Goal: Task Accomplishment & Management: Manage account settings

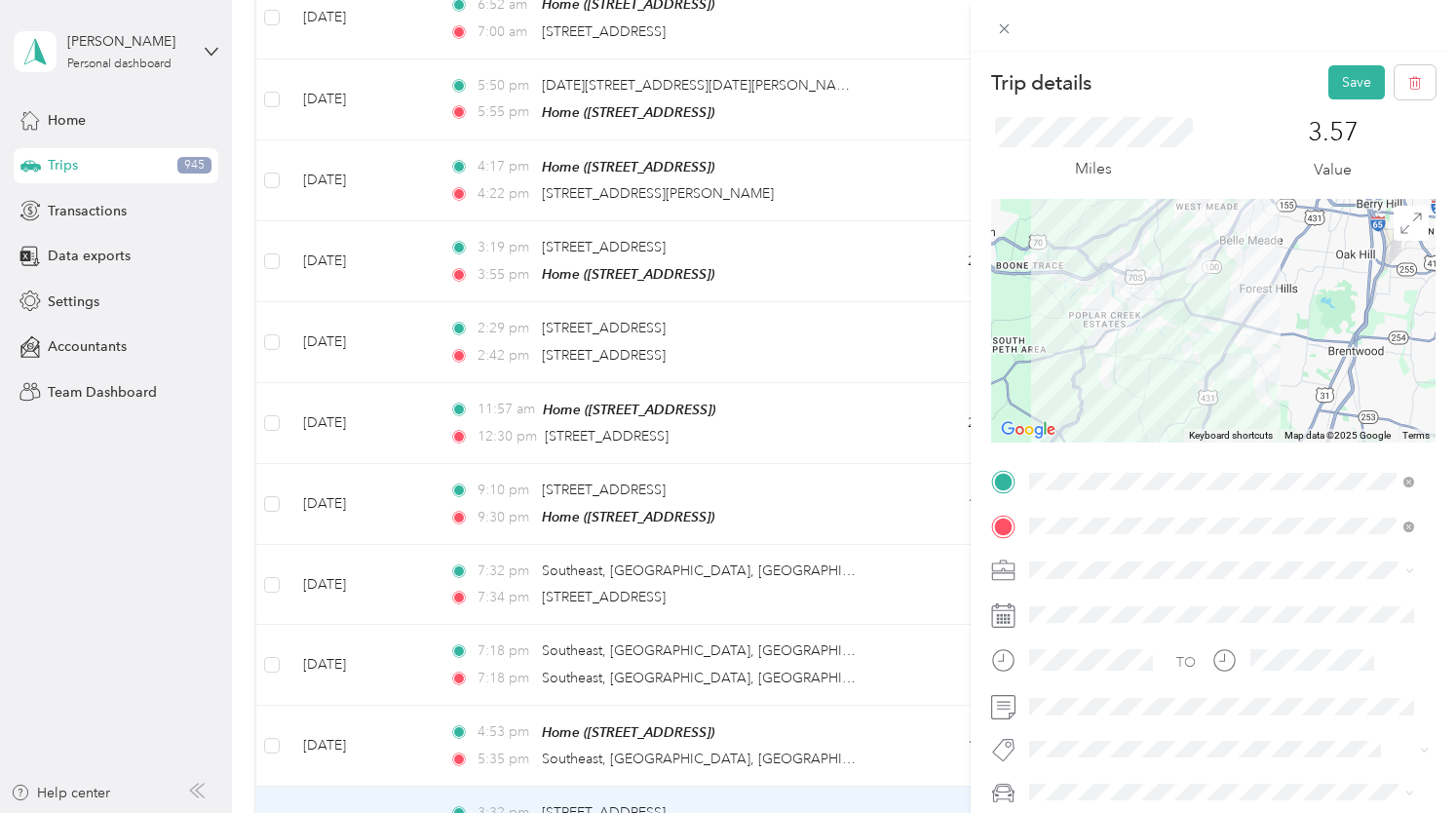
scroll to position [80, 0]
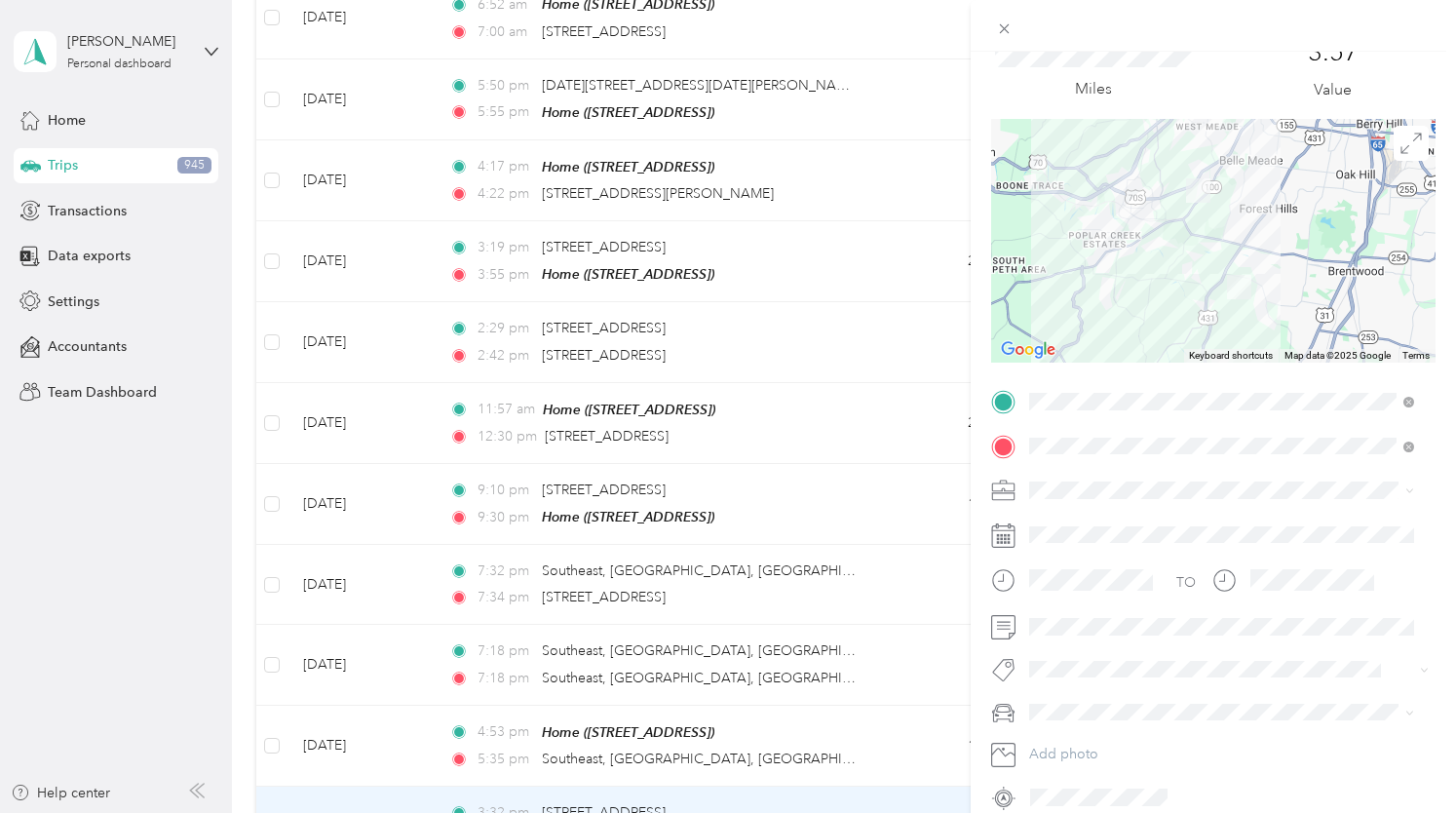
click at [894, 699] on div "Trip details Save This trip cannot be edited because it is either under review,…" at bounding box center [728, 406] width 1456 height 813
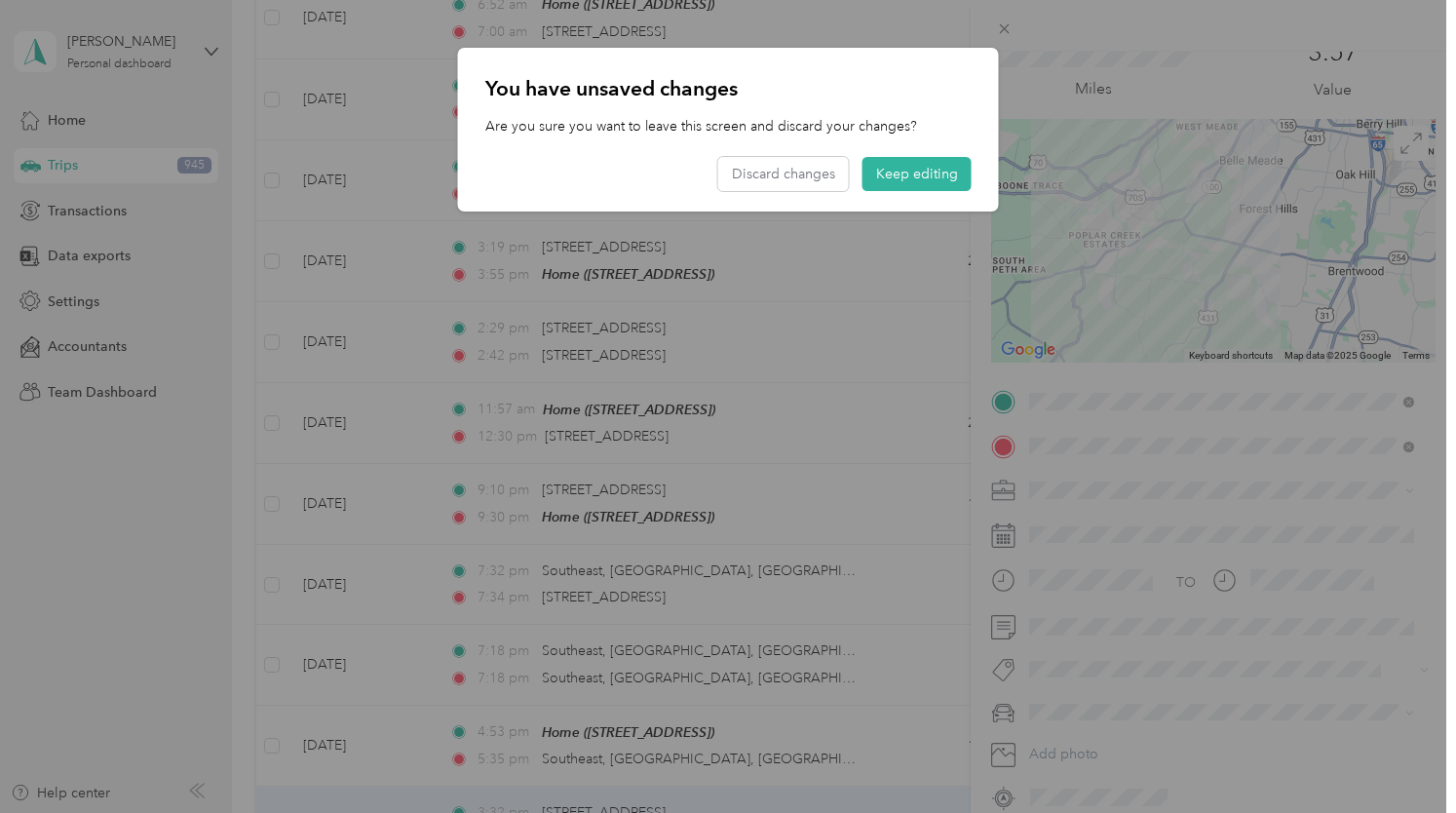
click at [883, 769] on div at bounding box center [728, 406] width 1456 height 813
click at [911, 184] on button "Keep editing" at bounding box center [917, 174] width 109 height 34
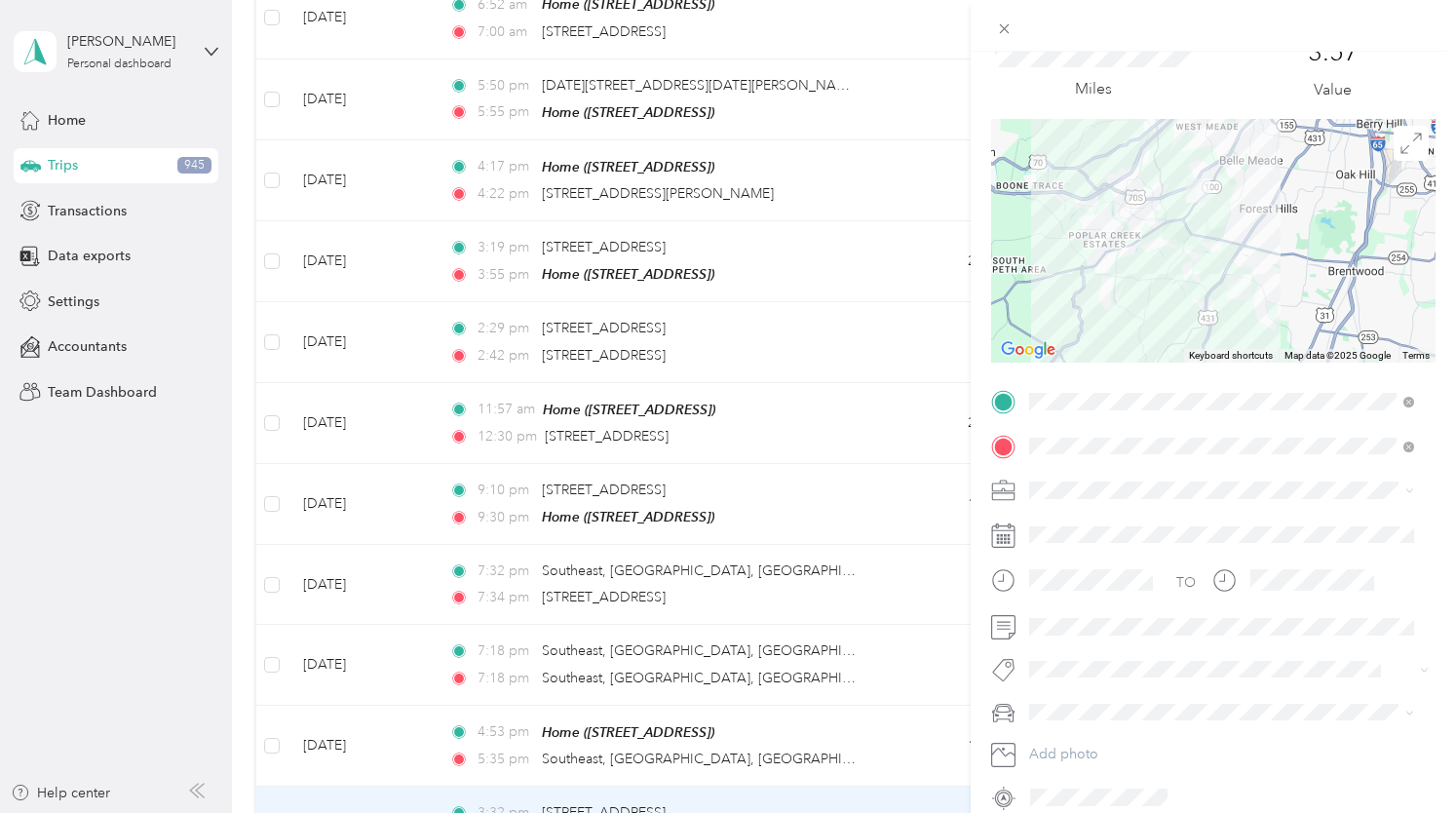
click at [911, 786] on div "Trip details Save This trip cannot be edited because it is either under review,…" at bounding box center [728, 406] width 1456 height 813
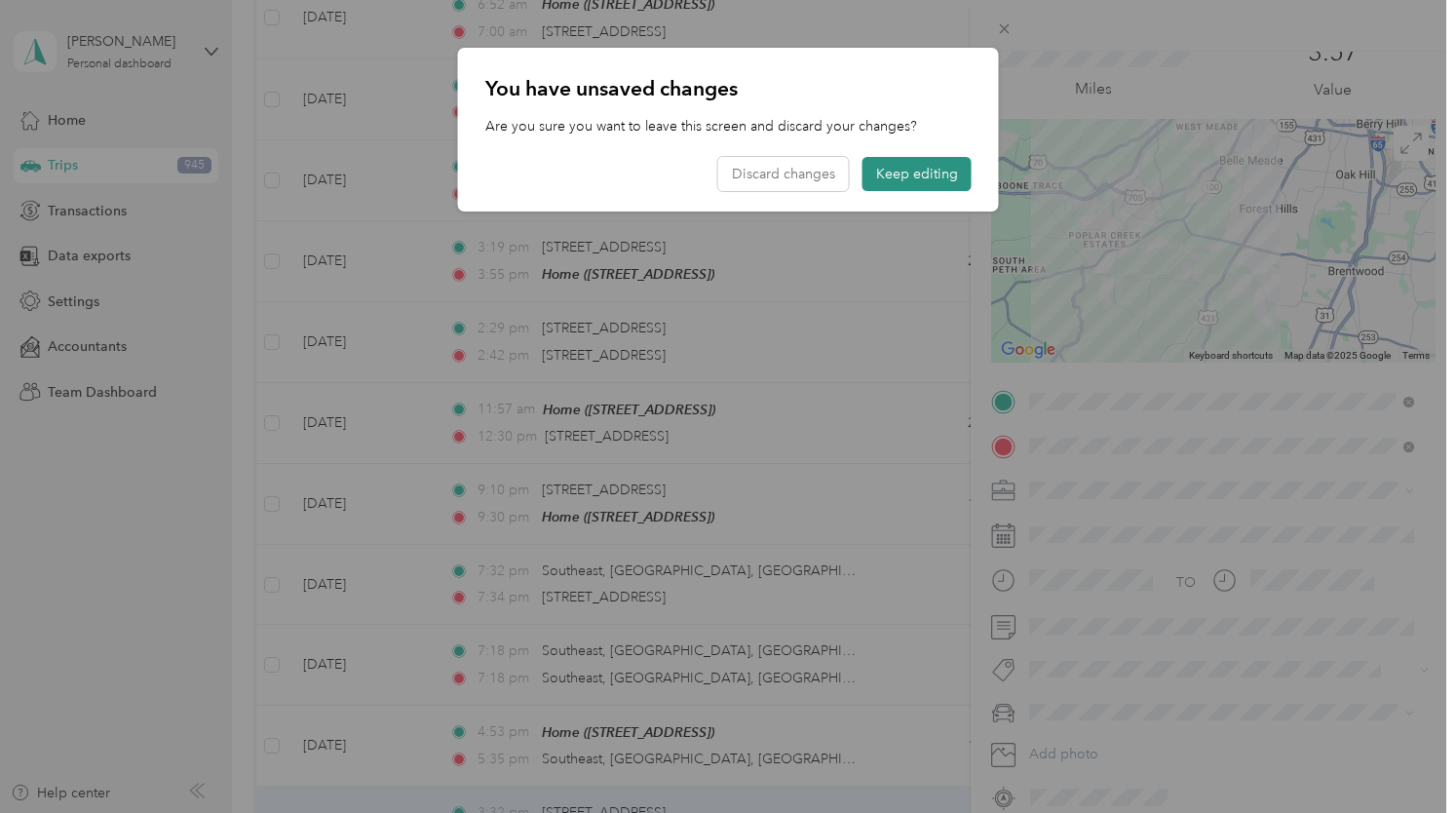
click at [930, 179] on button "Keep editing" at bounding box center [917, 174] width 109 height 34
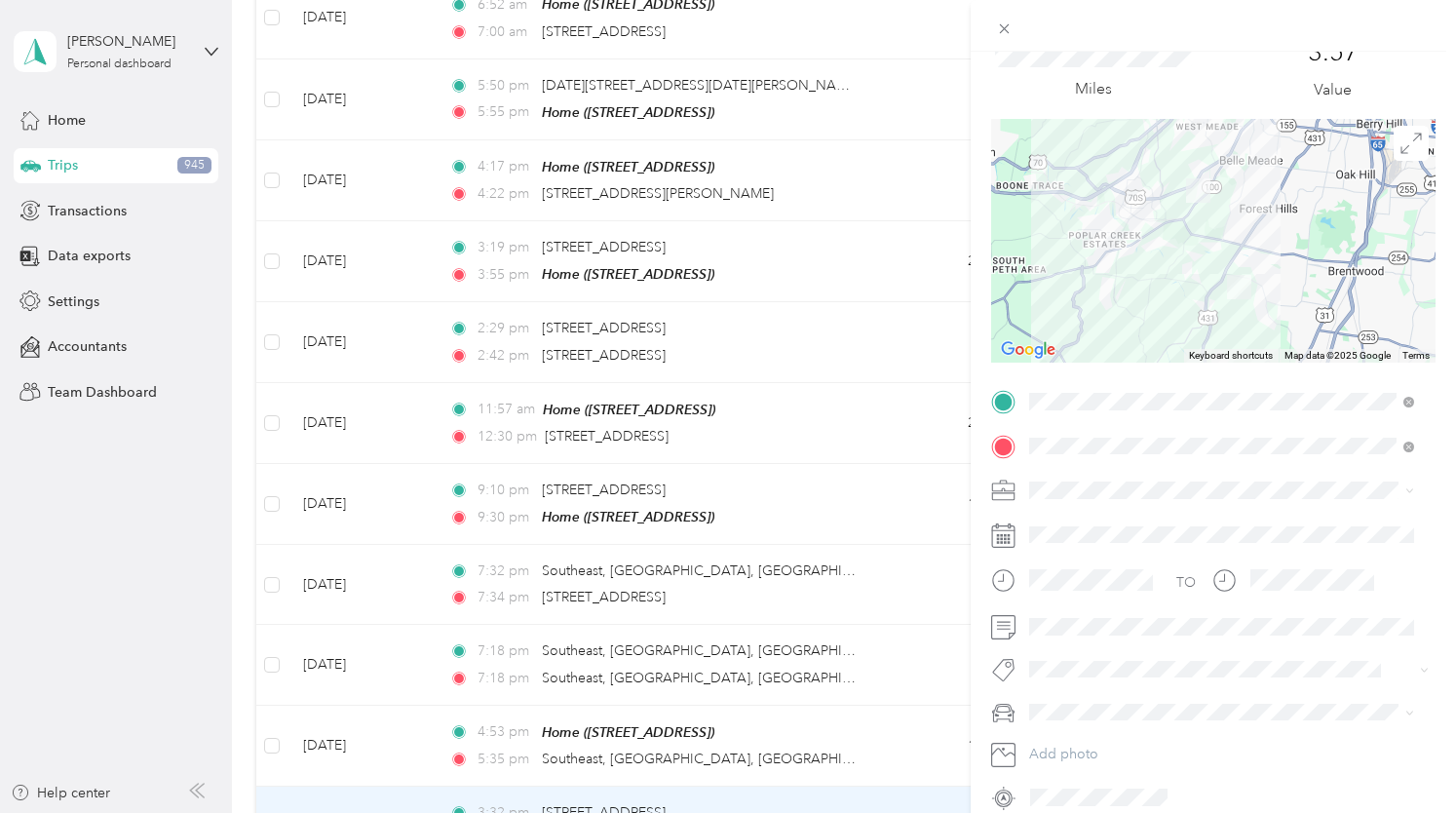
click at [64, 122] on div "Trip details Save This trip cannot be edited because it is either under review,…" at bounding box center [728, 406] width 1456 height 813
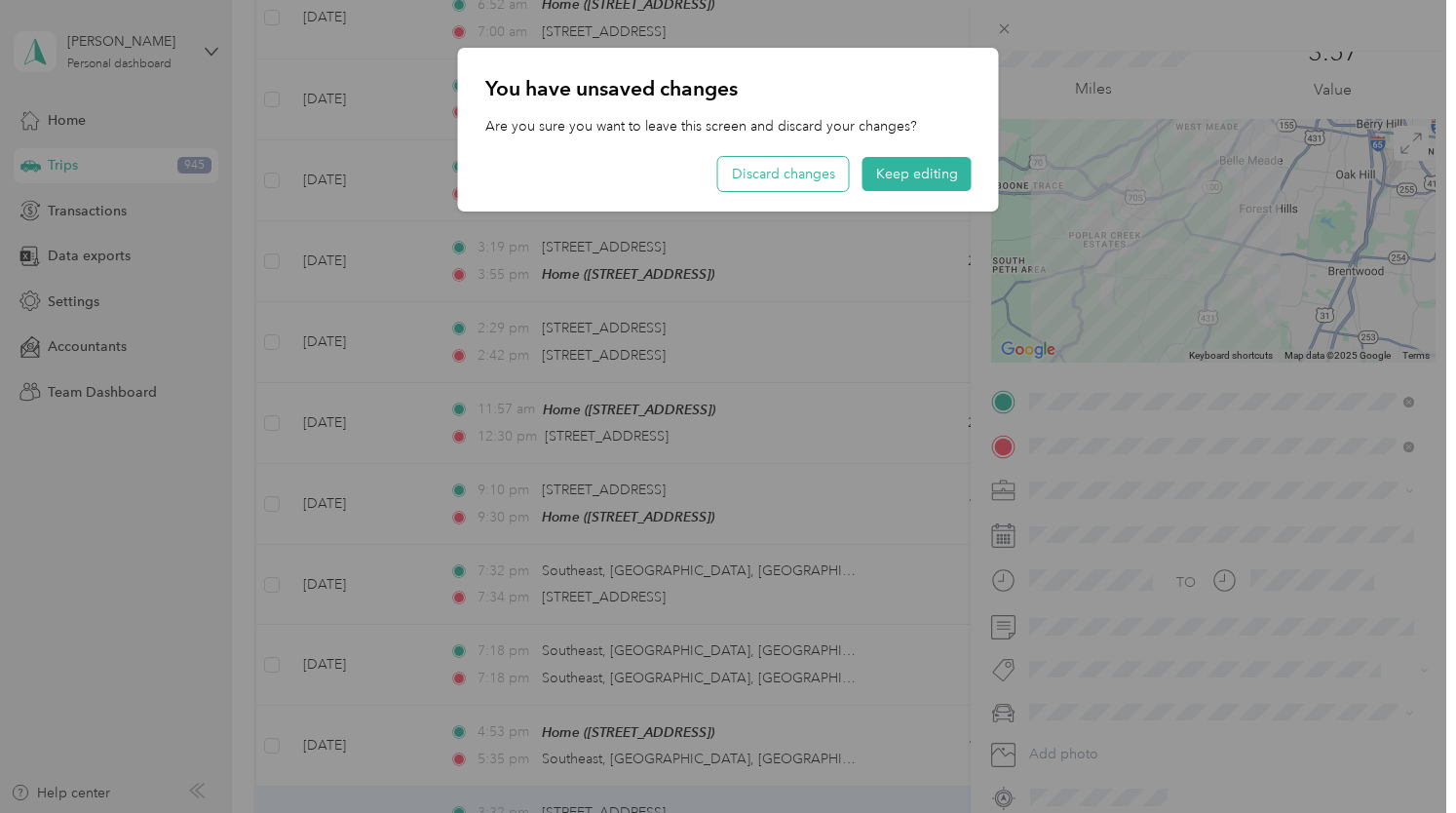
click at [774, 171] on button "Discard changes" at bounding box center [784, 174] width 131 height 34
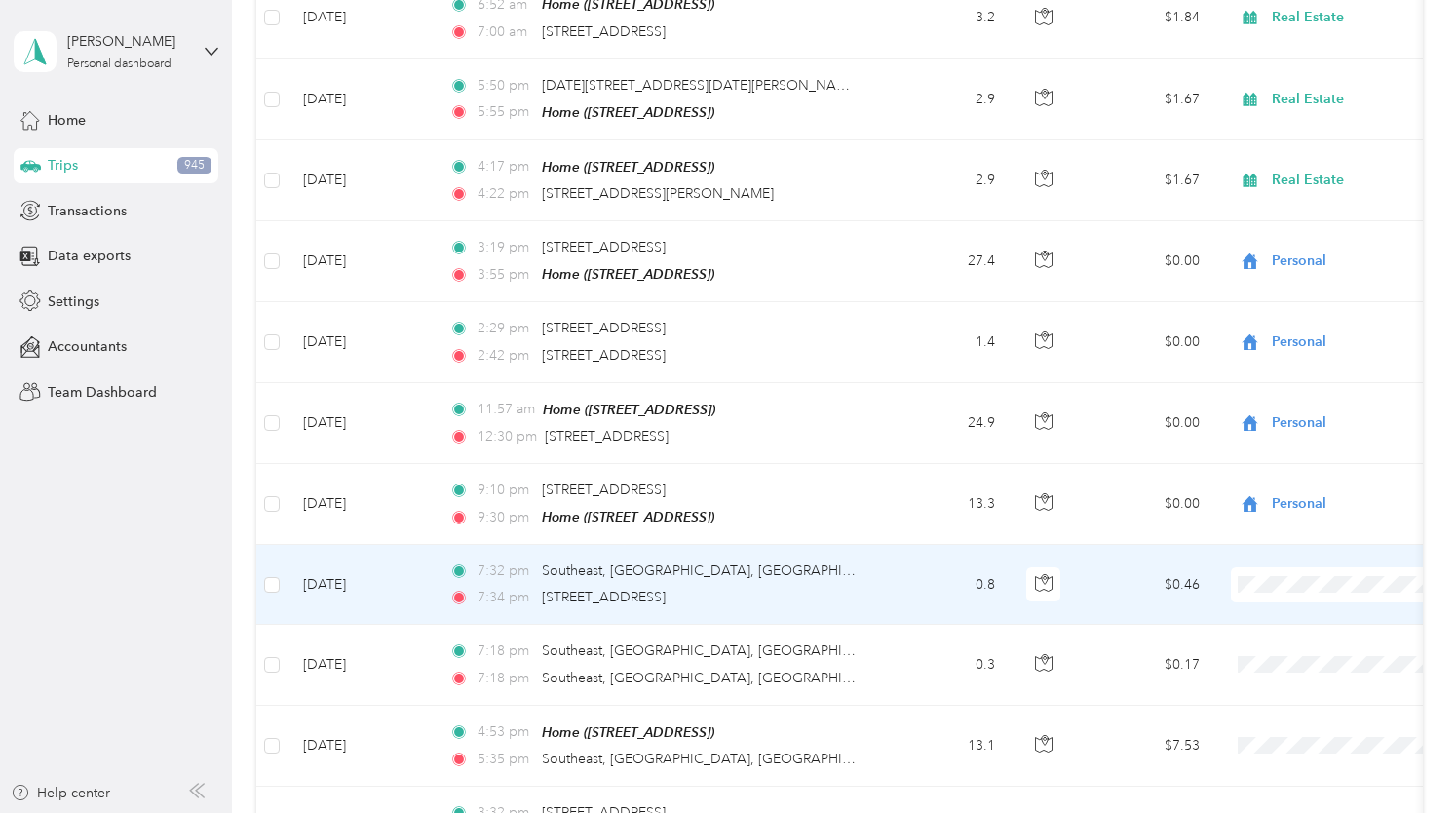
click at [1275, 533] on span "Personal" at bounding box center [1353, 535] width 180 height 21
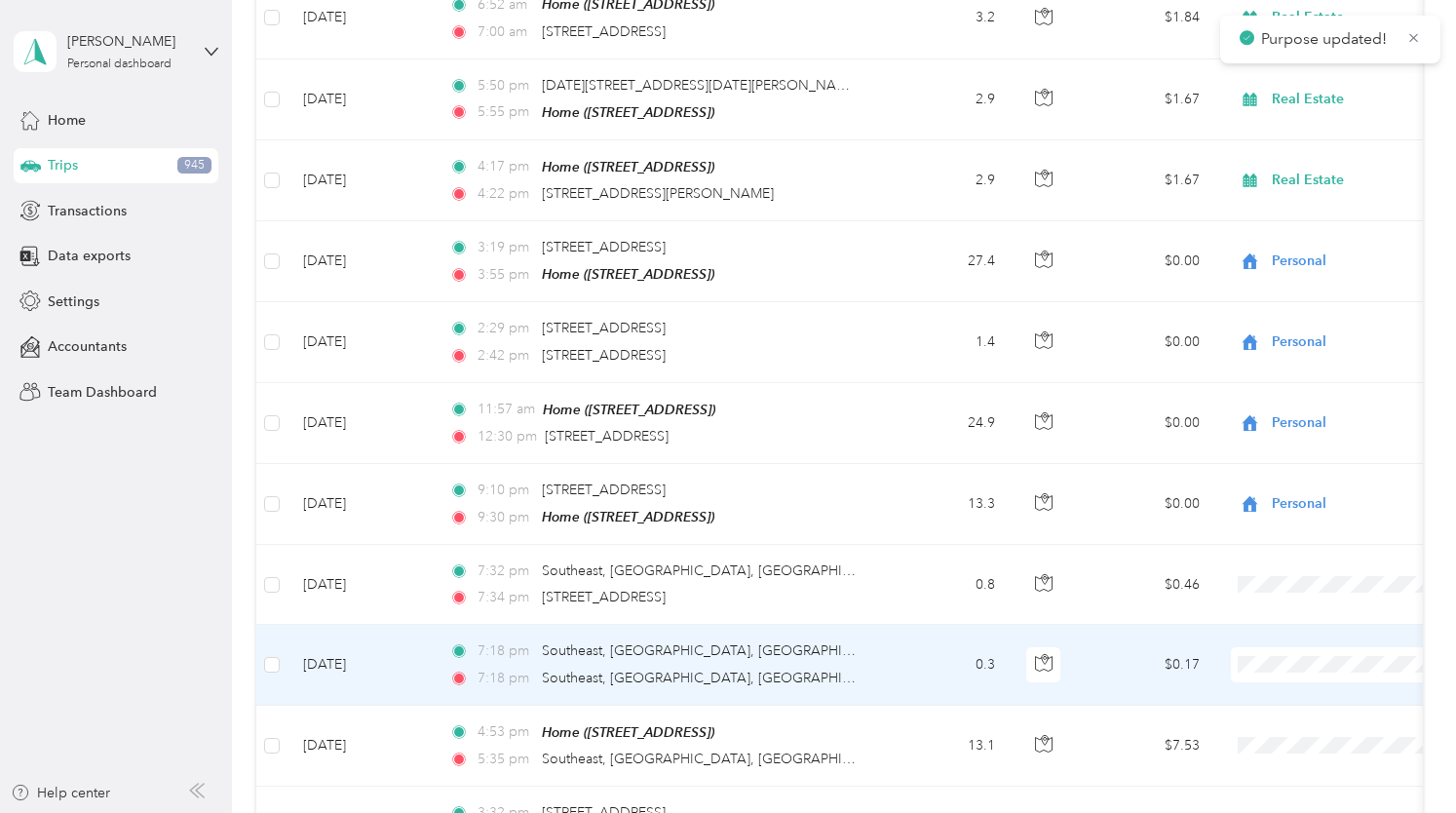
click at [1277, 647] on span at bounding box center [1352, 664] width 242 height 35
click at [1281, 301] on span "Personal" at bounding box center [1353, 303] width 180 height 21
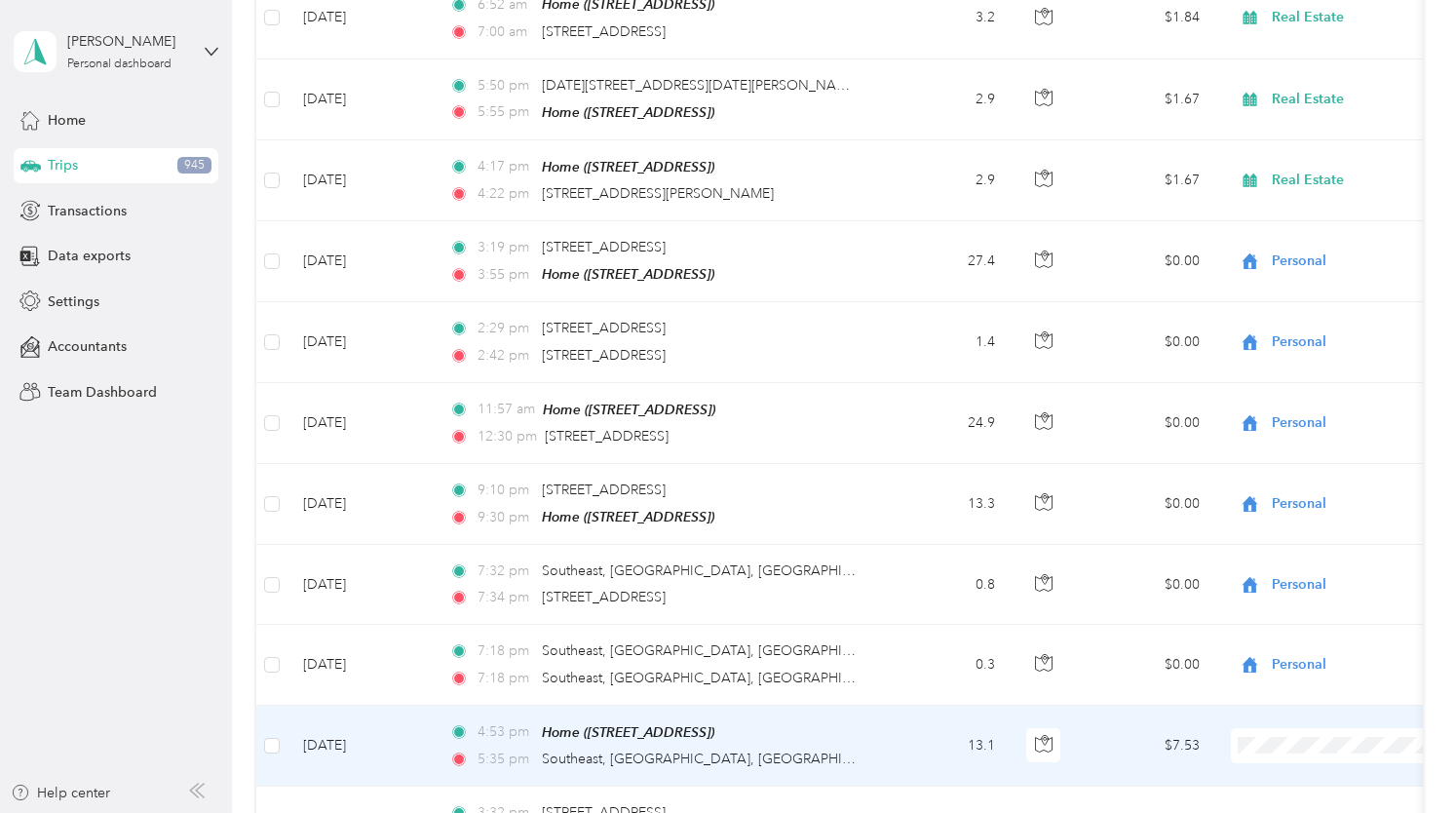
click at [1295, 386] on li "Personal" at bounding box center [1335, 386] width 242 height 34
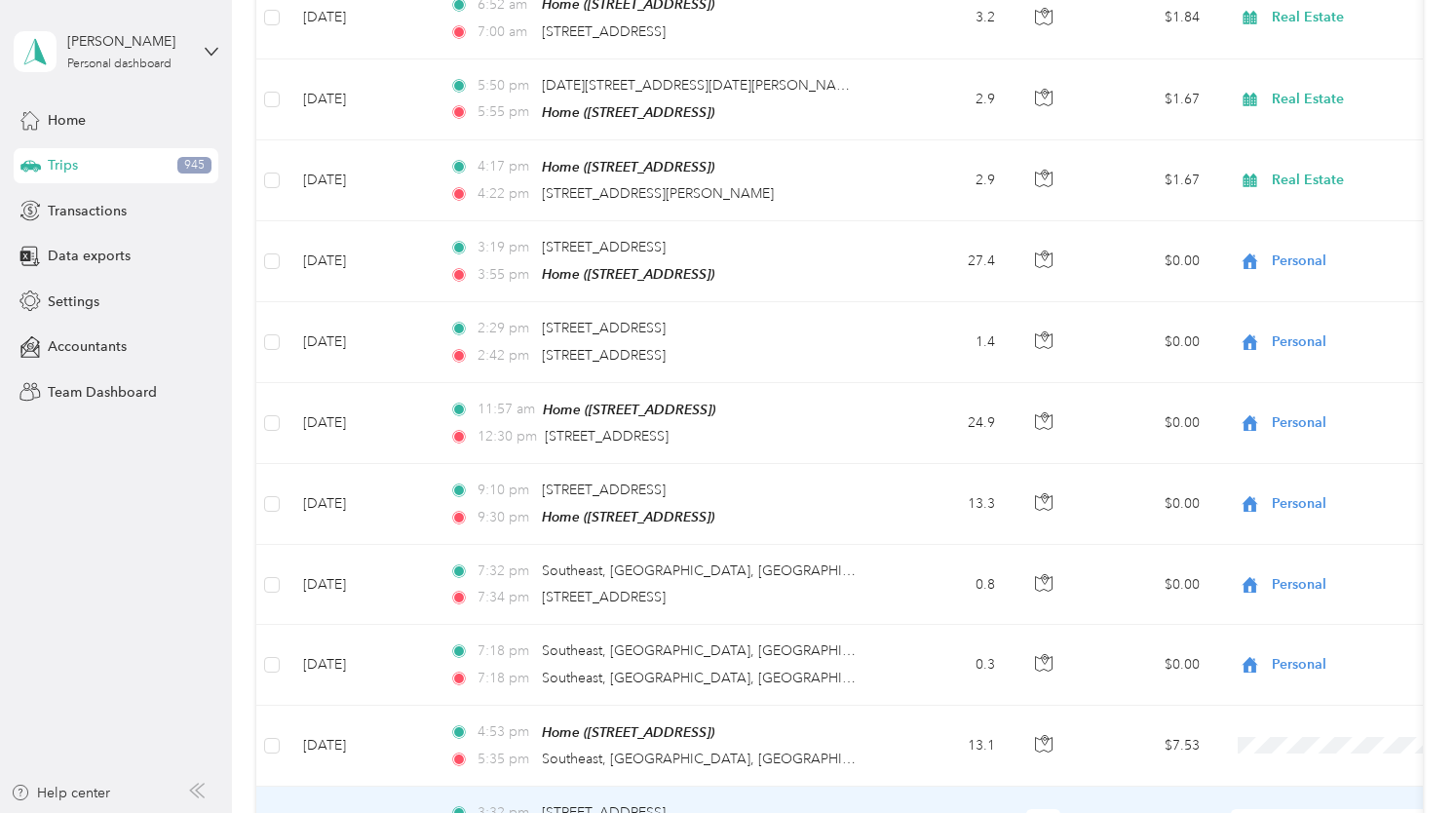
click at [1283, 541] on li "Real Estate" at bounding box center [1335, 531] width 242 height 34
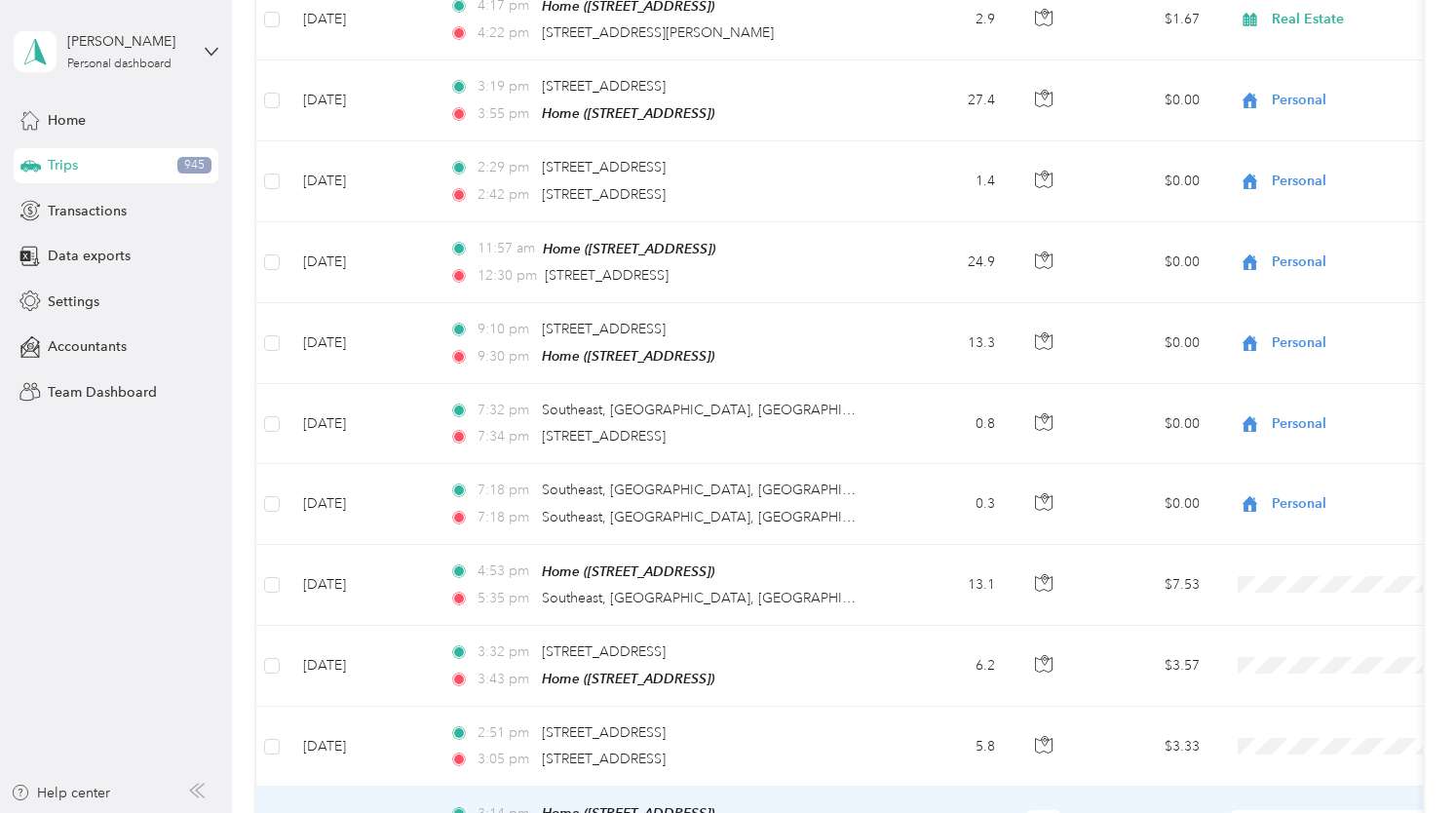
scroll to position [8046, 0]
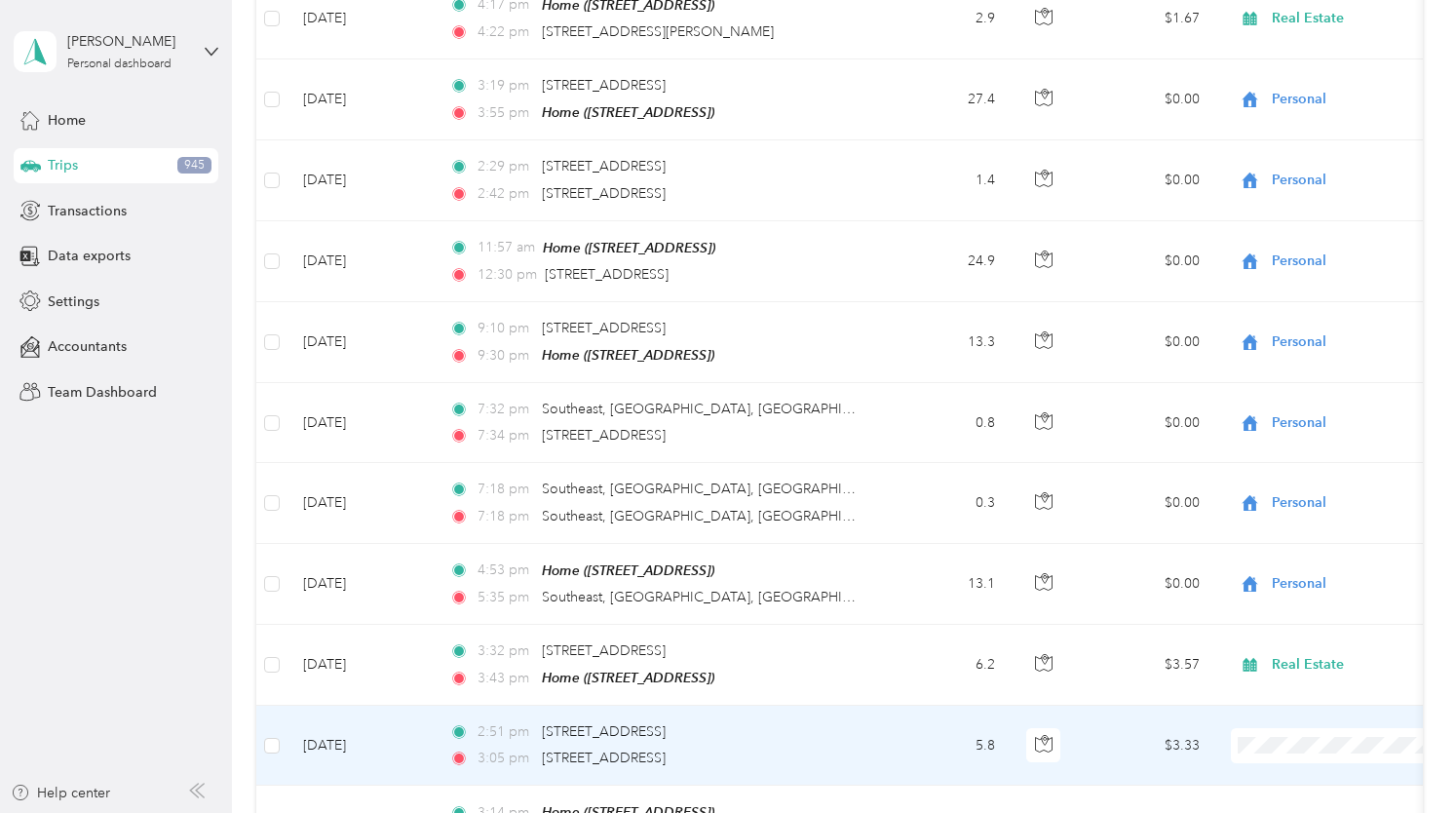
click at [1283, 452] on span "Real Estate" at bounding box center [1353, 451] width 180 height 21
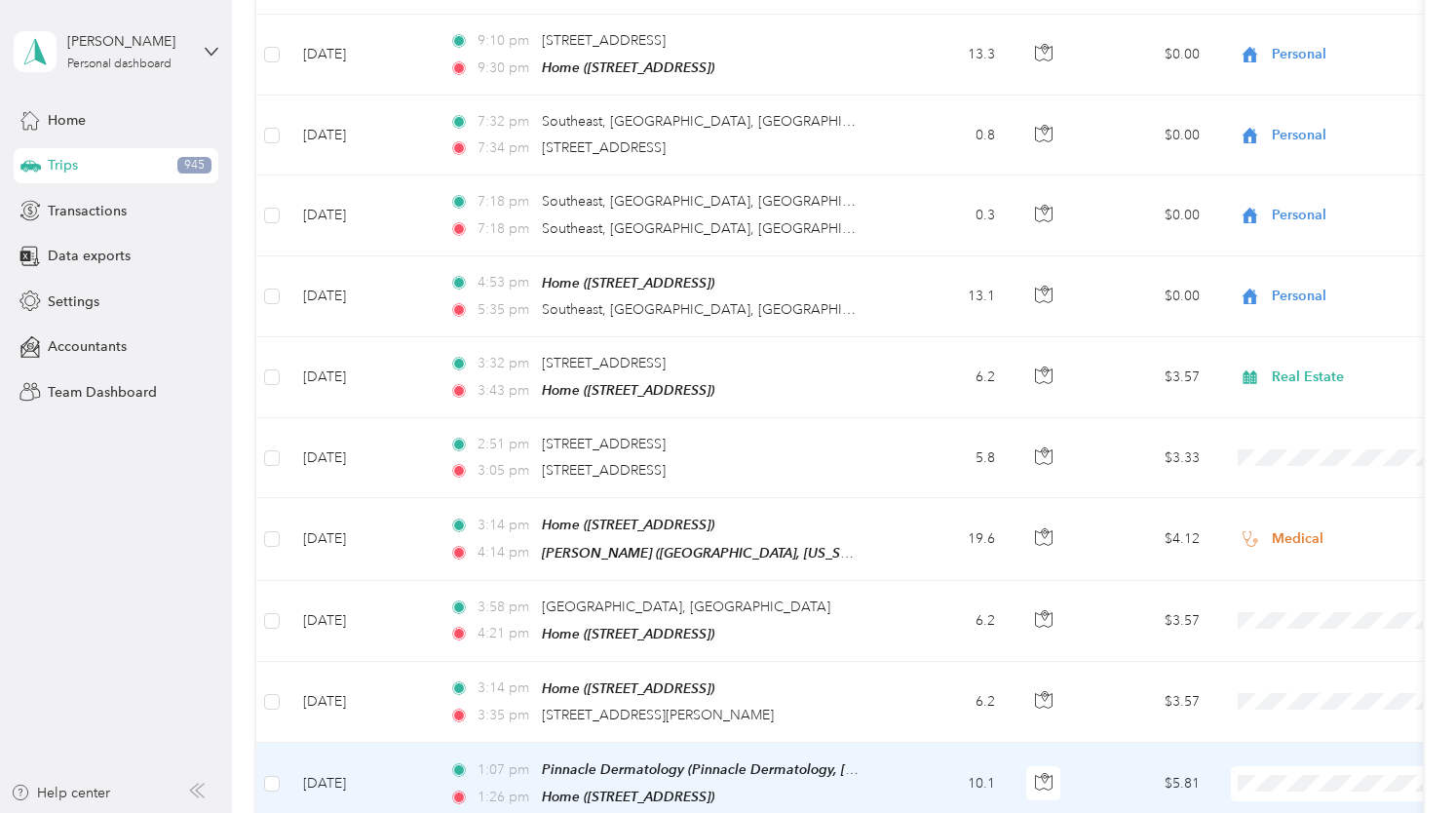
scroll to position [8334, 0]
click at [1281, 618] on span "Medical" at bounding box center [1353, 616] width 180 height 21
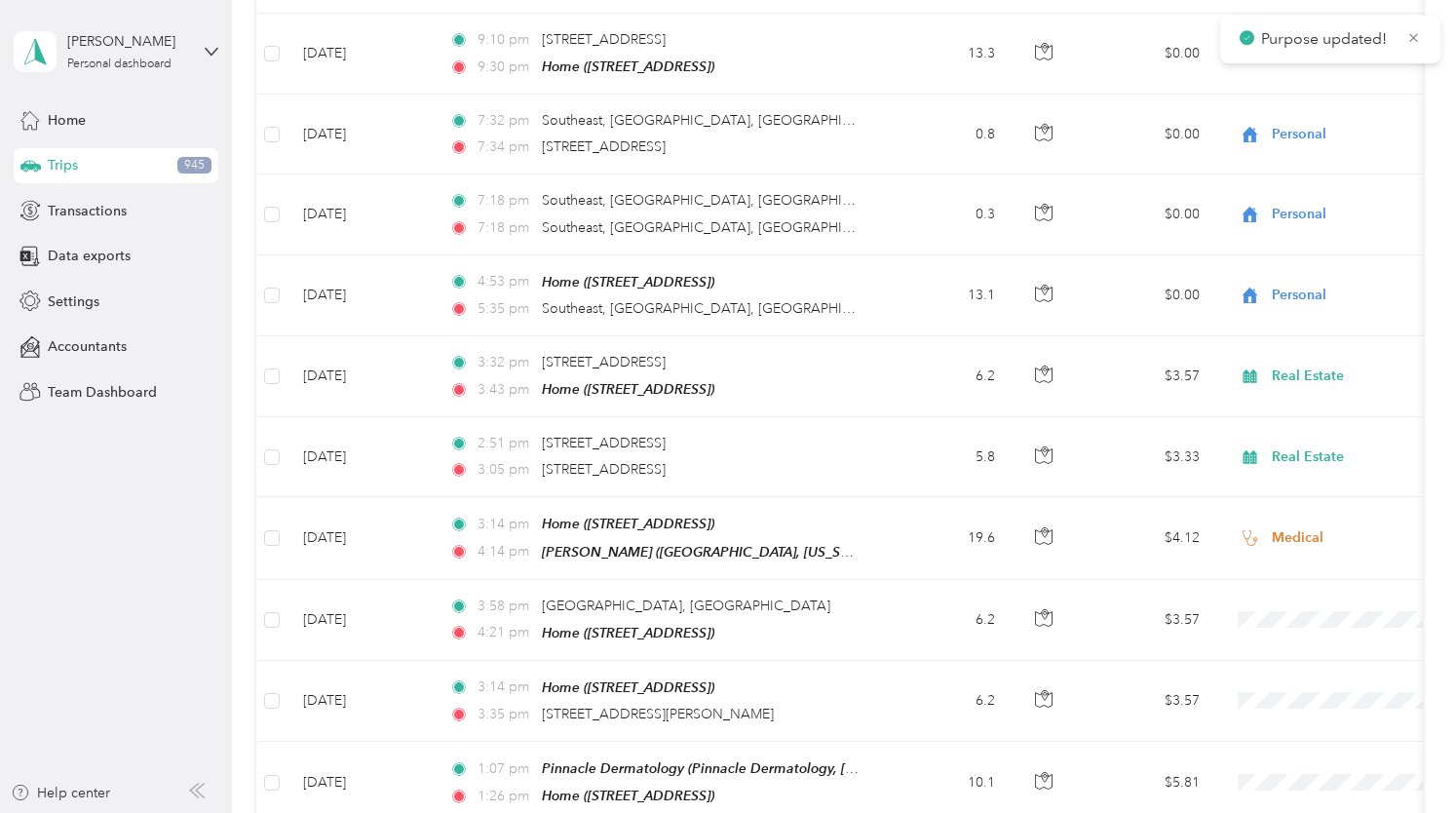
click at [1277, 696] on span "Medical" at bounding box center [1353, 698] width 180 height 21
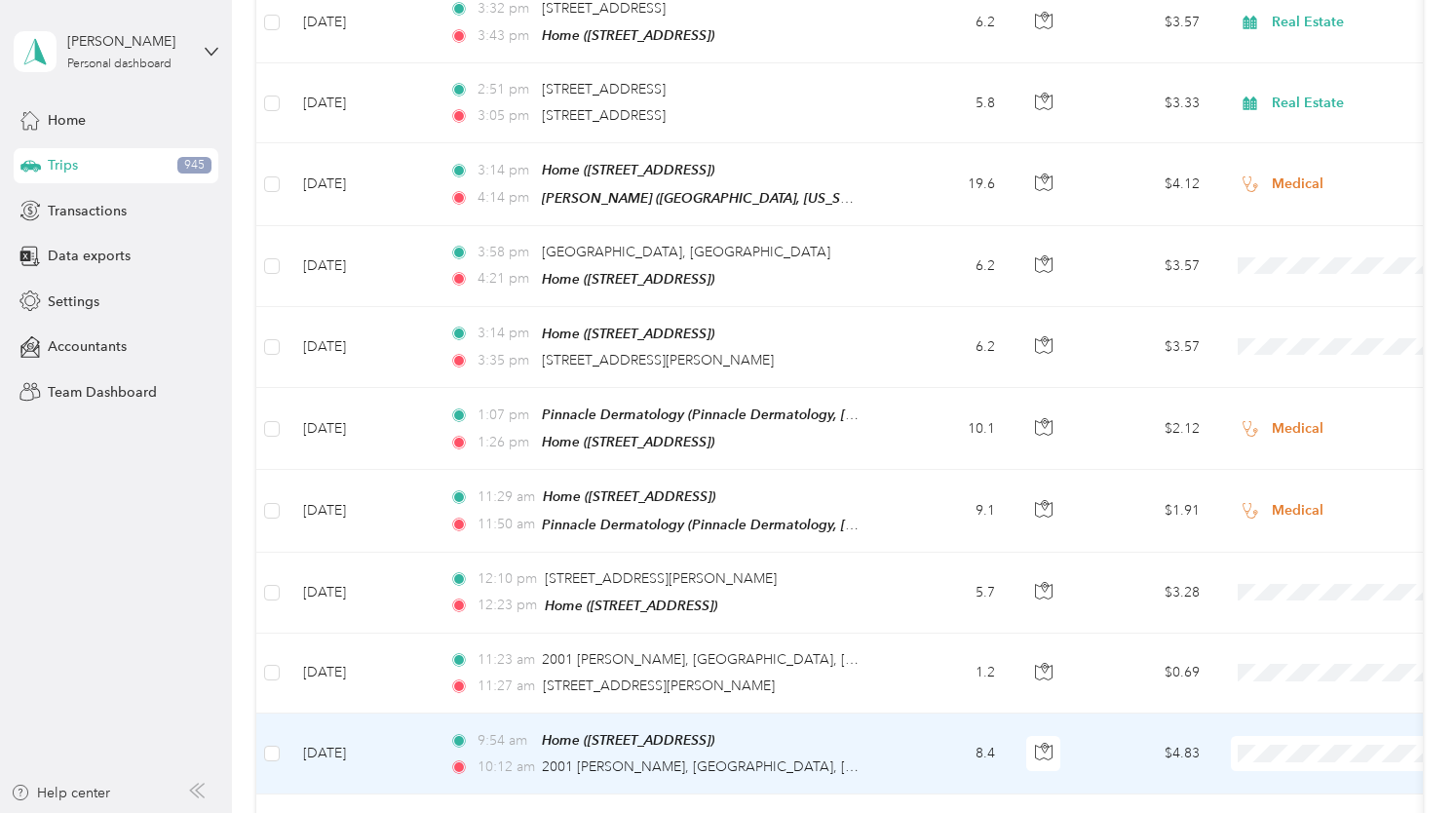
scroll to position [8692, 0]
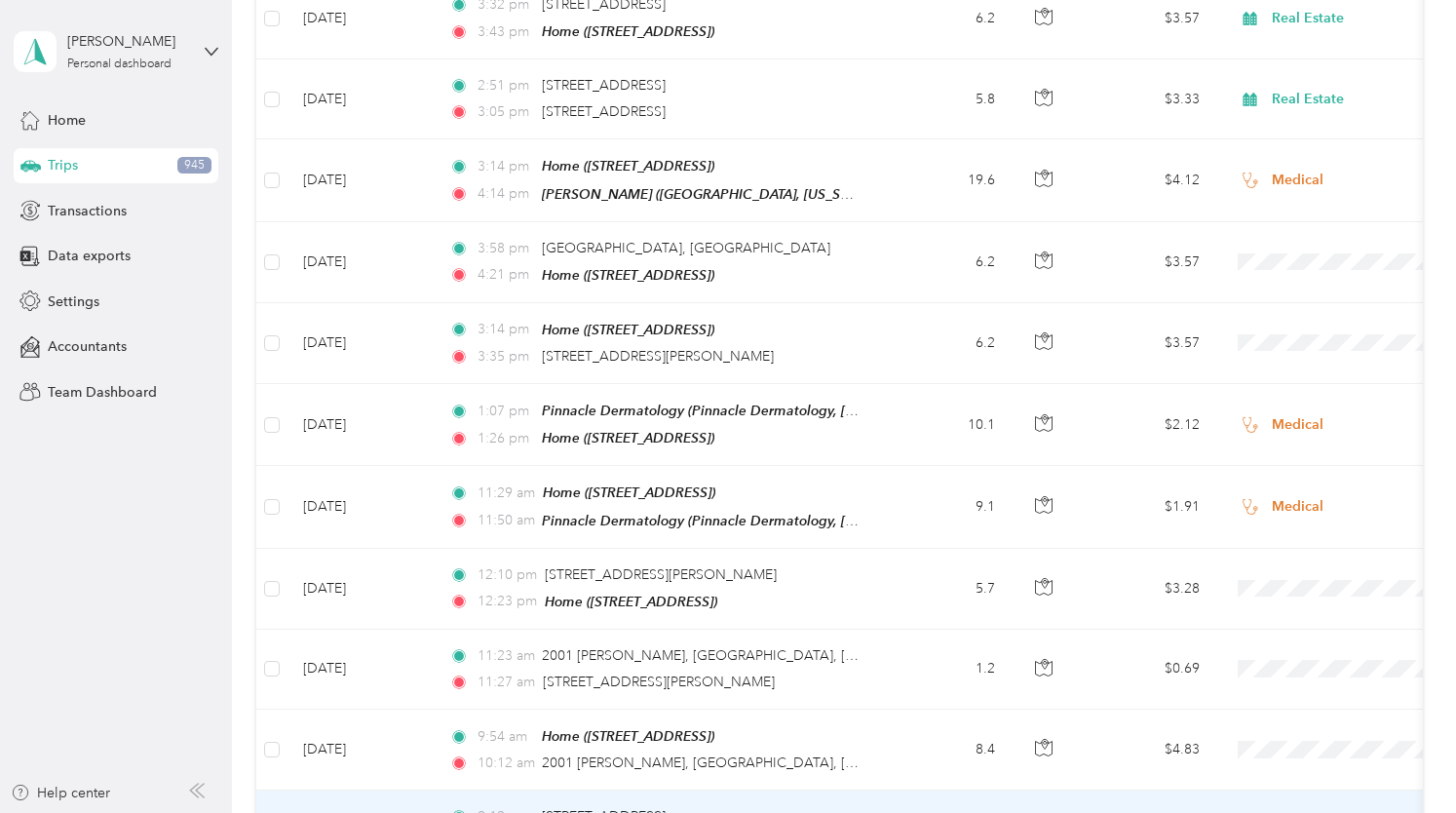
click at [1280, 520] on span "Real Estate" at bounding box center [1353, 523] width 180 height 21
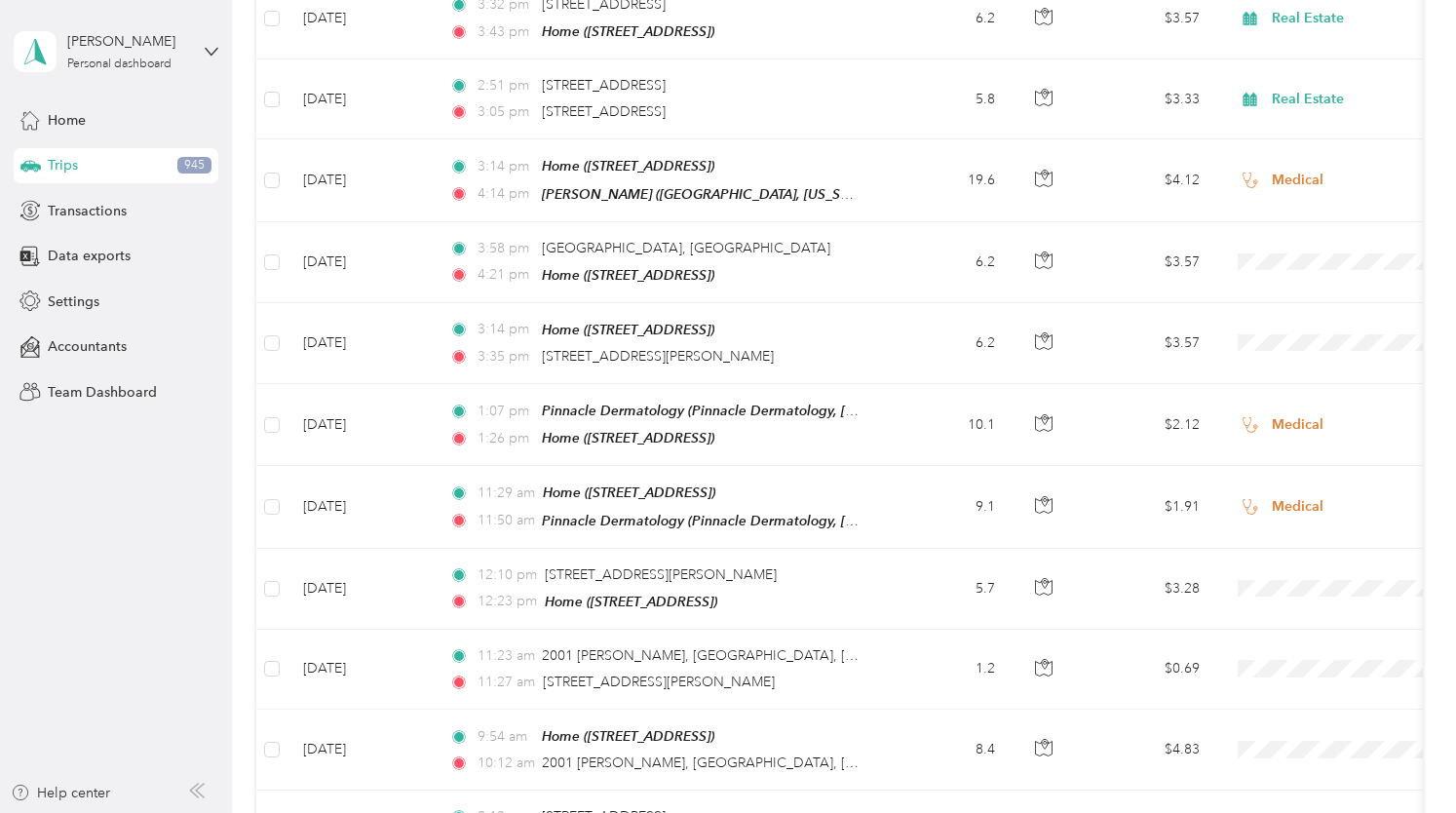
click at [1271, 606] on span "Real Estate" at bounding box center [1353, 604] width 180 height 21
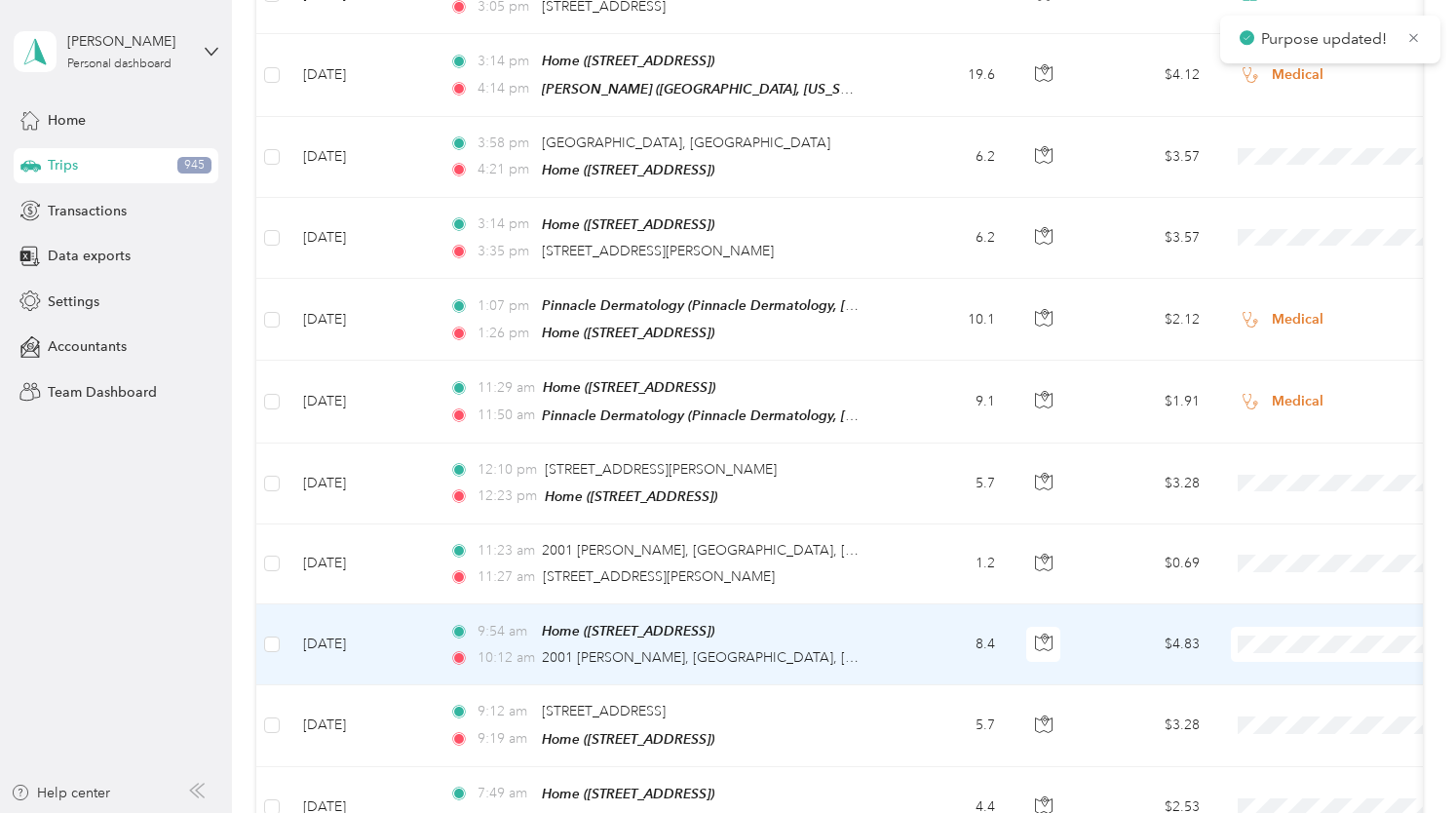
scroll to position [8805, 0]
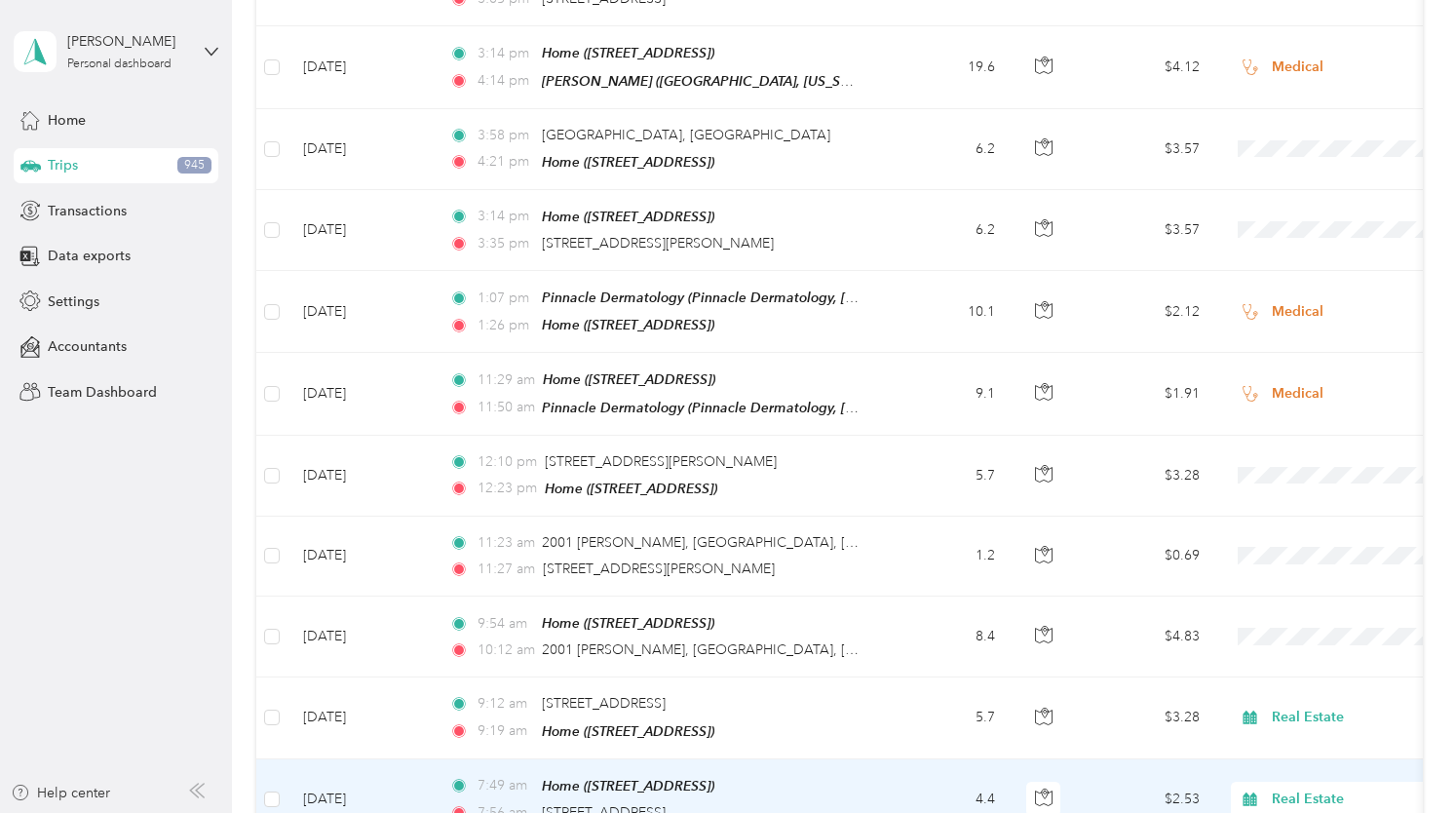
click at [1275, 788] on span "Real Estate" at bounding box center [1361, 799] width 178 height 22
click at [1285, 494] on li "Real Estate" at bounding box center [1335, 480] width 242 height 34
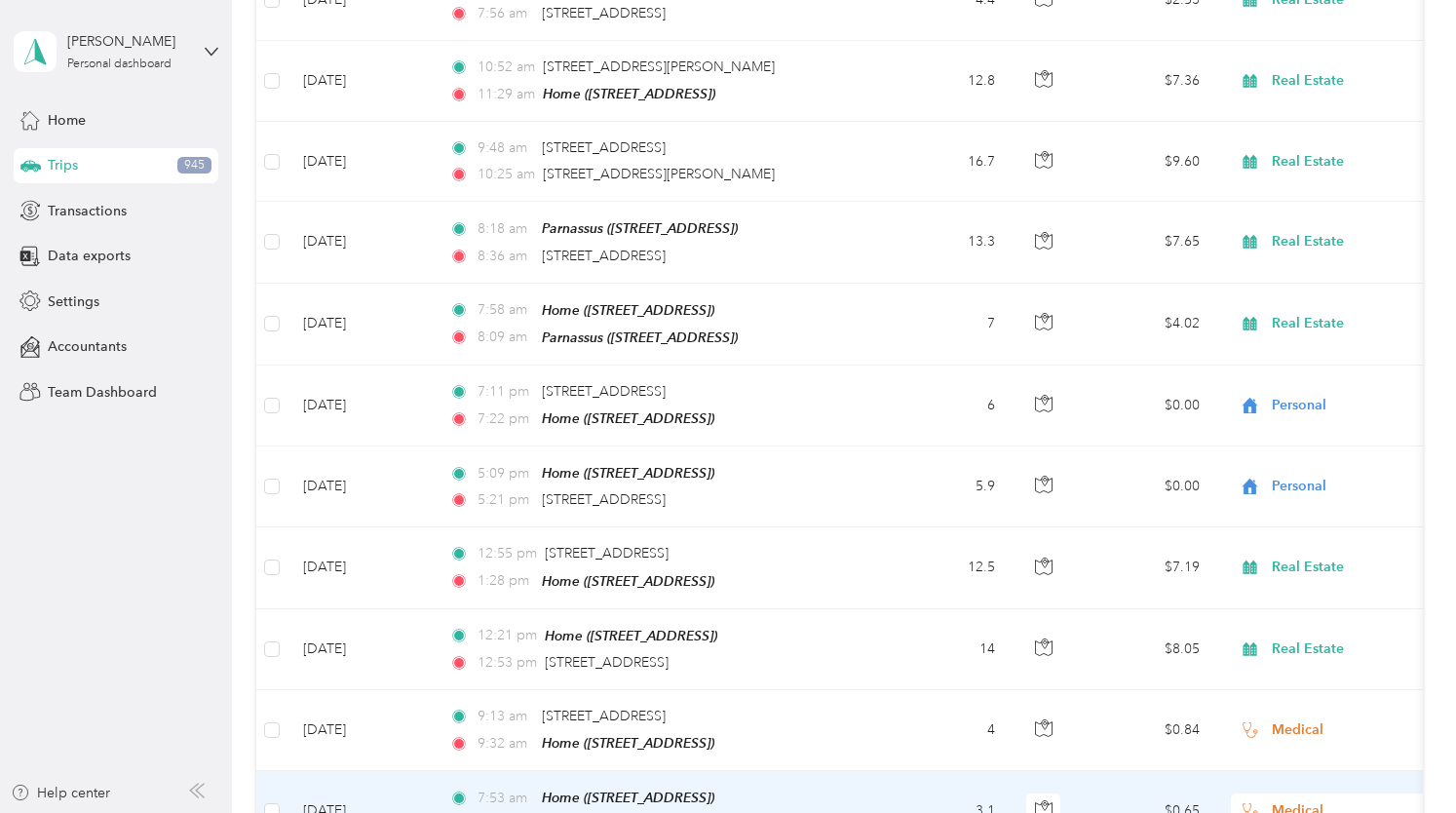
scroll to position [9609, 0]
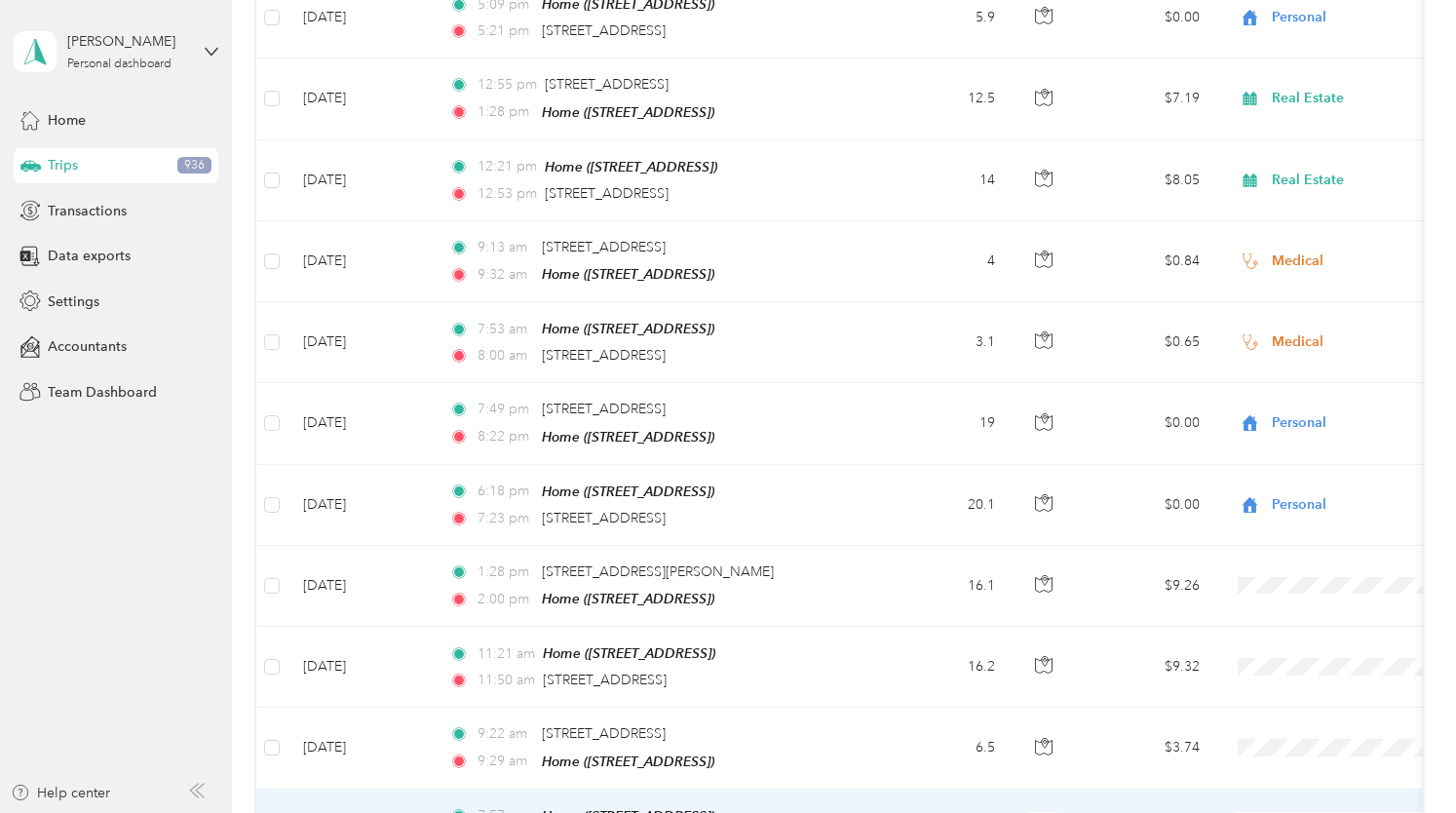
scroll to position [10083, 0]
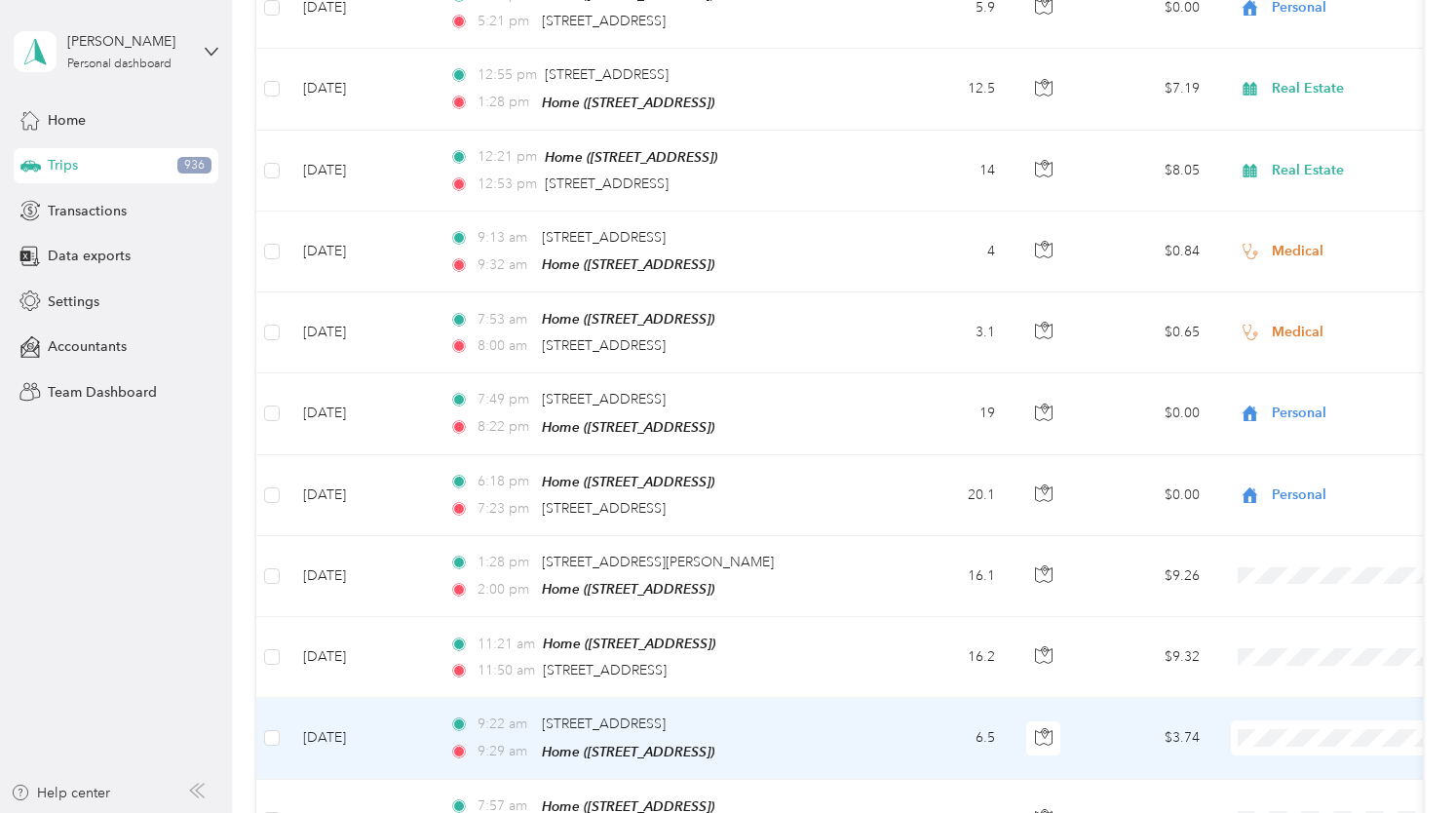
click at [1299, 407] on span "Real Estate" at bounding box center [1353, 410] width 180 height 21
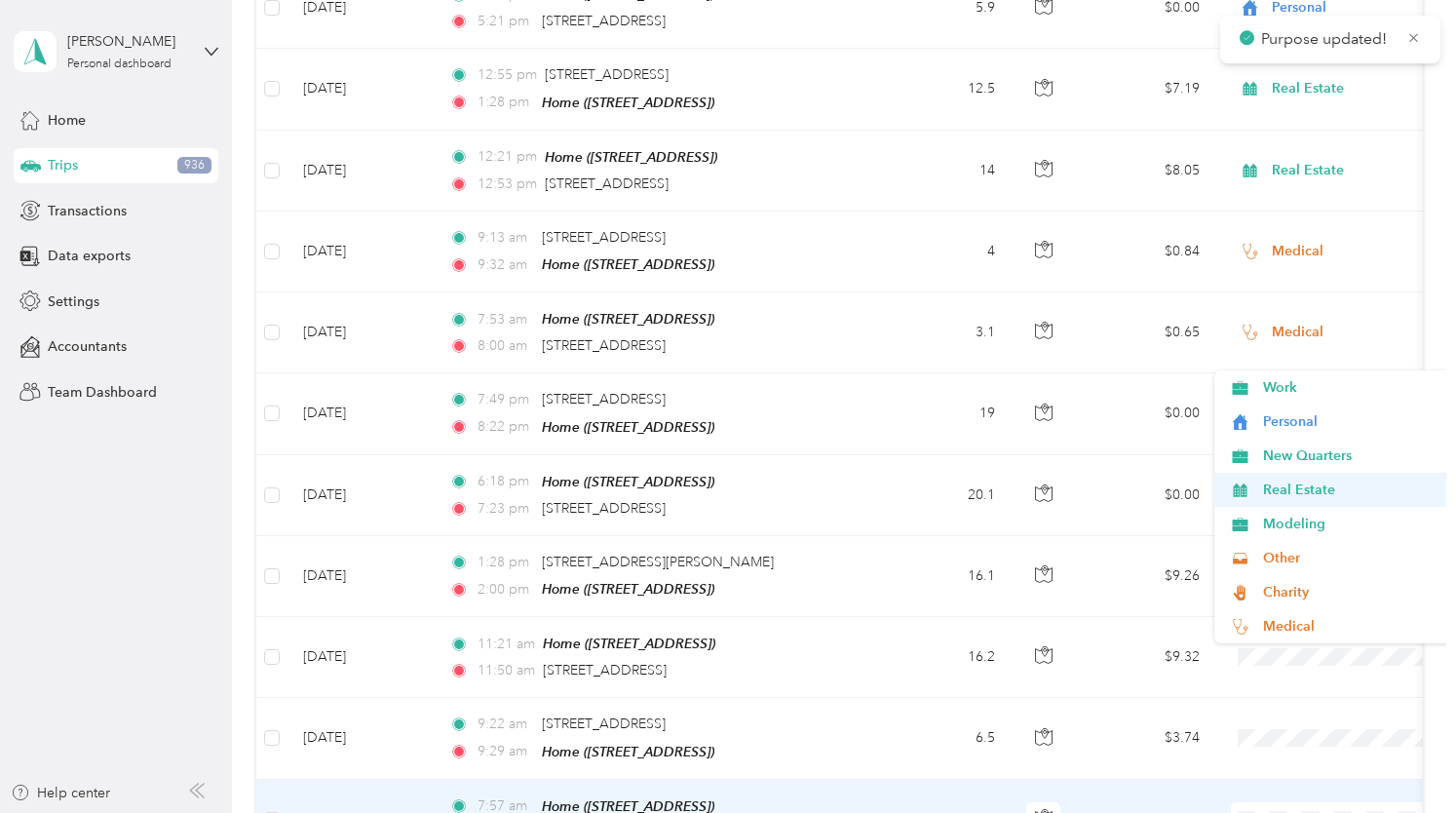
click at [1288, 493] on span "Real Estate" at bounding box center [1353, 490] width 180 height 21
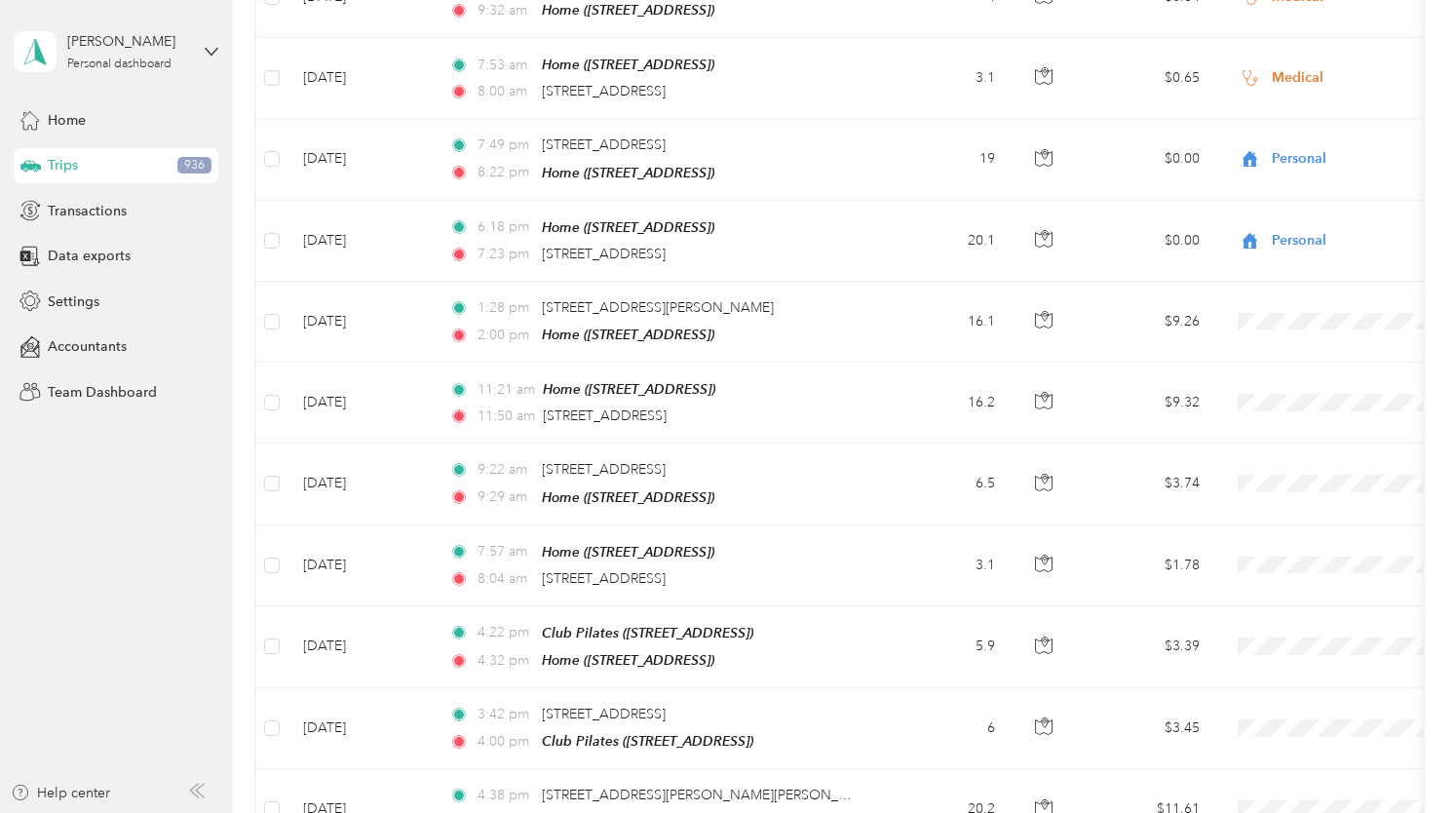
scroll to position [10338, 0]
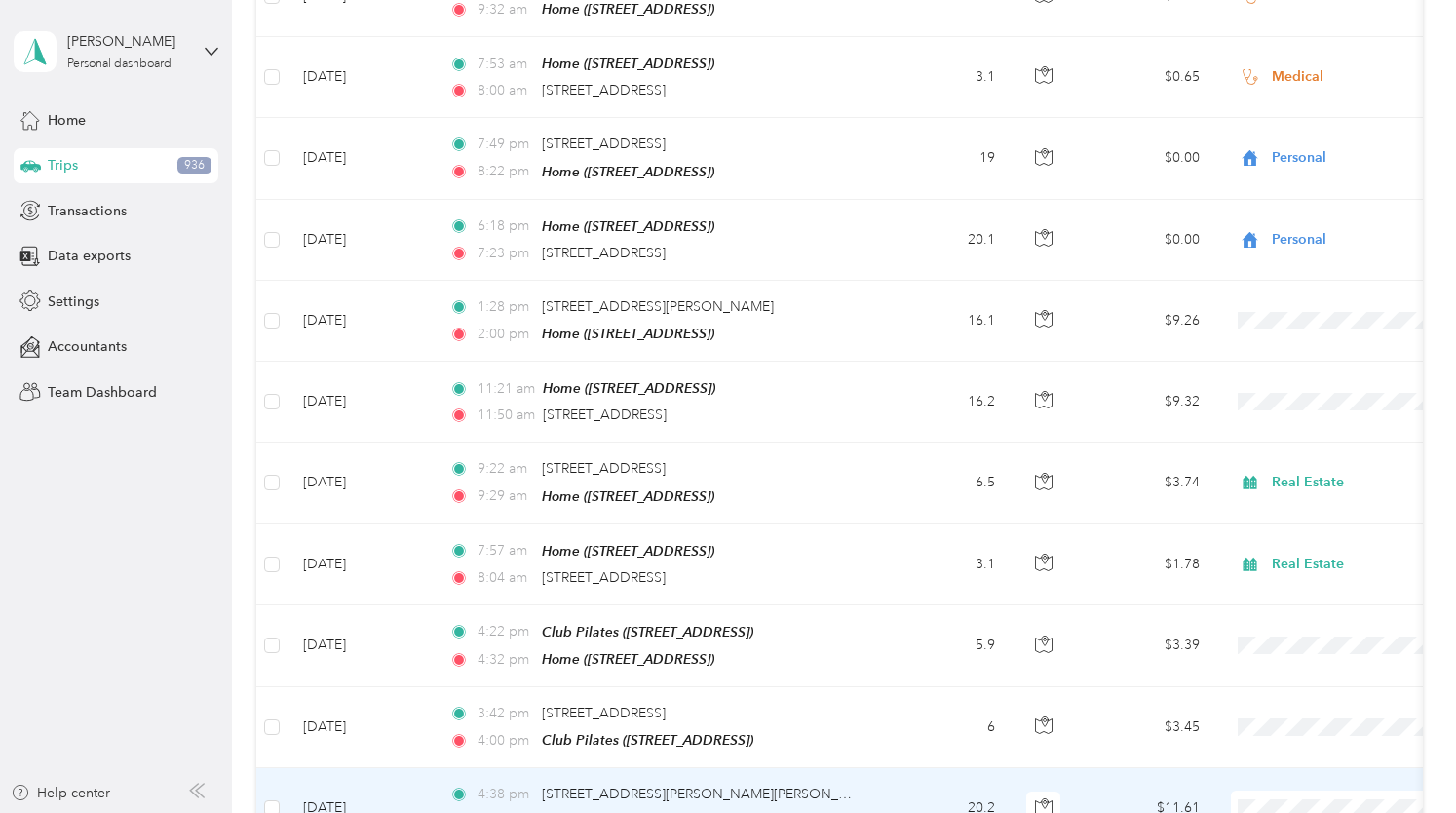
click at [1280, 605] on span "Medical" at bounding box center [1353, 611] width 180 height 21
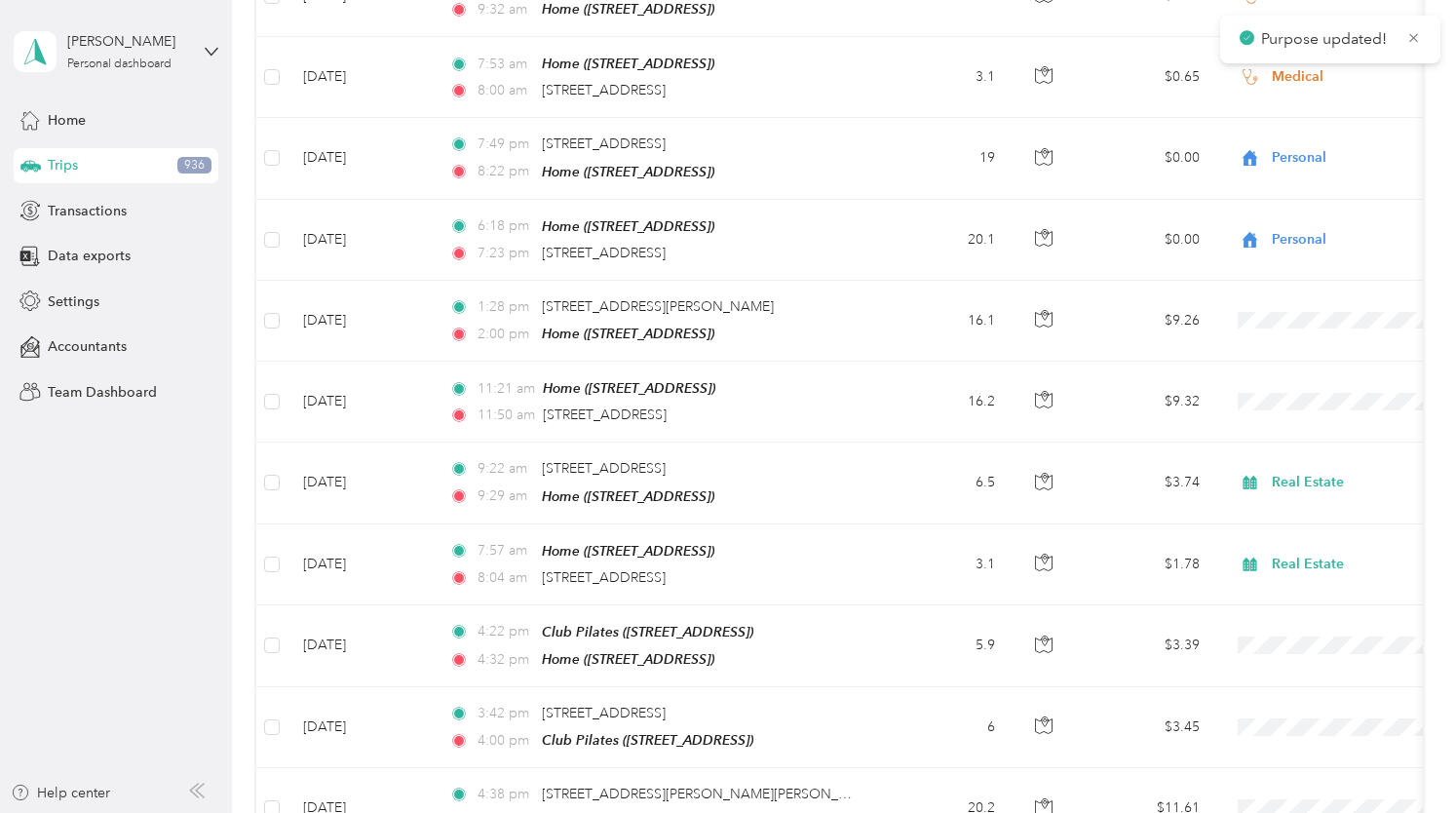
click at [1269, 685] on span "Medical" at bounding box center [1353, 684] width 180 height 21
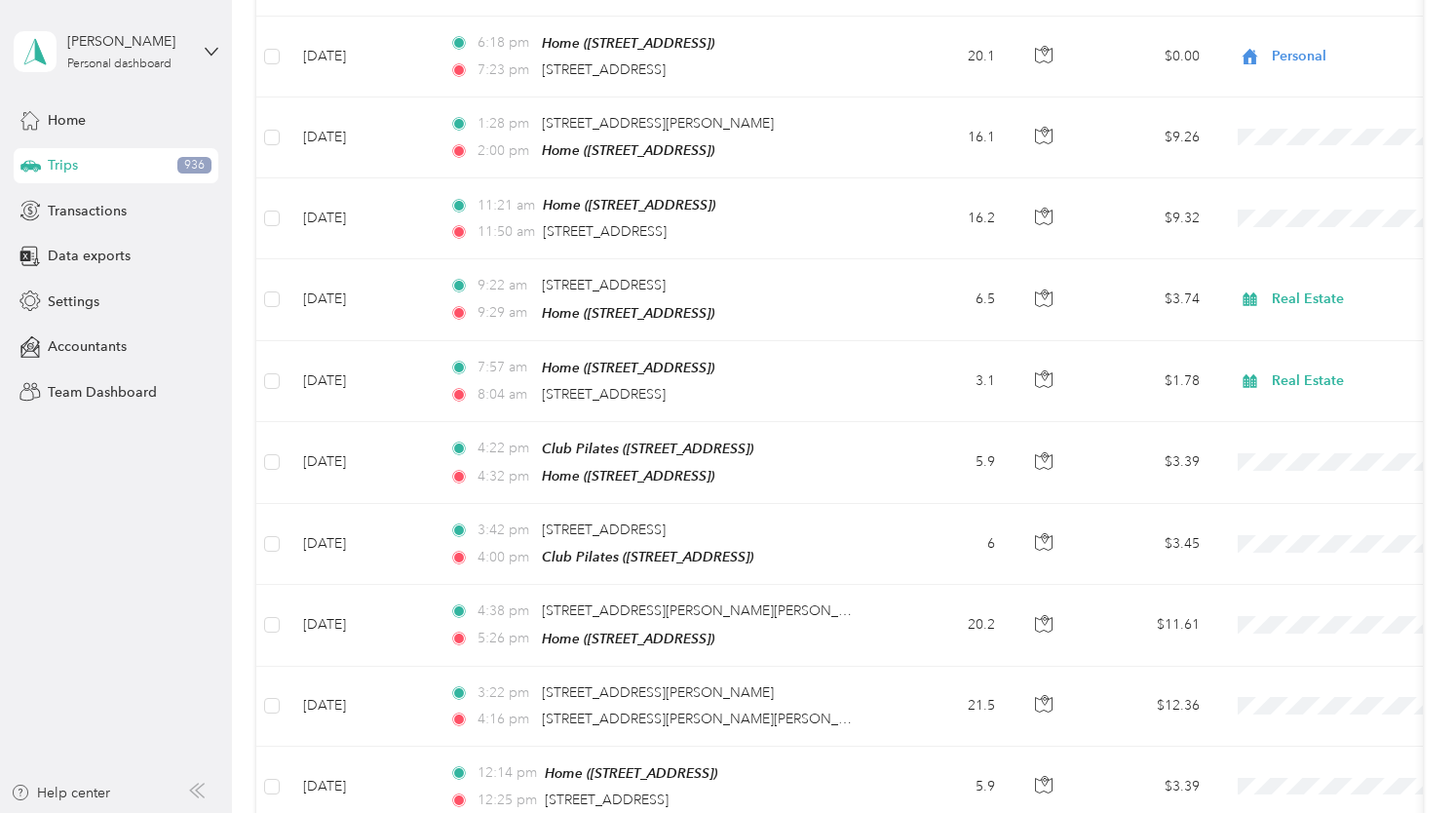
scroll to position [10525, 0]
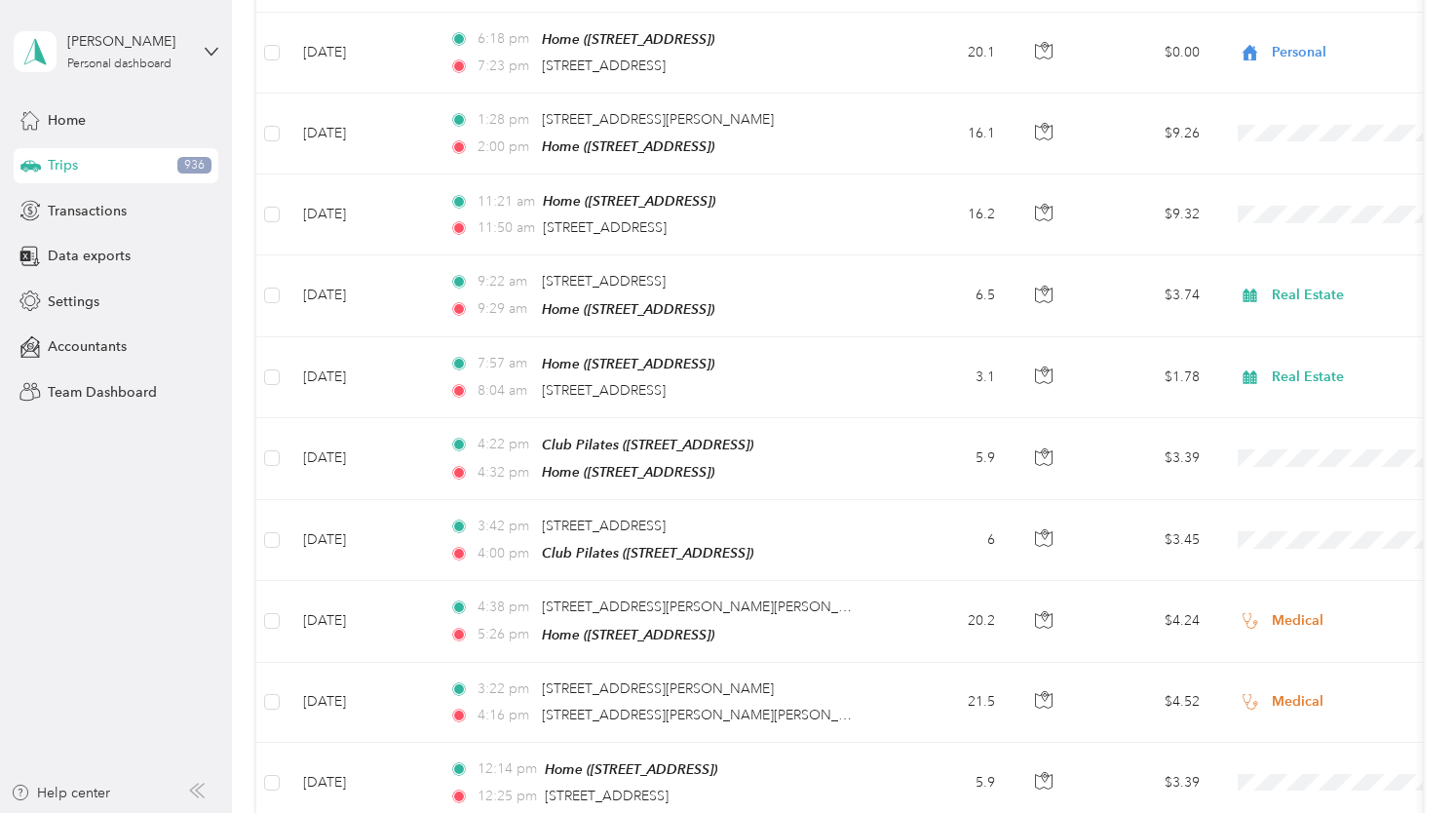
click at [1286, 525] on span "Real Estate" at bounding box center [1353, 522] width 180 height 21
click at [1293, 607] on span "Real Estate" at bounding box center [1353, 607] width 180 height 21
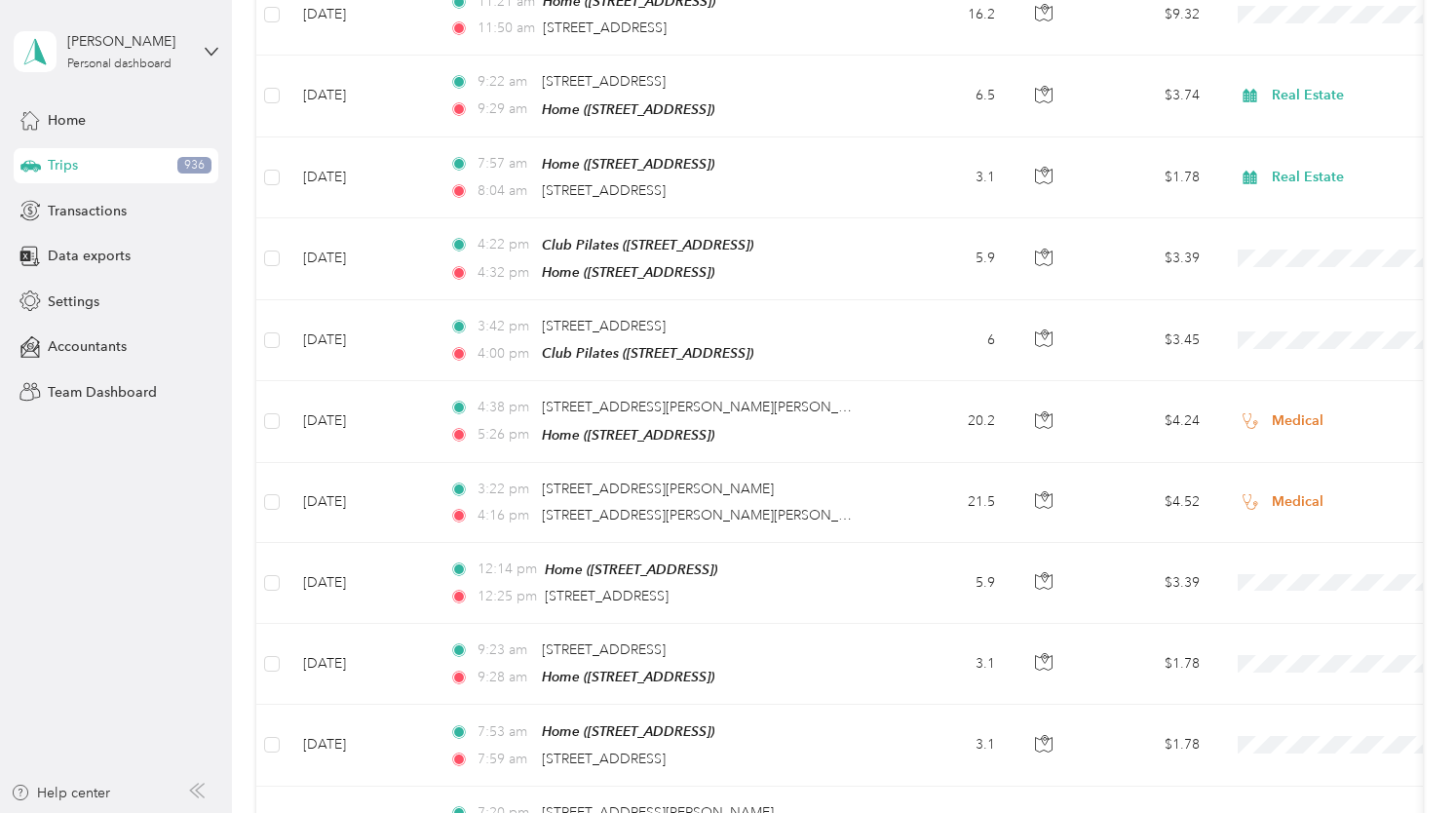
scroll to position [10727, 0]
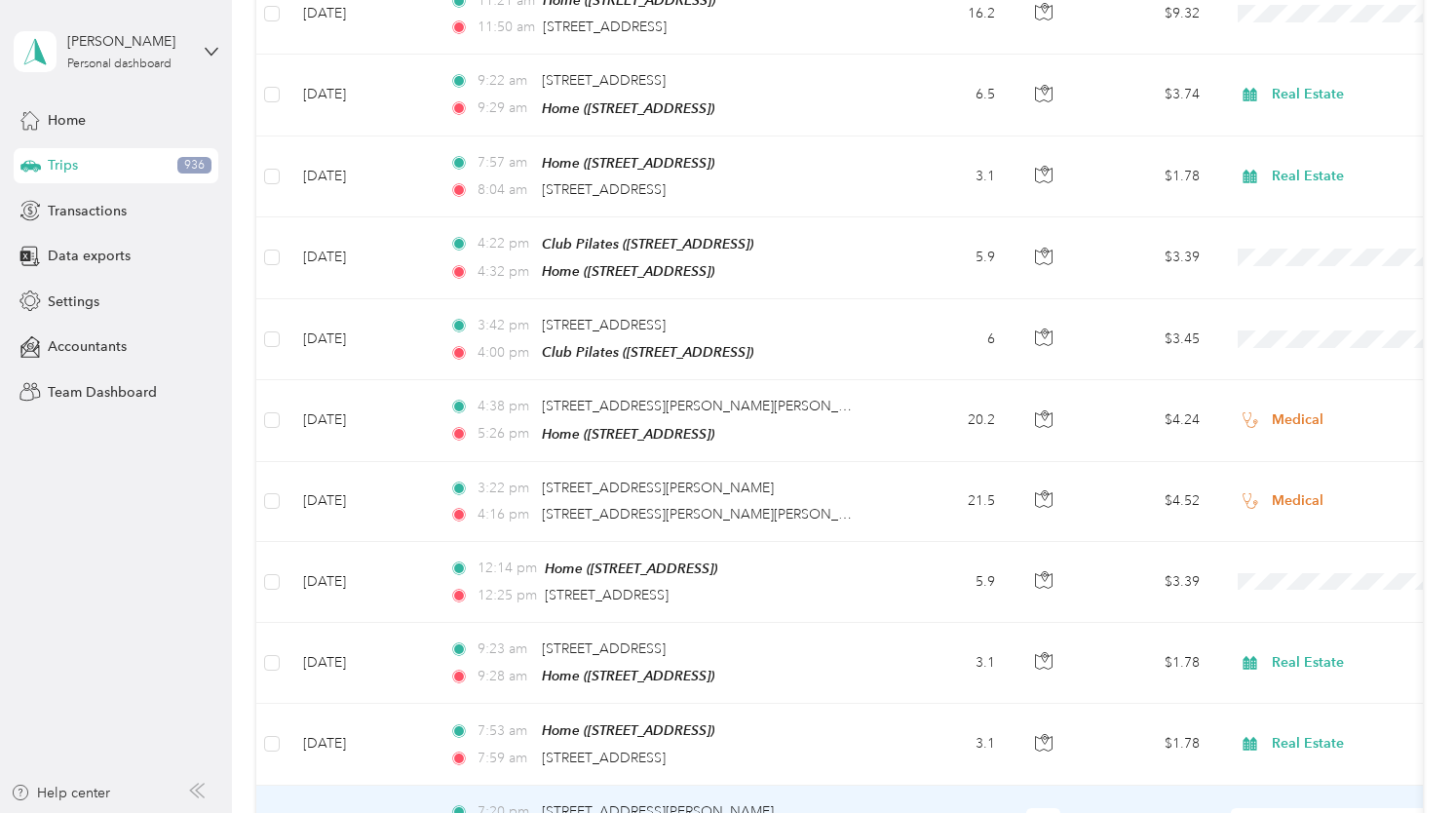
click at [1287, 483] on span "Real Estate" at bounding box center [1353, 486] width 180 height 21
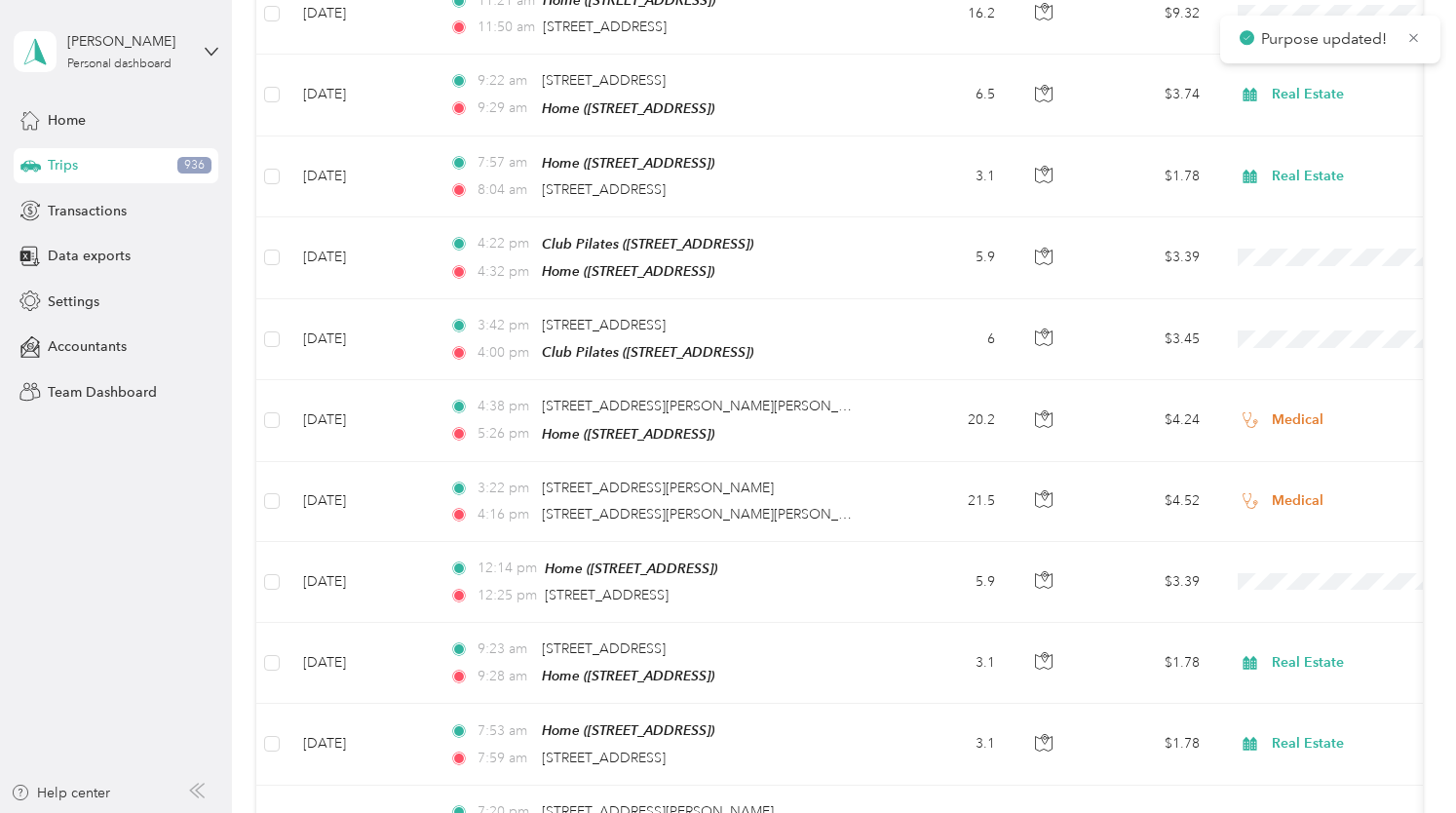
click at [1274, 562] on span "Real Estate" at bounding box center [1353, 563] width 180 height 21
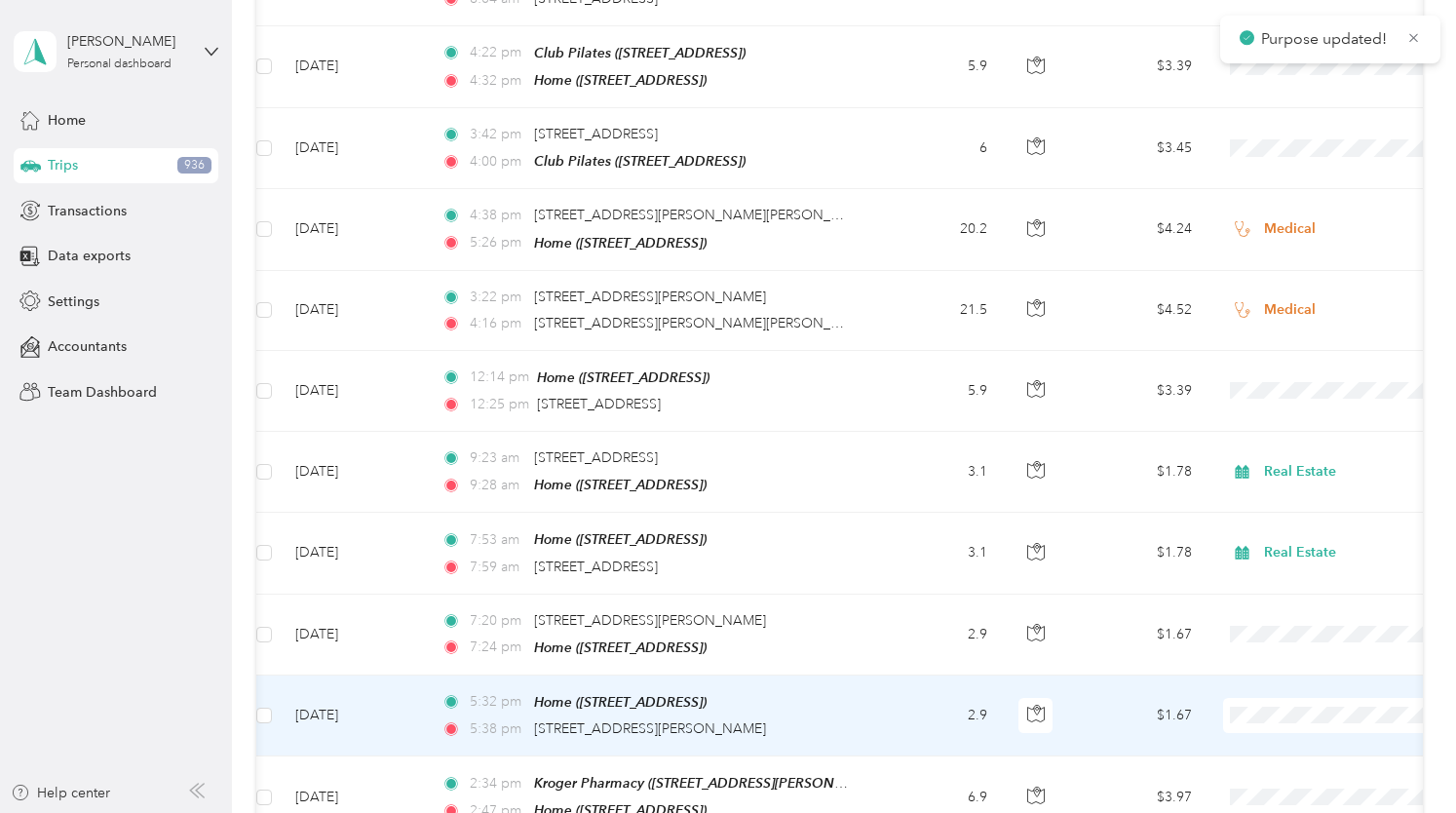
scroll to position [11007, 0]
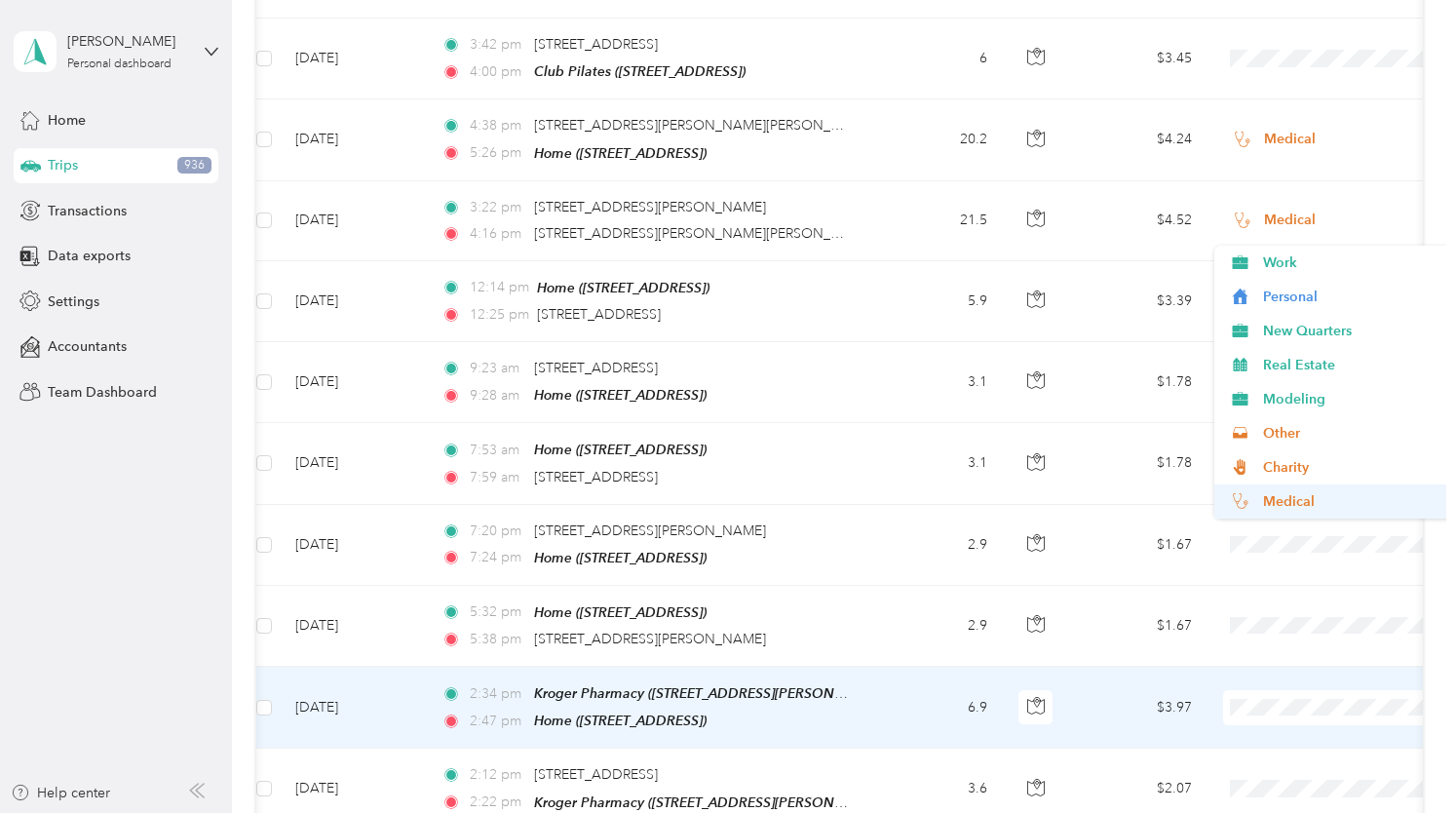
click at [1275, 498] on span "Medical" at bounding box center [1353, 501] width 180 height 21
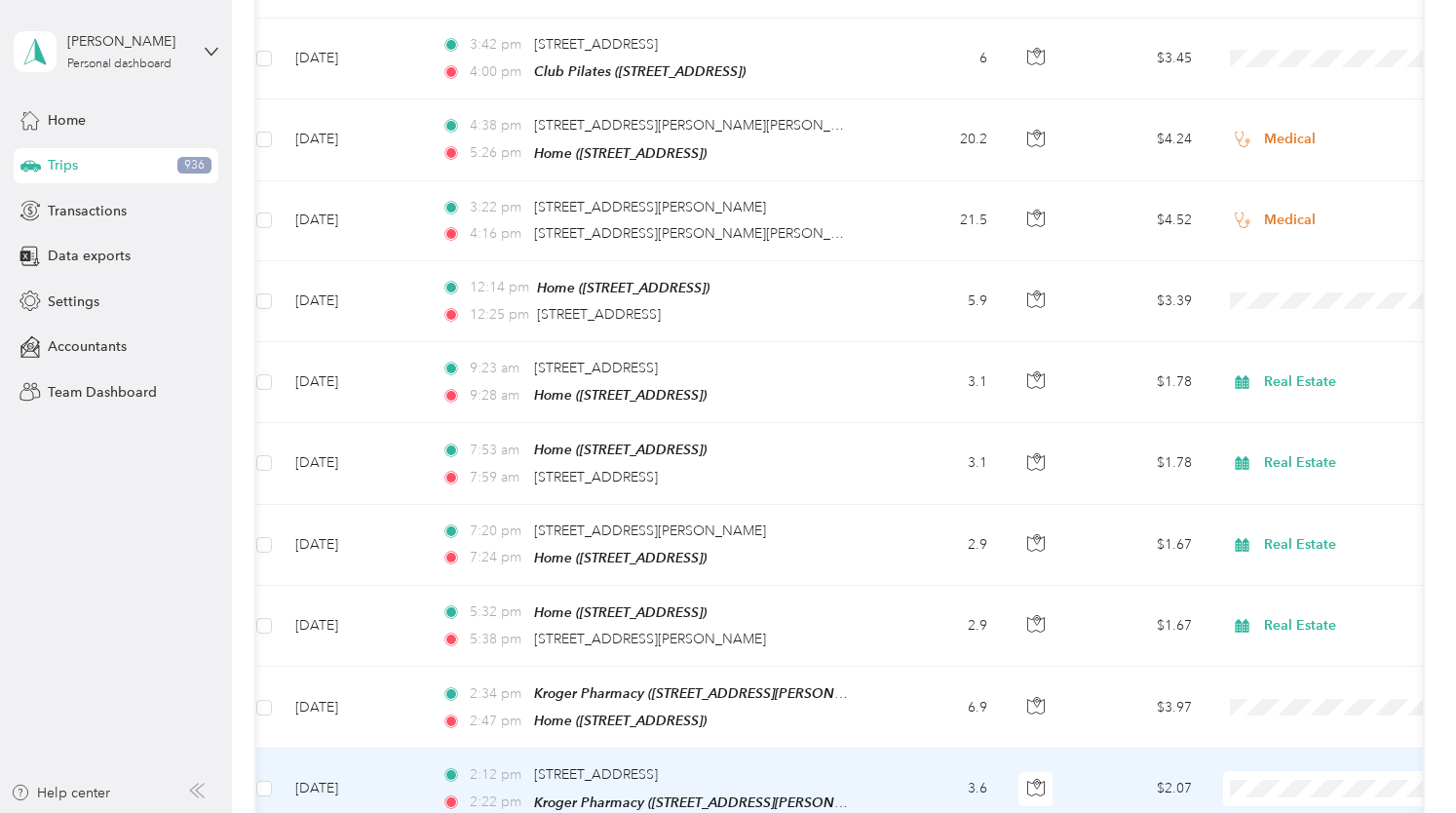
click at [1290, 574] on span "Medical" at bounding box center [1353, 581] width 180 height 21
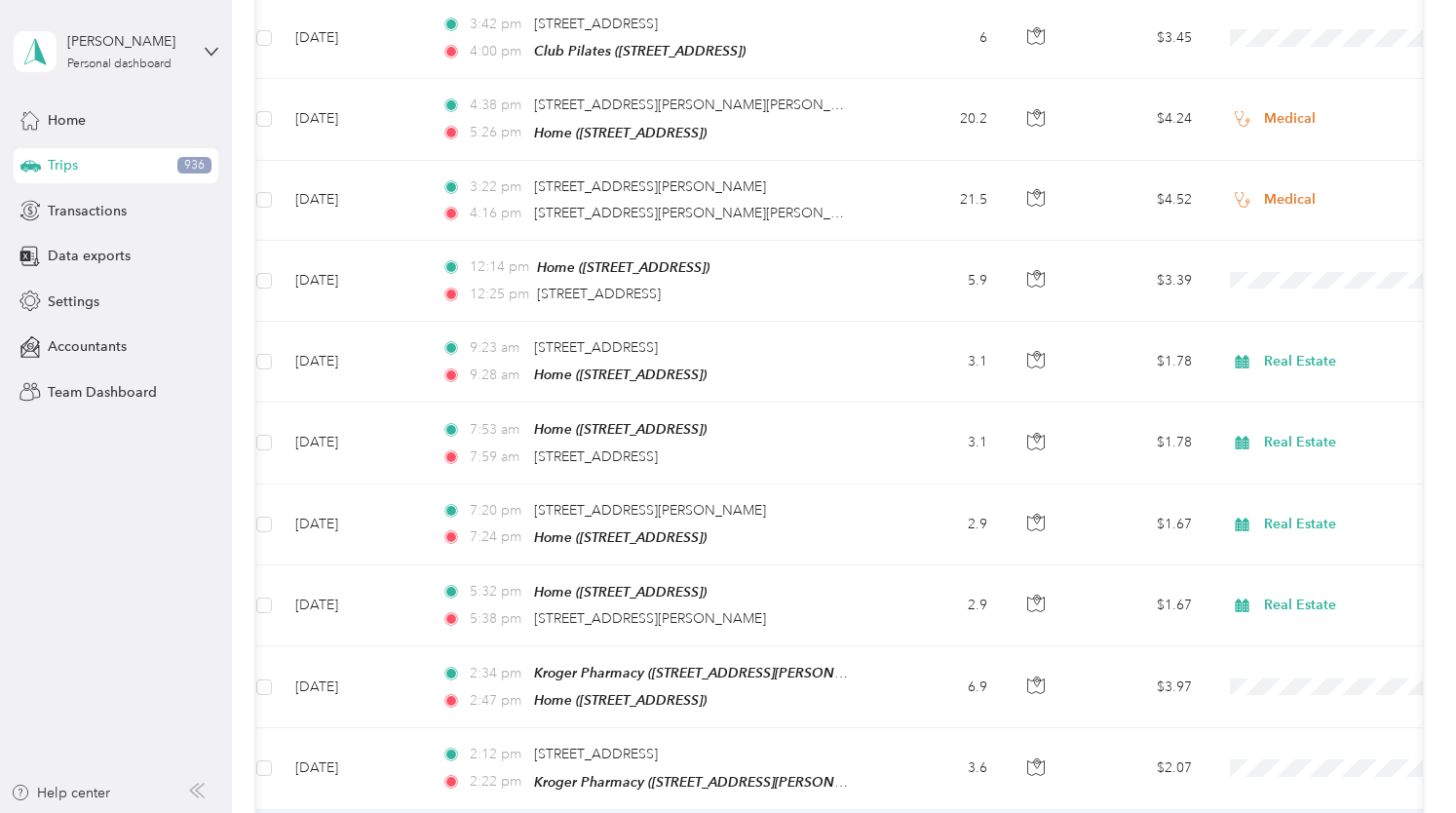
scroll to position [11029, 0]
click at [1269, 637] on span "Medical" at bounding box center [1353, 639] width 180 height 21
click at [1283, 719] on span "Medical" at bounding box center [1353, 719] width 180 height 21
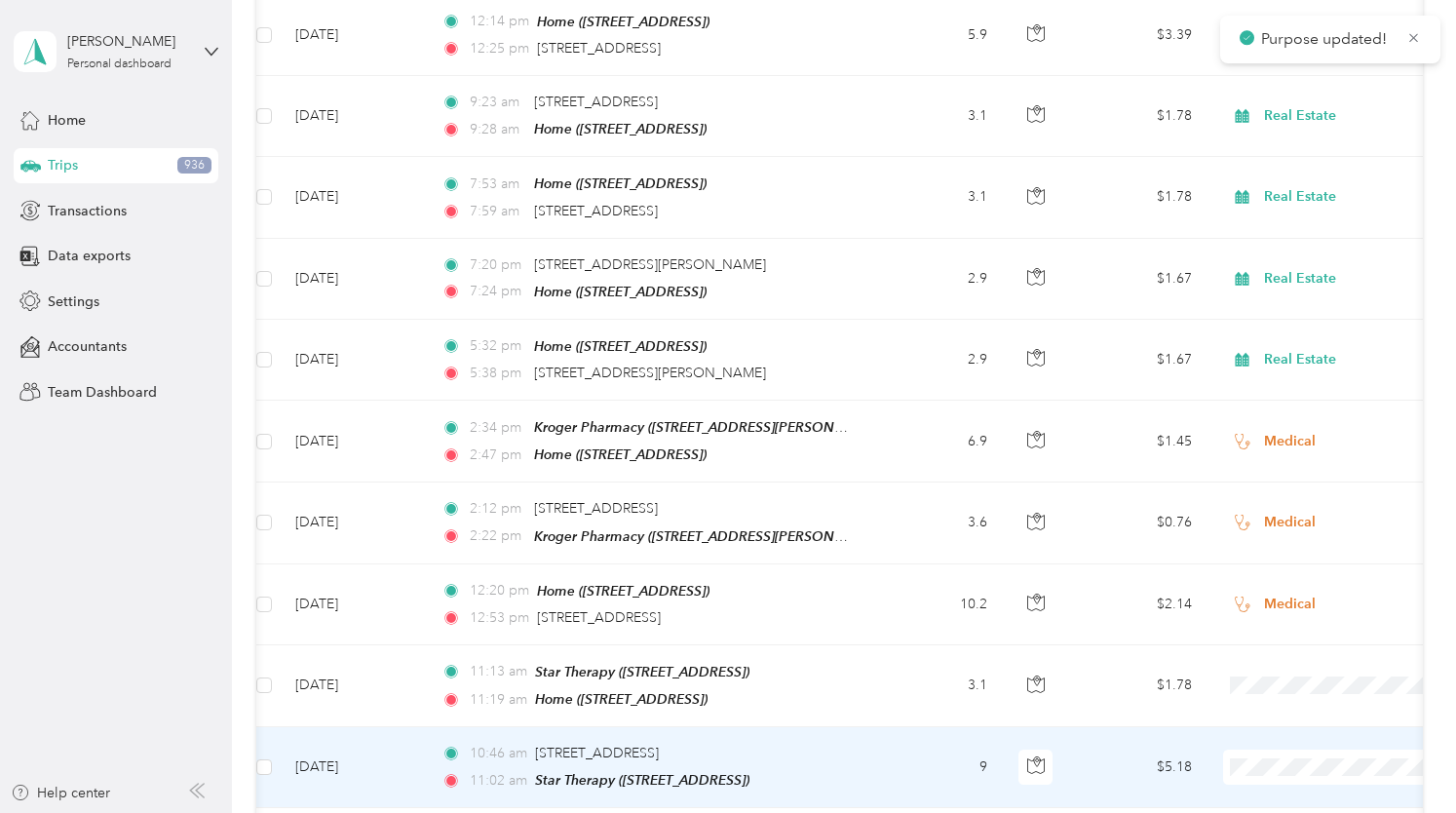
scroll to position [11283, 0]
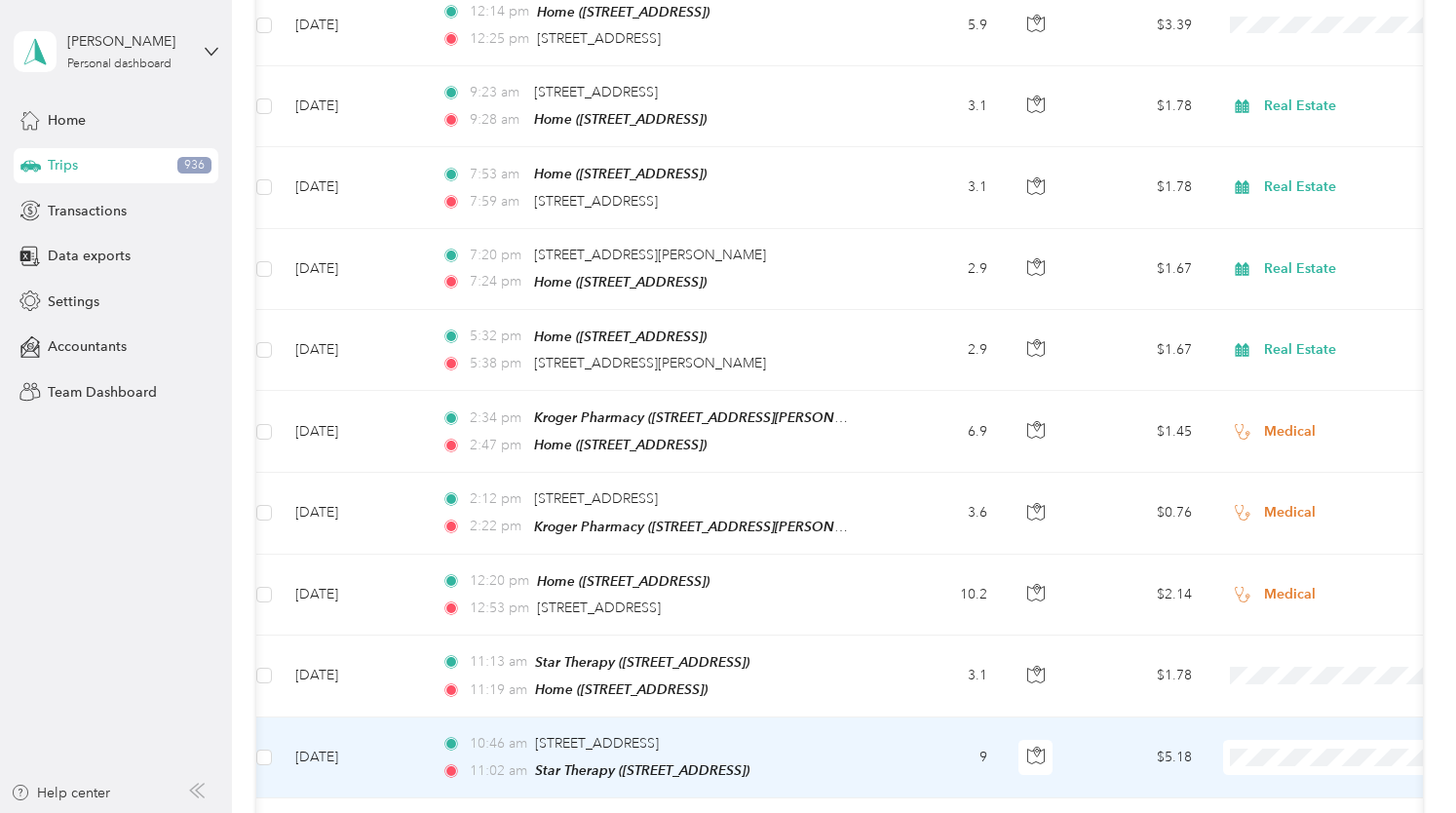
click at [1281, 545] on span "Medical" at bounding box center [1353, 545] width 180 height 21
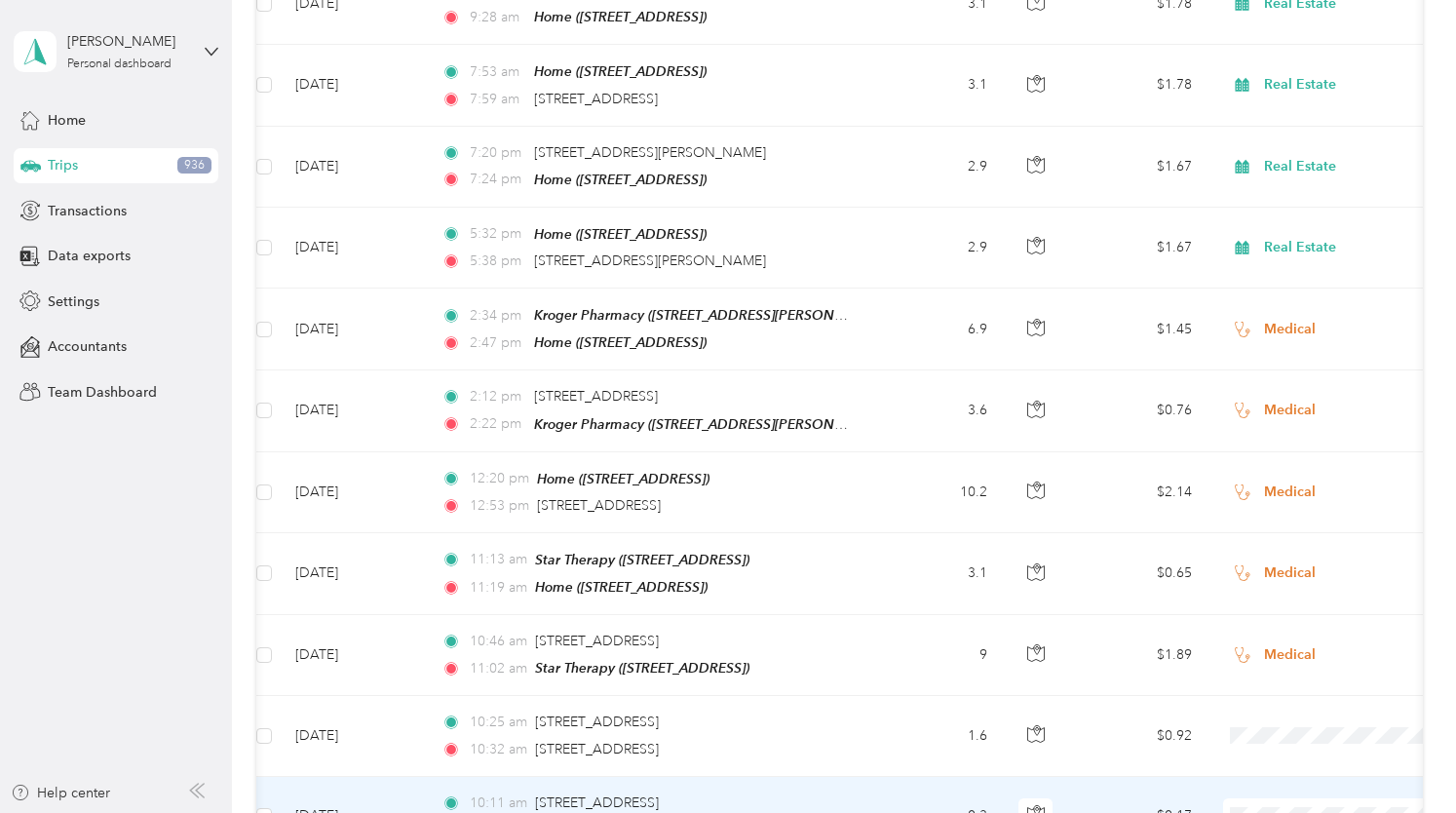
scroll to position [11386, 0]
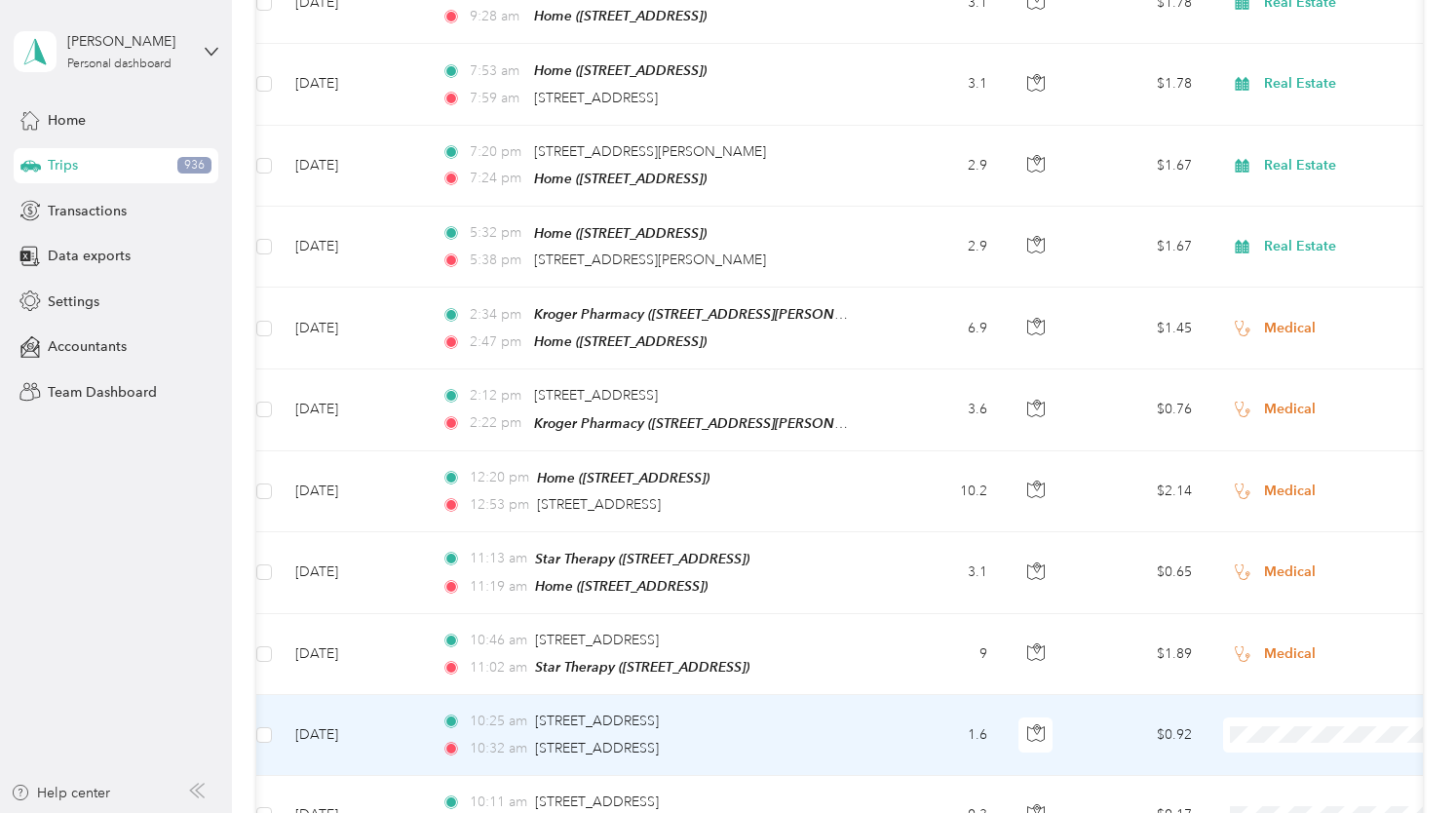
click at [1292, 514] on span "Medical" at bounding box center [1353, 522] width 180 height 21
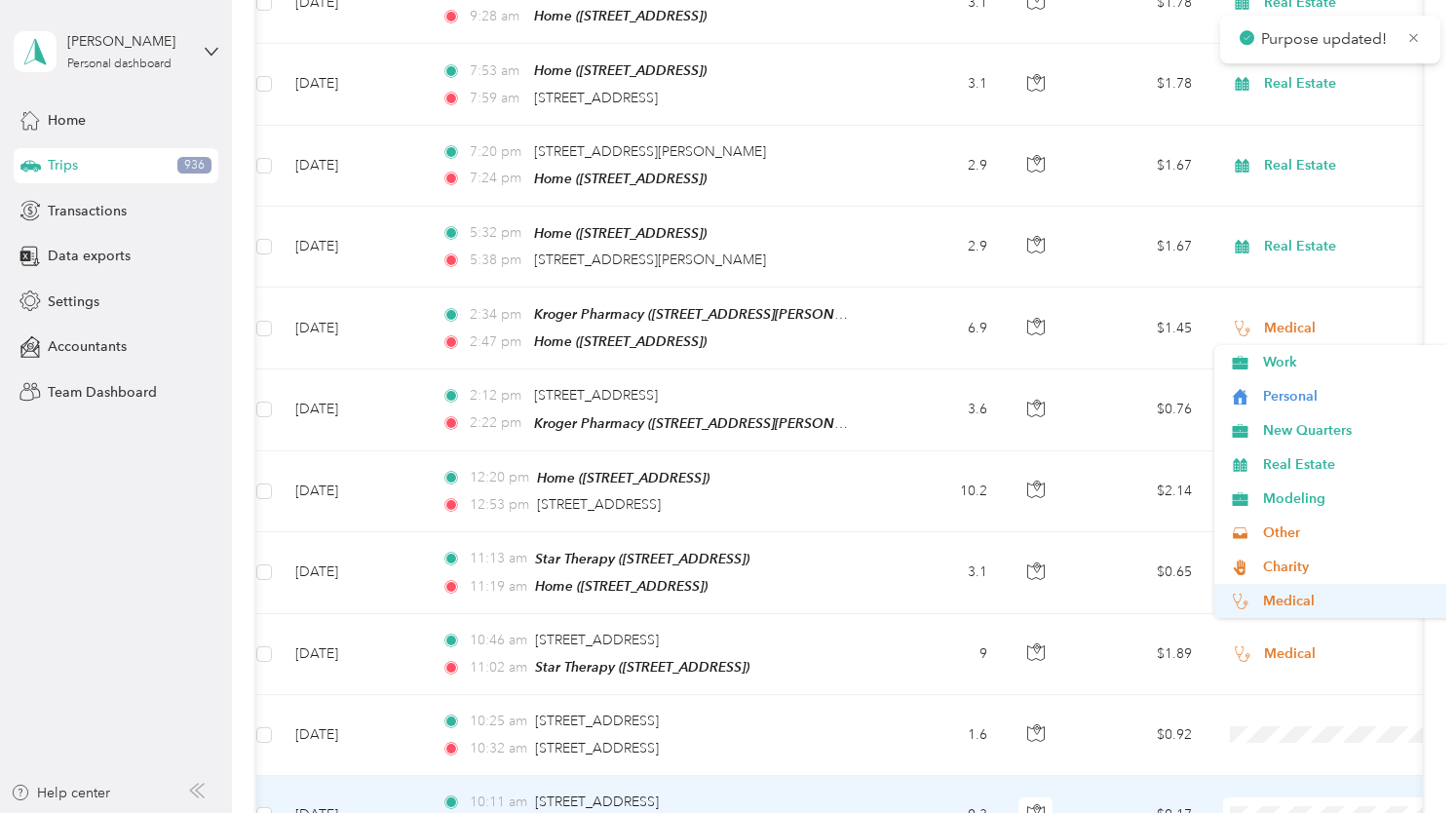
click at [1287, 597] on span "Medical" at bounding box center [1353, 601] width 180 height 21
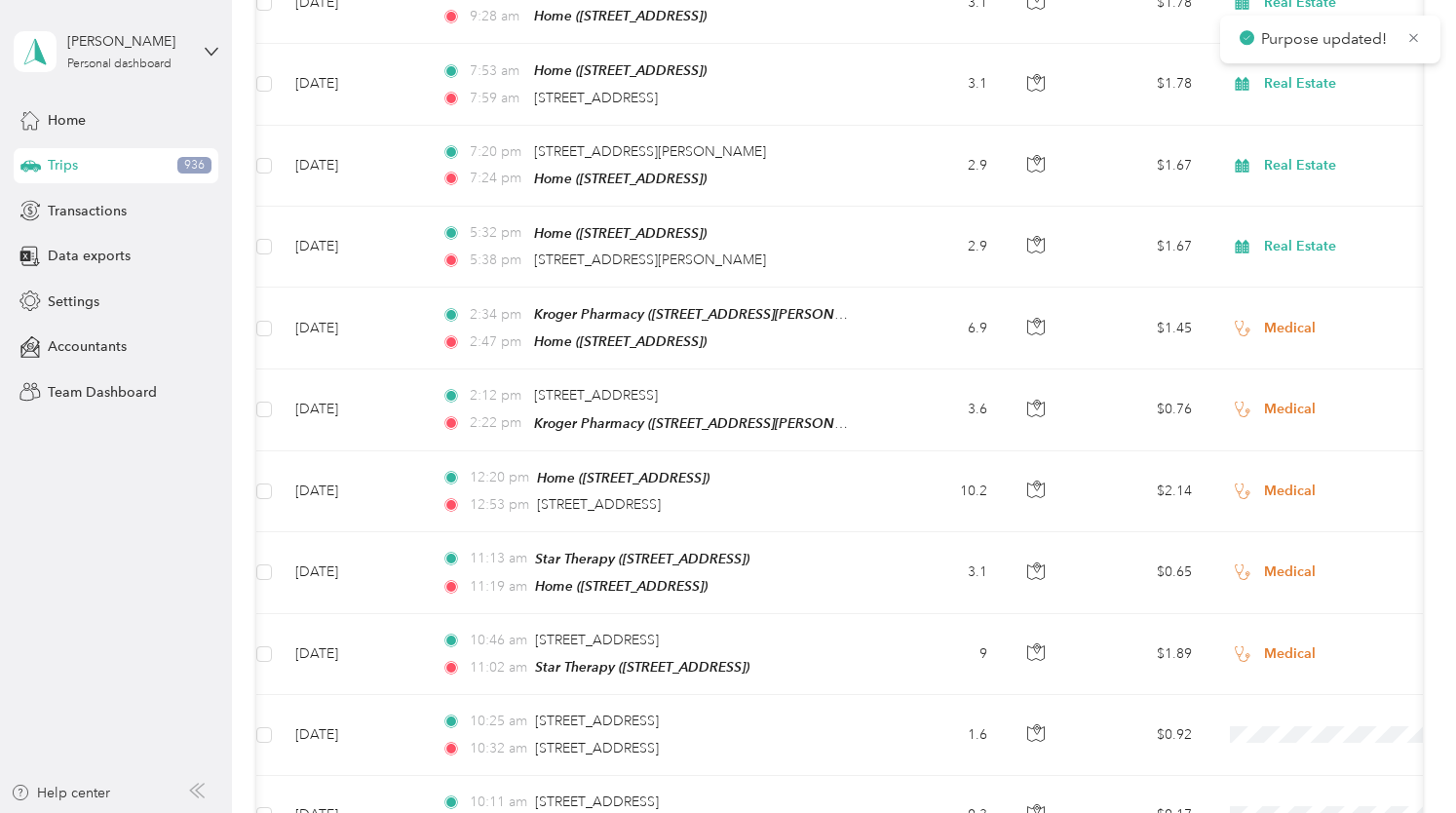
click at [1269, 677] on span "Medical" at bounding box center [1353, 672] width 180 height 21
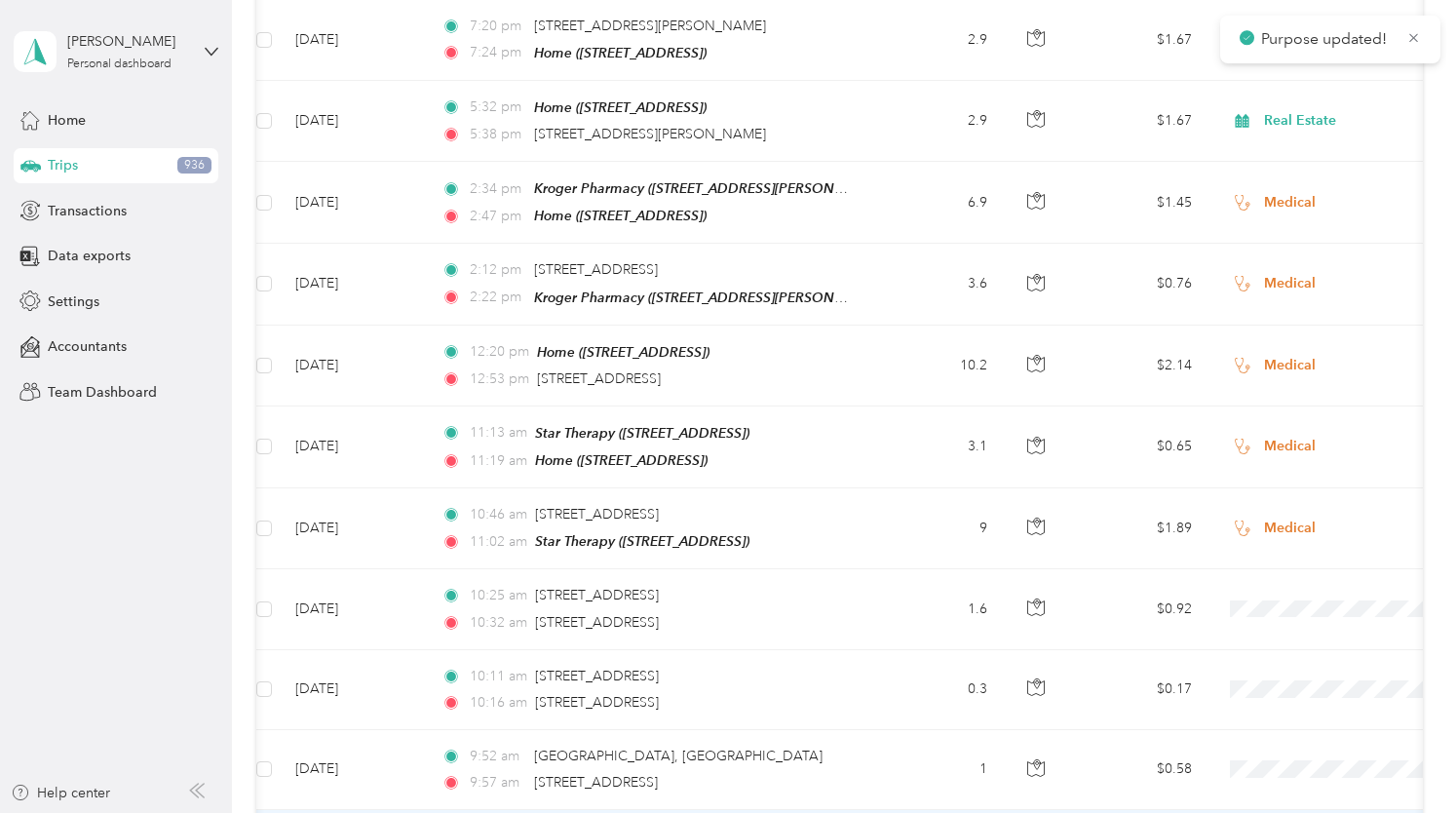
scroll to position [11518, 0]
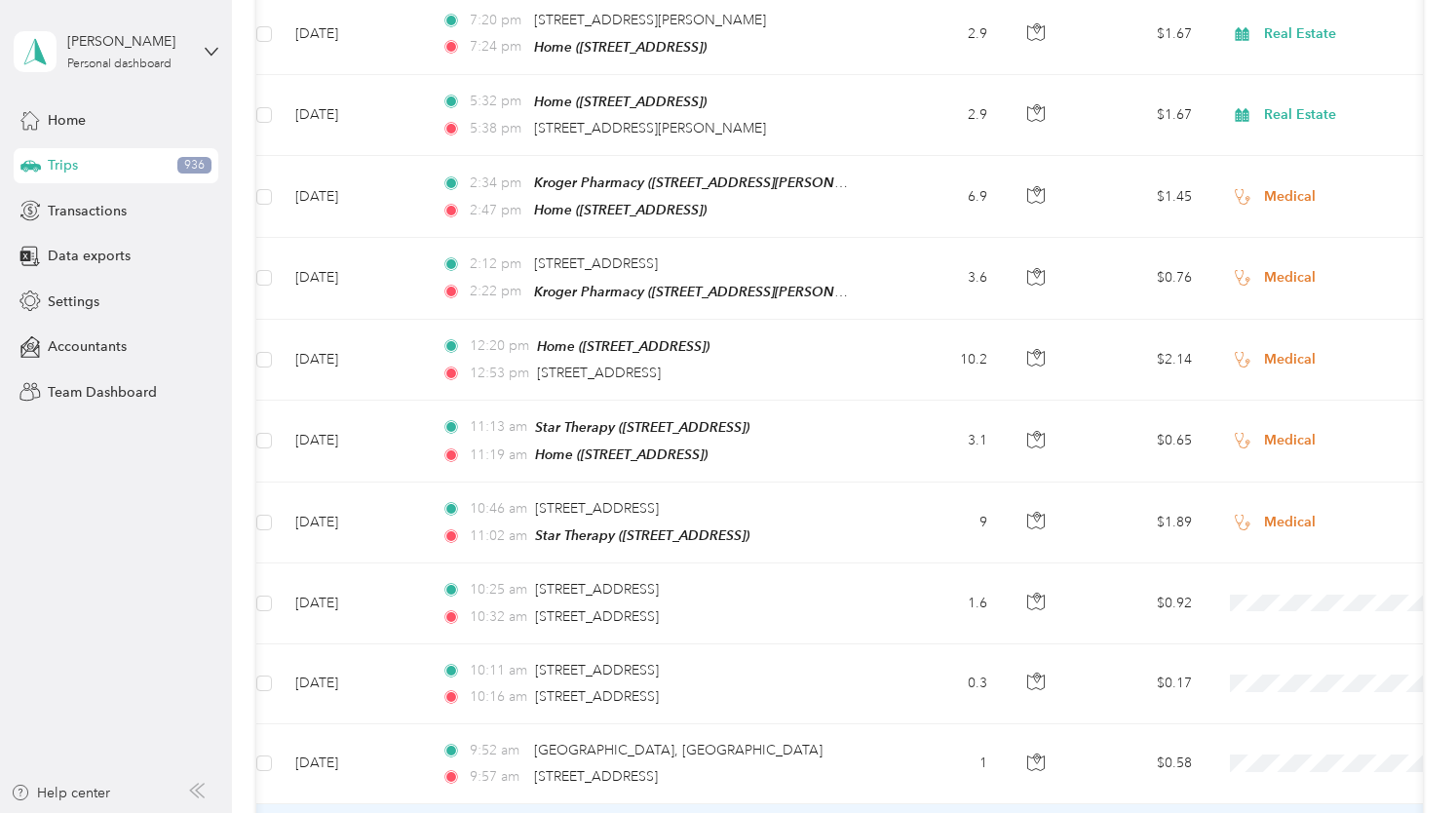
click at [1275, 630] on span "Medical" at bounding box center [1353, 629] width 180 height 21
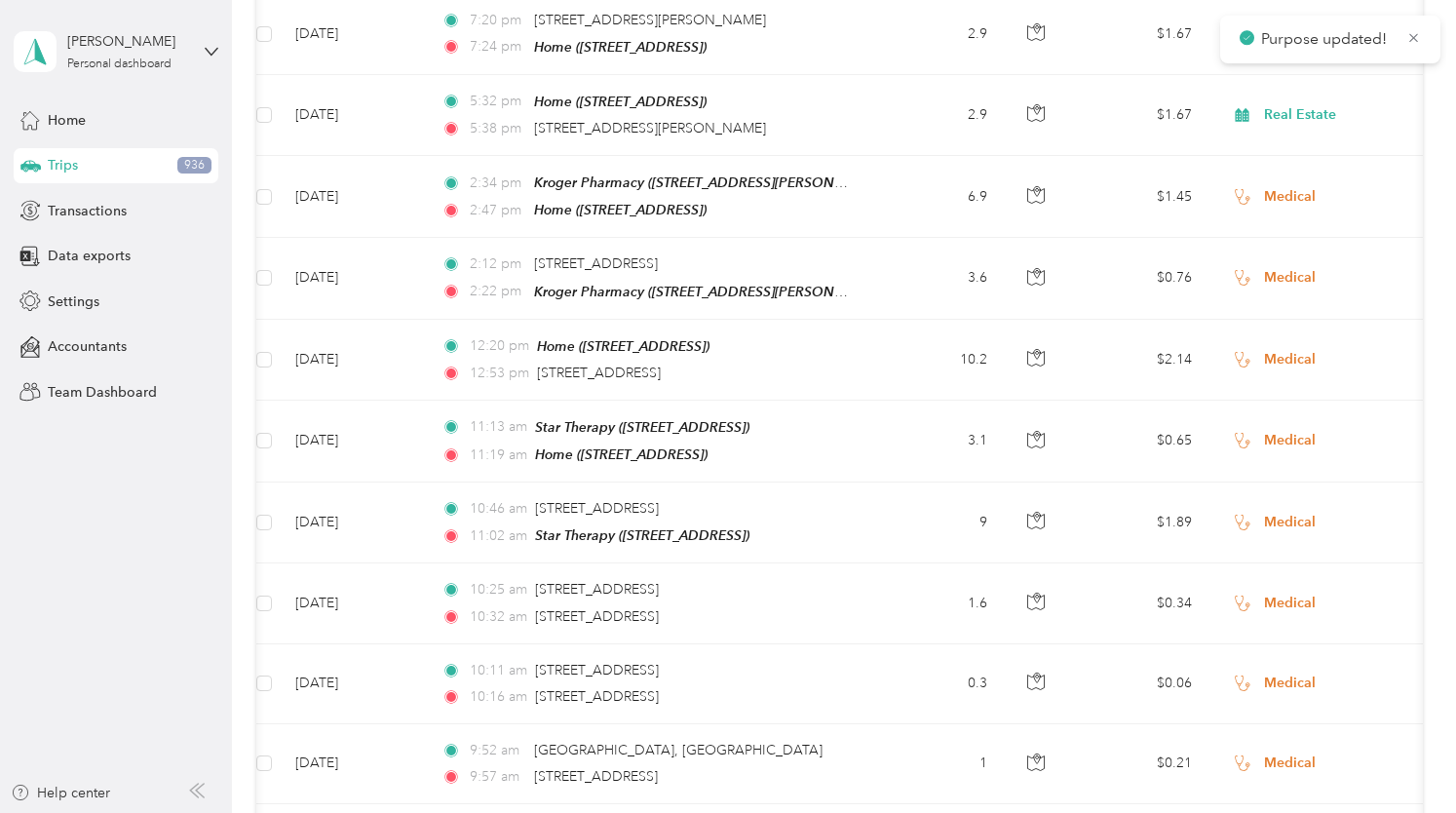
click at [1283, 705] on span "Medical" at bounding box center [1353, 703] width 180 height 21
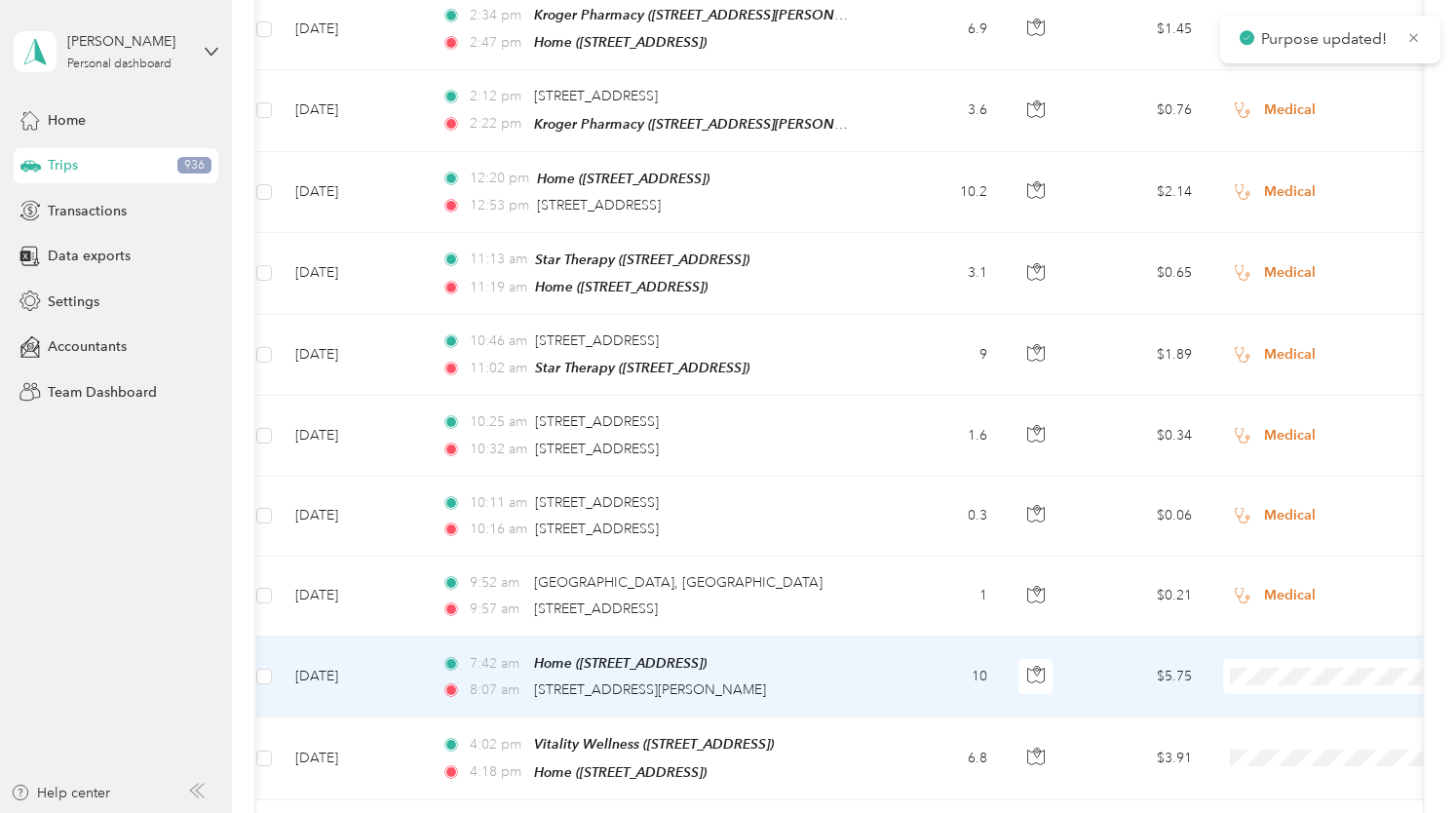
scroll to position [11695, 0]
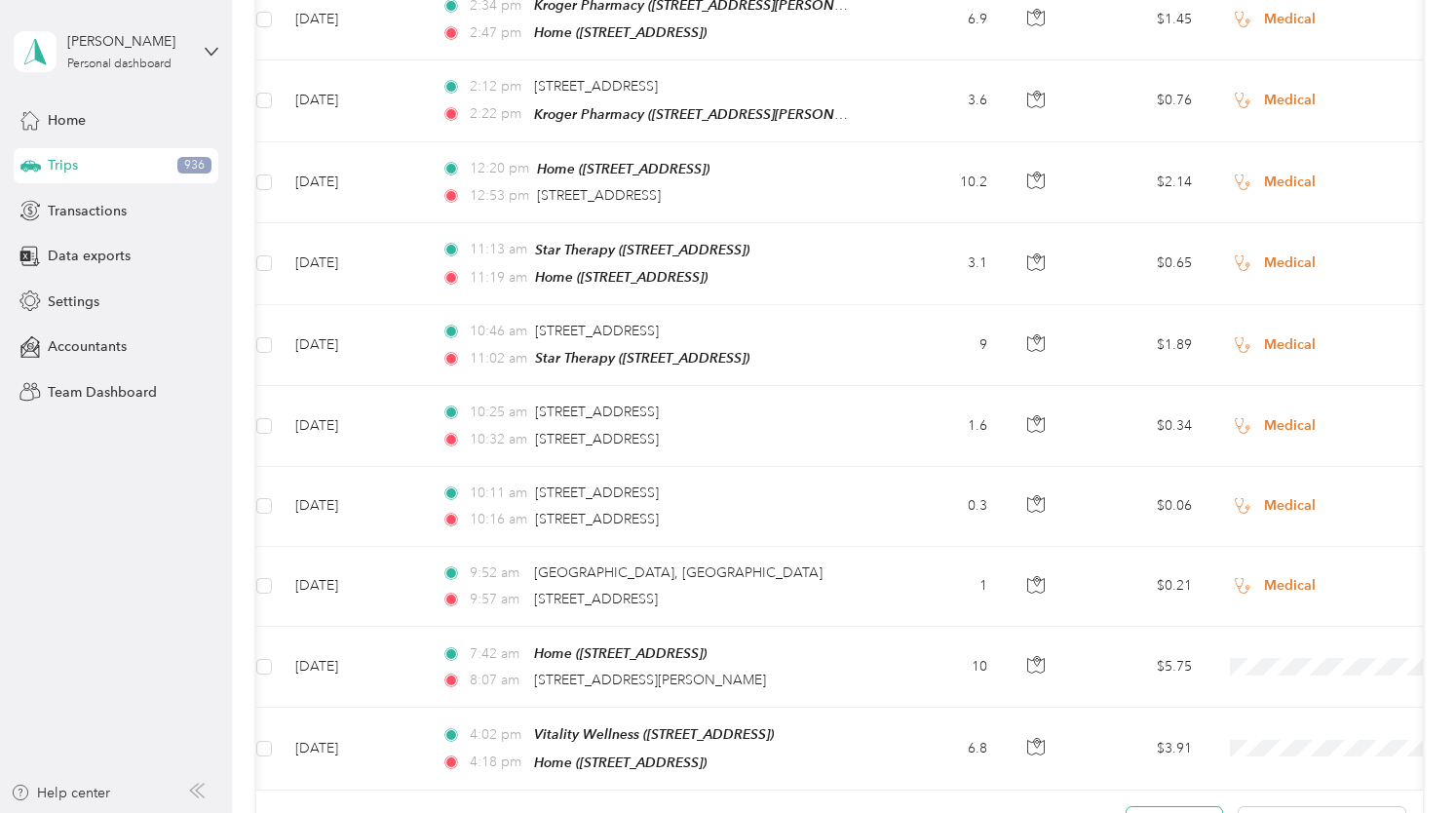
click at [1182, 807] on button "Load more" at bounding box center [1174, 824] width 95 height 34
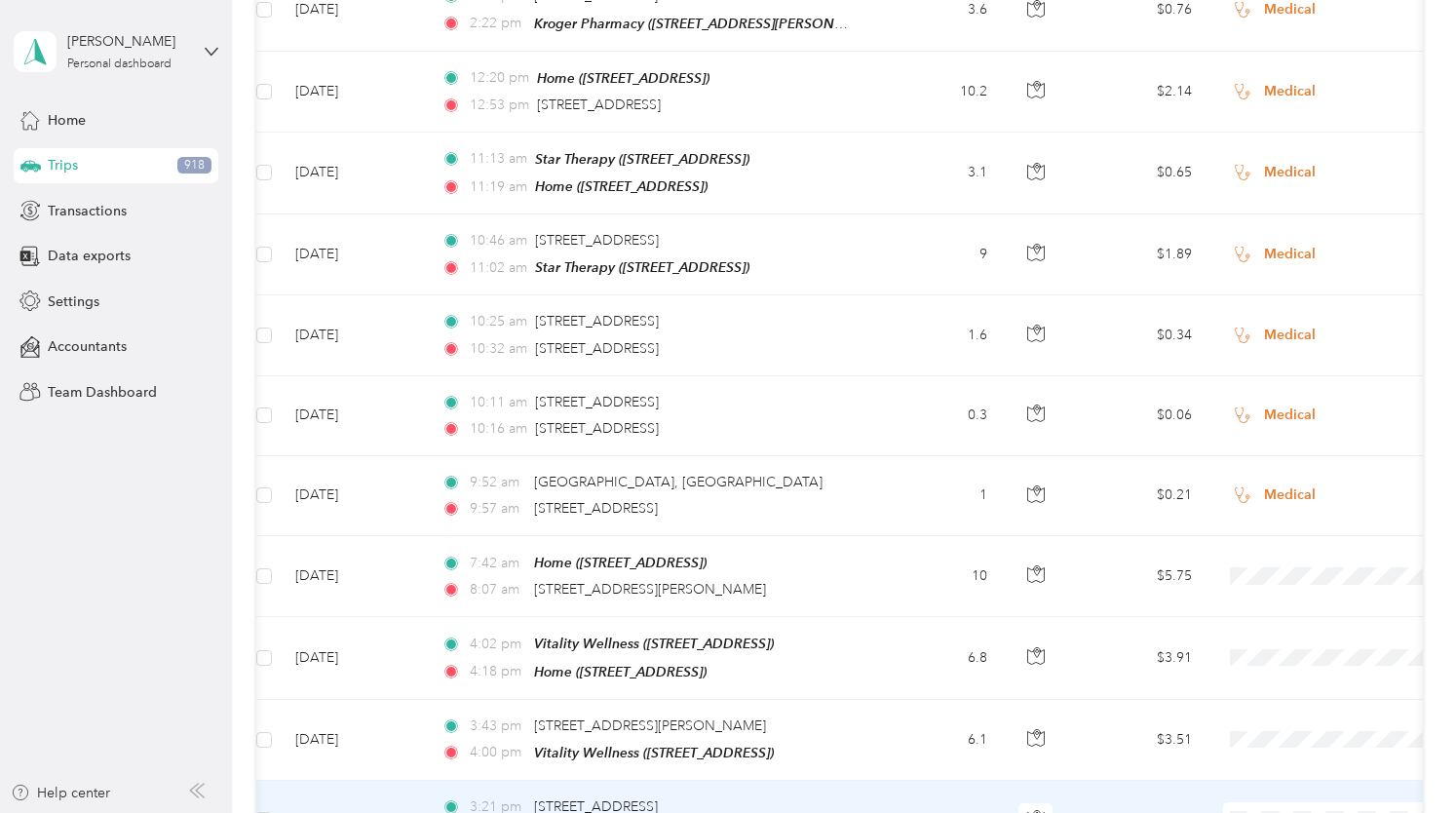
scroll to position [11788, 0]
click at [1273, 604] on li "Medical" at bounding box center [1335, 598] width 242 height 34
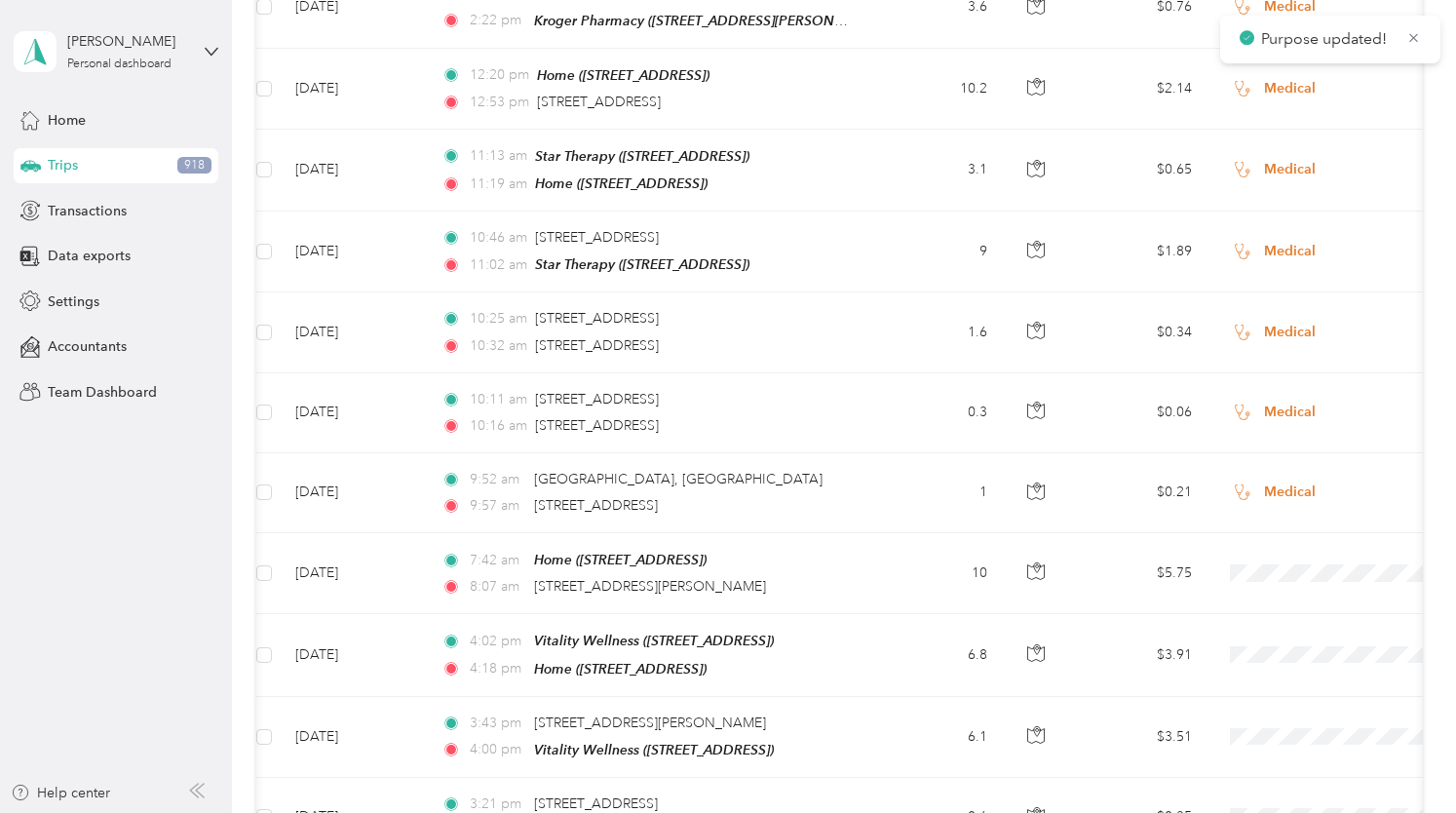
click at [1278, 675] on span "Medical" at bounding box center [1353, 677] width 180 height 21
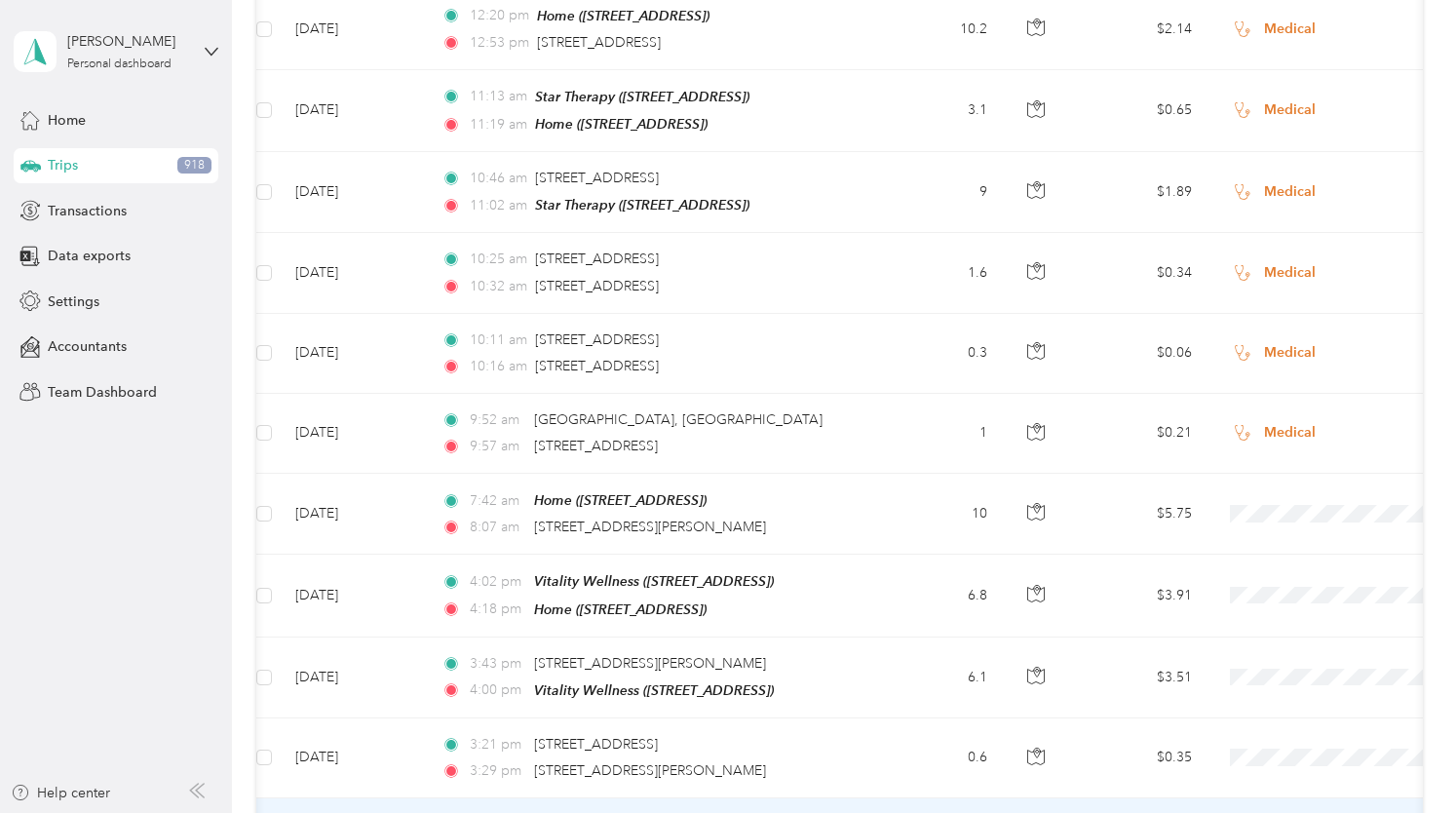
scroll to position [11863, 0]
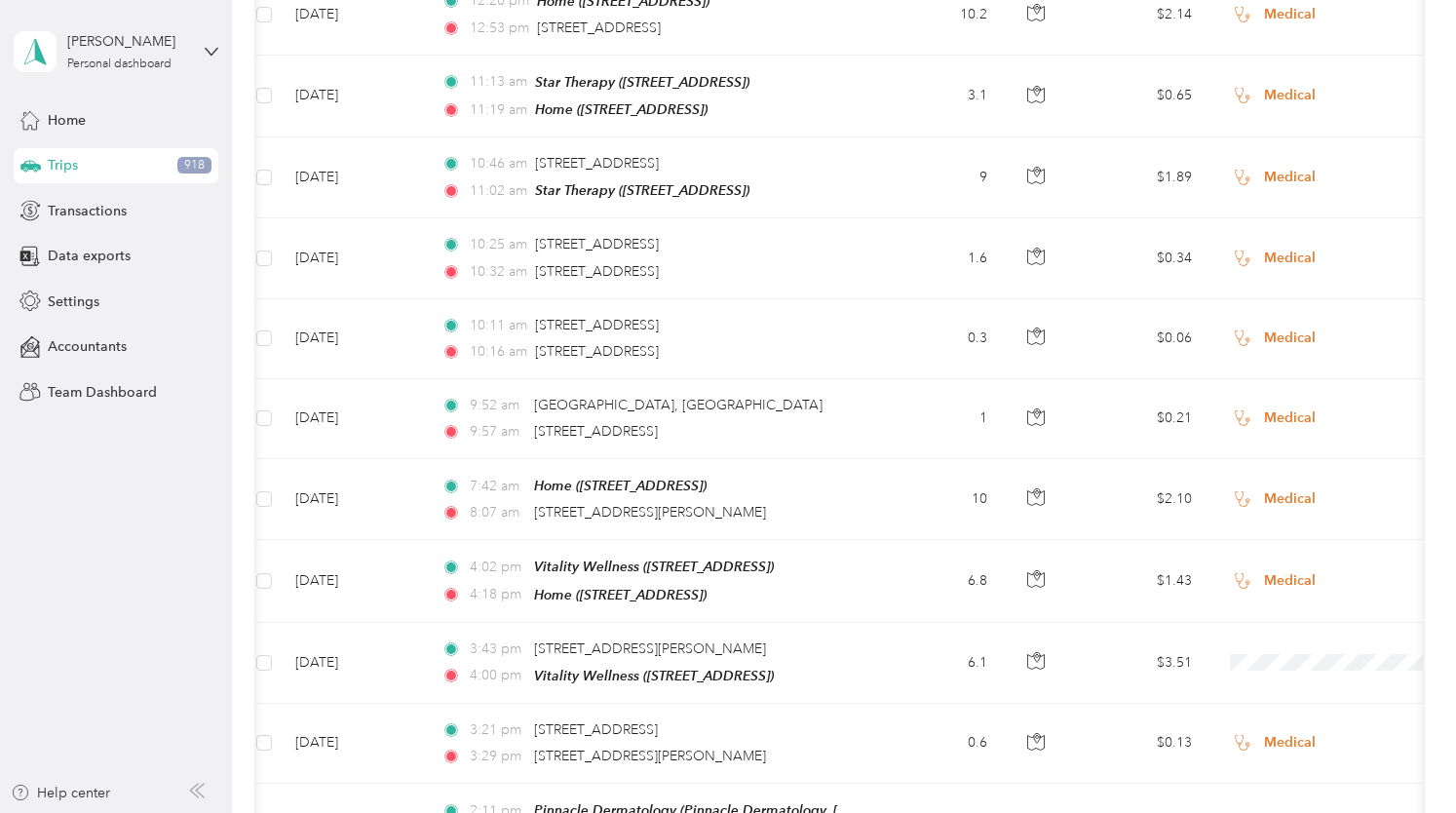
click at [1277, 685] on li "Medical" at bounding box center [1335, 683] width 242 height 34
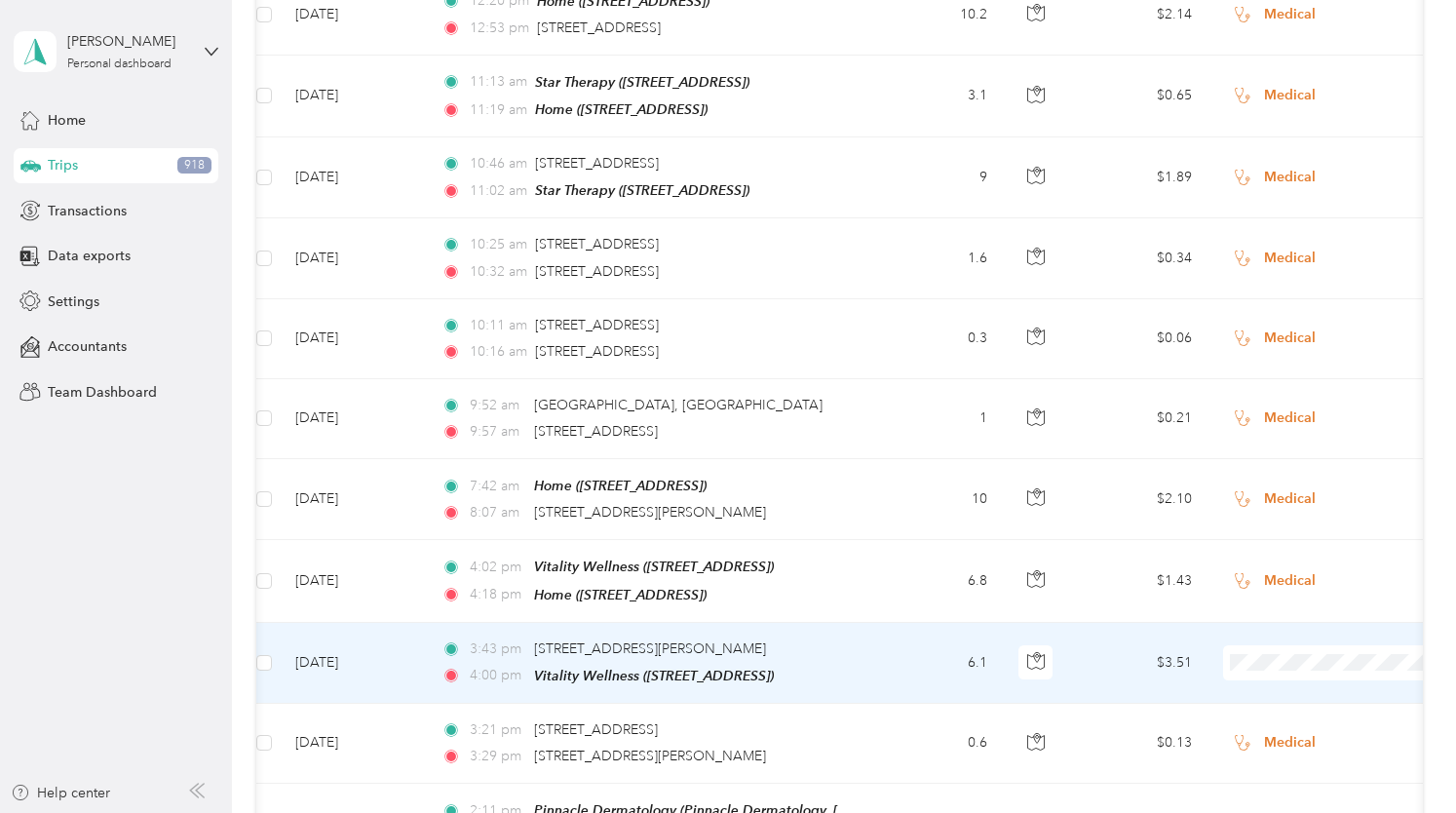
click at [1282, 750] on span "Medical" at bounding box center [1353, 750] width 180 height 21
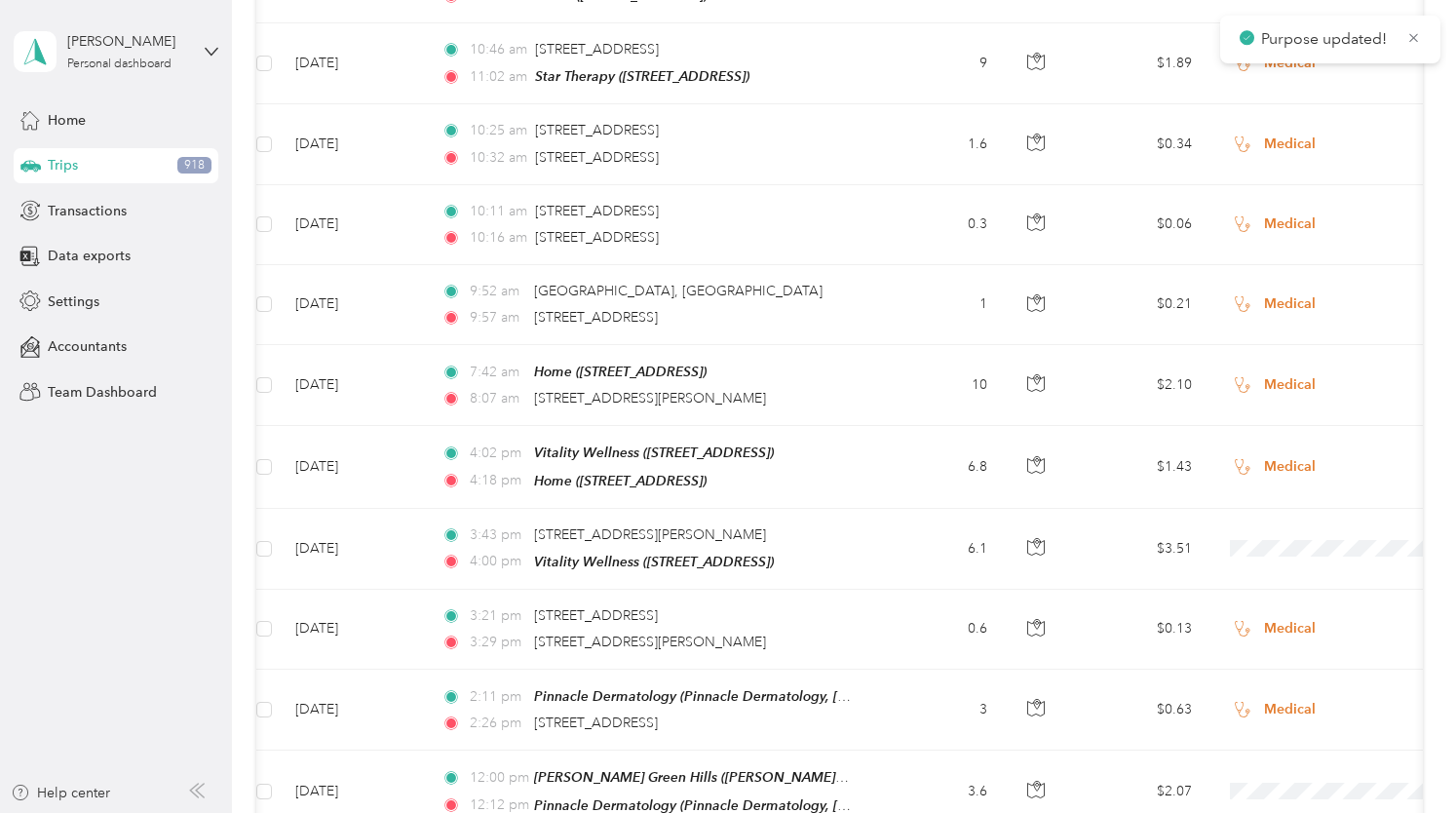
scroll to position [11978, 0]
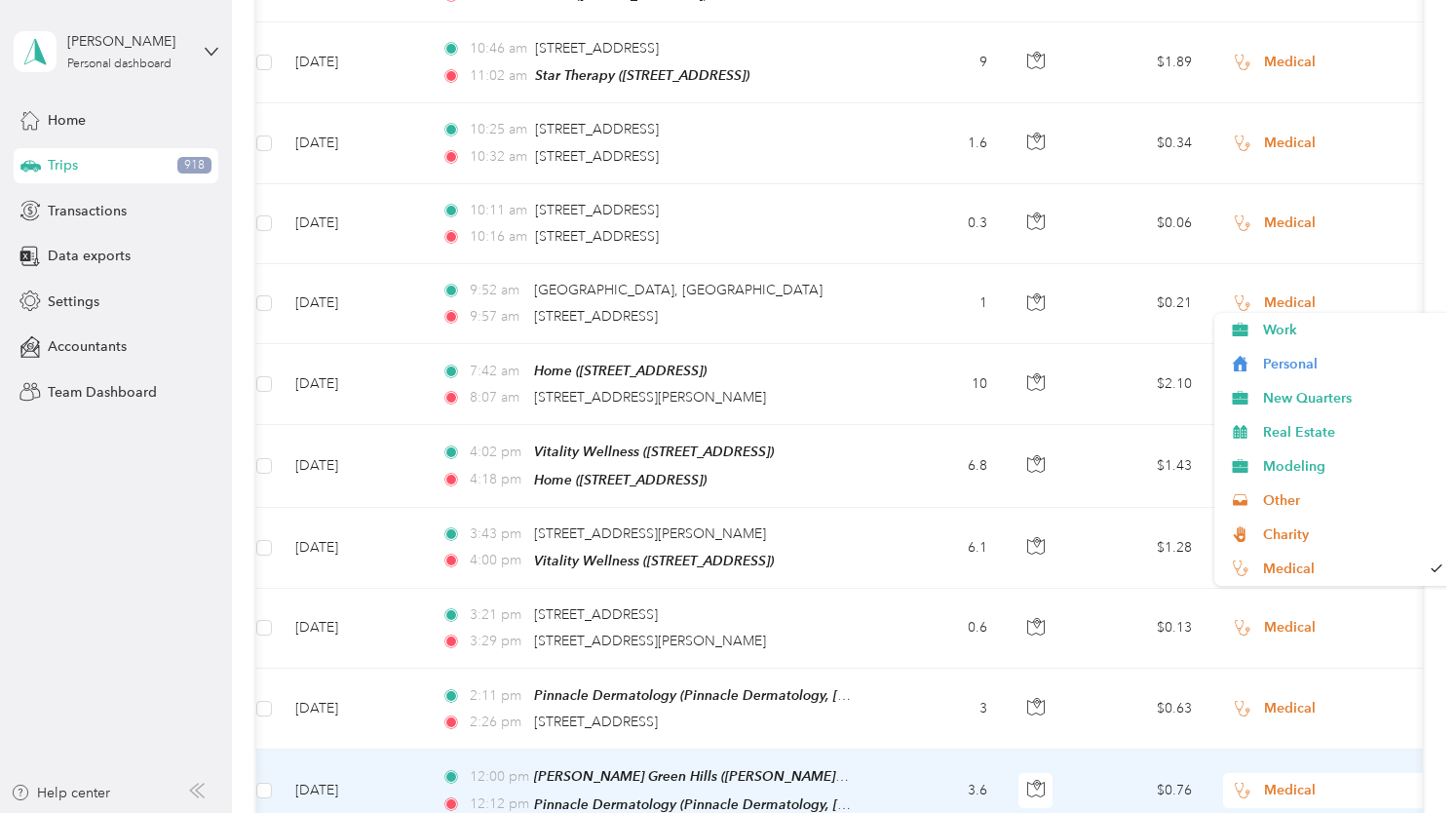
click at [1283, 779] on span "Medical" at bounding box center [1353, 790] width 178 height 22
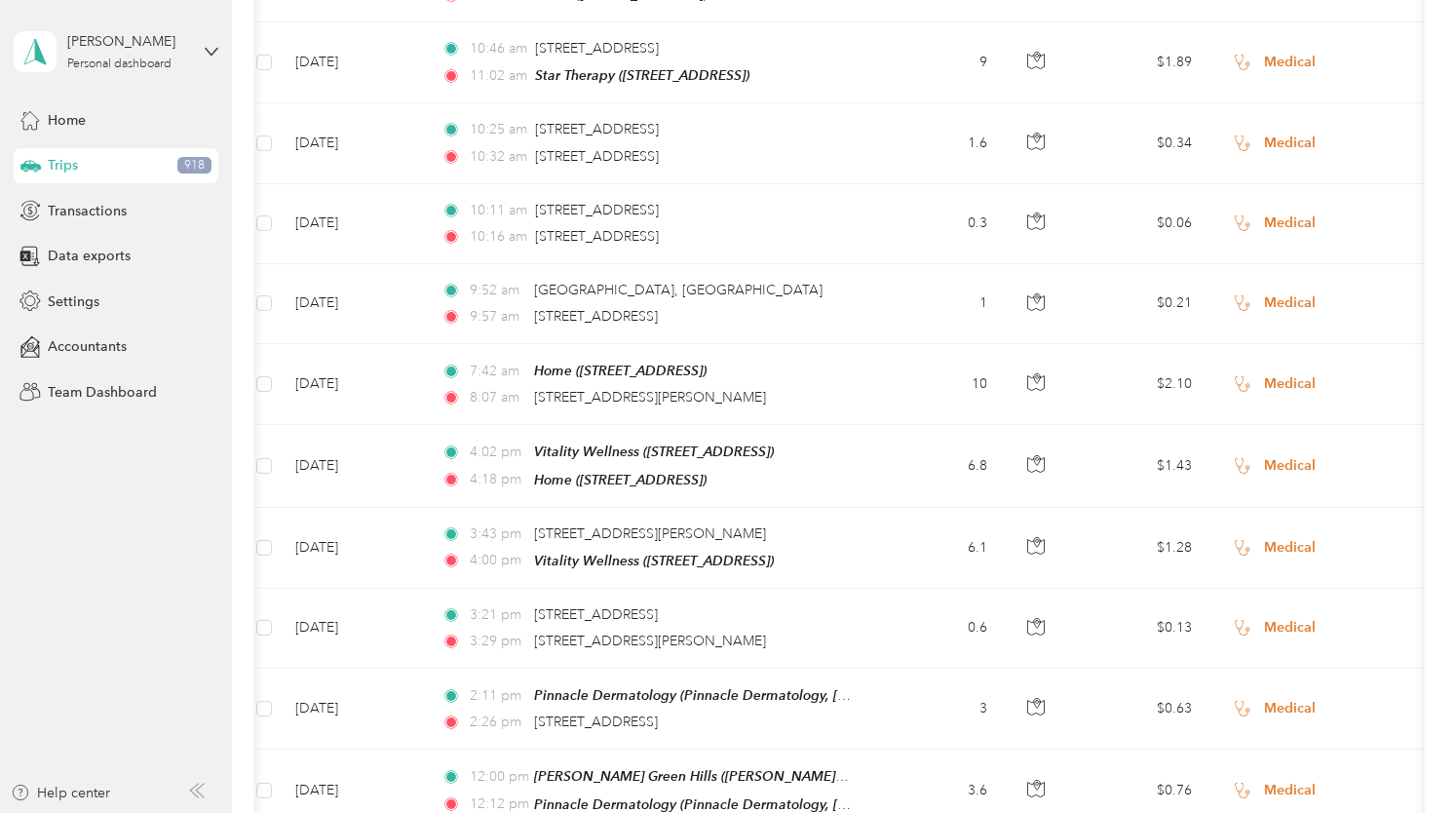
click at [1286, 521] on ol "Work Personal New Quarters Real Estate Modeling Other Charity Medical Moving Co…" at bounding box center [1335, 527] width 242 height 273
click at [1275, 595] on li "Real Estate" at bounding box center [1335, 591] width 242 height 34
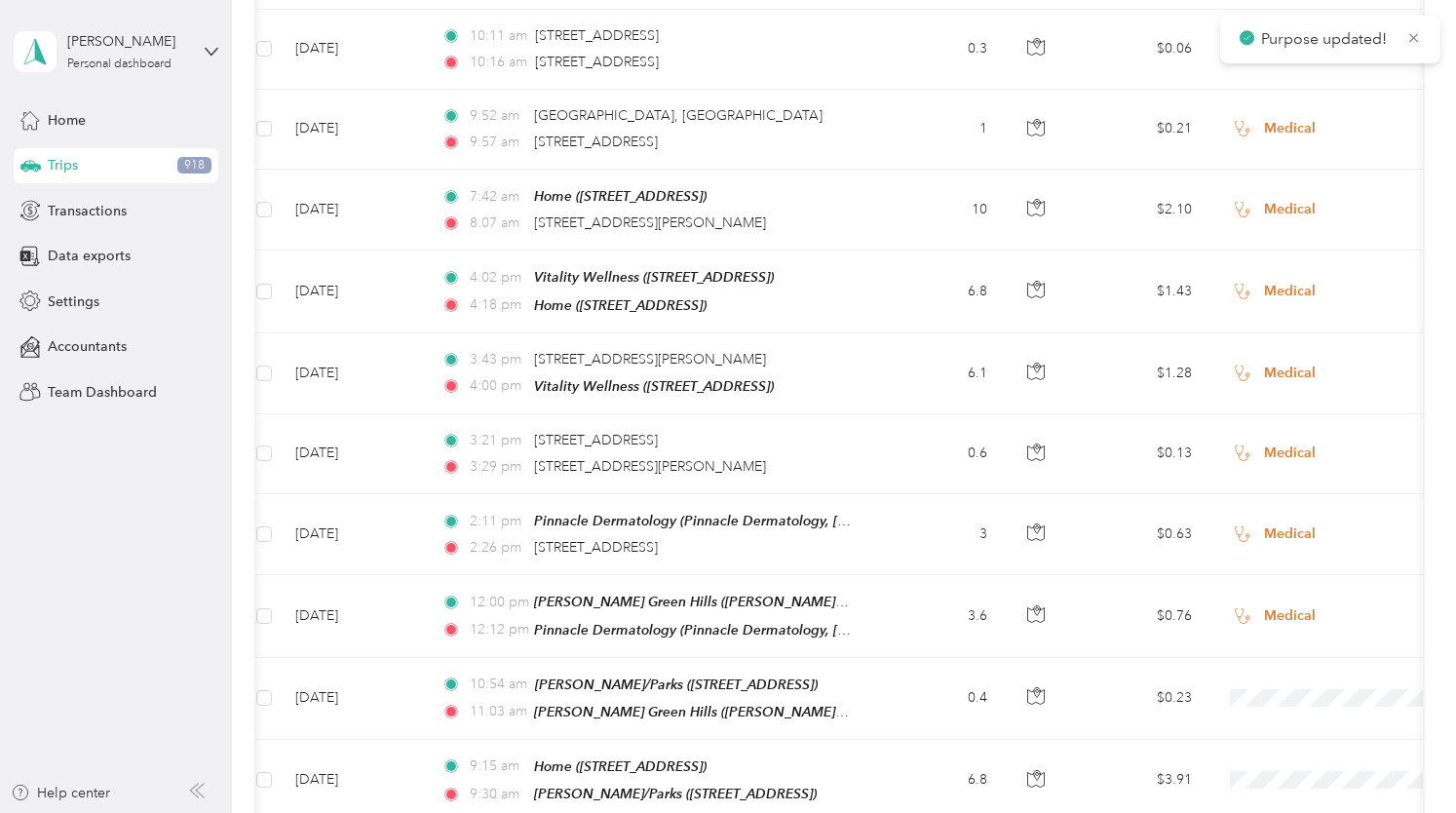
scroll to position [12161, 0]
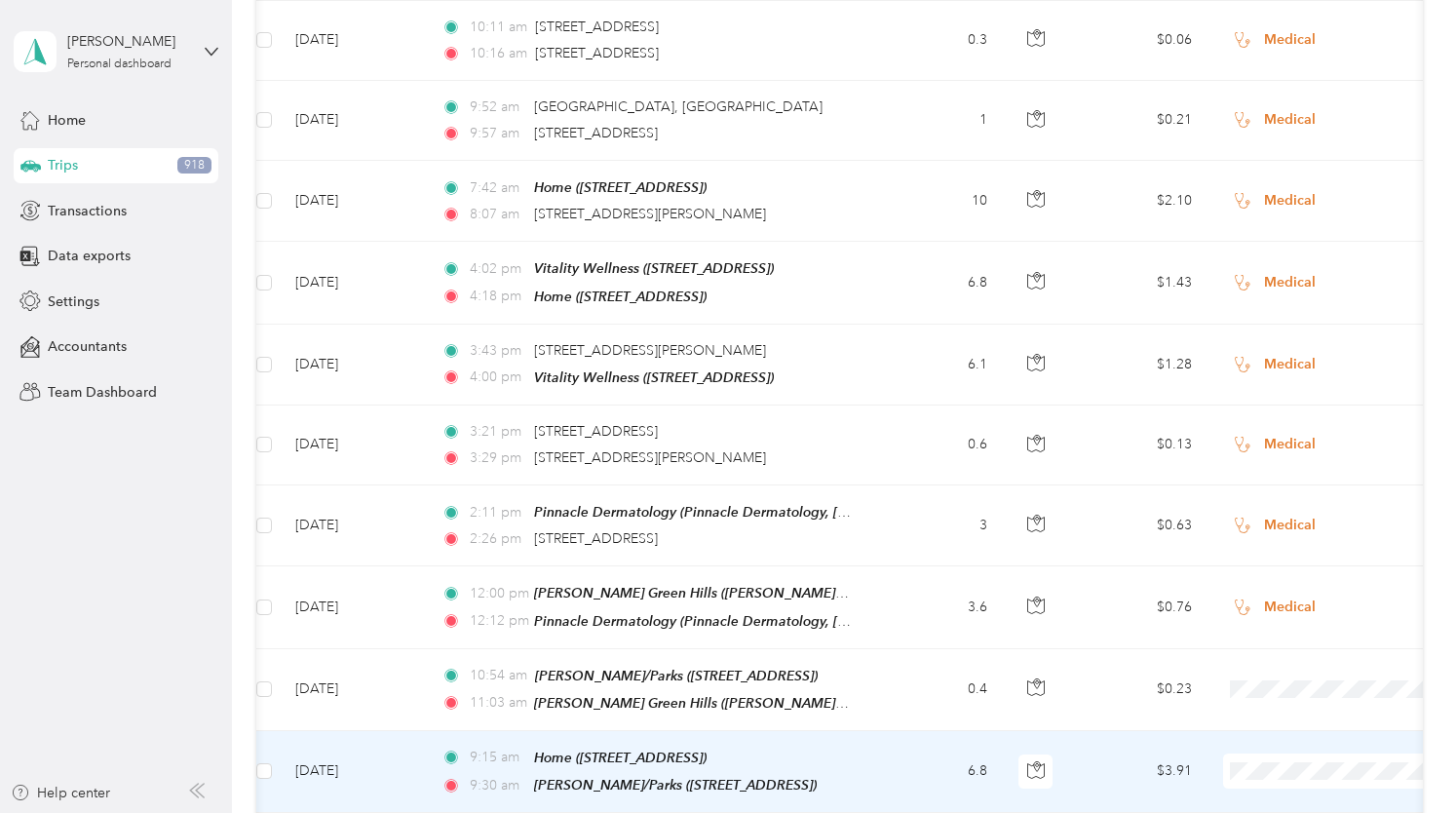
click at [1279, 409] on li "Real Estate" at bounding box center [1335, 407] width 242 height 34
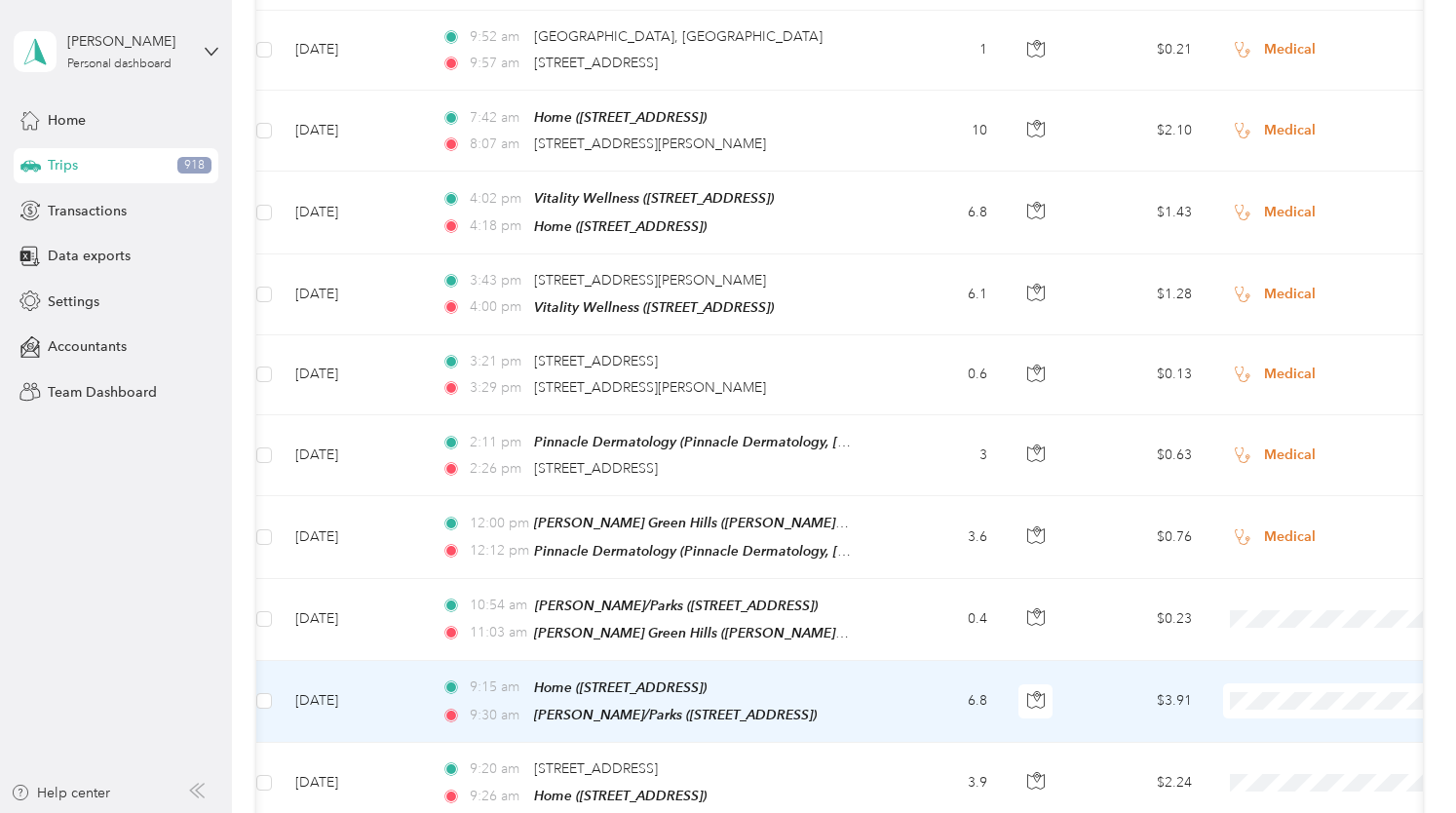
scroll to position [12236, 0]
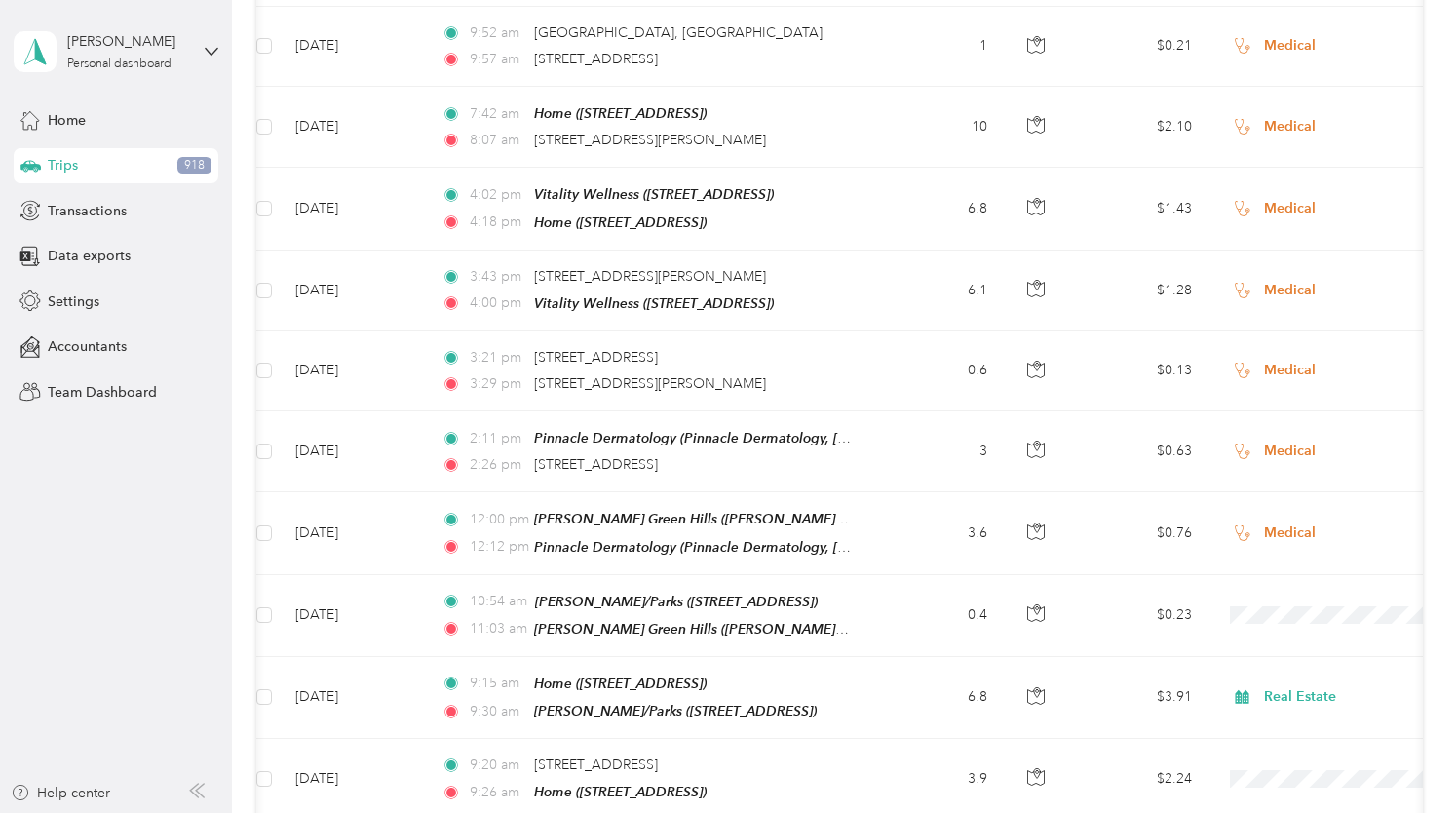
click at [1270, 493] on span "Real Estate" at bounding box center [1353, 493] width 180 height 21
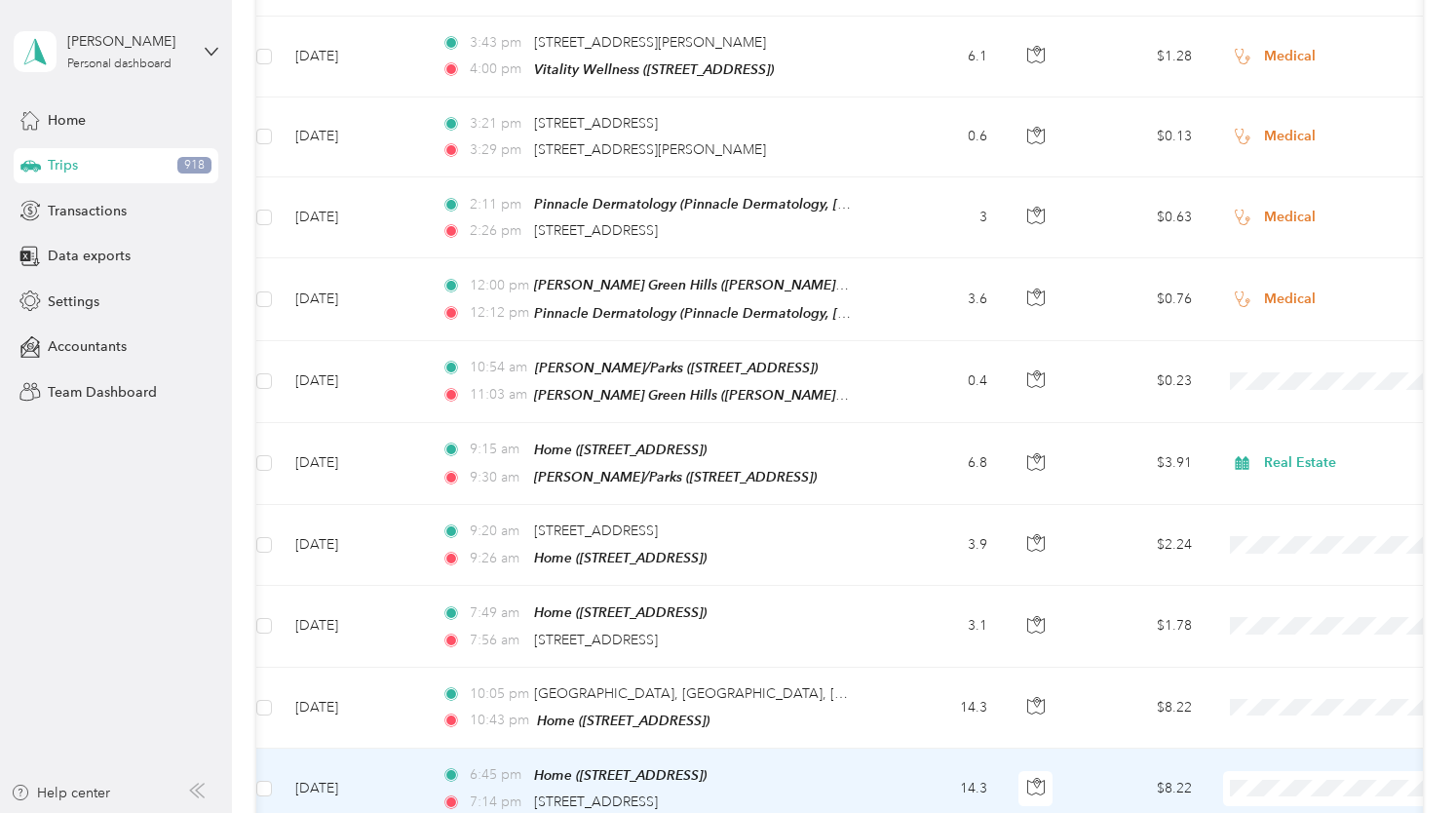
scroll to position [12472, 0]
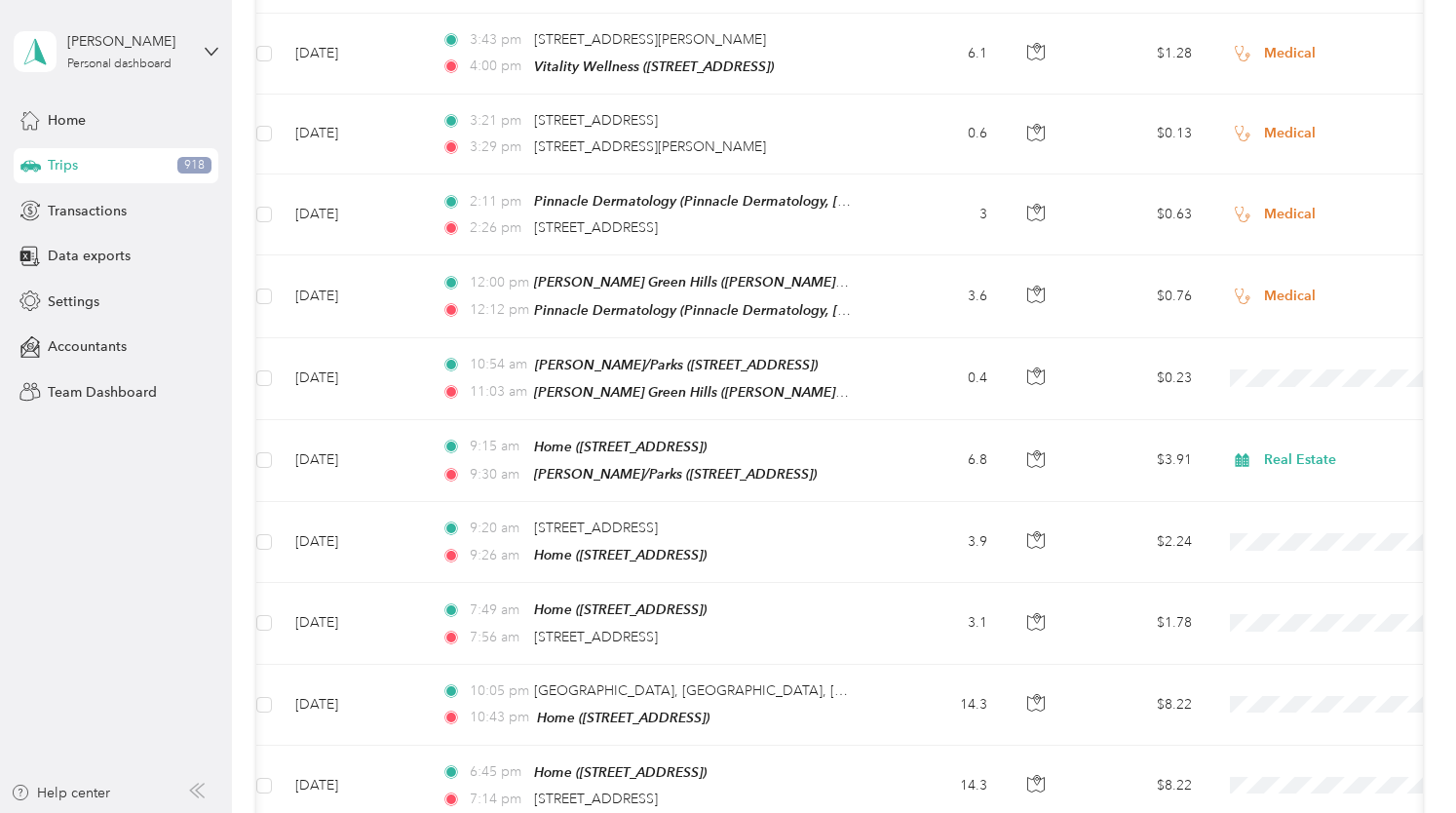
click at [1273, 632] on span "Medical" at bounding box center [1353, 633] width 180 height 21
click at [1279, 709] on span "Medical" at bounding box center [1353, 713] width 180 height 21
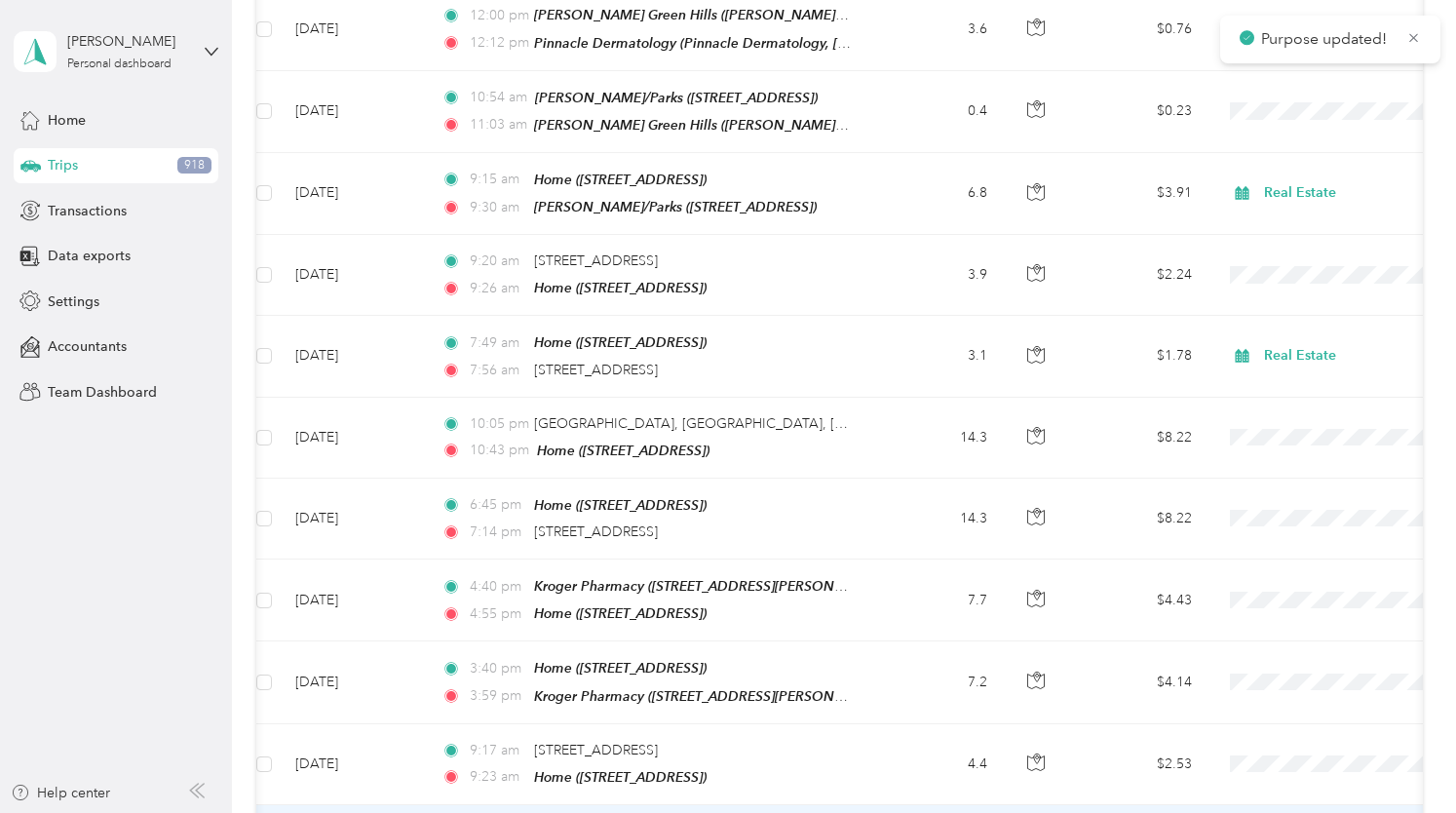
scroll to position [12746, 0]
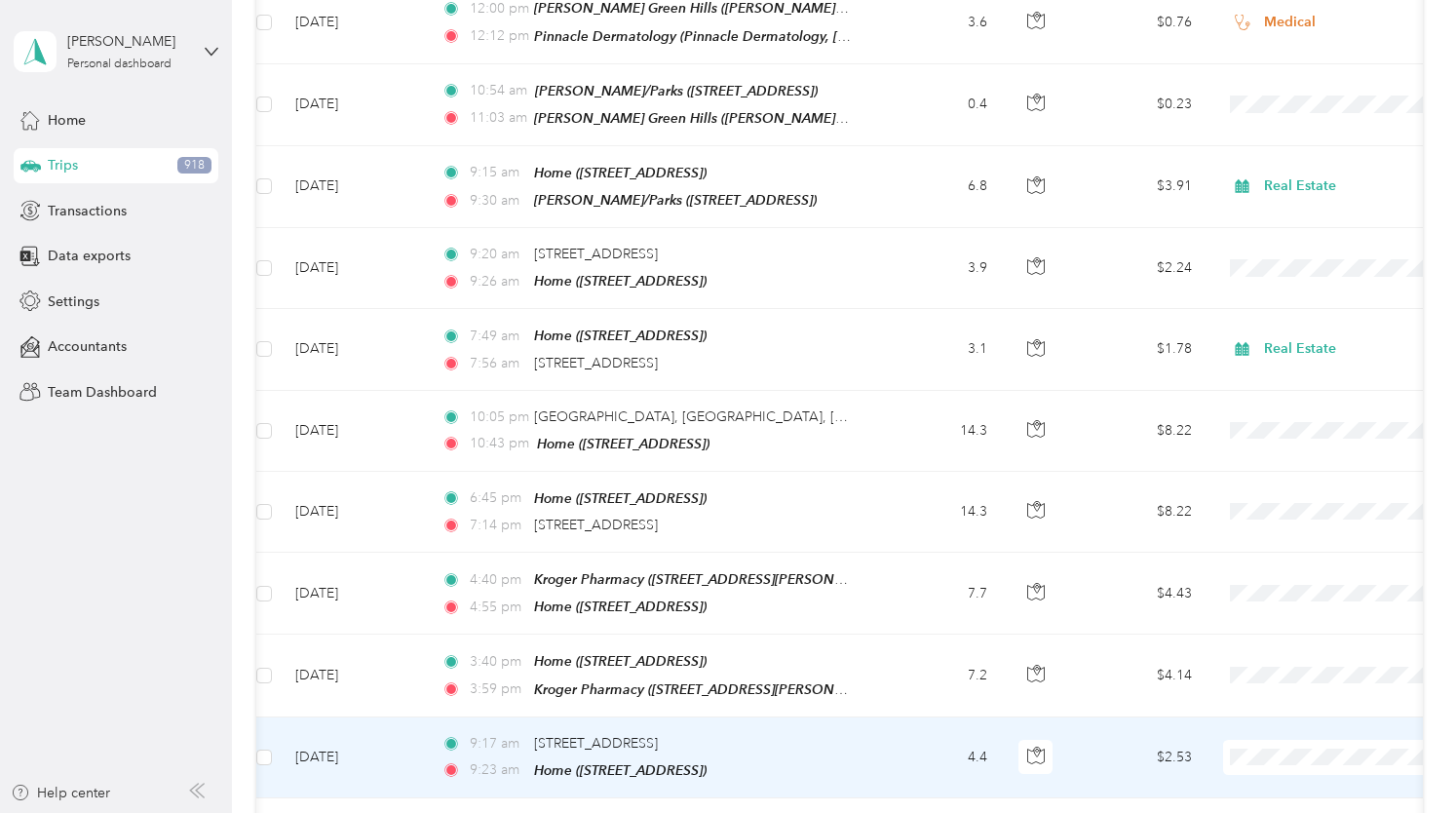
click at [1266, 375] on span "Real Estate" at bounding box center [1353, 382] width 180 height 21
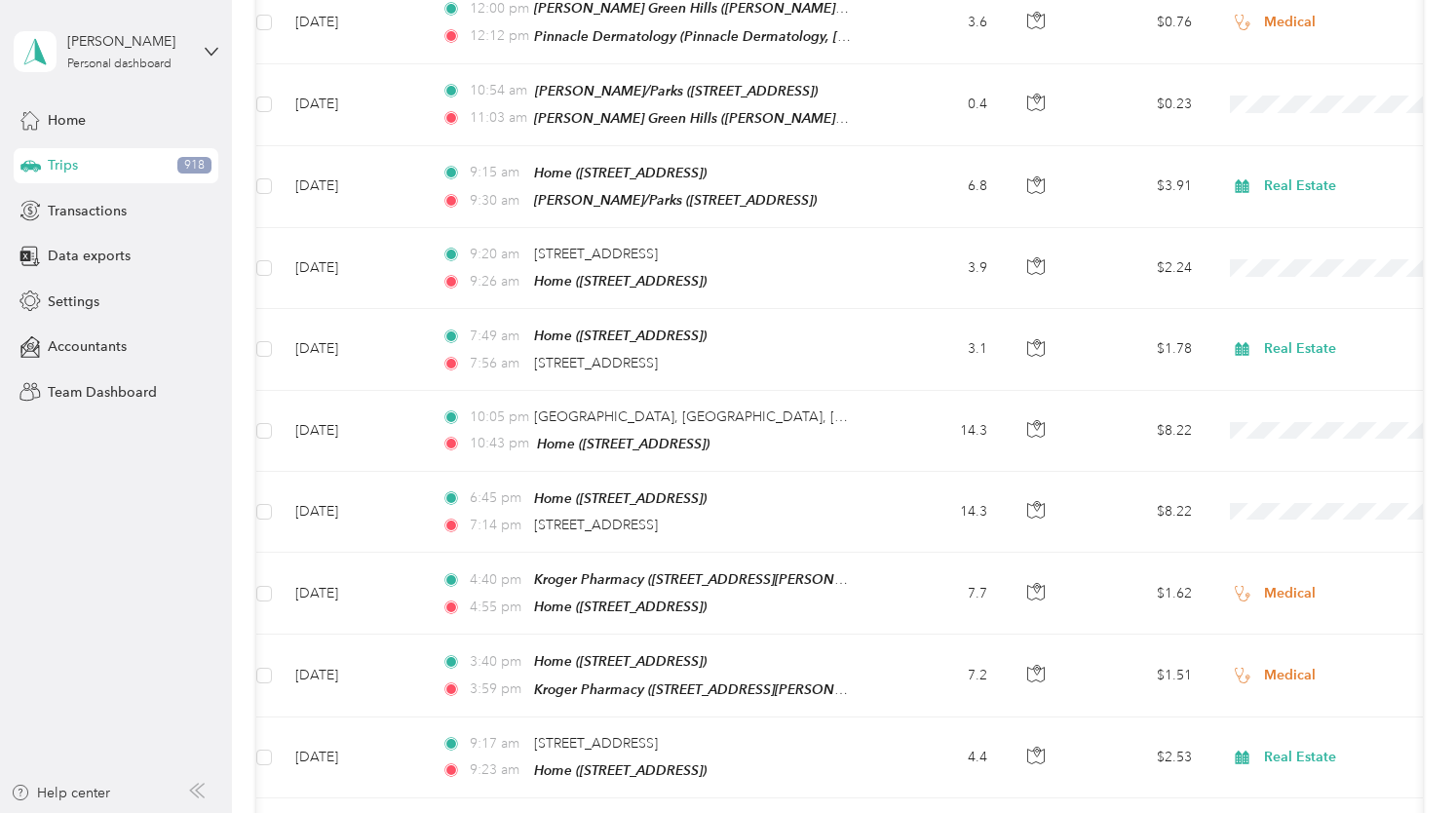
click at [1285, 540] on span "Real Estate" at bounding box center [1353, 538] width 180 height 21
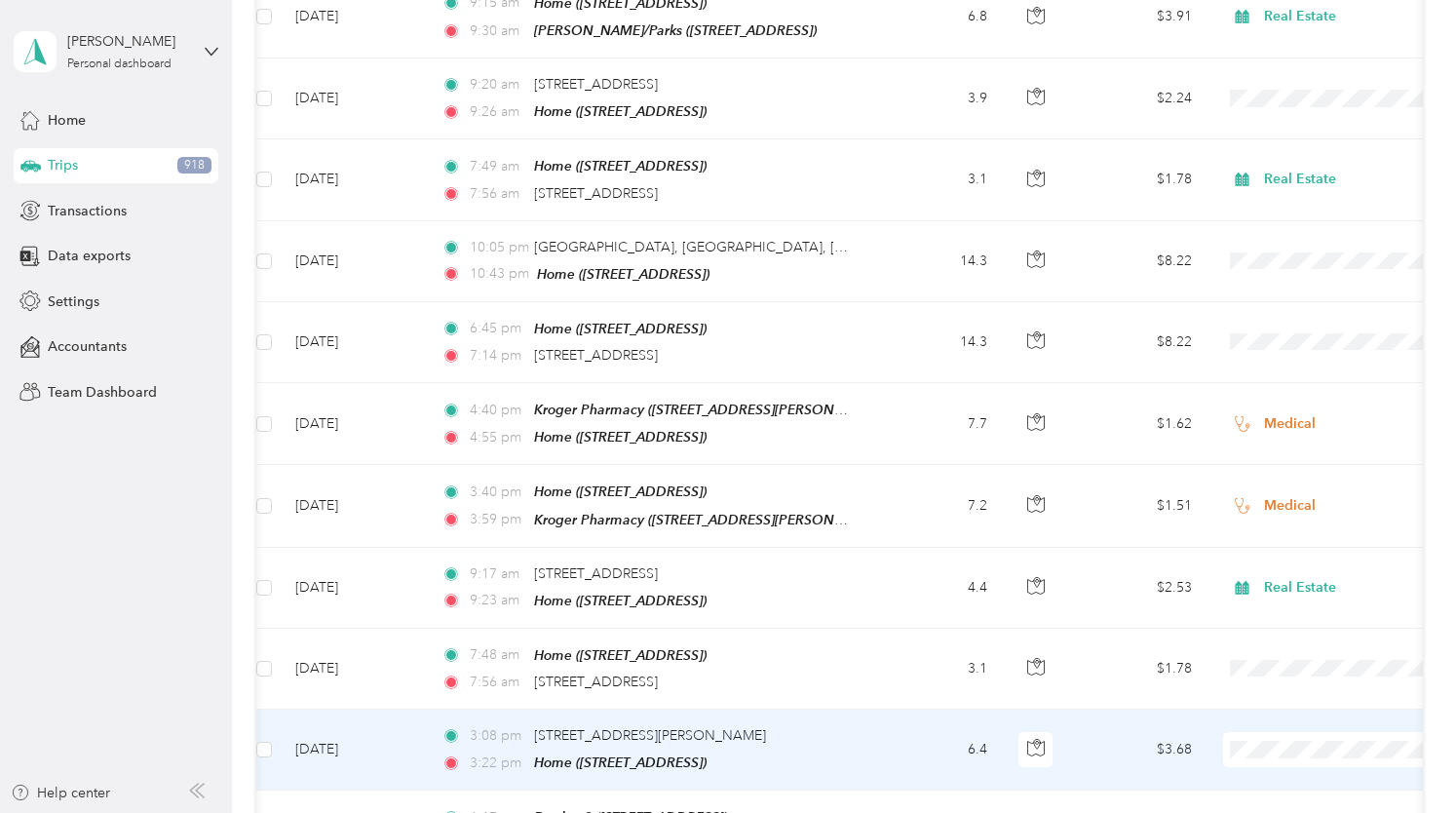
scroll to position [12917, 0]
click at [1289, 337] on li "New Quarters" at bounding box center [1335, 337] width 242 height 34
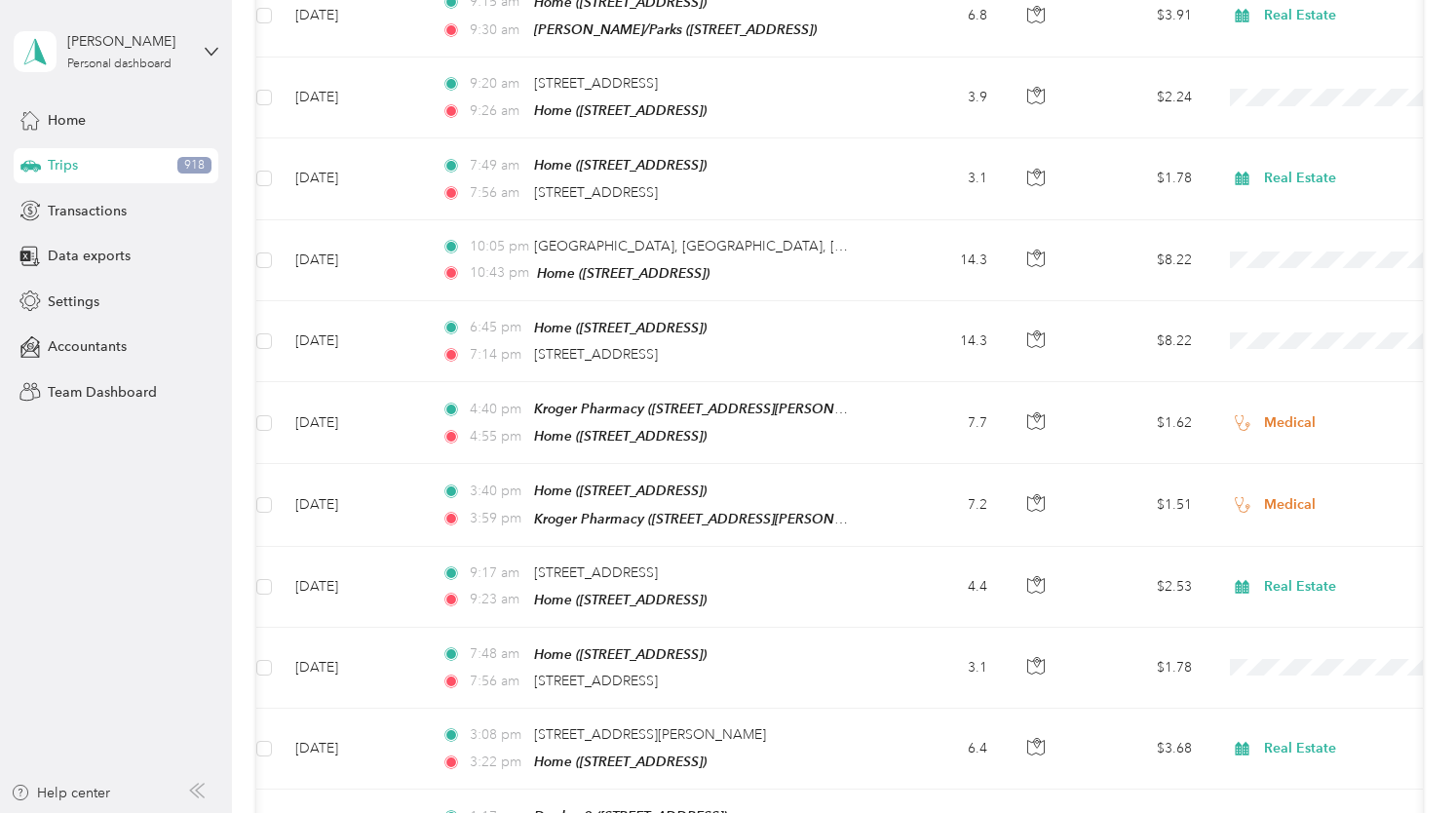
click at [1279, 490] on span "New Quarters" at bounding box center [1353, 496] width 180 height 21
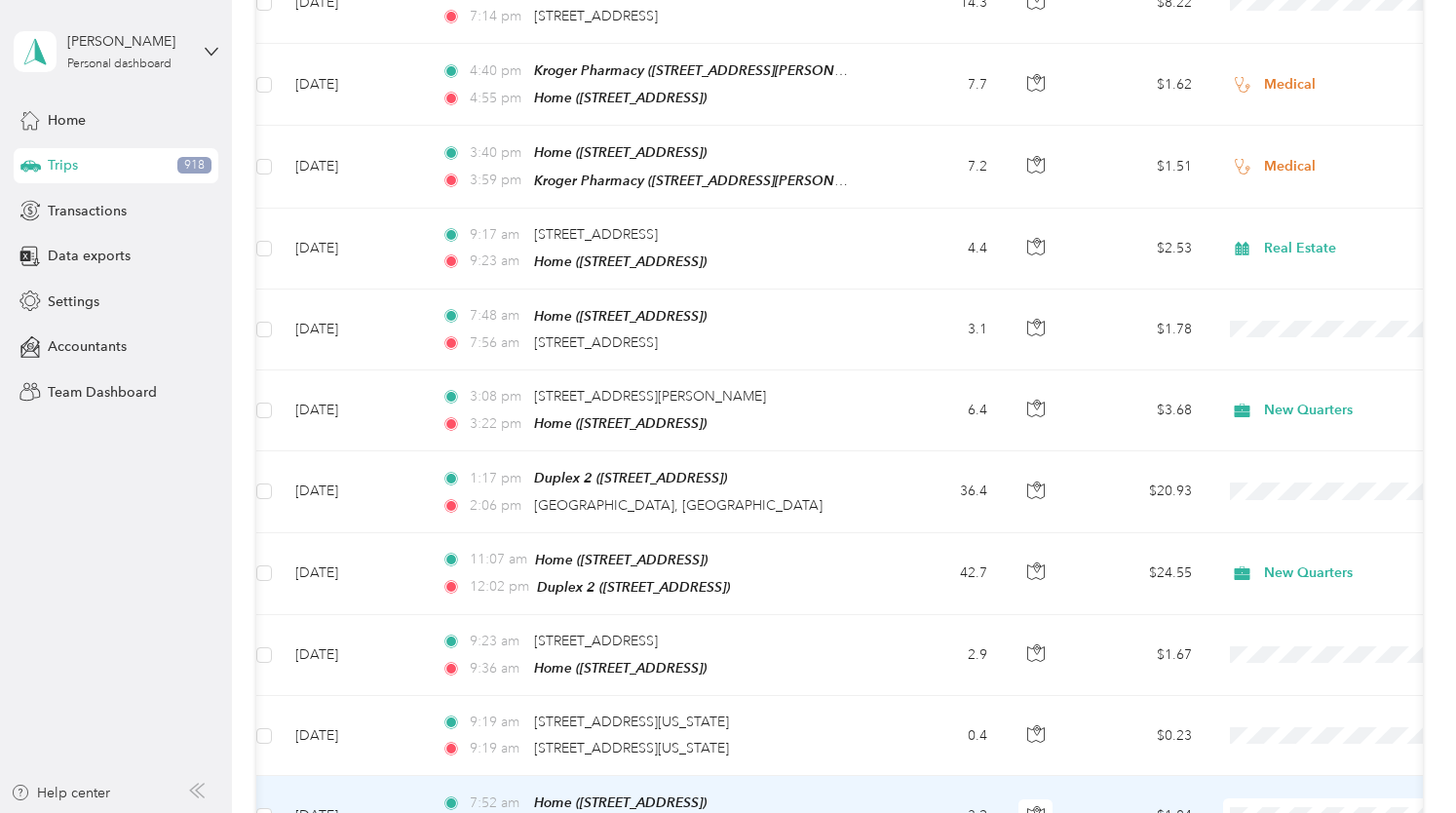
scroll to position [13261, 0]
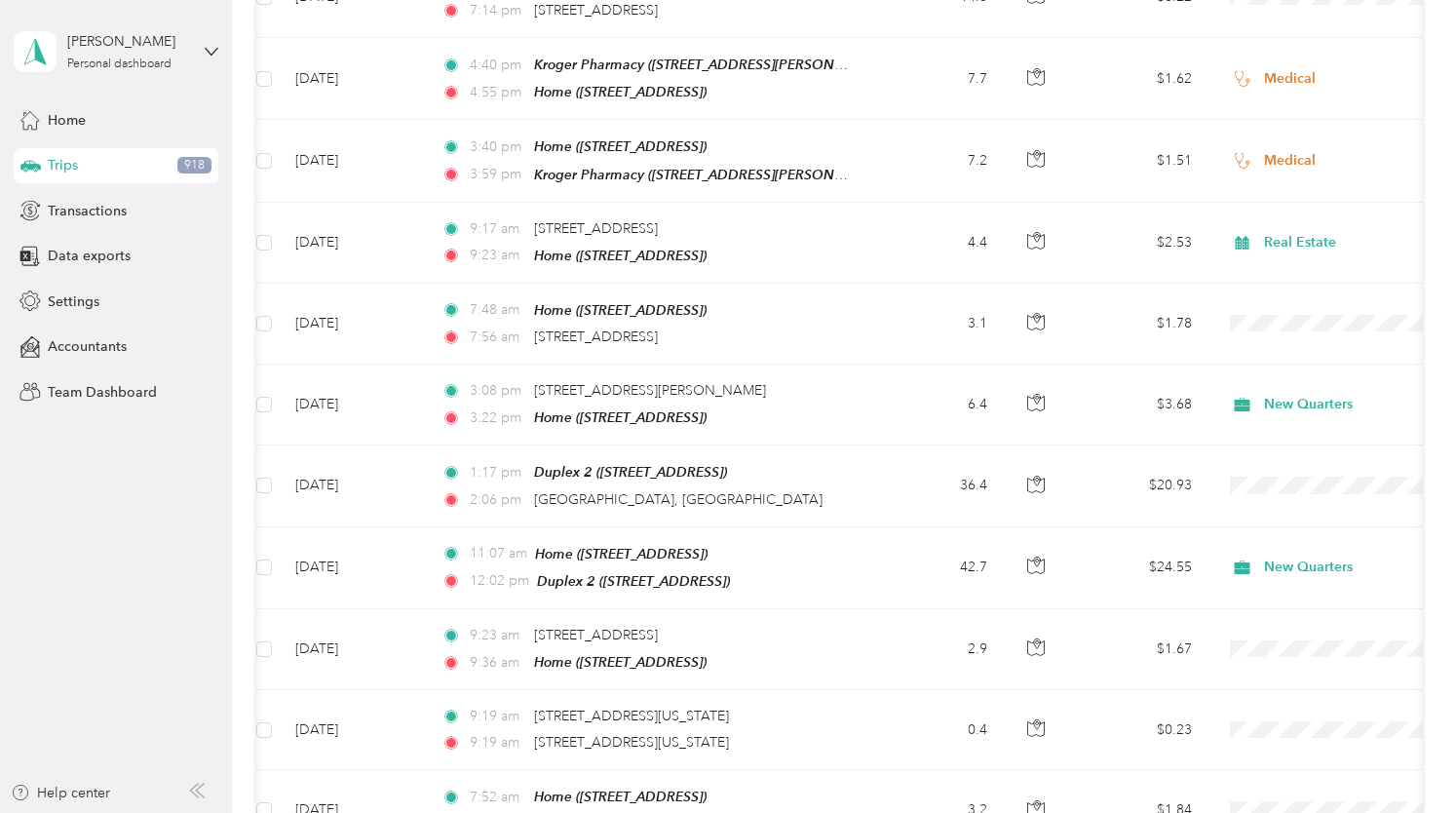
click at [1276, 506] on span "Real Estate" at bounding box center [1353, 504] width 180 height 21
click at [1277, 581] on span "Real Estate" at bounding box center [1353, 575] width 180 height 21
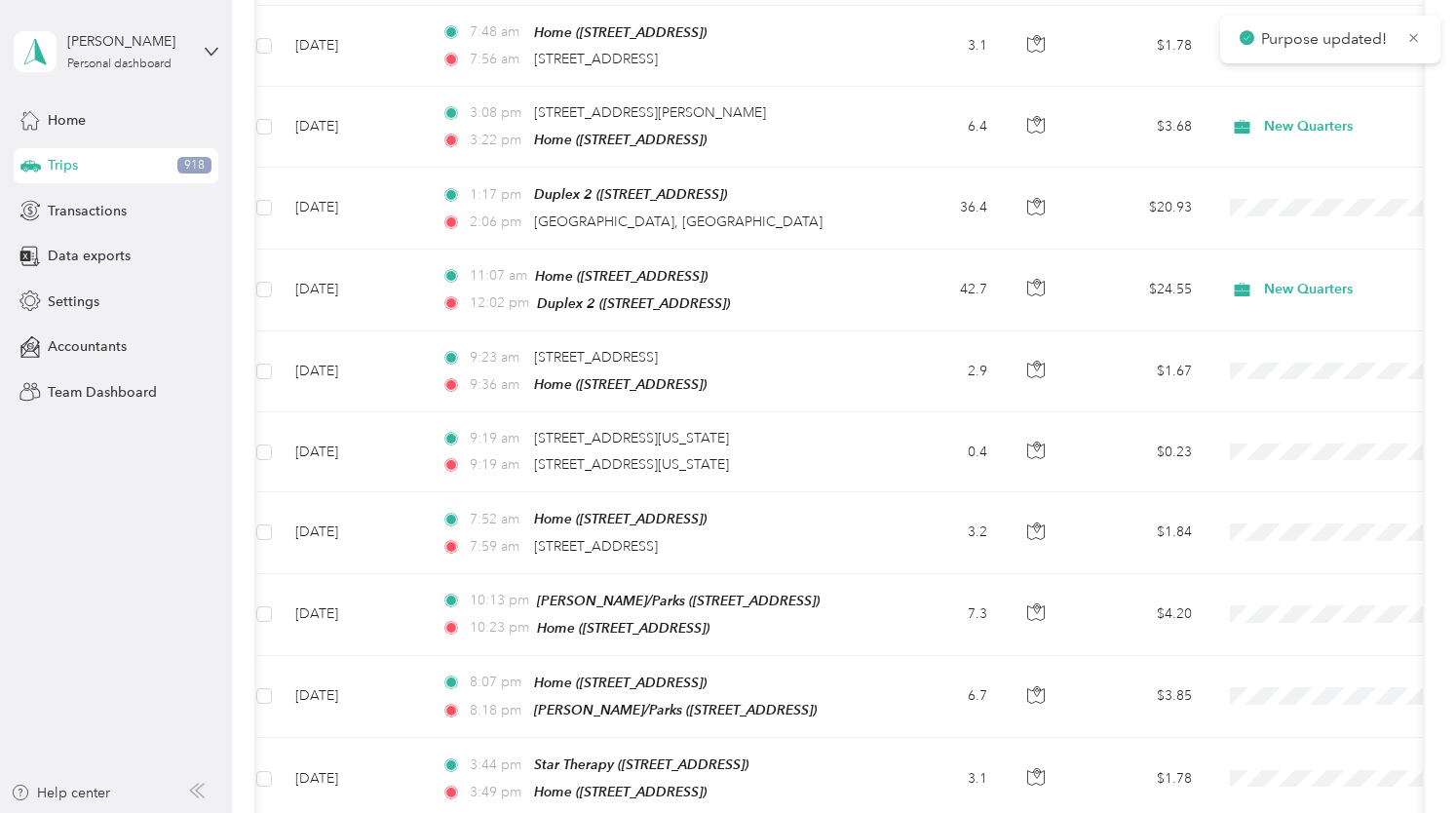
scroll to position [13547, 0]
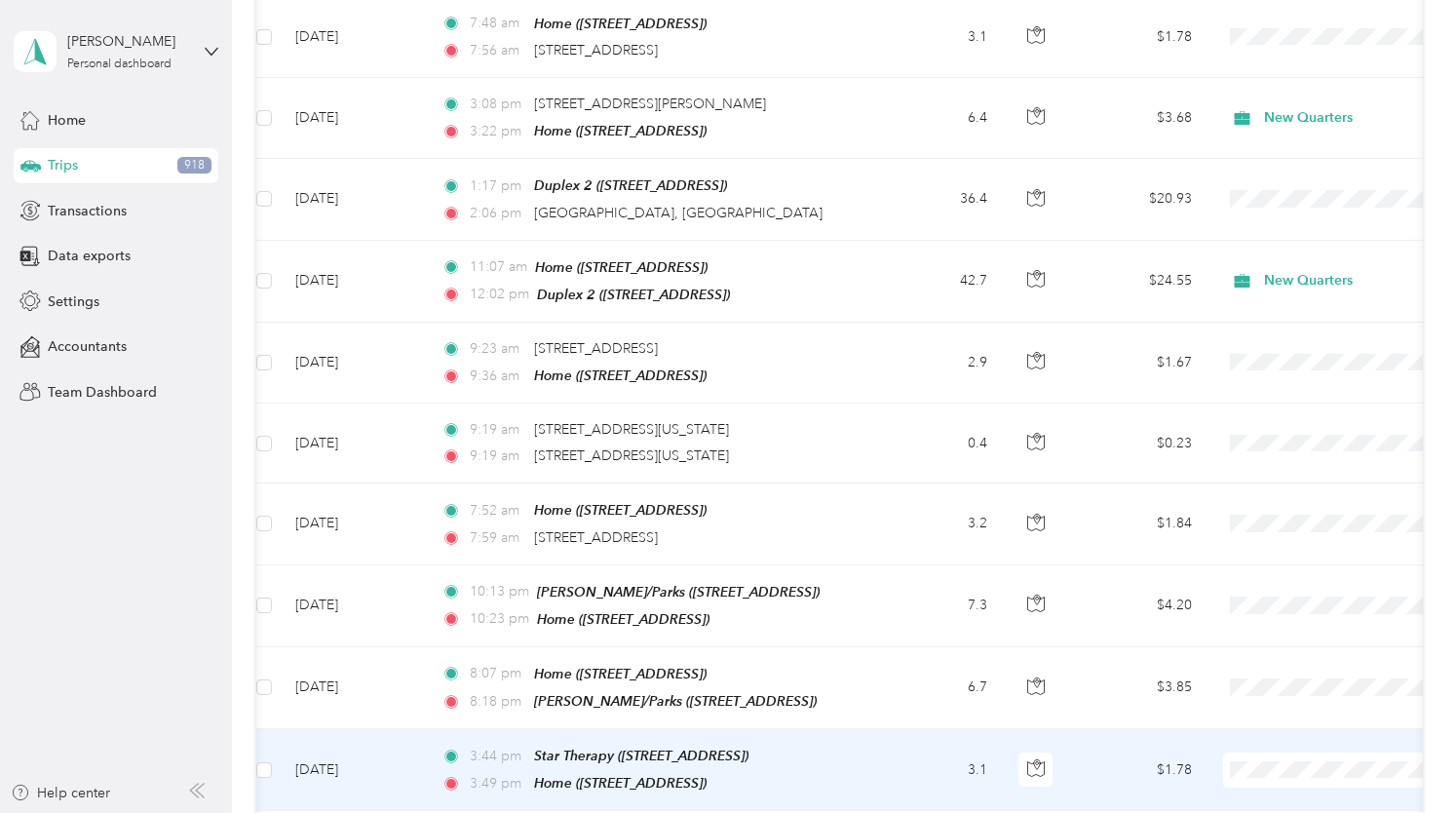
click at [1279, 512] on span "Medical" at bounding box center [1353, 515] width 180 height 21
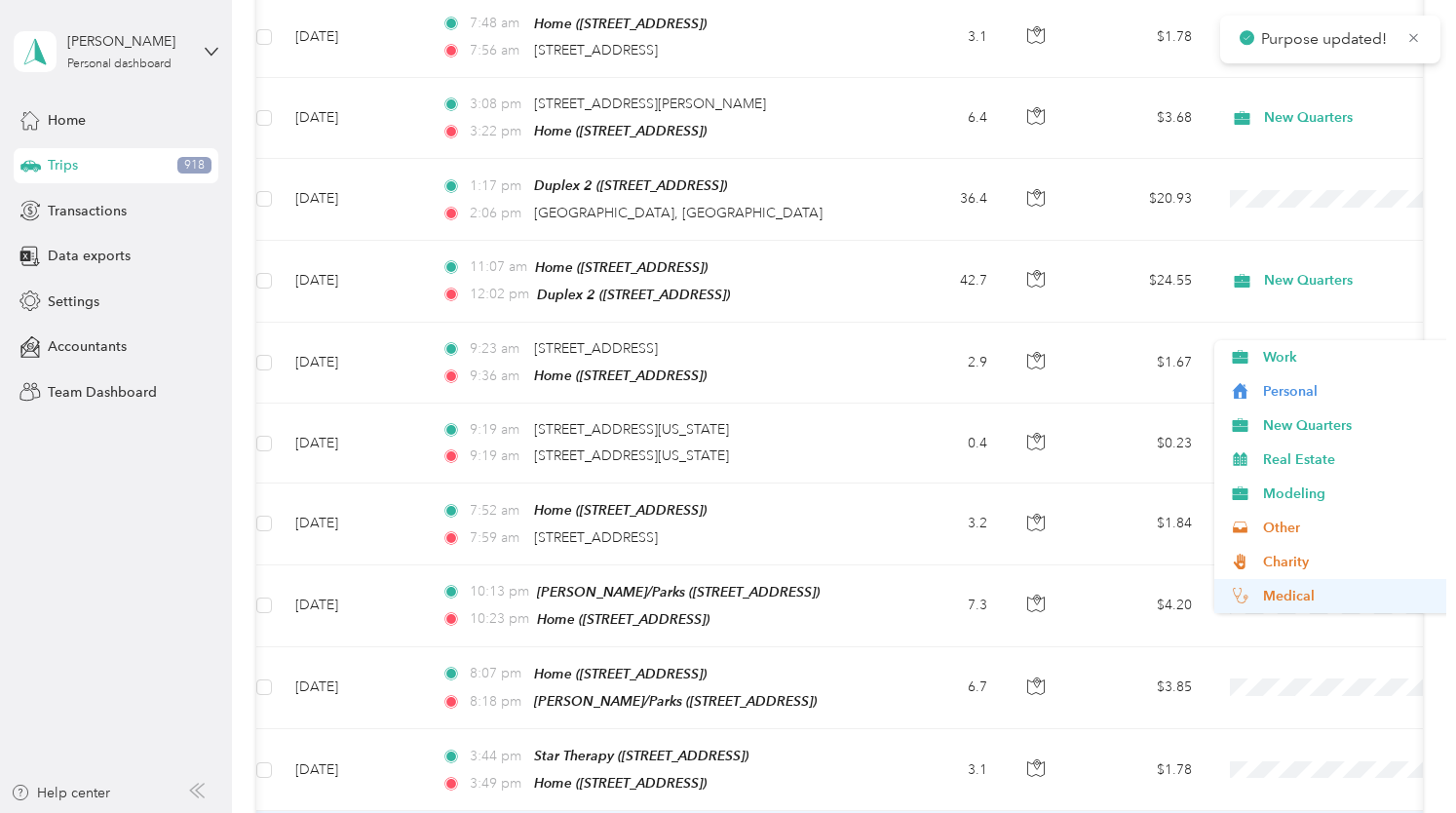
click at [1280, 582] on li "Medical" at bounding box center [1335, 596] width 242 height 34
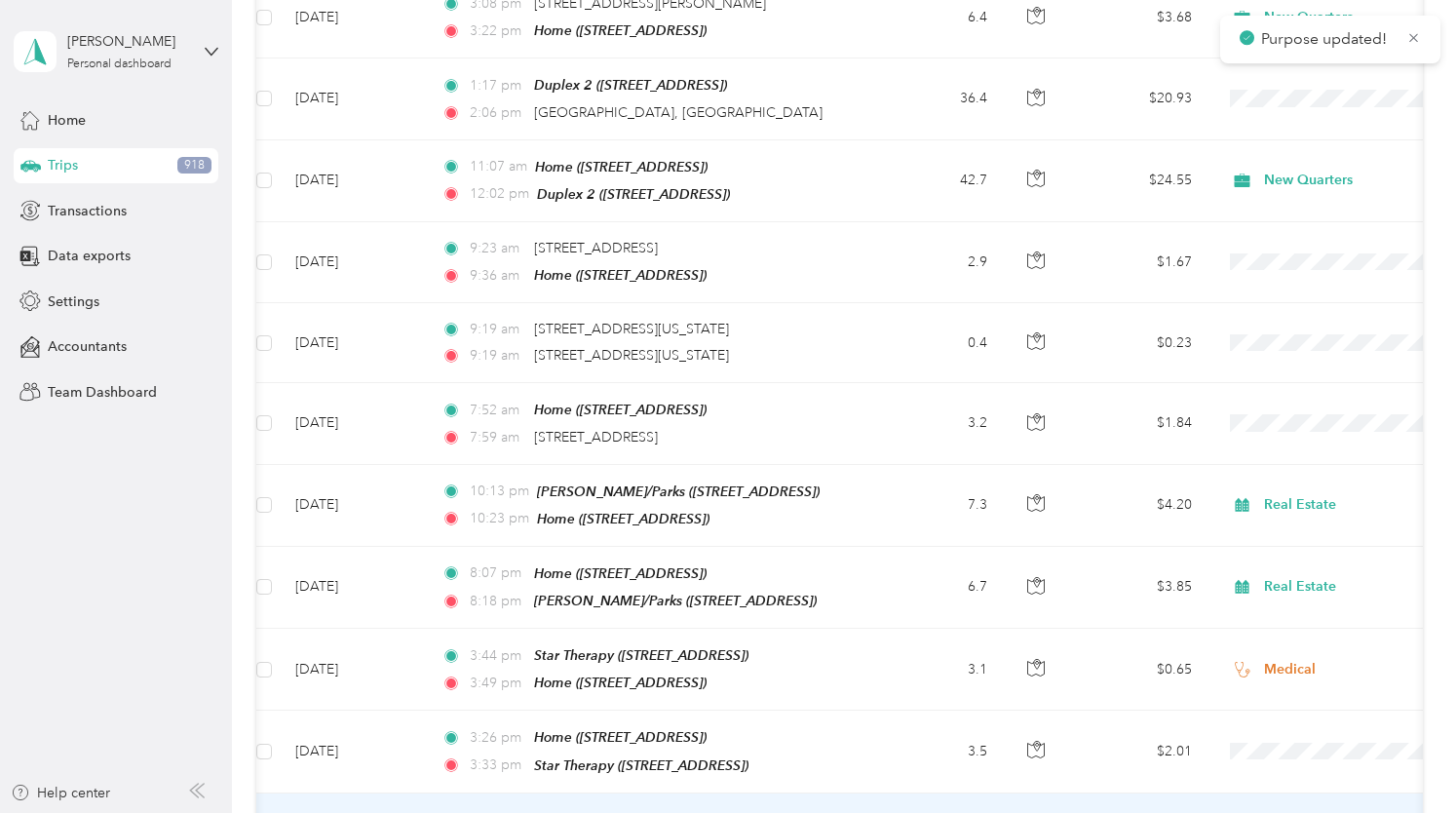
scroll to position [13648, 0]
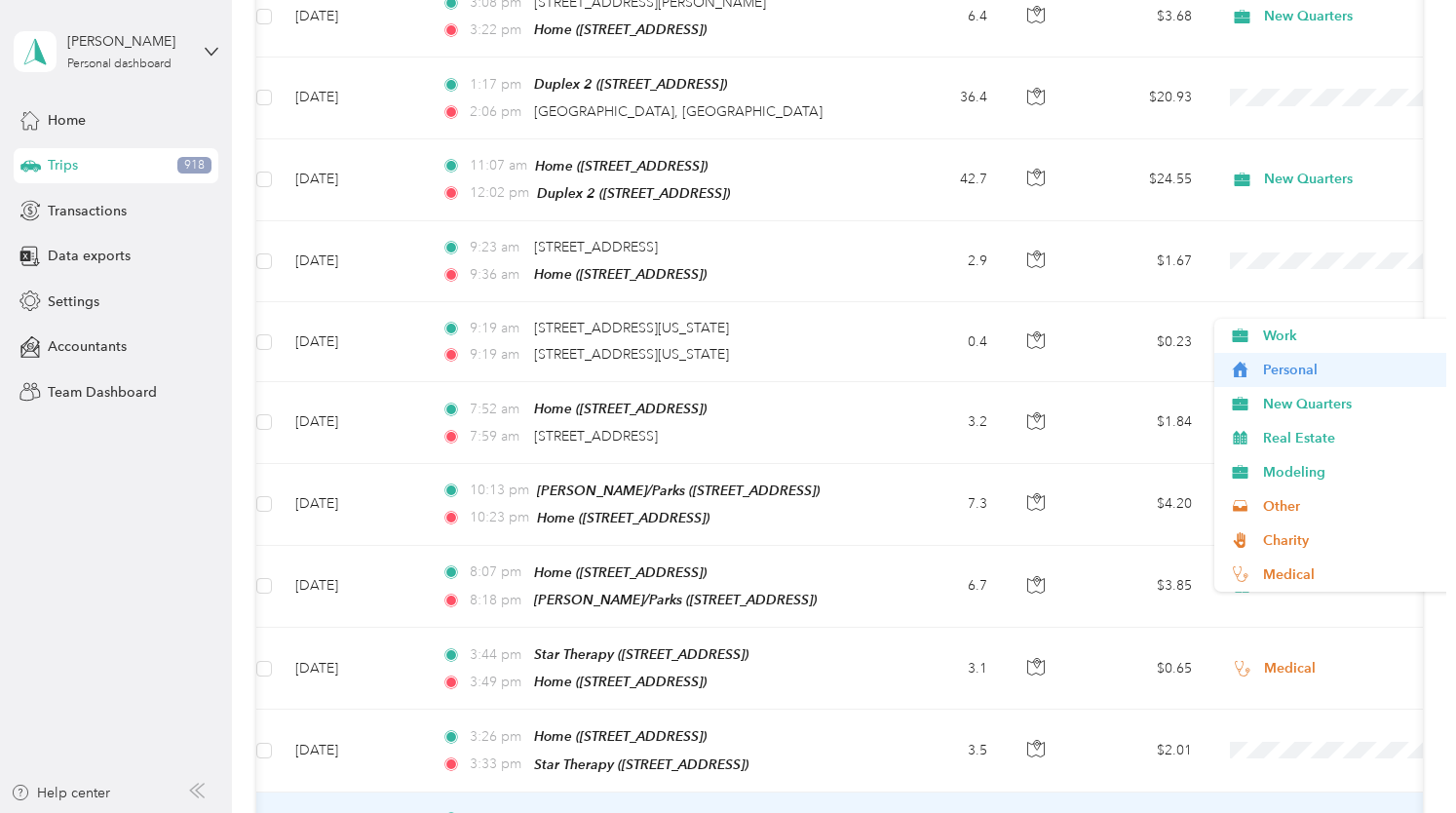
click at [1282, 372] on span "Personal" at bounding box center [1353, 370] width 180 height 21
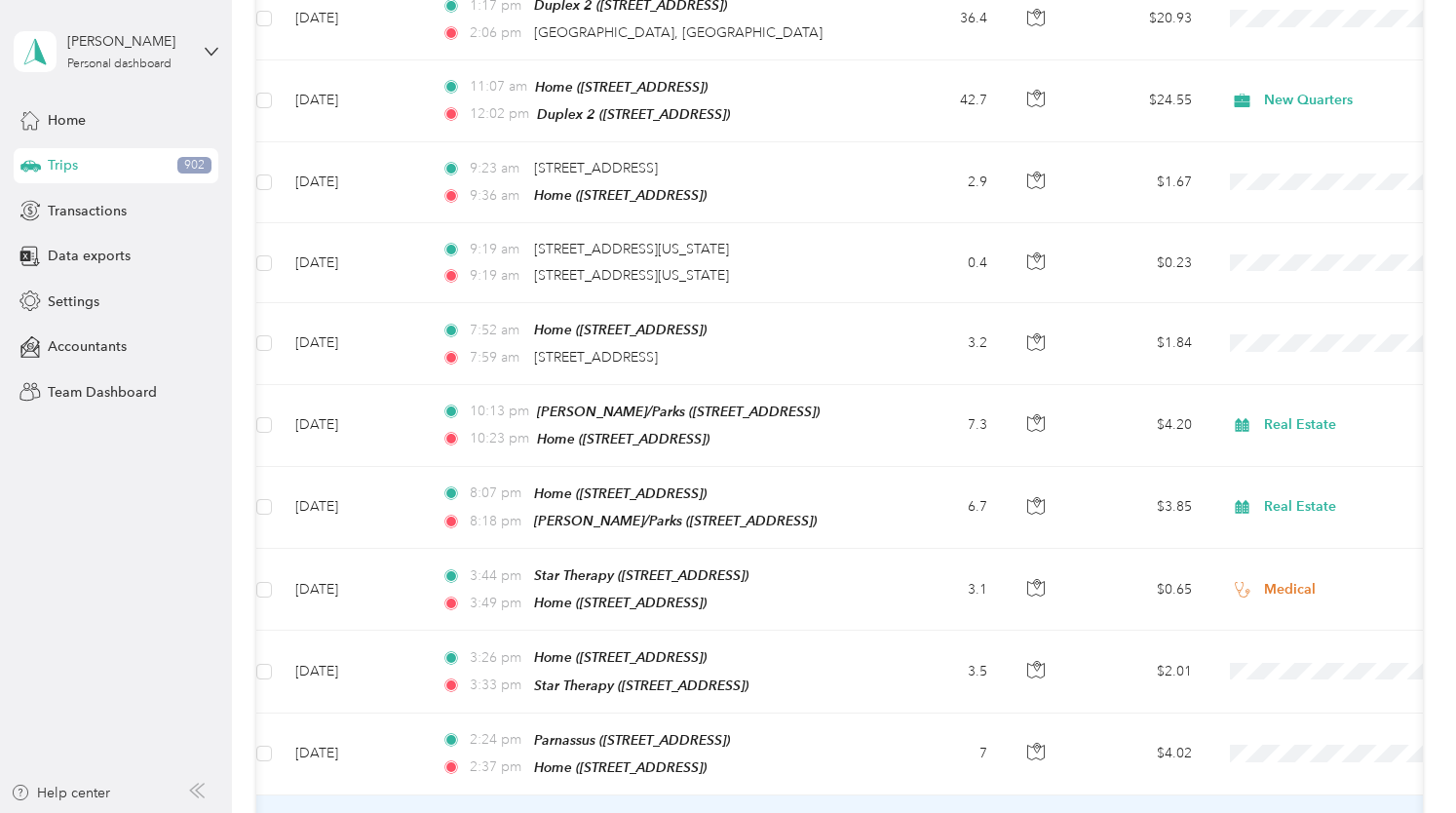
scroll to position [13729, 0]
click at [1269, 568] on span "Medical" at bounding box center [1353, 567] width 180 height 21
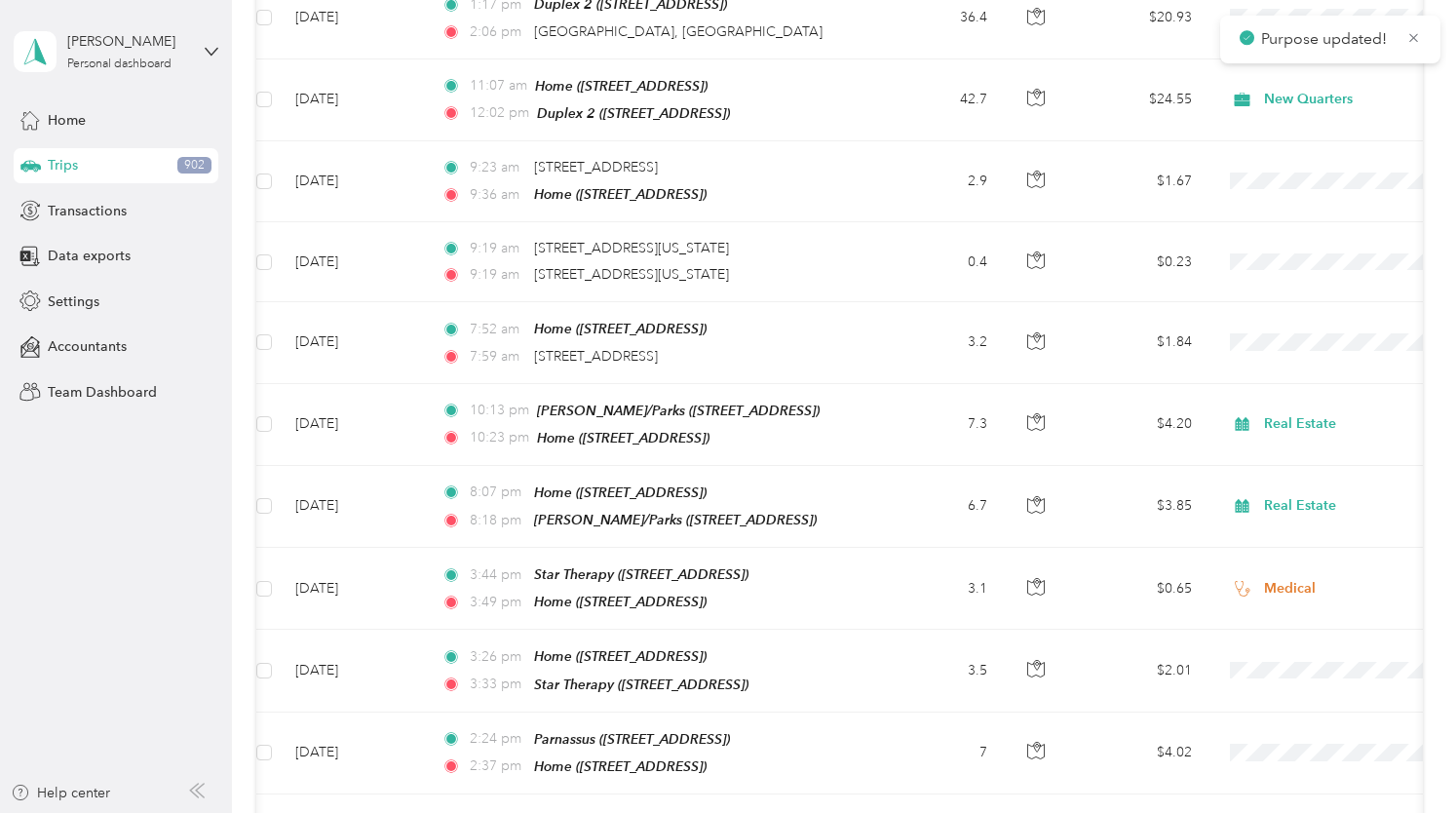
click at [1286, 520] on li "Real Estate" at bounding box center [1335, 515] width 242 height 34
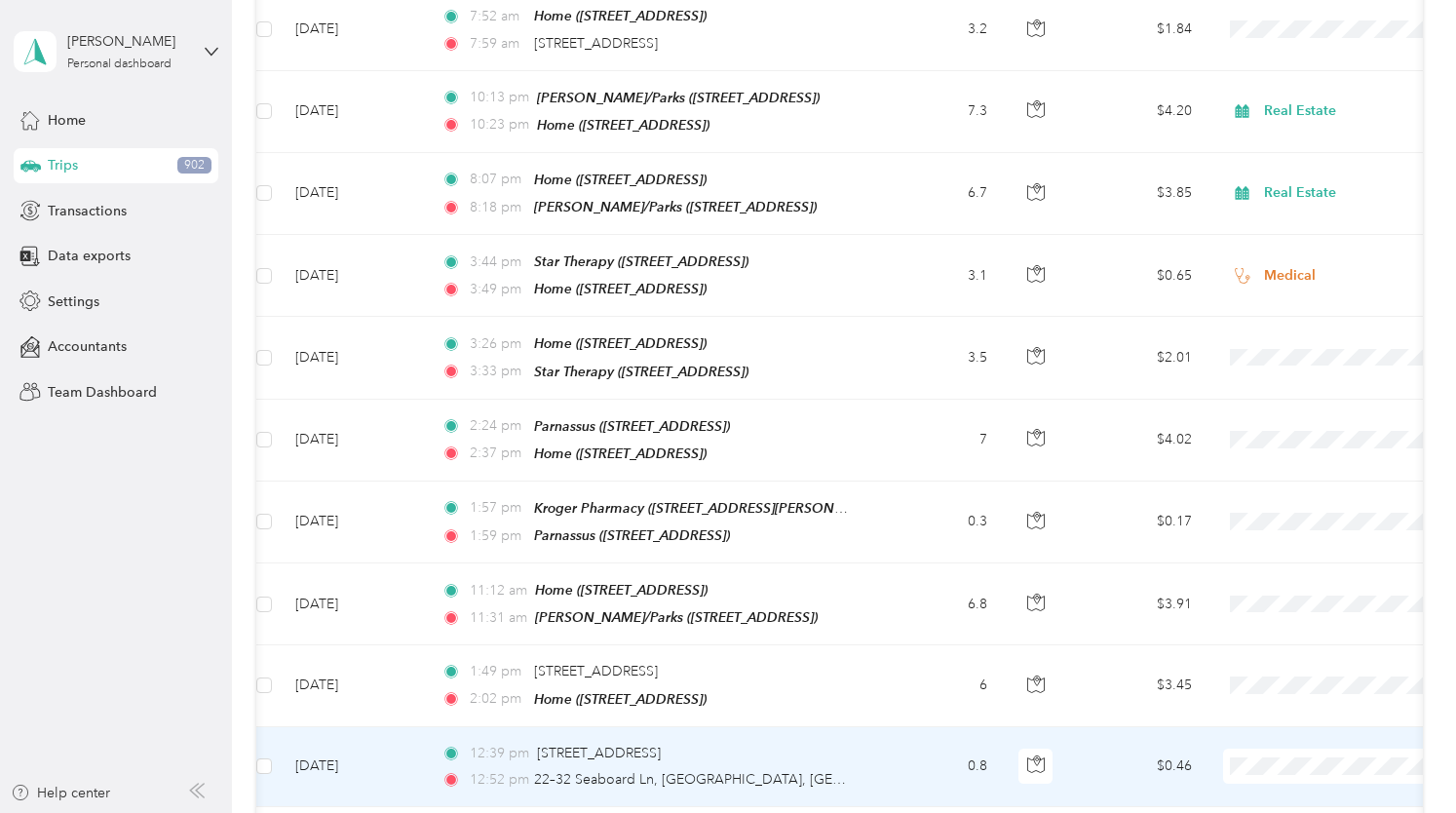
scroll to position [14045, 0]
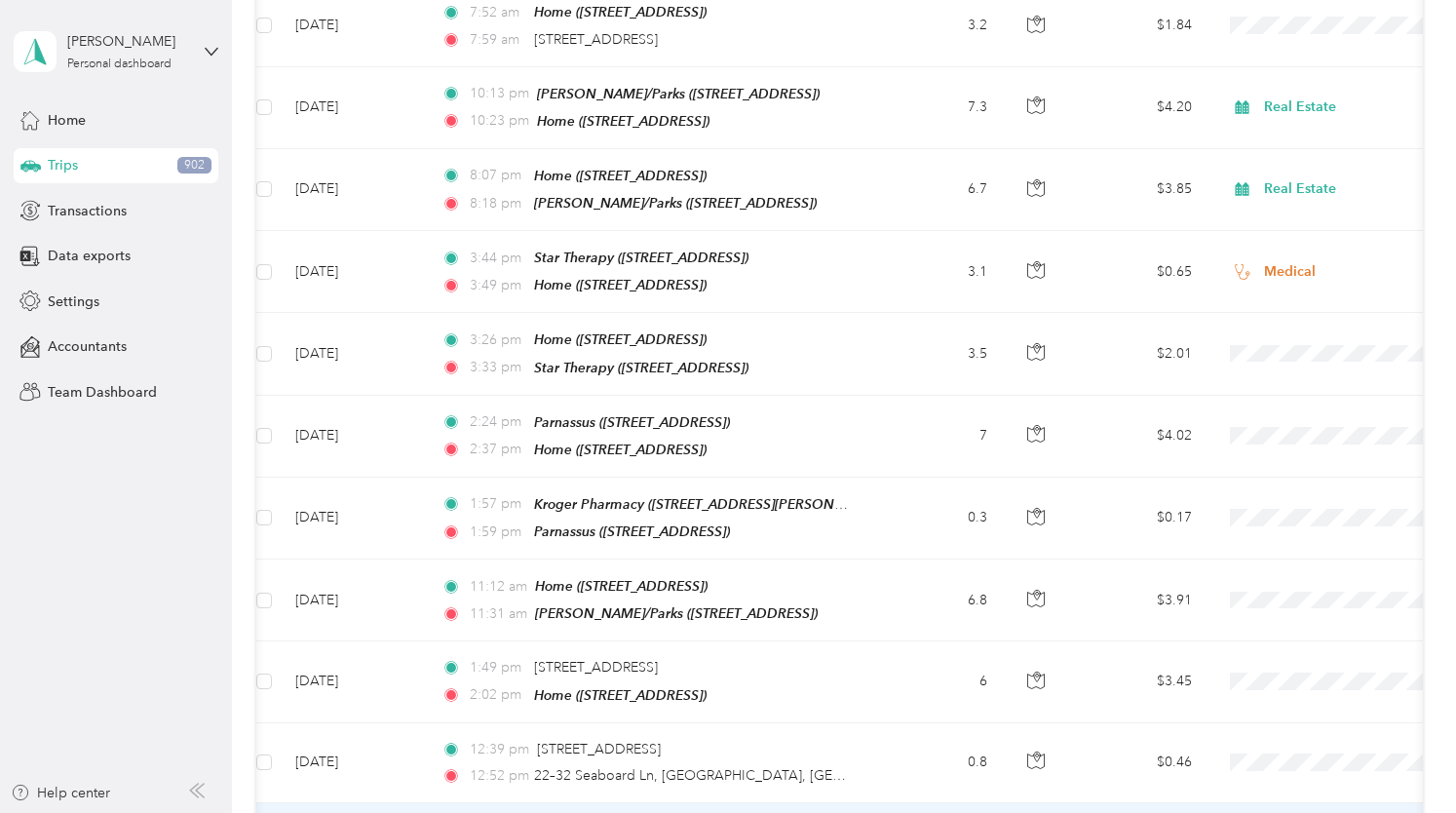
click at [1277, 403] on span "New Quarters" at bounding box center [1353, 406] width 180 height 21
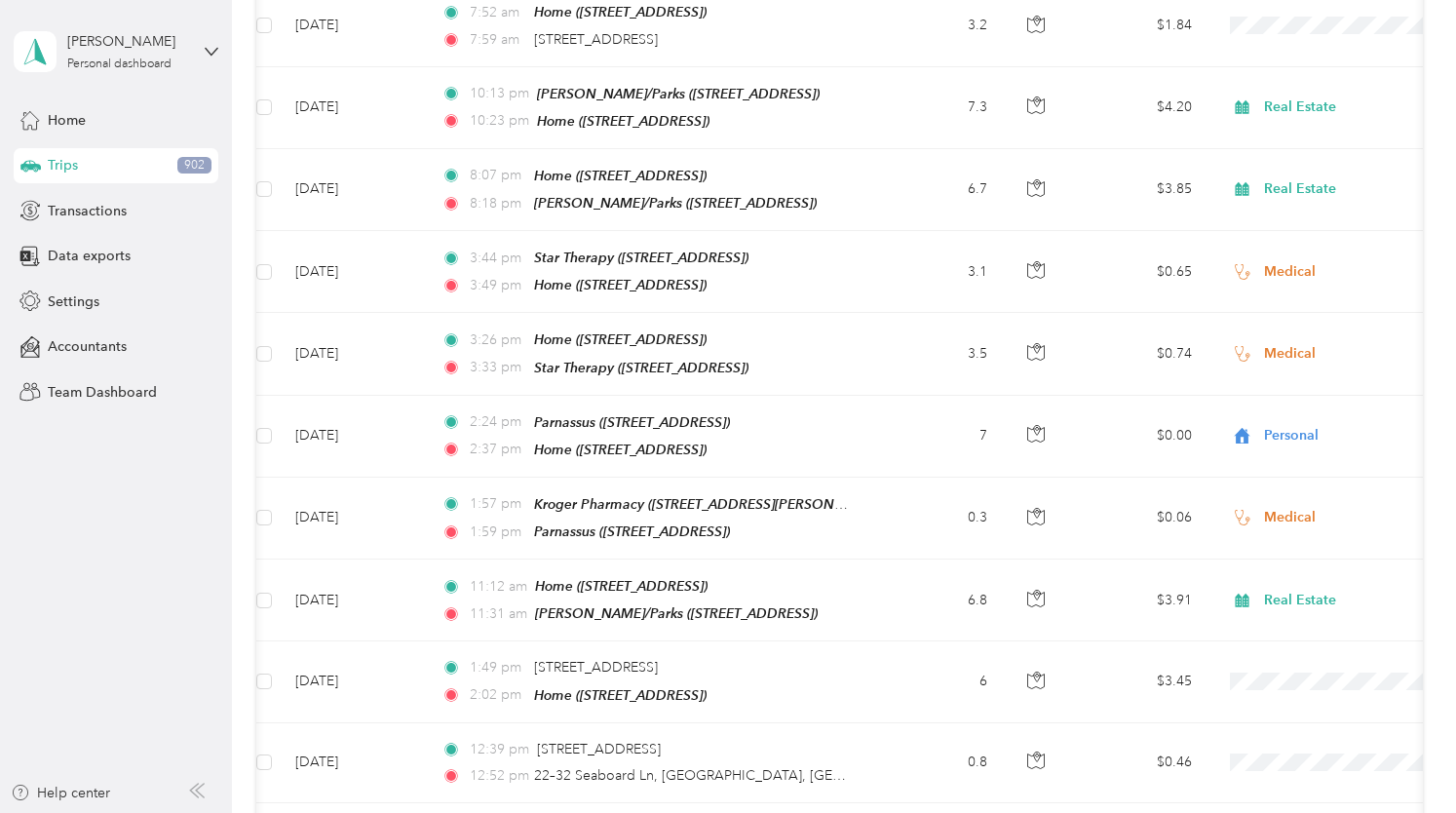
click at [1282, 482] on span "New Quarters" at bounding box center [1353, 487] width 180 height 21
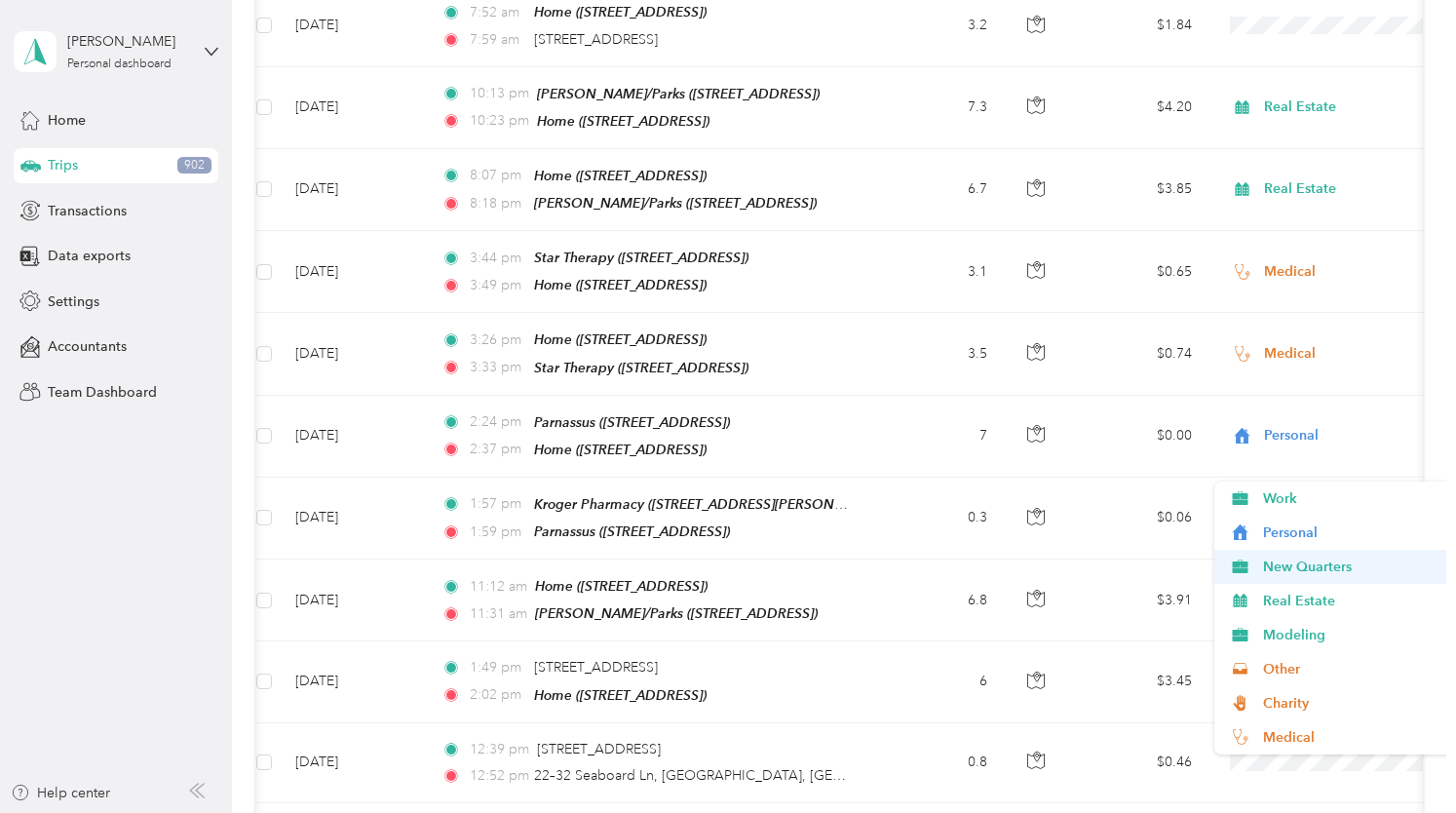
click at [1287, 572] on span "New Quarters" at bounding box center [1353, 566] width 180 height 21
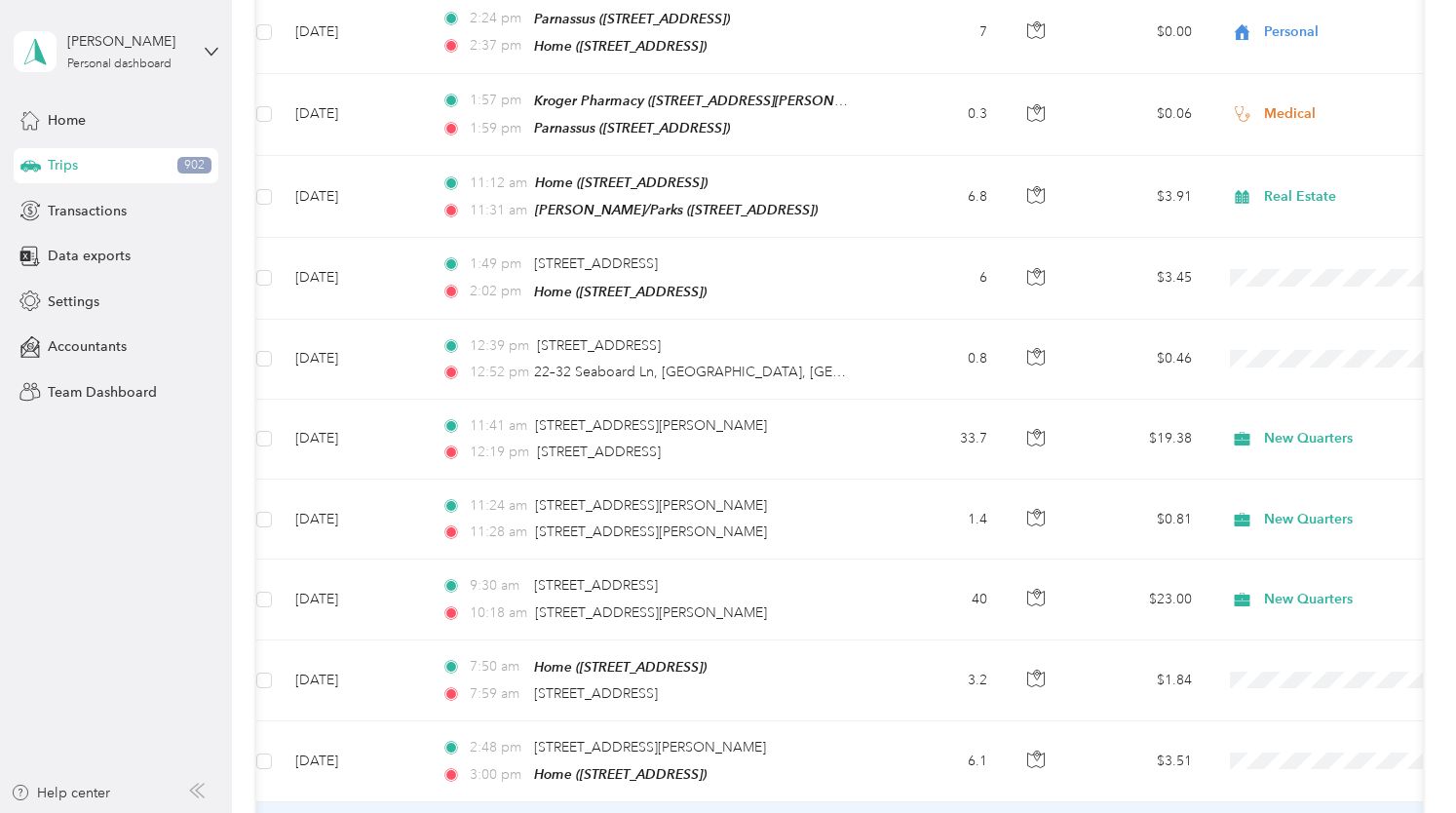
scroll to position [14459, 0]
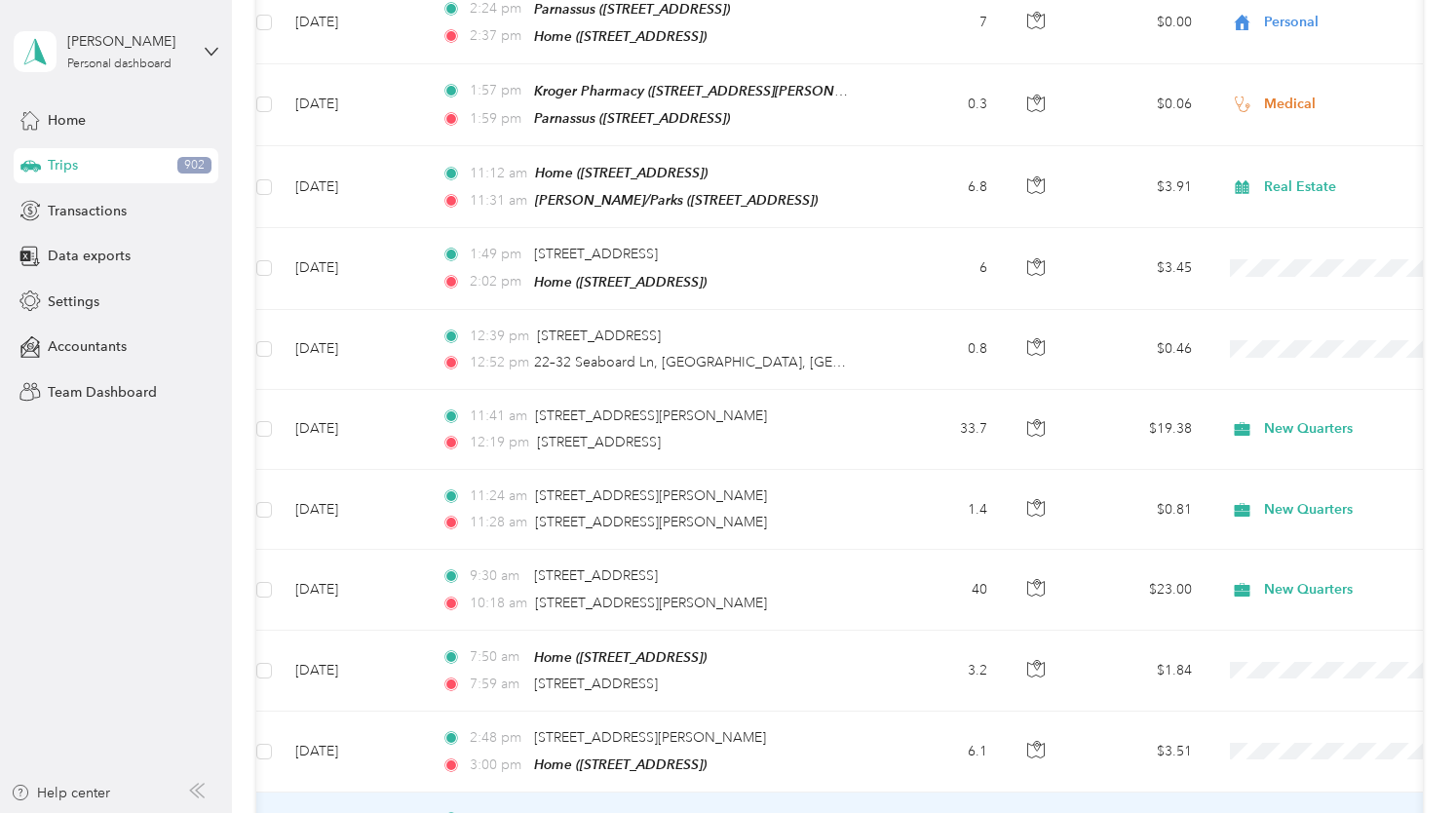
click at [1279, 395] on li "New Quarters" at bounding box center [1335, 392] width 242 height 34
click at [1270, 470] on span "New Quarters" at bounding box center [1353, 472] width 180 height 21
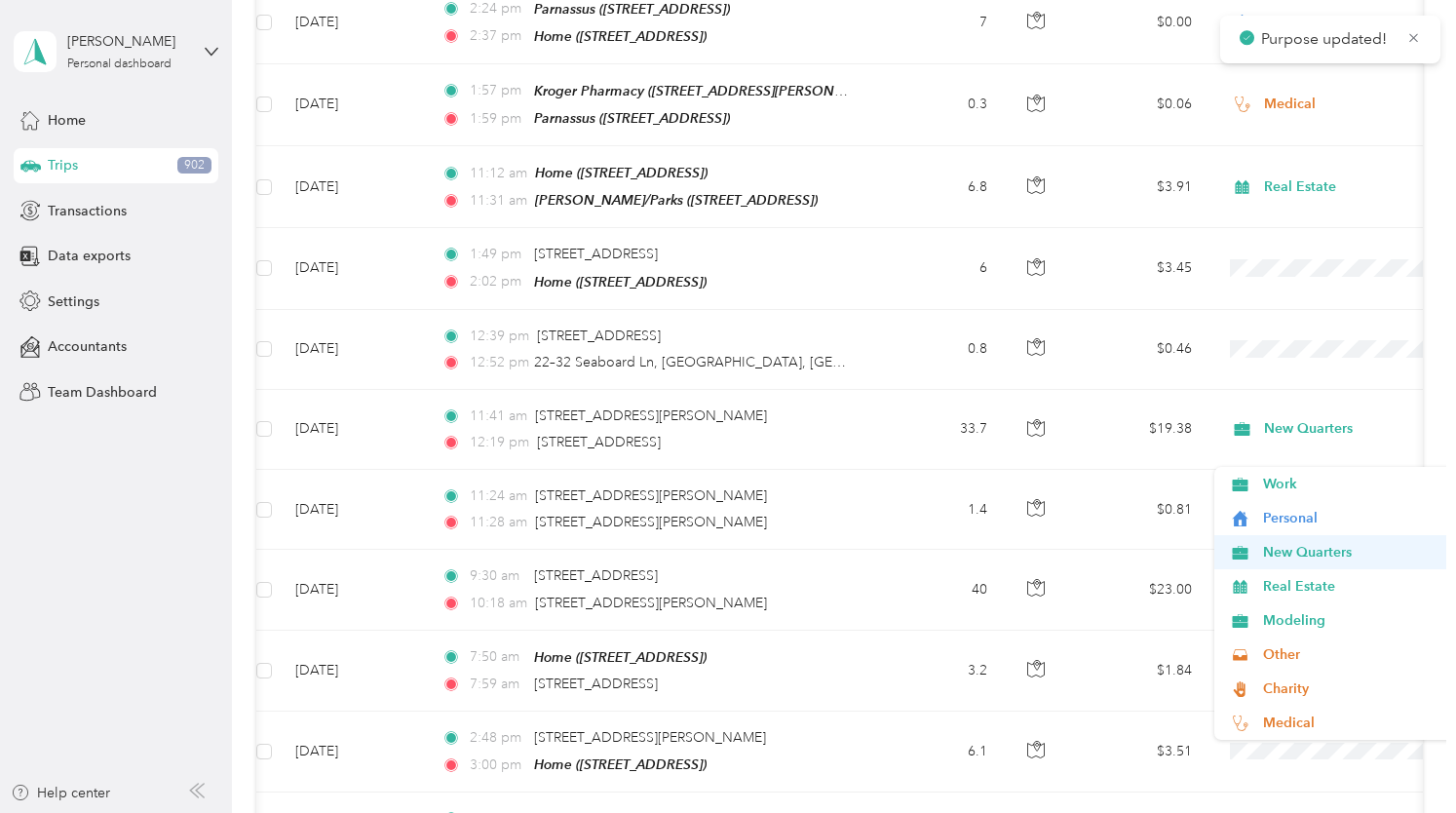
click at [1281, 551] on span "New Quarters" at bounding box center [1353, 552] width 180 height 21
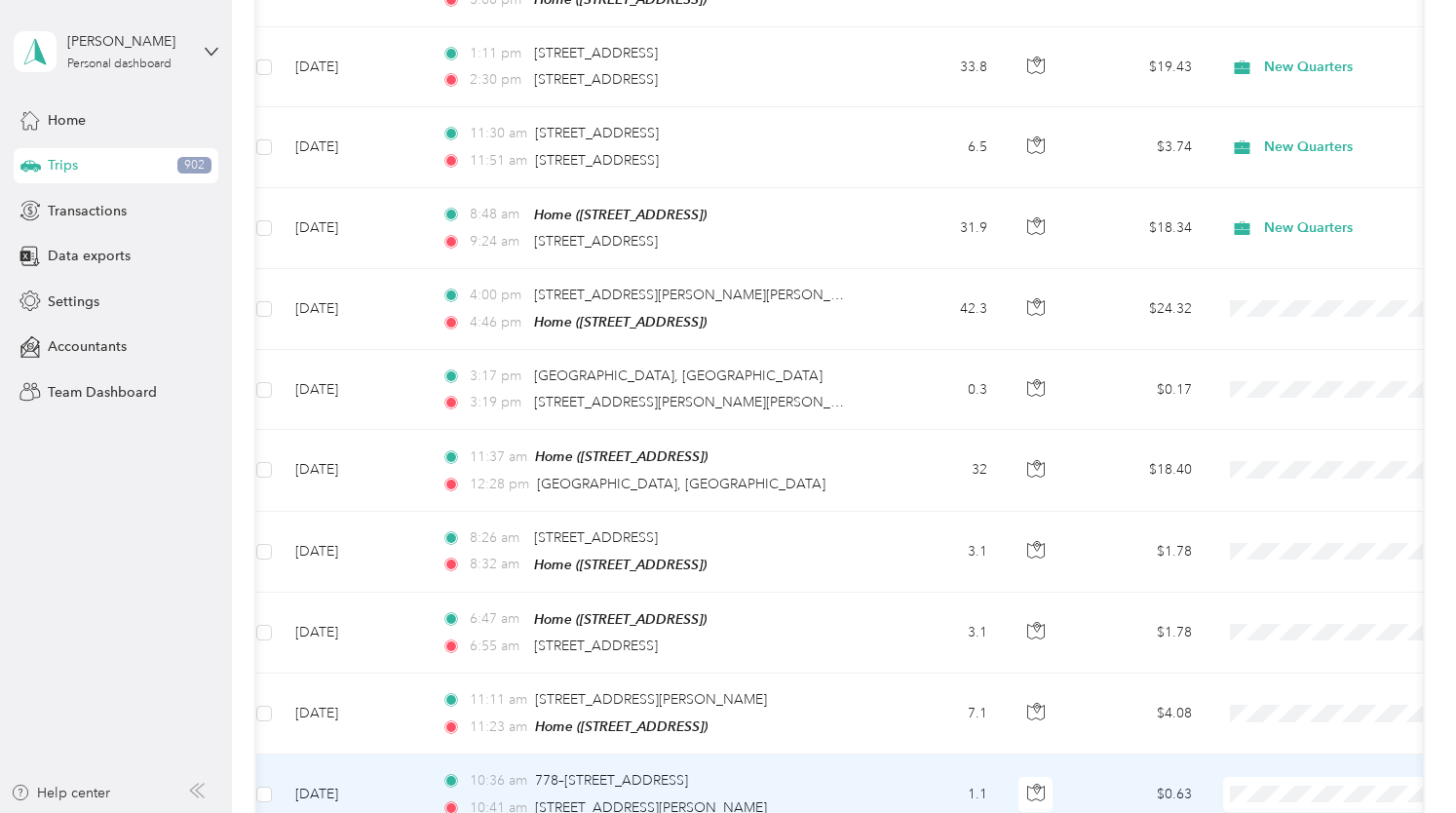
scroll to position [15225, 0]
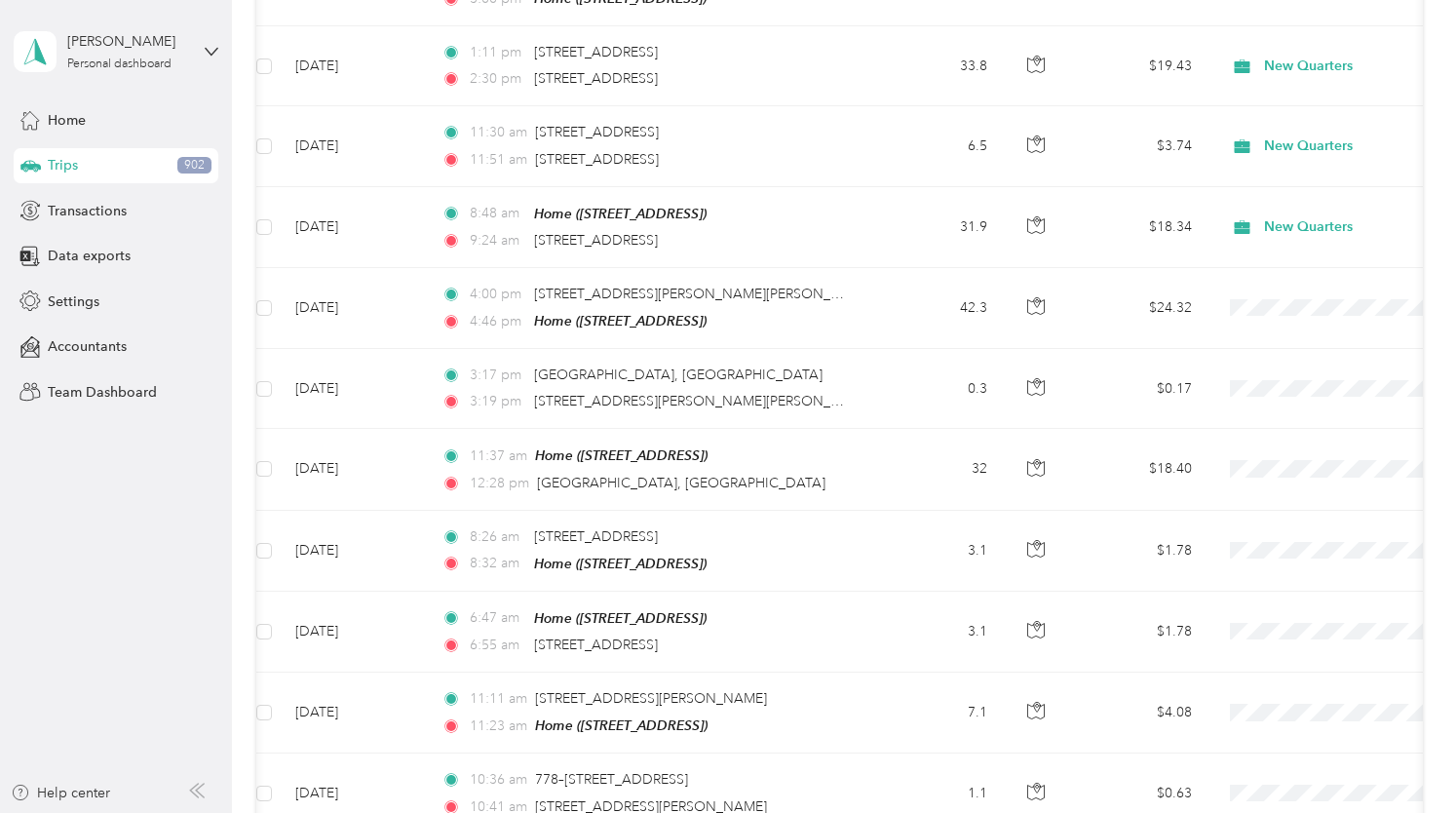
click at [1288, 591] on span "Medical" at bounding box center [1353, 595] width 180 height 21
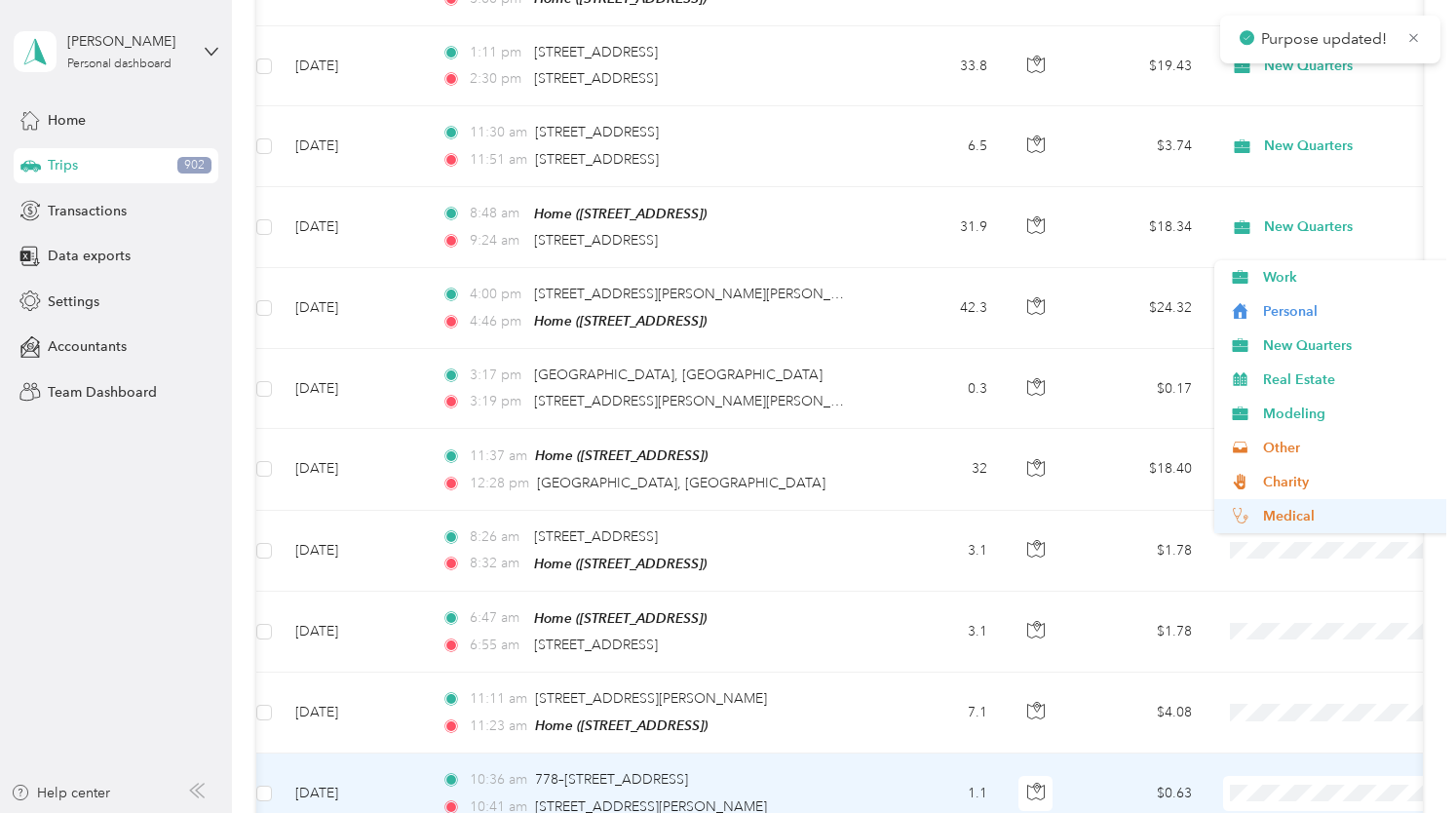
click at [1278, 513] on span "Medical" at bounding box center [1353, 516] width 180 height 21
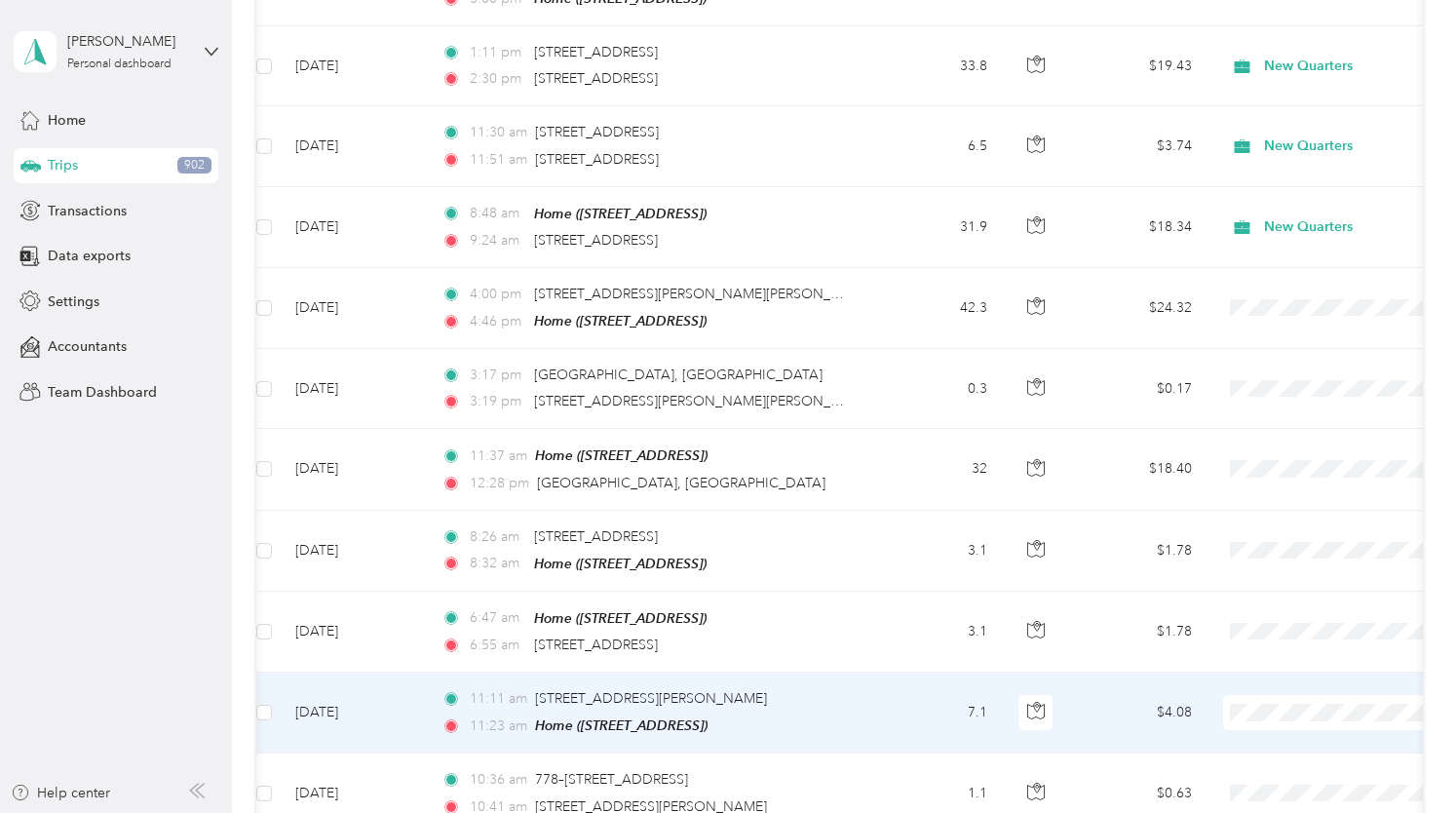
click at [1290, 738] on span "Medical" at bounding box center [1353, 743] width 180 height 21
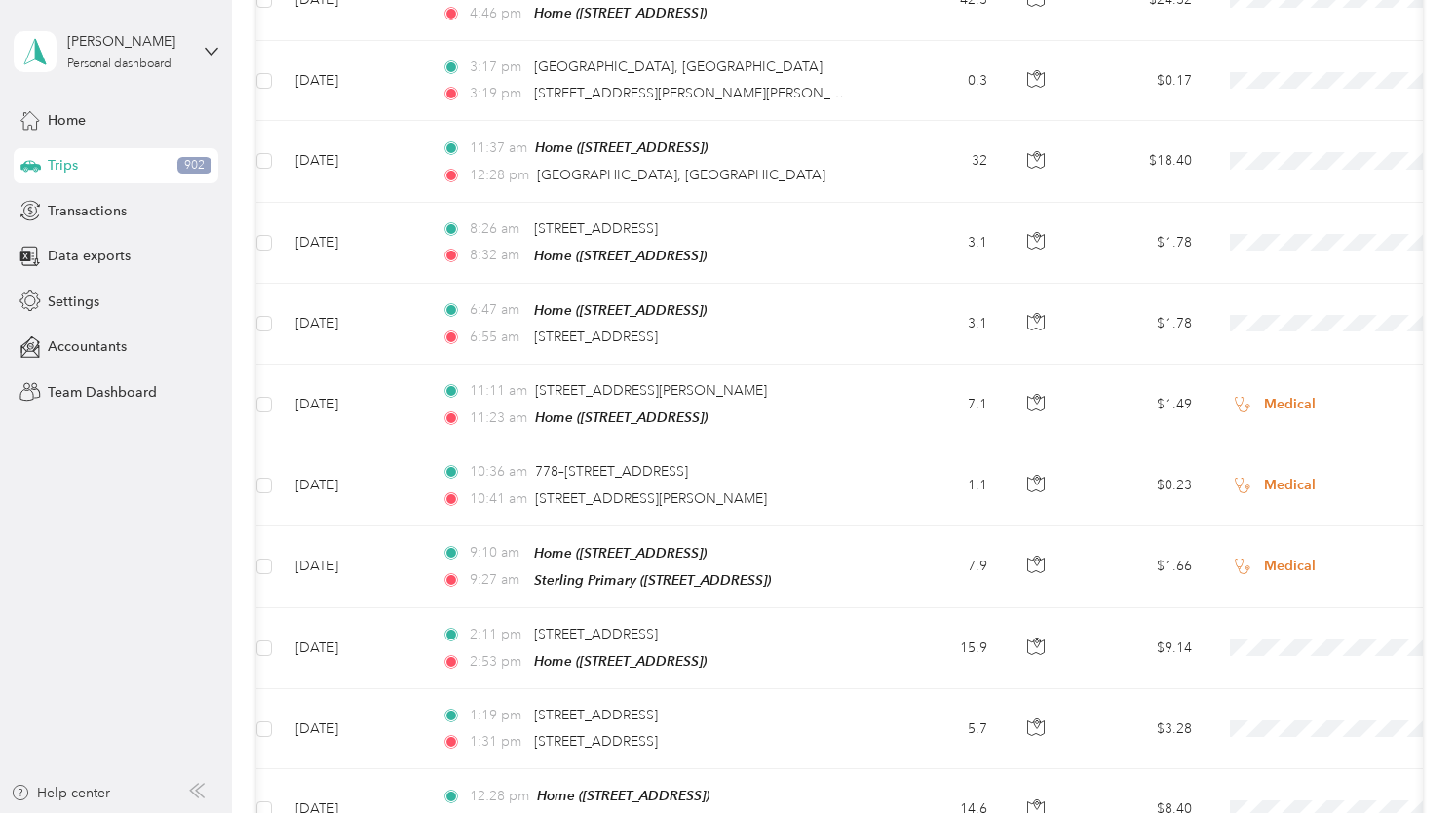
scroll to position [15533, 0]
click at [1271, 607] on li "Medical" at bounding box center [1335, 601] width 242 height 34
click at [1274, 682] on span "Medical" at bounding box center [1353, 685] width 180 height 21
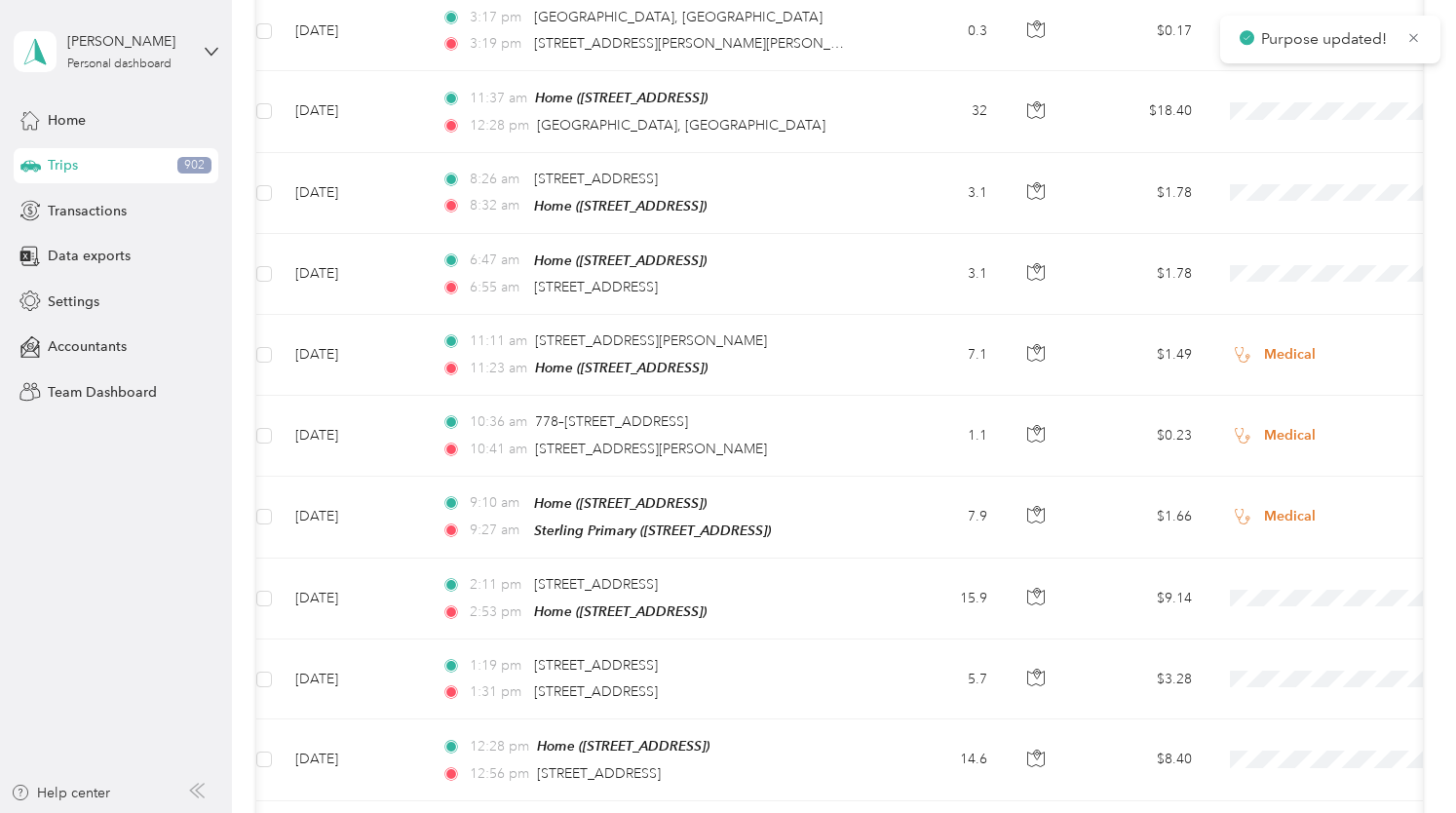
scroll to position [15623, 0]
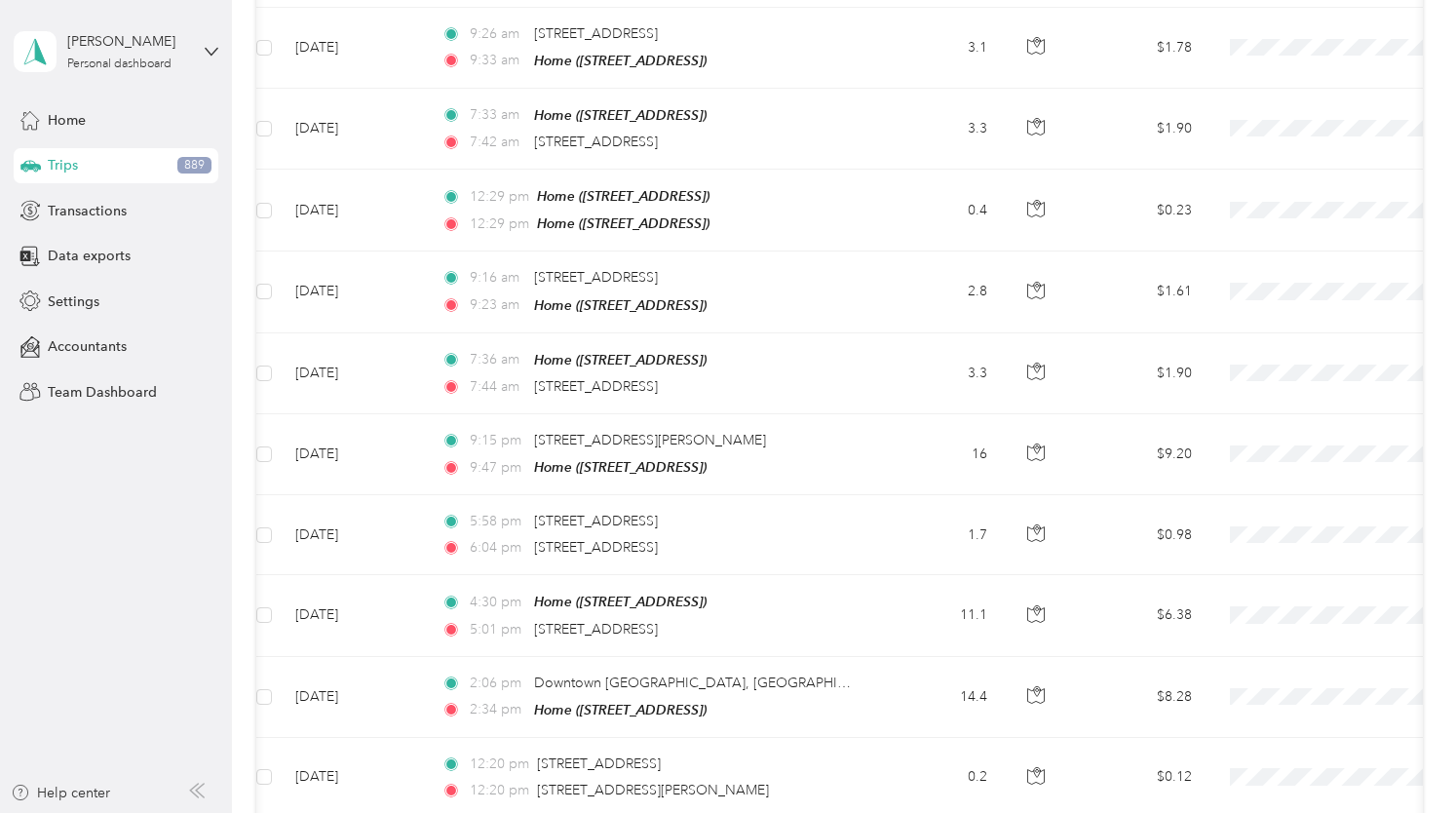
scroll to position [16377, 0]
click at [1279, 633] on span "Medical" at bounding box center [1353, 636] width 180 height 21
click at [1279, 709] on li "Medical" at bounding box center [1335, 721] width 242 height 34
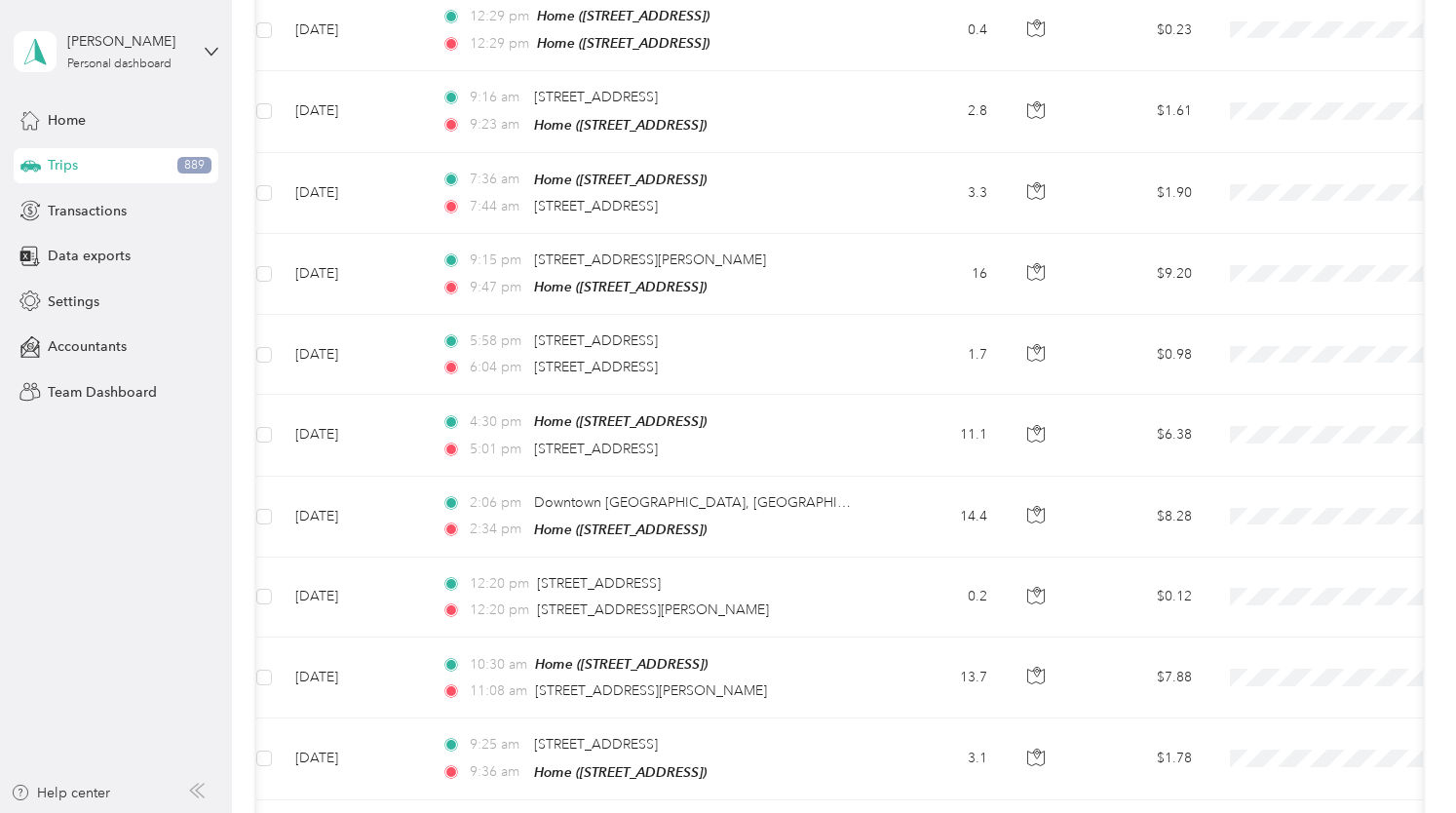
scroll to position [16557, 0]
click at [1276, 485] on span "Real Estate" at bounding box center [1353, 484] width 180 height 21
click at [1279, 699] on span "Medical" at bounding box center [1353, 700] width 180 height 21
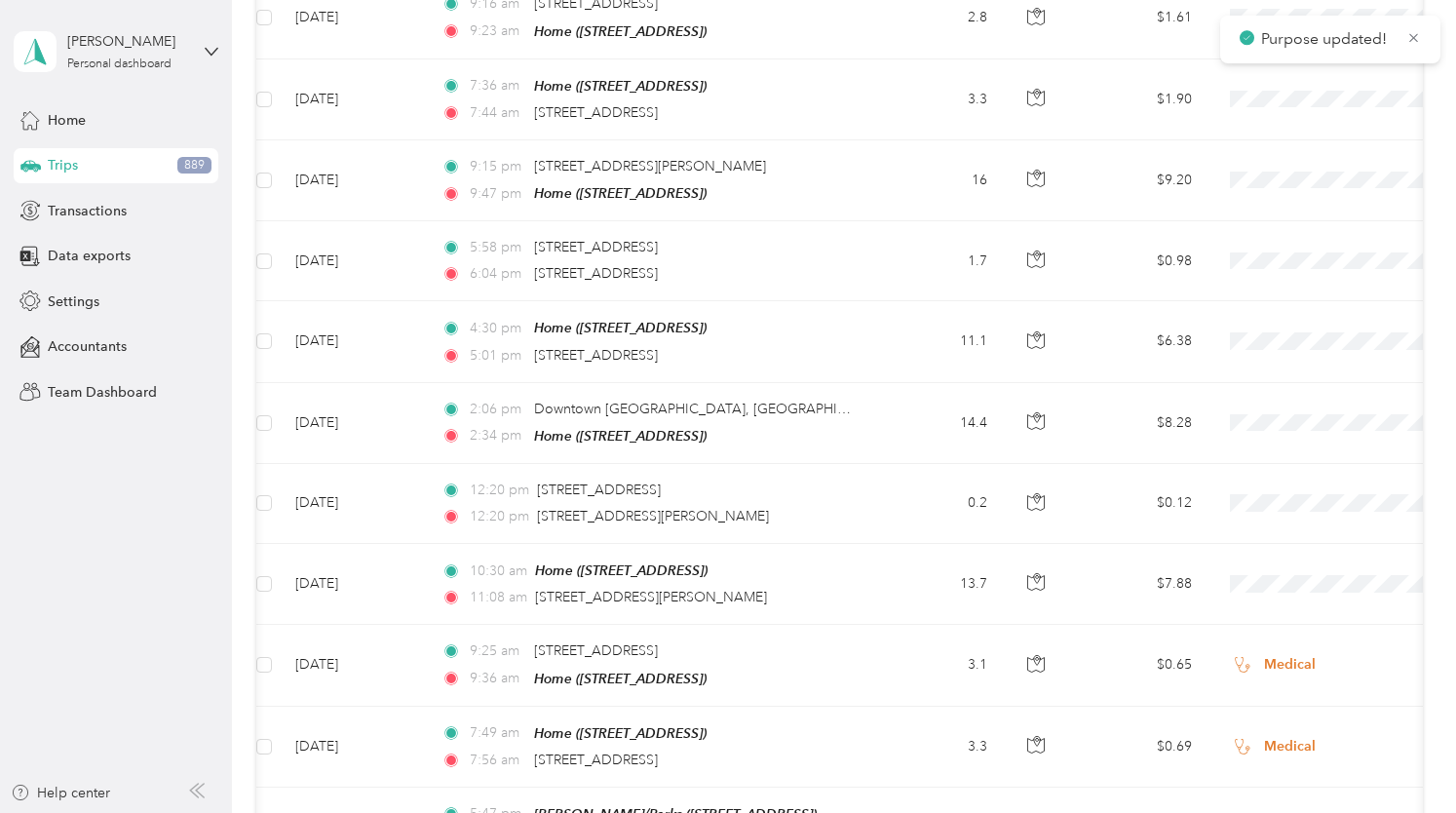
scroll to position [16659, 0]
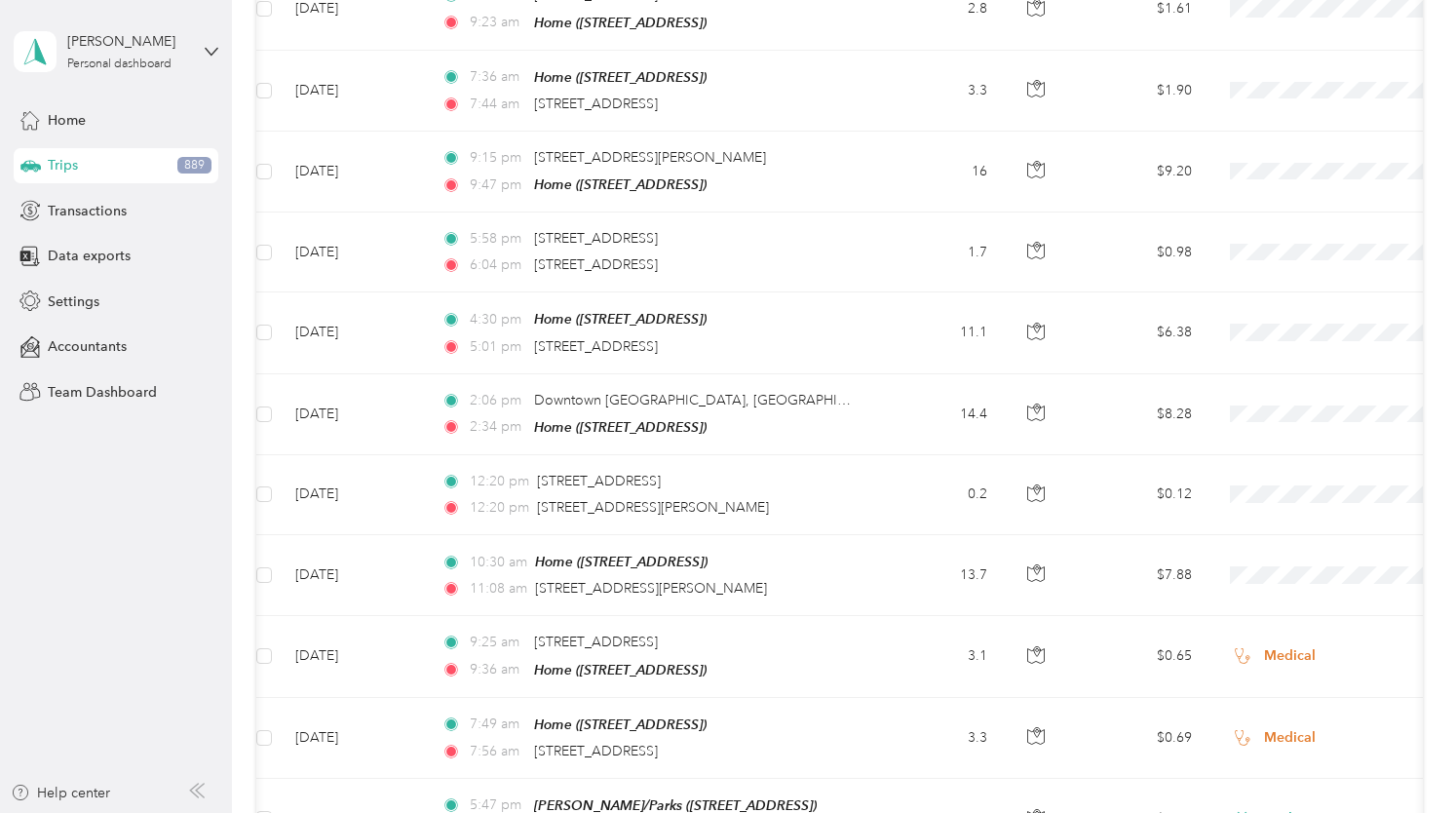
click at [1282, 678] on span "Medical" at bounding box center [1353, 675] width 180 height 21
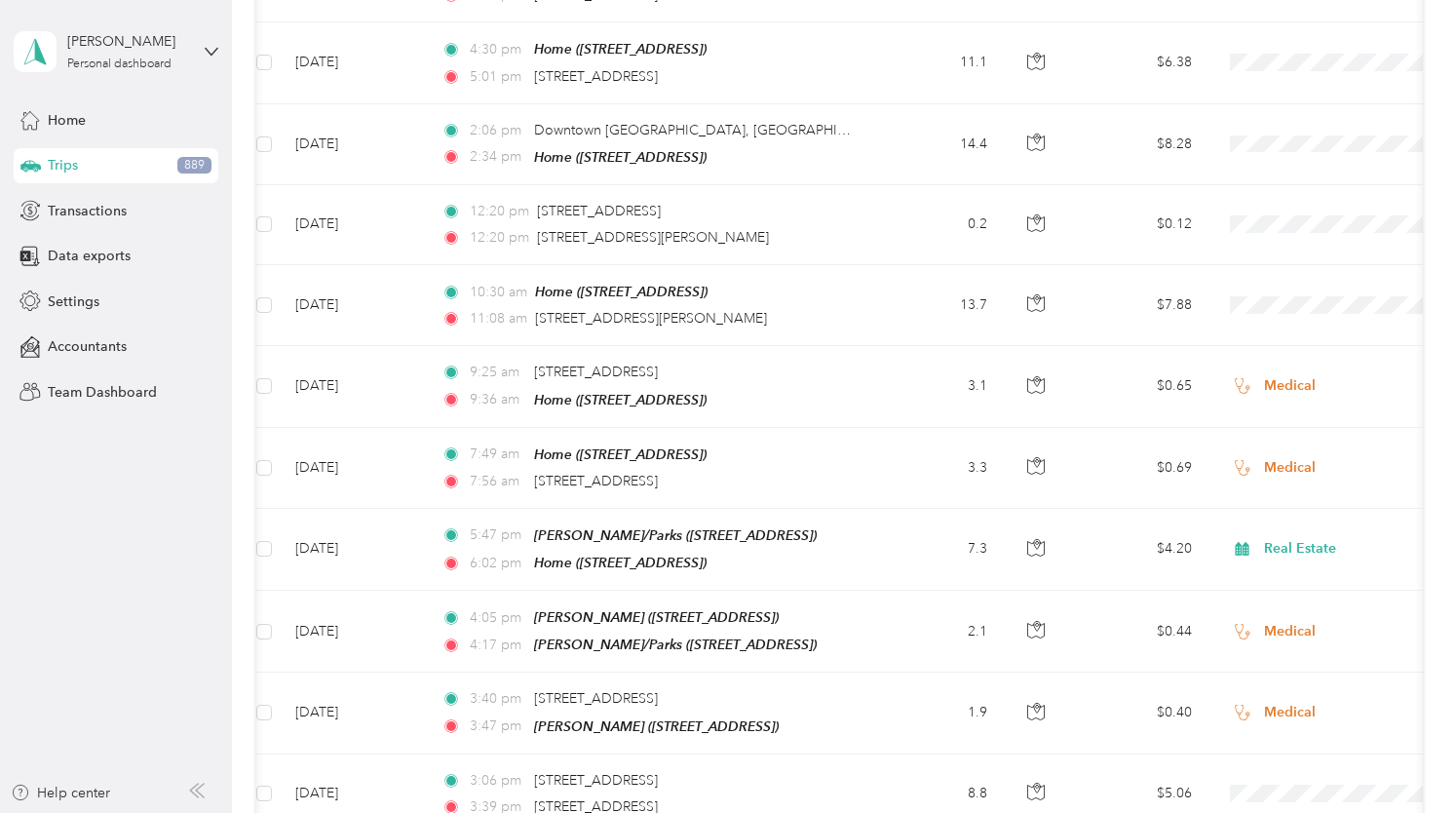
scroll to position [16929, 0]
click at [1272, 645] on span "Medical" at bounding box center [1353, 643] width 180 height 21
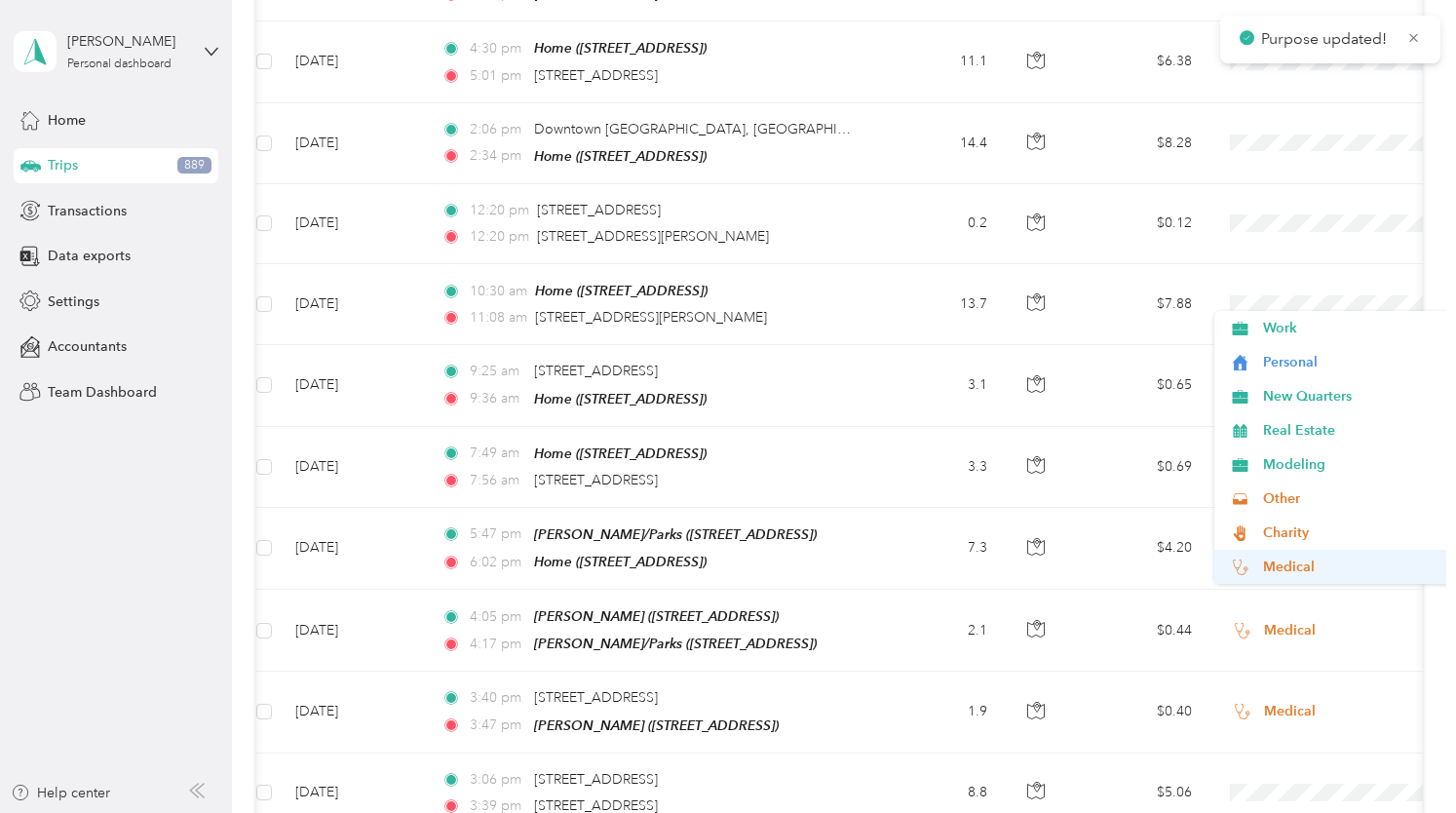
click at [1272, 561] on span "Medical" at bounding box center [1353, 566] width 180 height 21
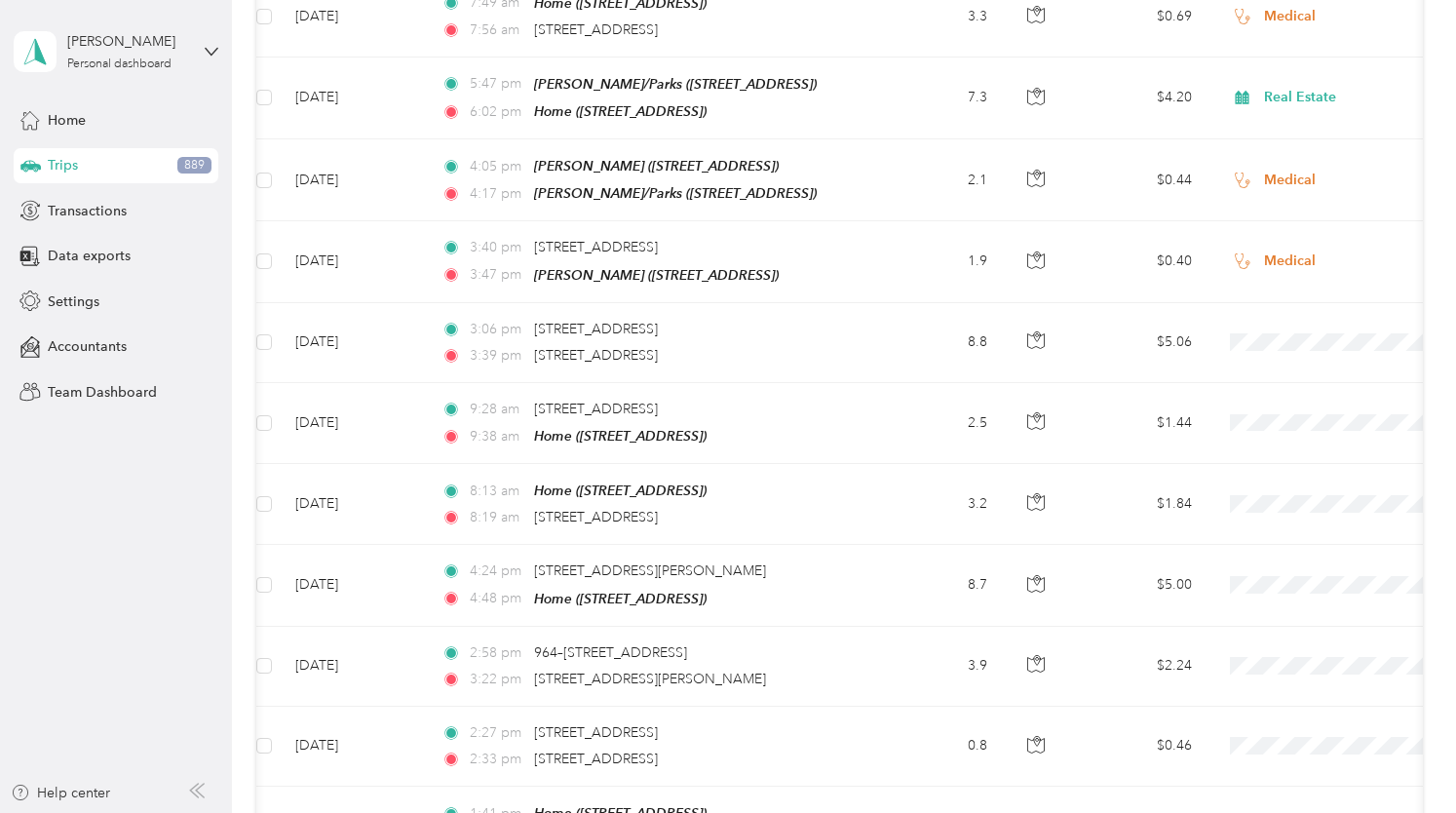
scroll to position [17384, 0]
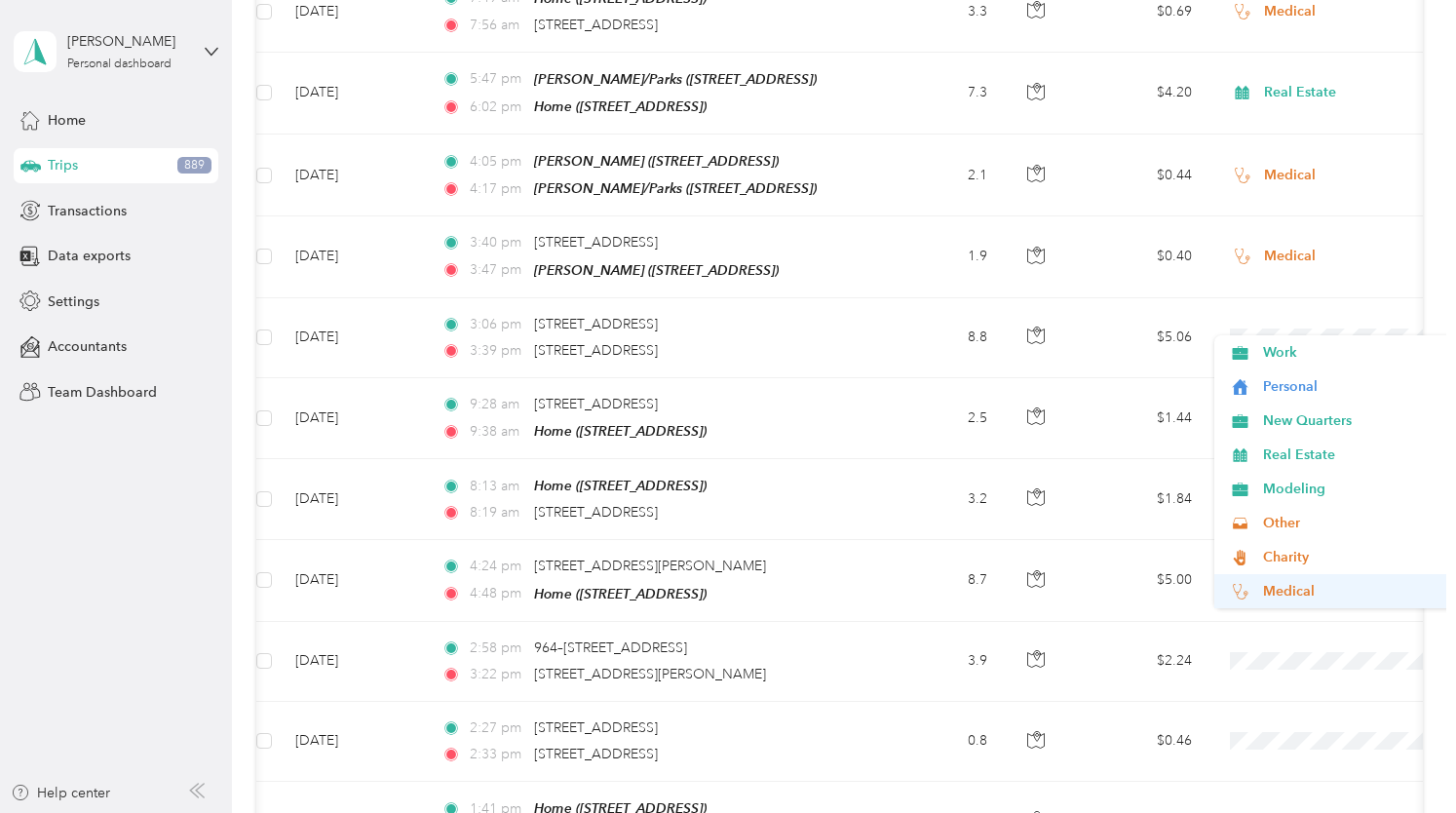
click at [1272, 587] on span "Medical" at bounding box center [1353, 591] width 180 height 21
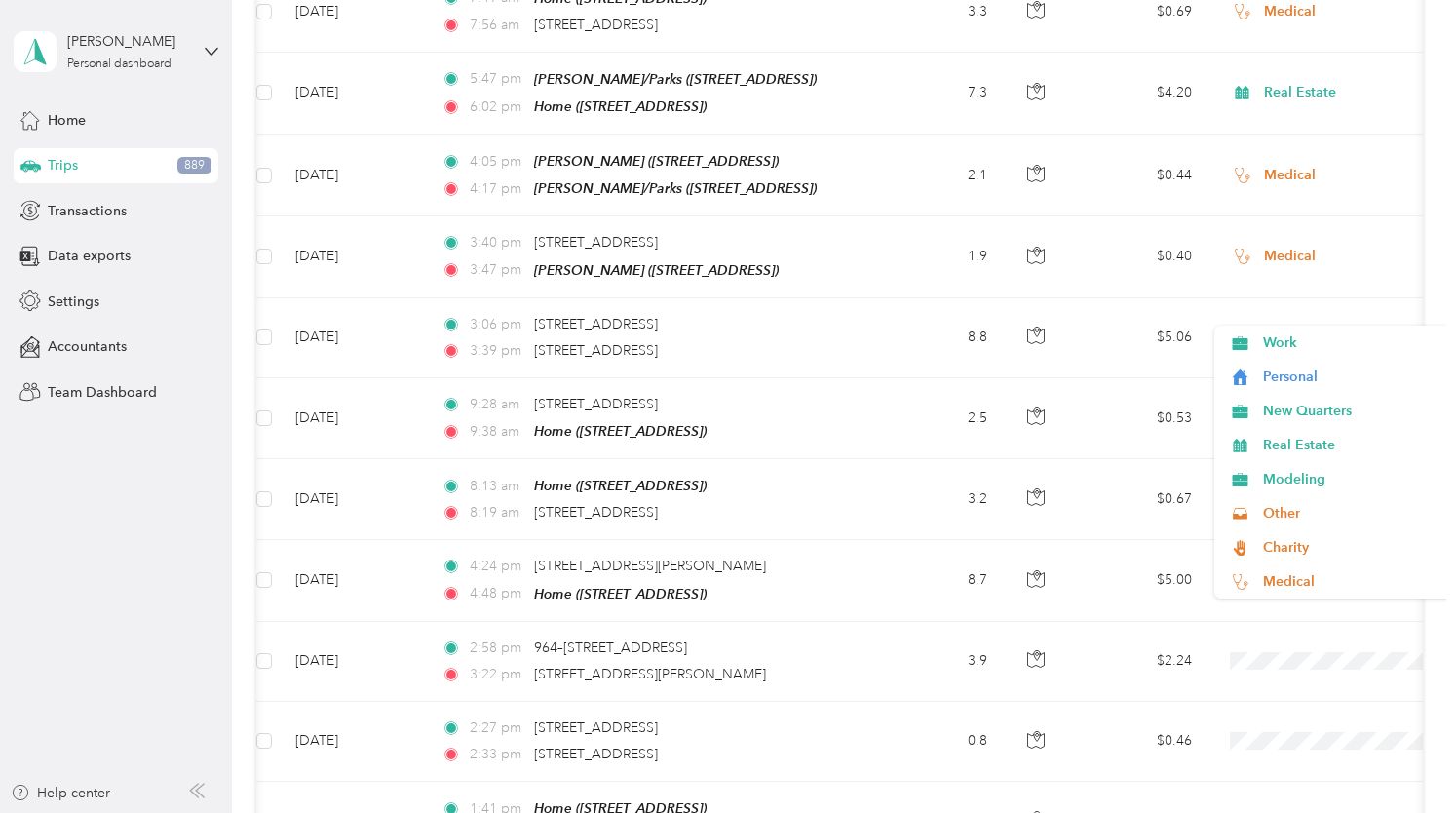
click at [1273, 659] on li "Medical" at bounding box center [1335, 661] width 242 height 34
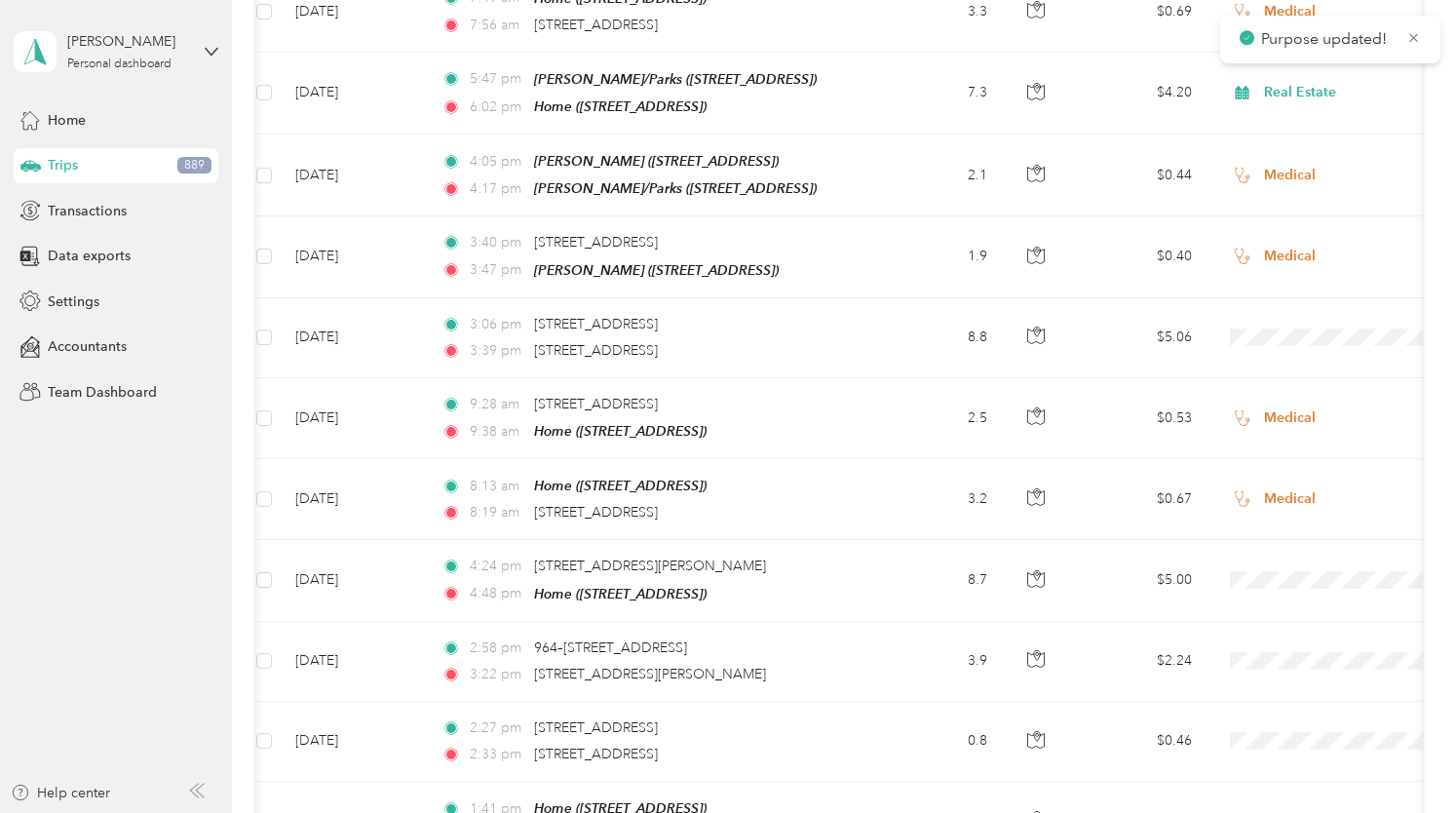
scroll to position [17612, 0]
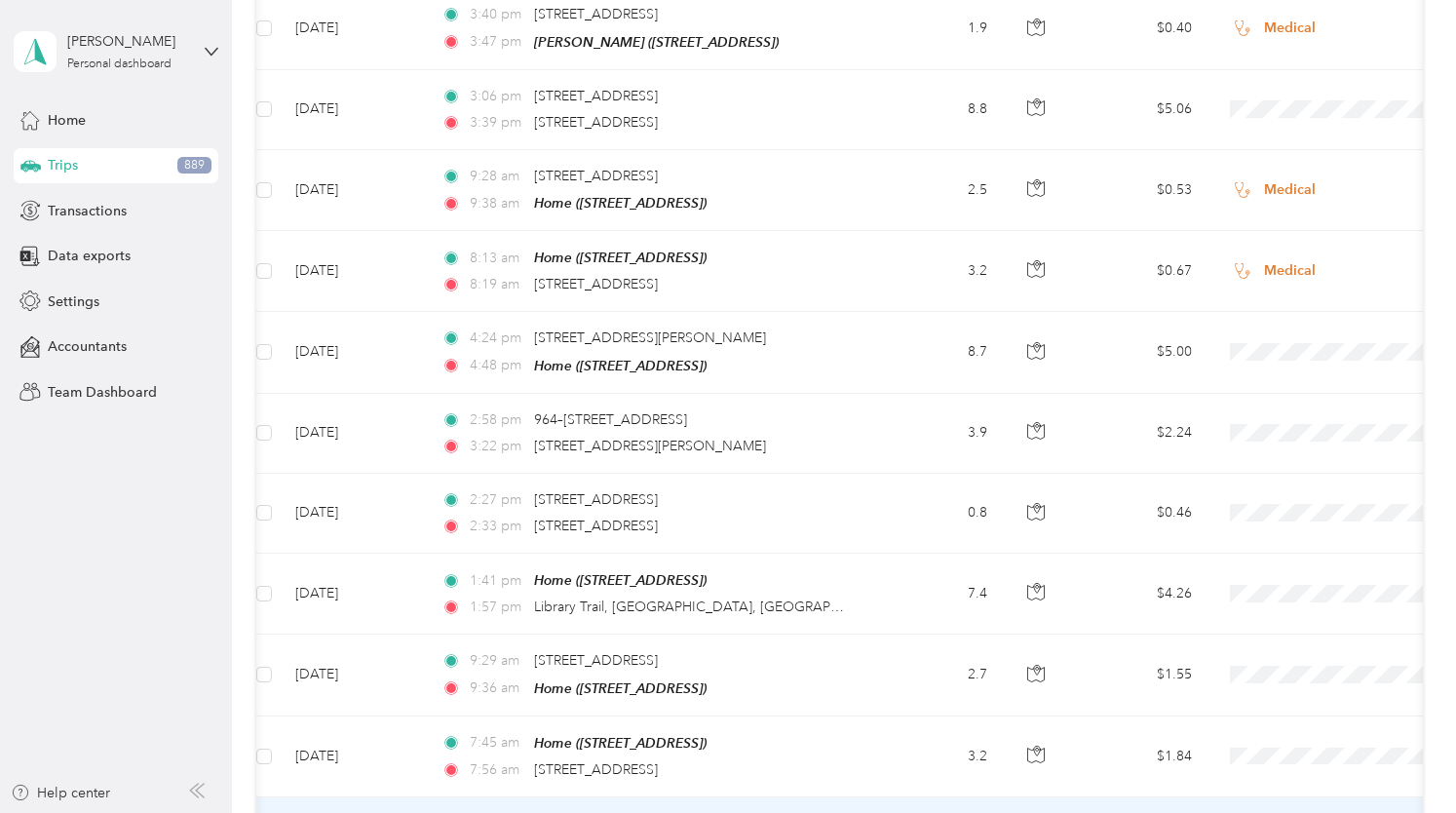
click at [1283, 382] on span "Real Estate" at bounding box center [1353, 386] width 180 height 21
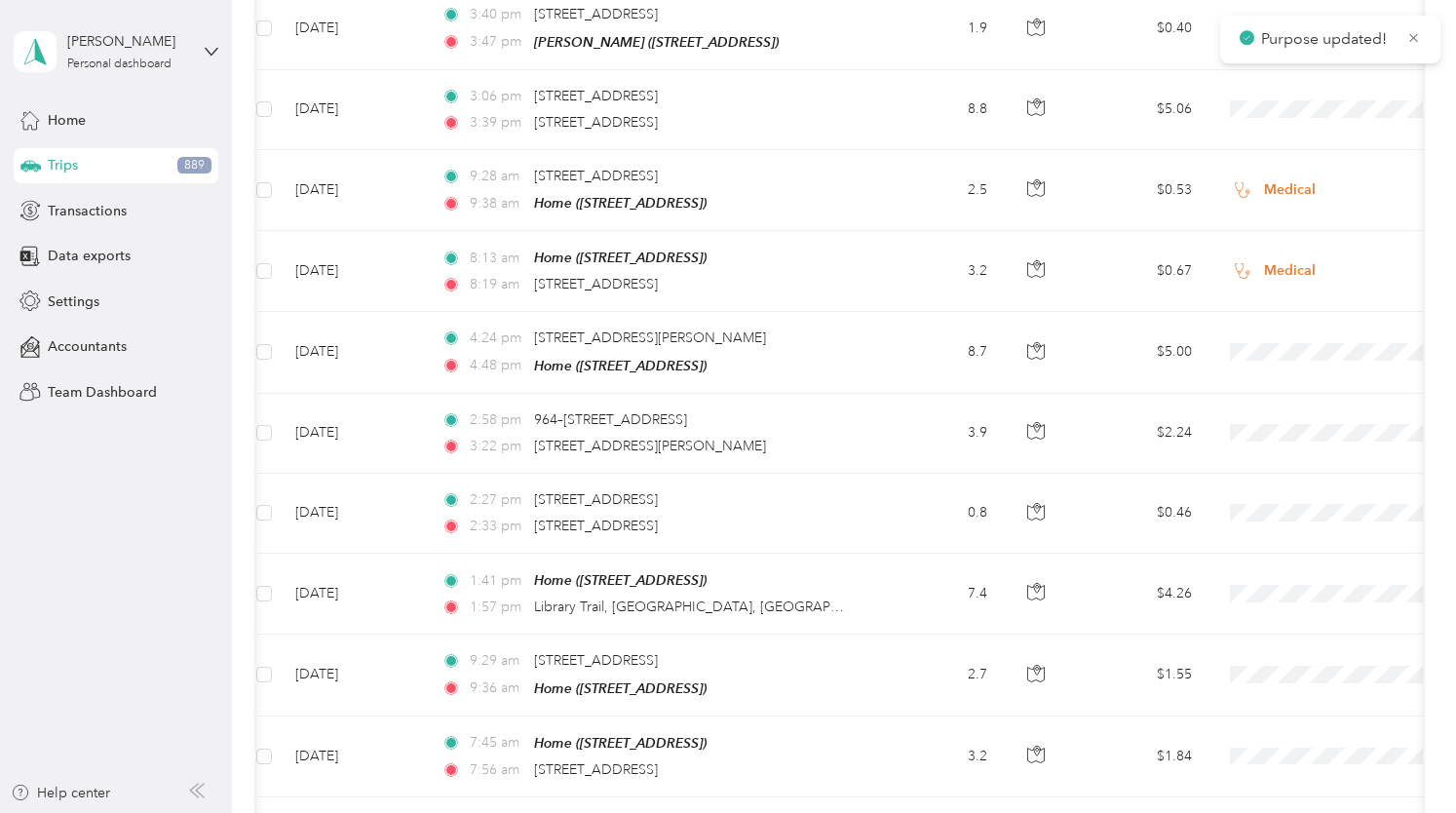
click at [1279, 462] on span "Real Estate" at bounding box center [1353, 464] width 180 height 21
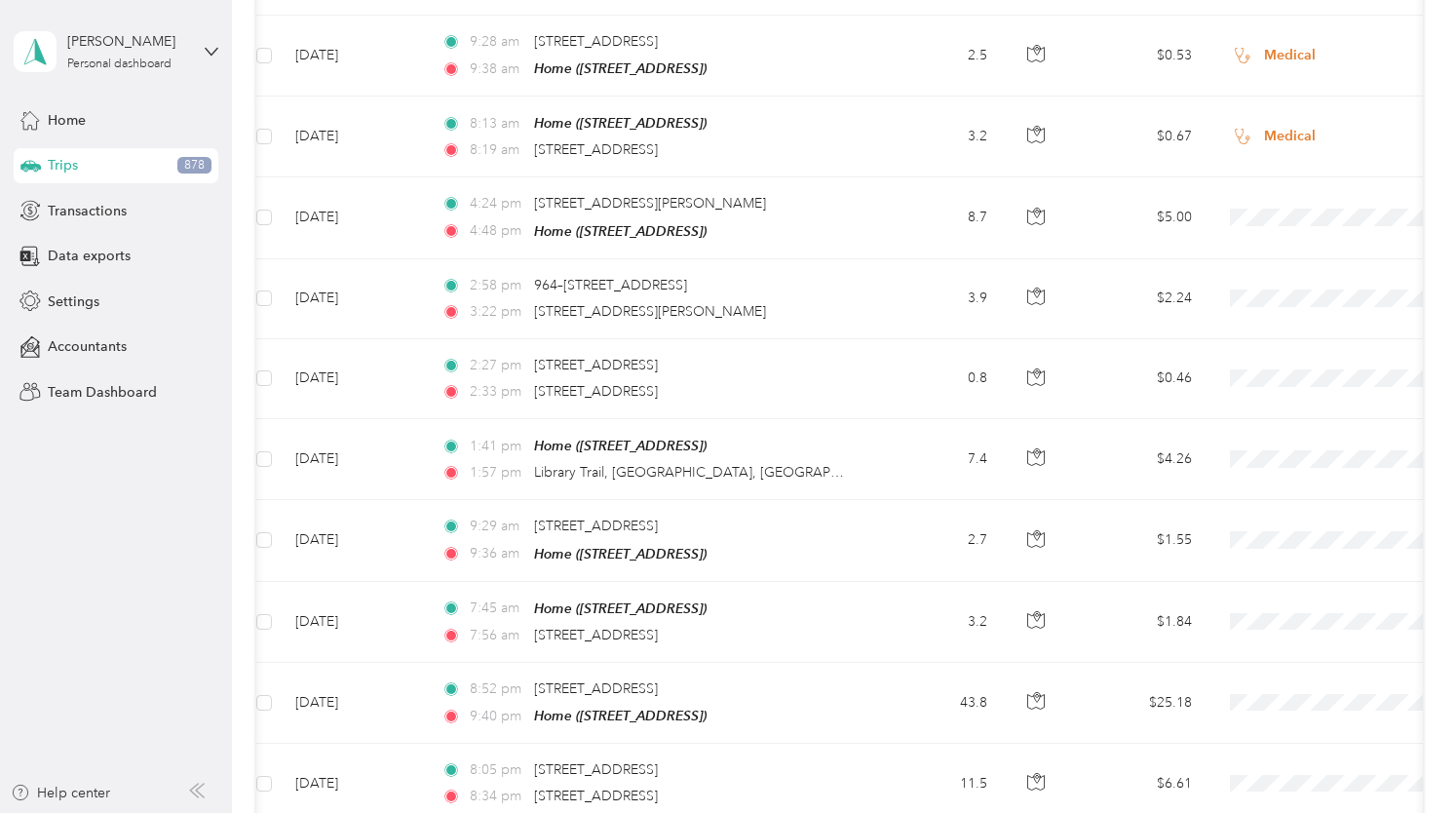
scroll to position [17790, 0]
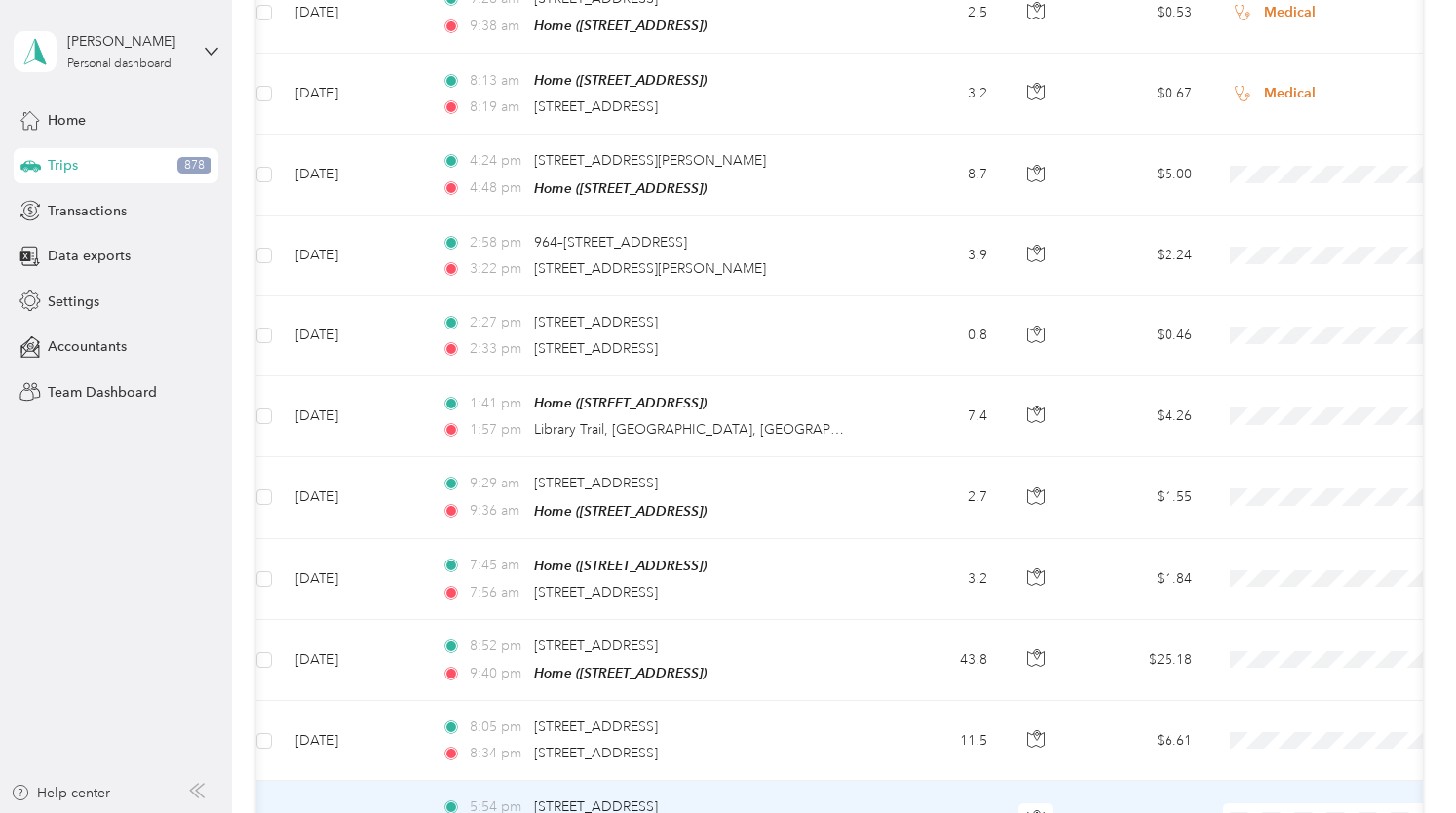
click at [1283, 328] on span "New Quarters" at bounding box center [1353, 326] width 180 height 21
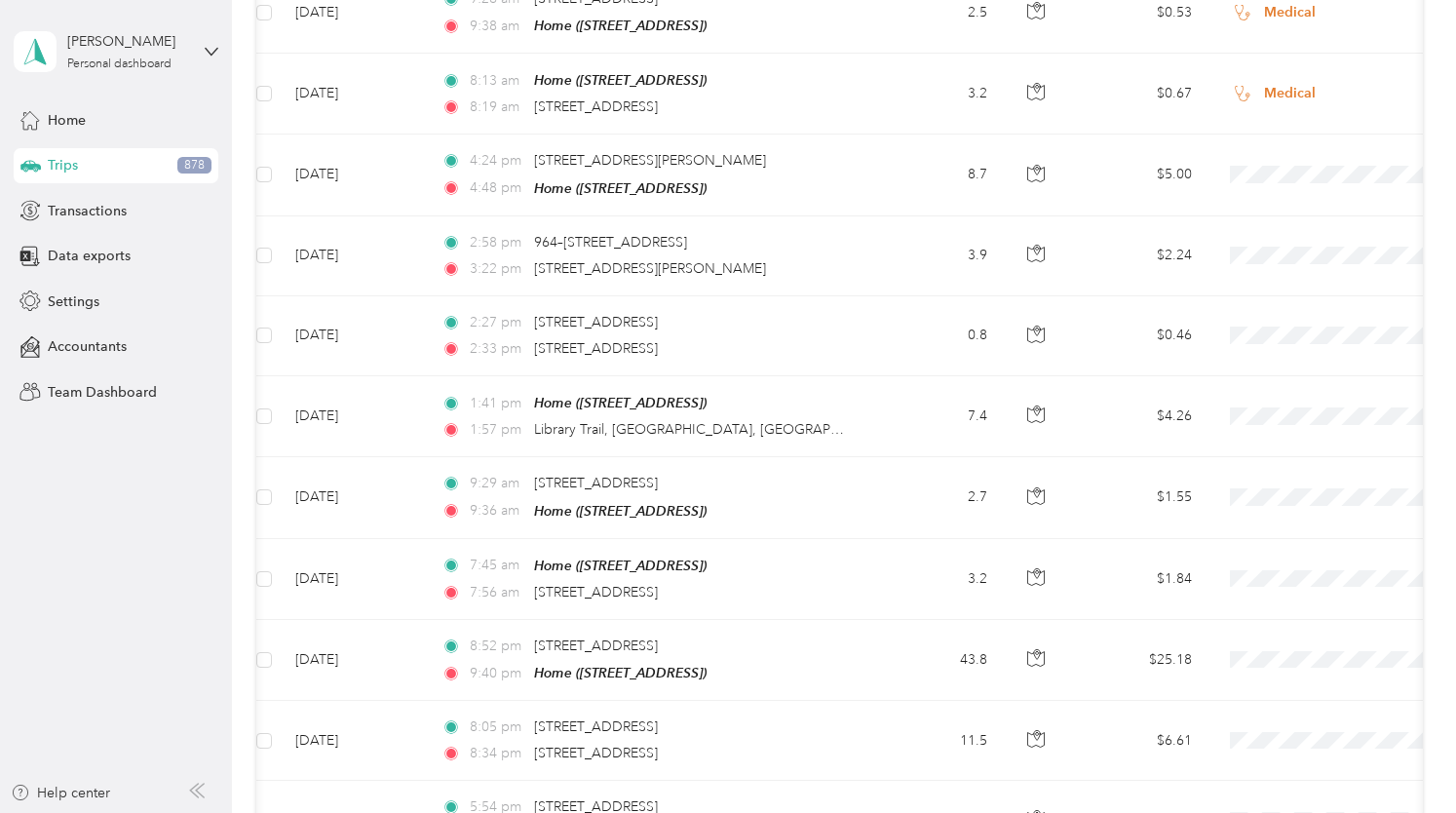
click at [1279, 668] on li "Medical" at bounding box center [1335, 665] width 242 height 34
click at [1281, 735] on span "Medical" at bounding box center [1353, 745] width 180 height 21
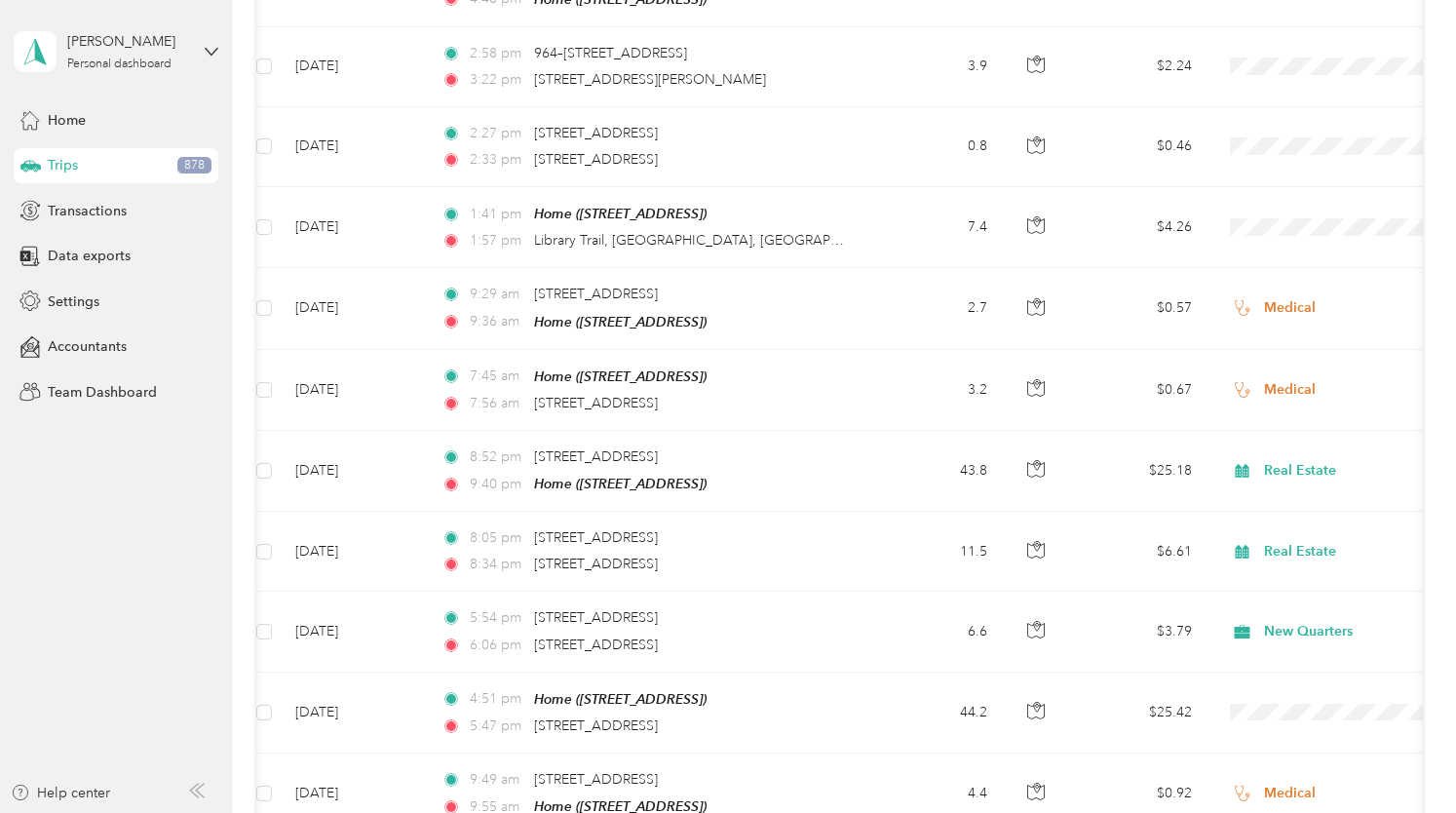
click at [1289, 490] on span "Real Estate" at bounding box center [1353, 500] width 180 height 21
click at [1285, 579] on span "Real Estate" at bounding box center [1353, 578] width 180 height 21
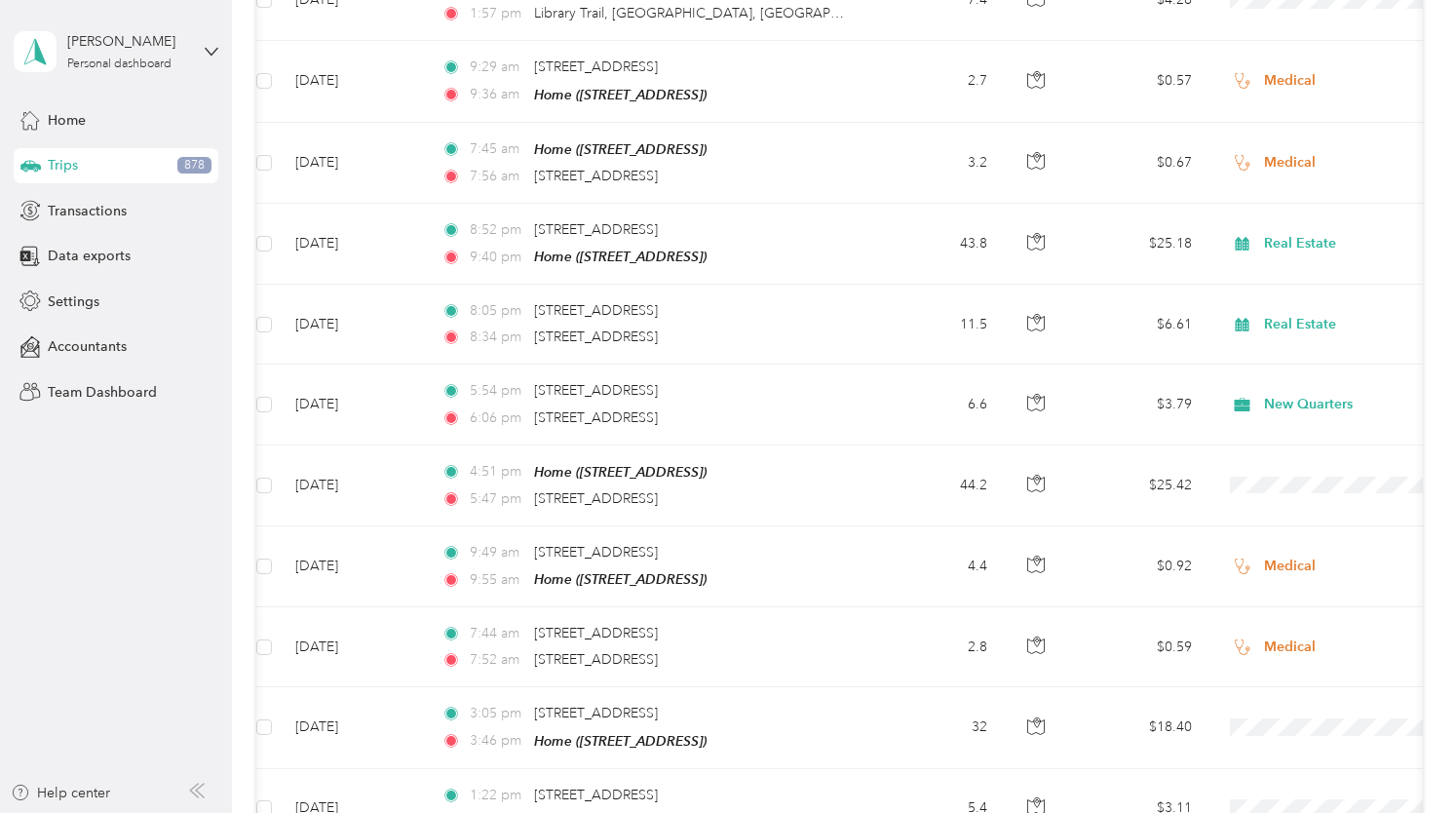
scroll to position [18224, 0]
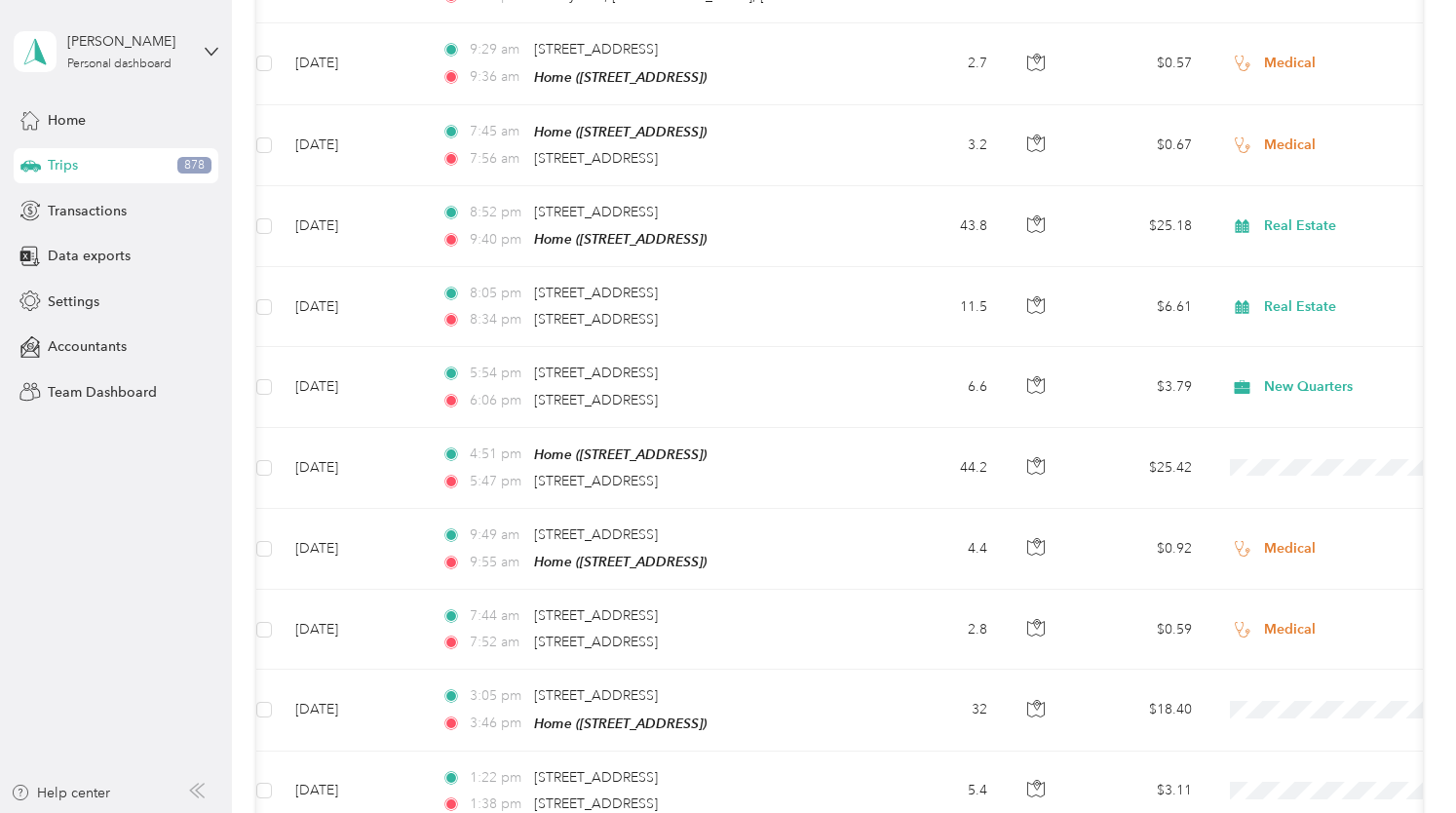
click at [1279, 412] on span "Real Estate" at bounding box center [1353, 413] width 180 height 21
click at [1283, 629] on span "Medical" at bounding box center [1353, 630] width 180 height 21
click at [1278, 705] on span "Medical" at bounding box center [1353, 710] width 180 height 21
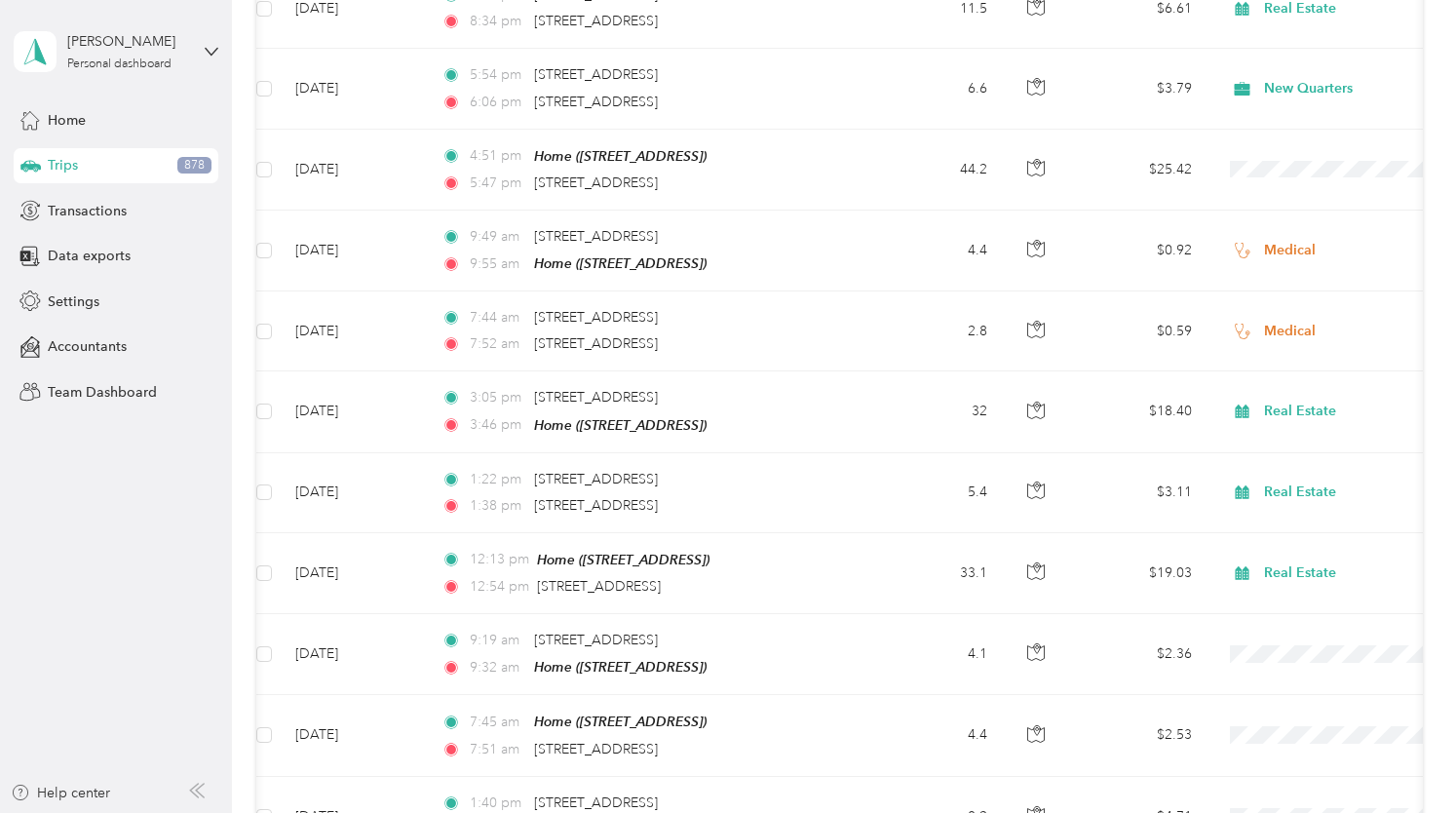
scroll to position [18525, 0]
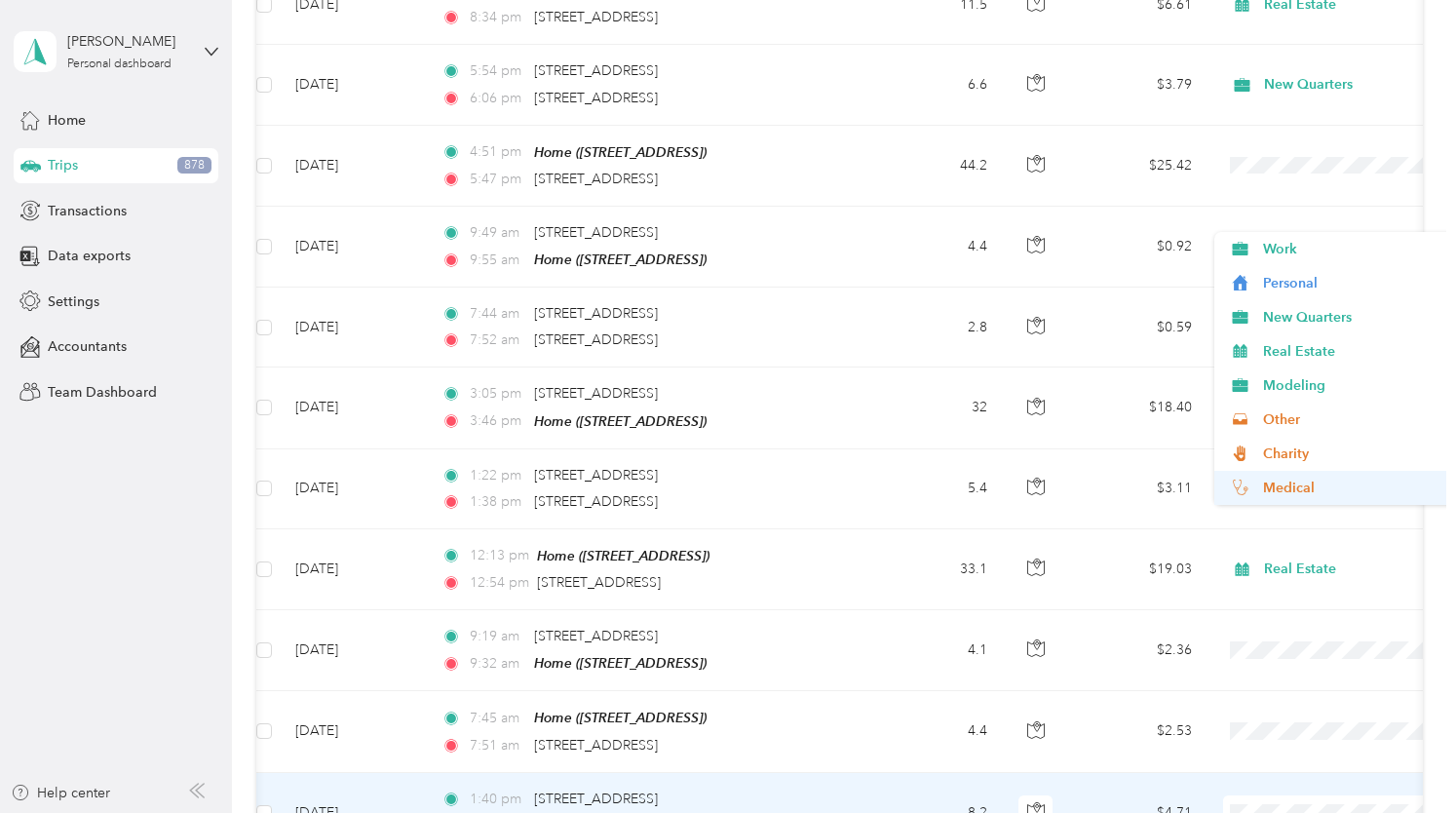
click at [1281, 483] on span "Medical" at bounding box center [1353, 488] width 180 height 21
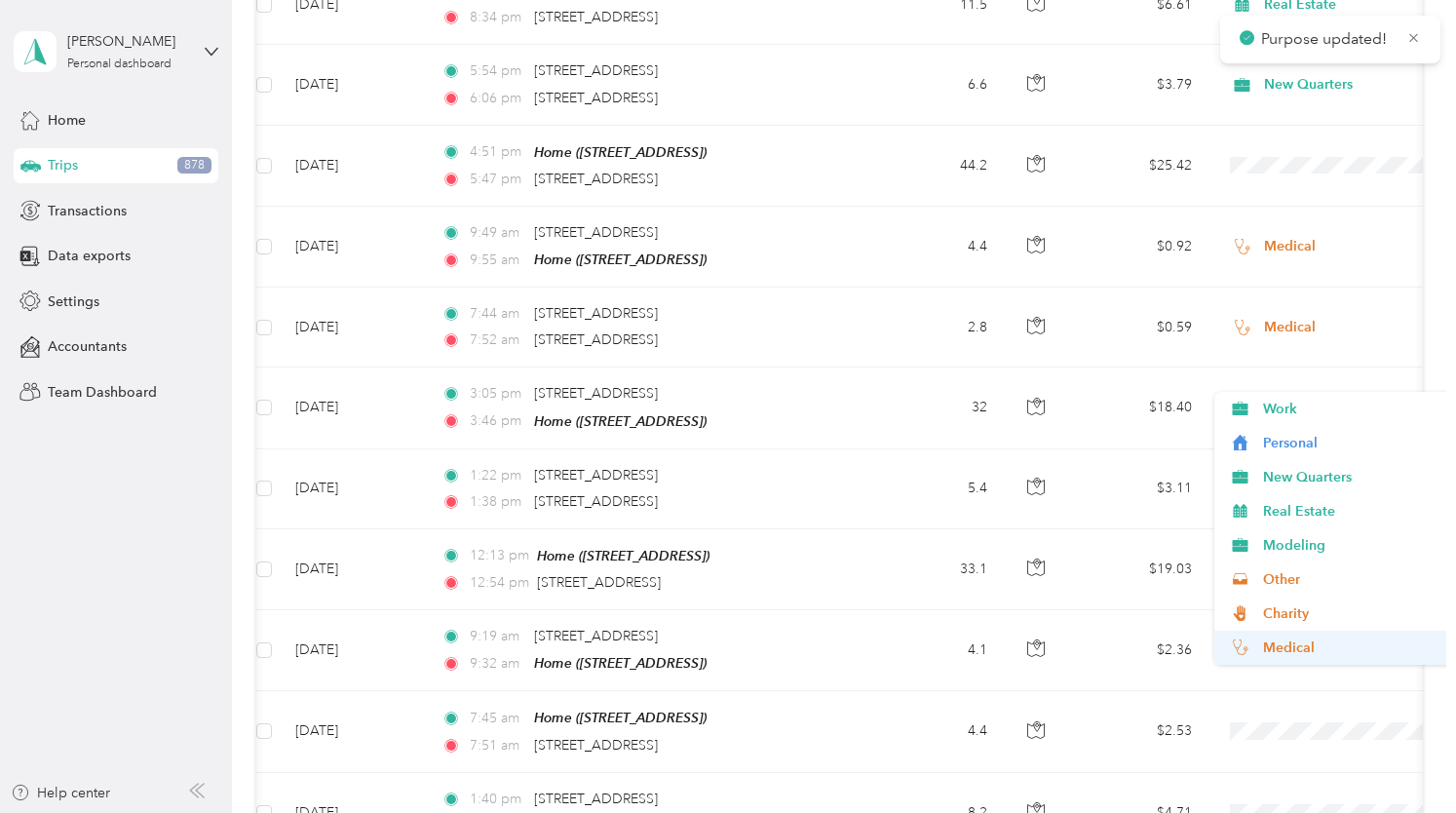
click at [1278, 646] on span "Medical" at bounding box center [1353, 647] width 180 height 21
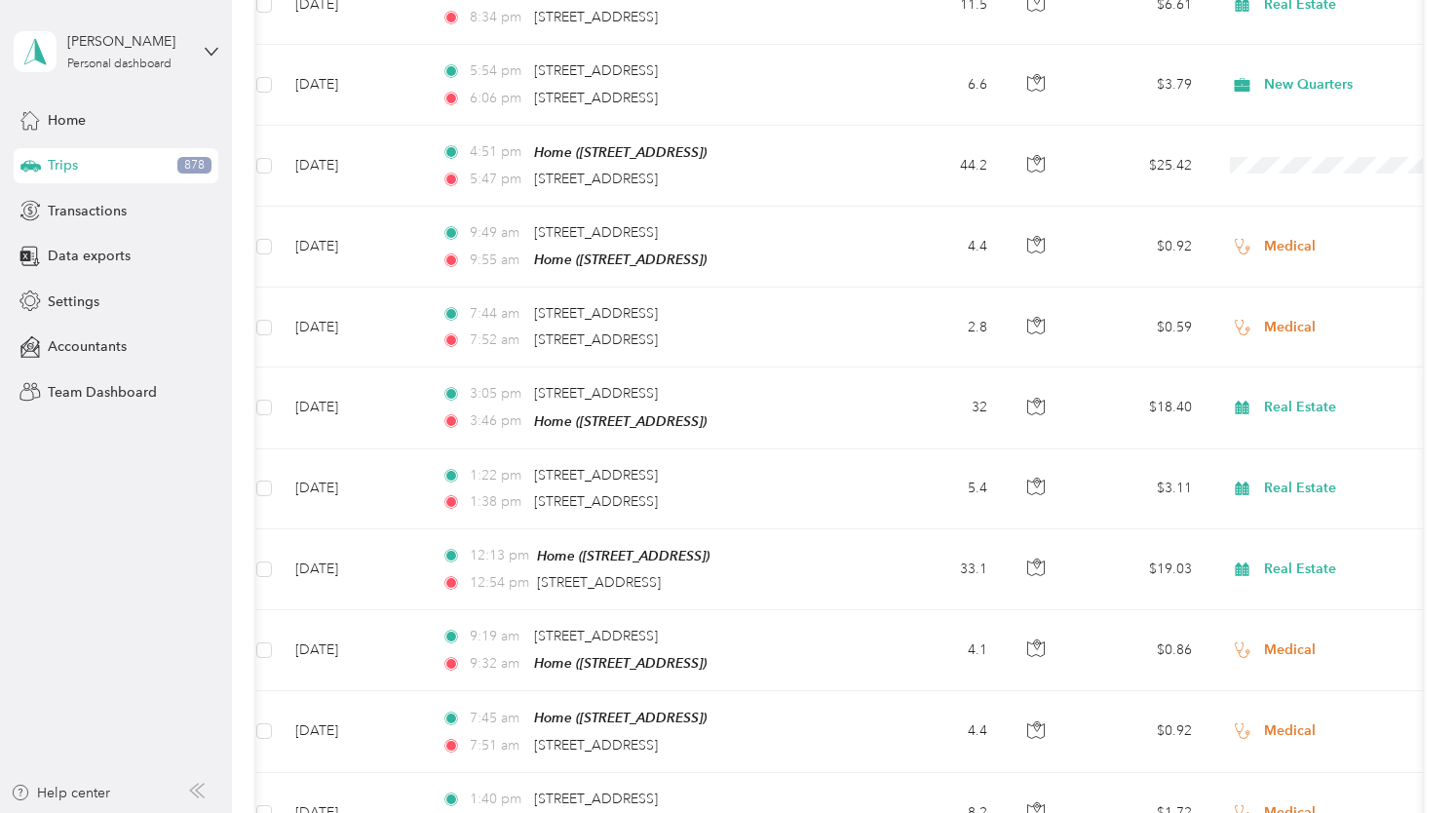
click at [1283, 589] on span "Real Estate" at bounding box center [1353, 591] width 180 height 21
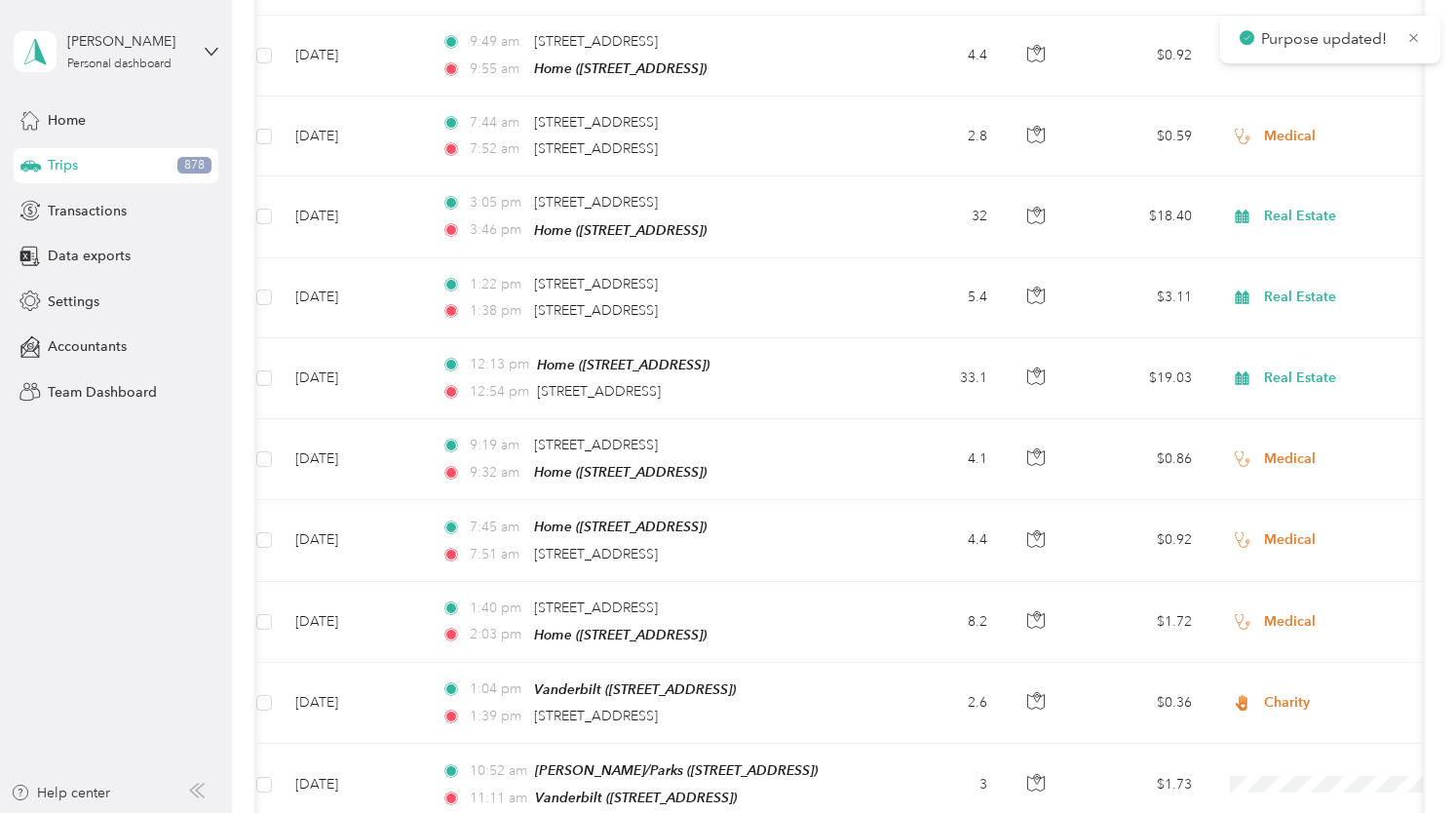
scroll to position [18756, 0]
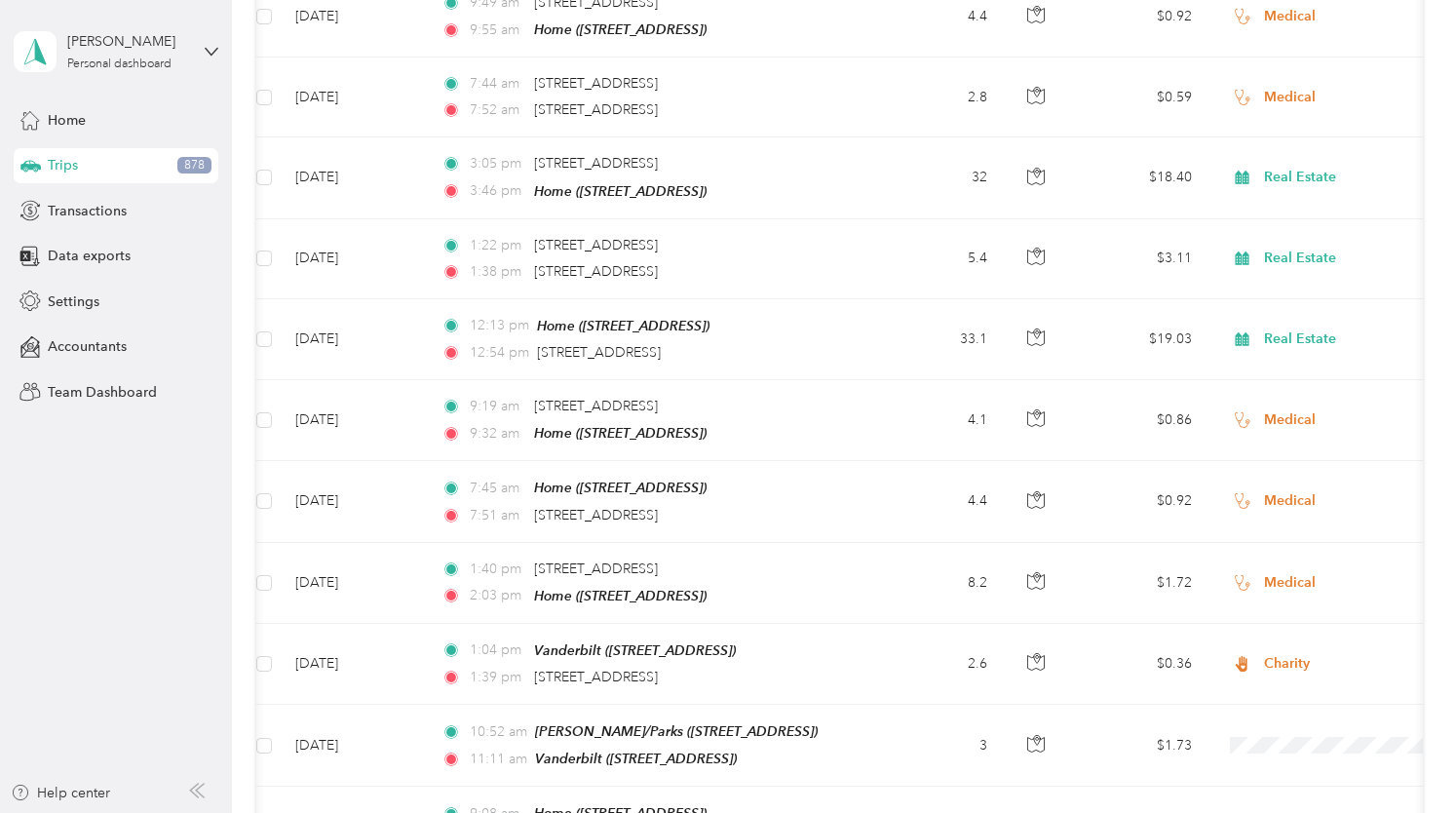
click at [1288, 581] on span "Medical" at bounding box center [1353, 576] width 180 height 21
click at [1287, 641] on li "Medical" at bounding box center [1335, 656] width 242 height 34
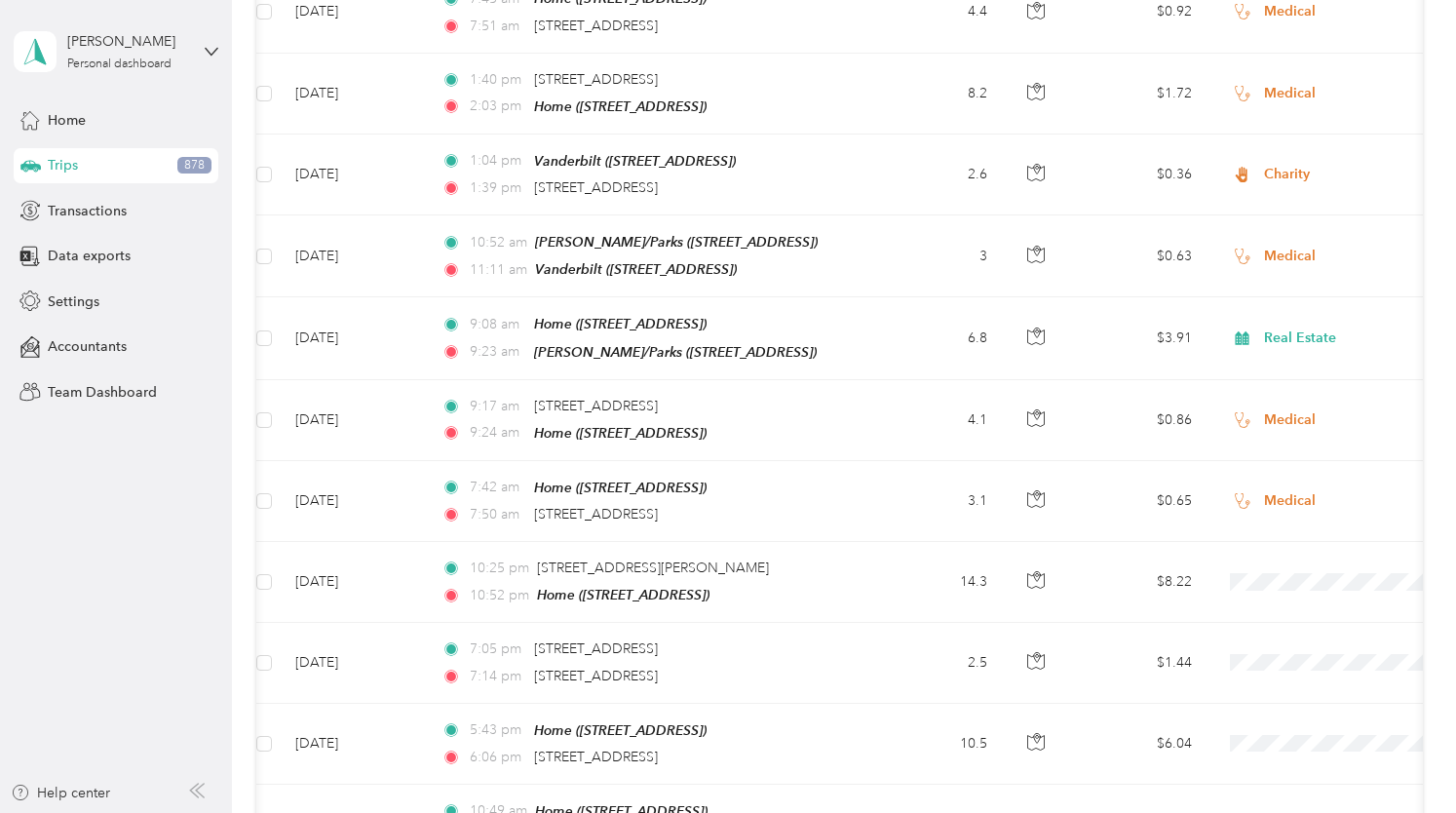
scroll to position [19255, 0]
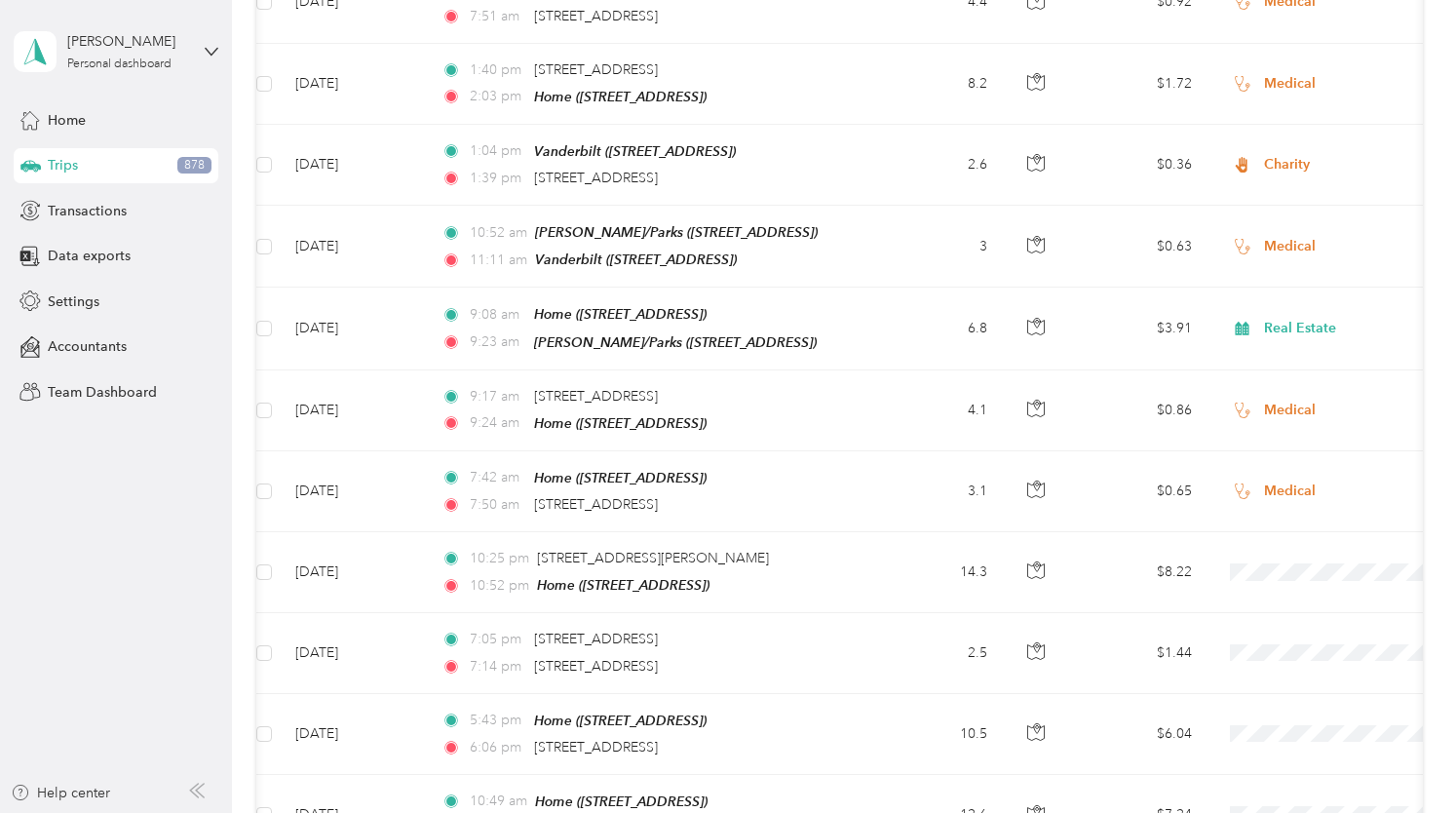
click at [1277, 556] on span "Medical" at bounding box center [1353, 553] width 180 height 21
click at [1274, 625] on li "Medical" at bounding box center [1335, 637] width 242 height 34
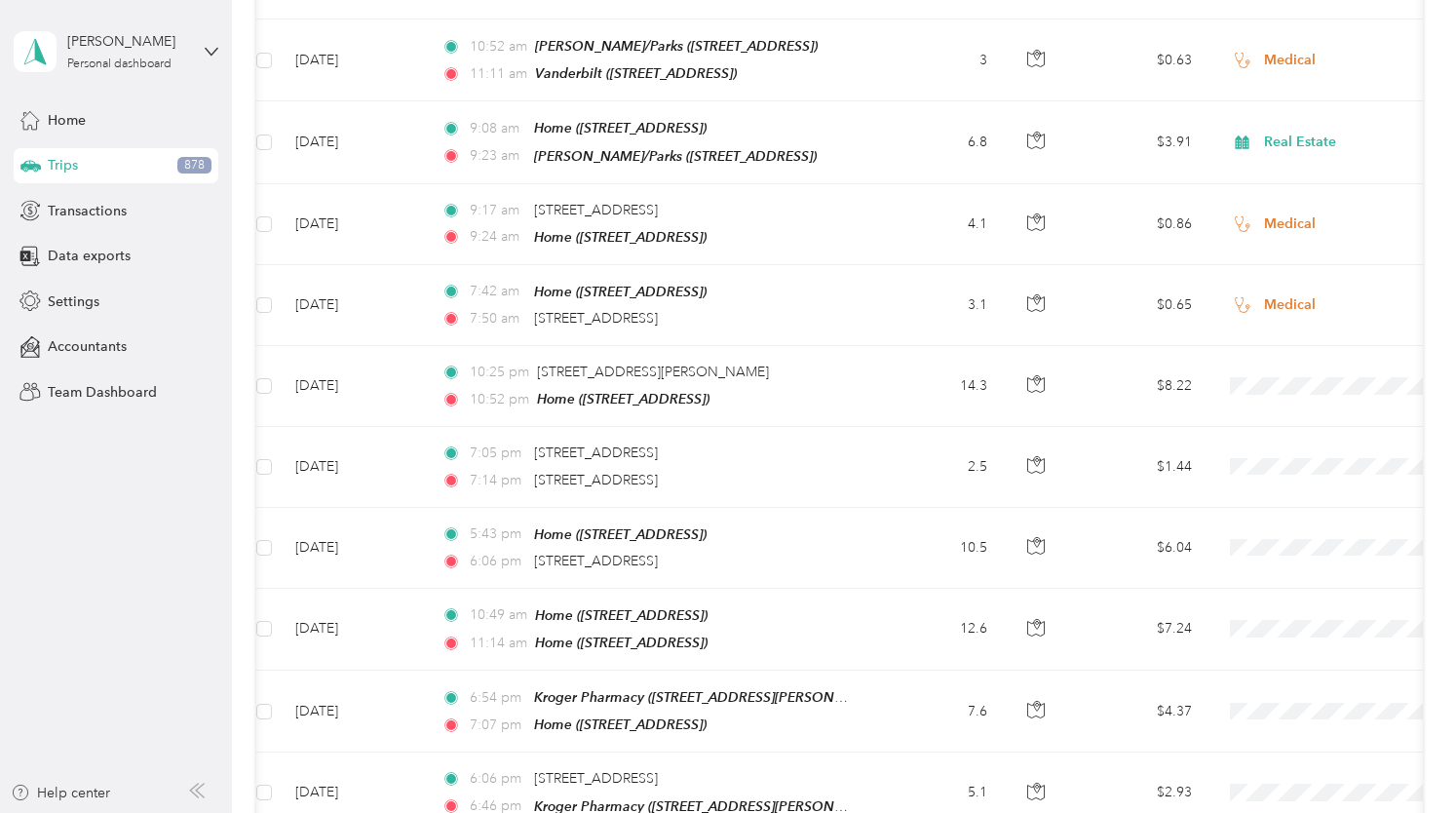
scroll to position [19444, 0]
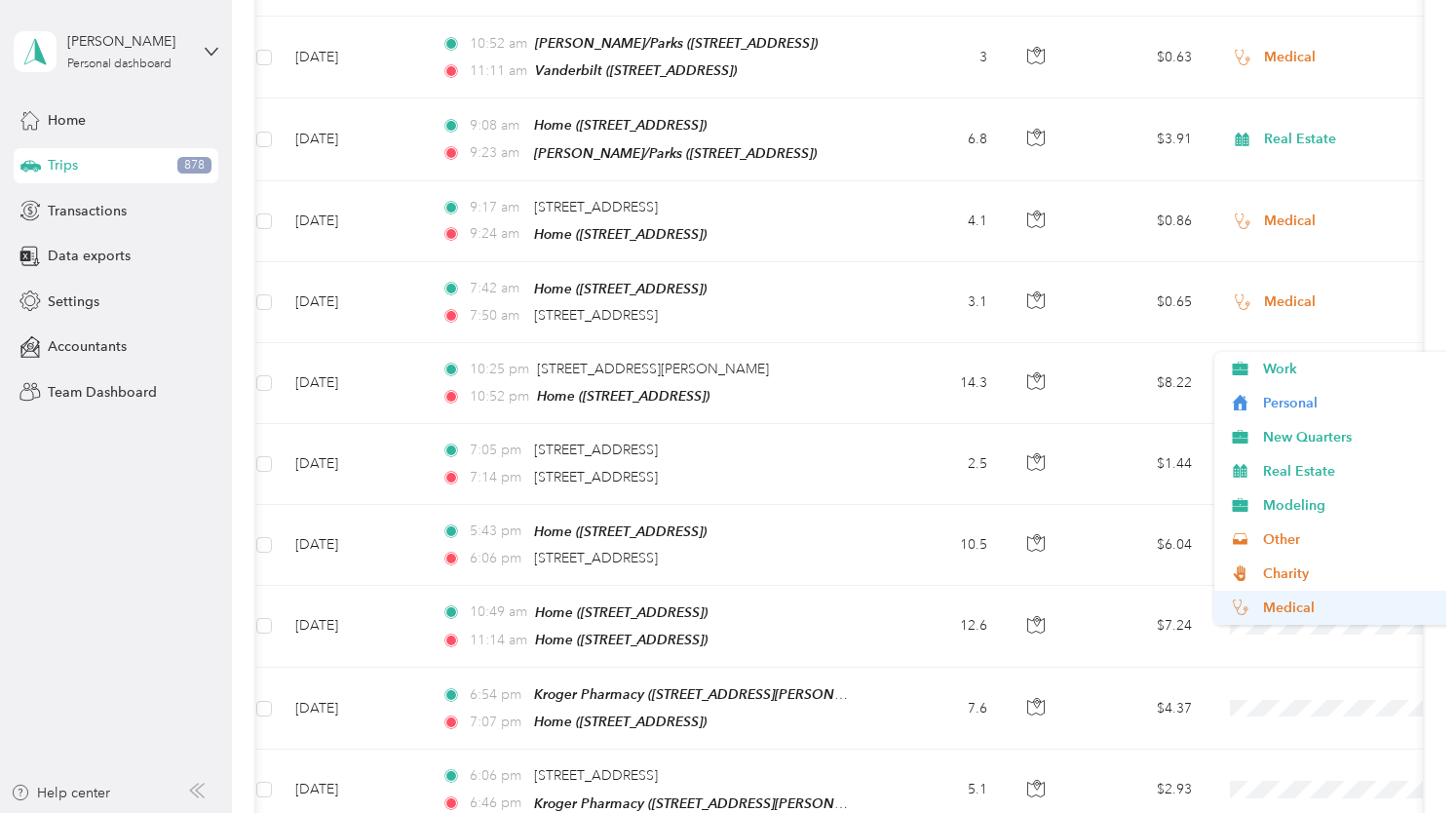
click at [1283, 608] on span "Medical" at bounding box center [1353, 608] width 180 height 21
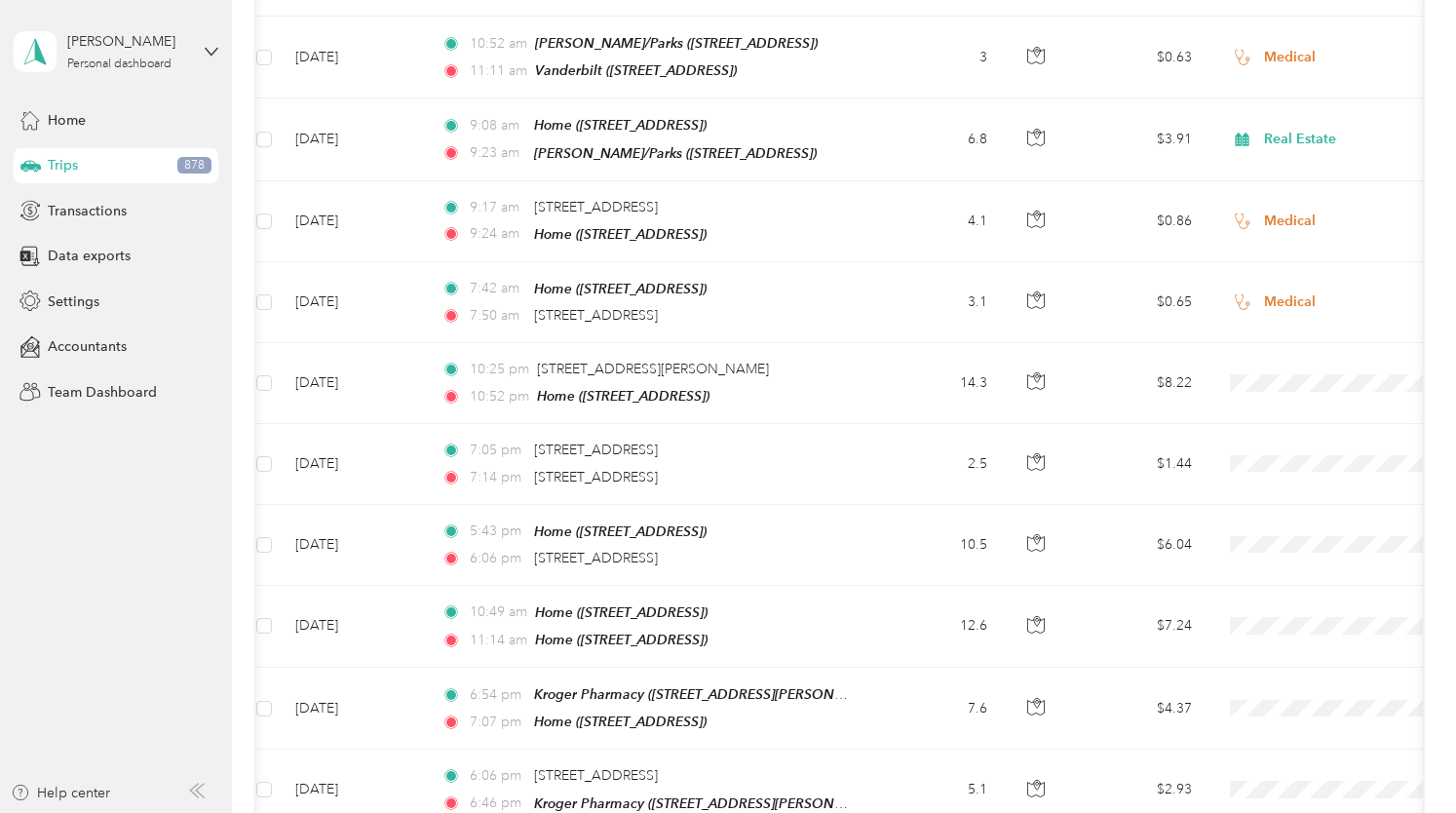
click at [1281, 685] on span "Medical" at bounding box center [1353, 677] width 180 height 21
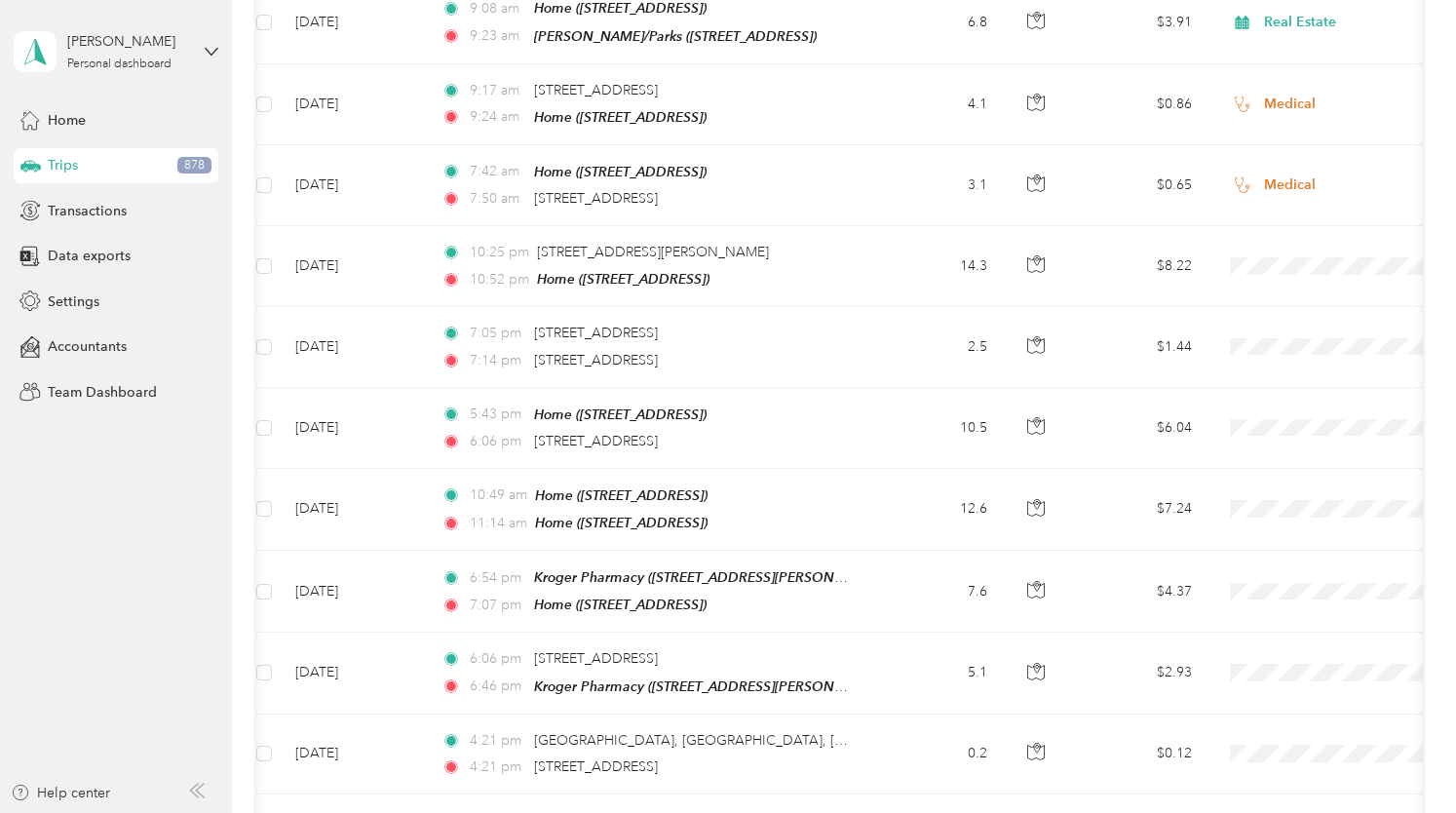
scroll to position [19576, 0]
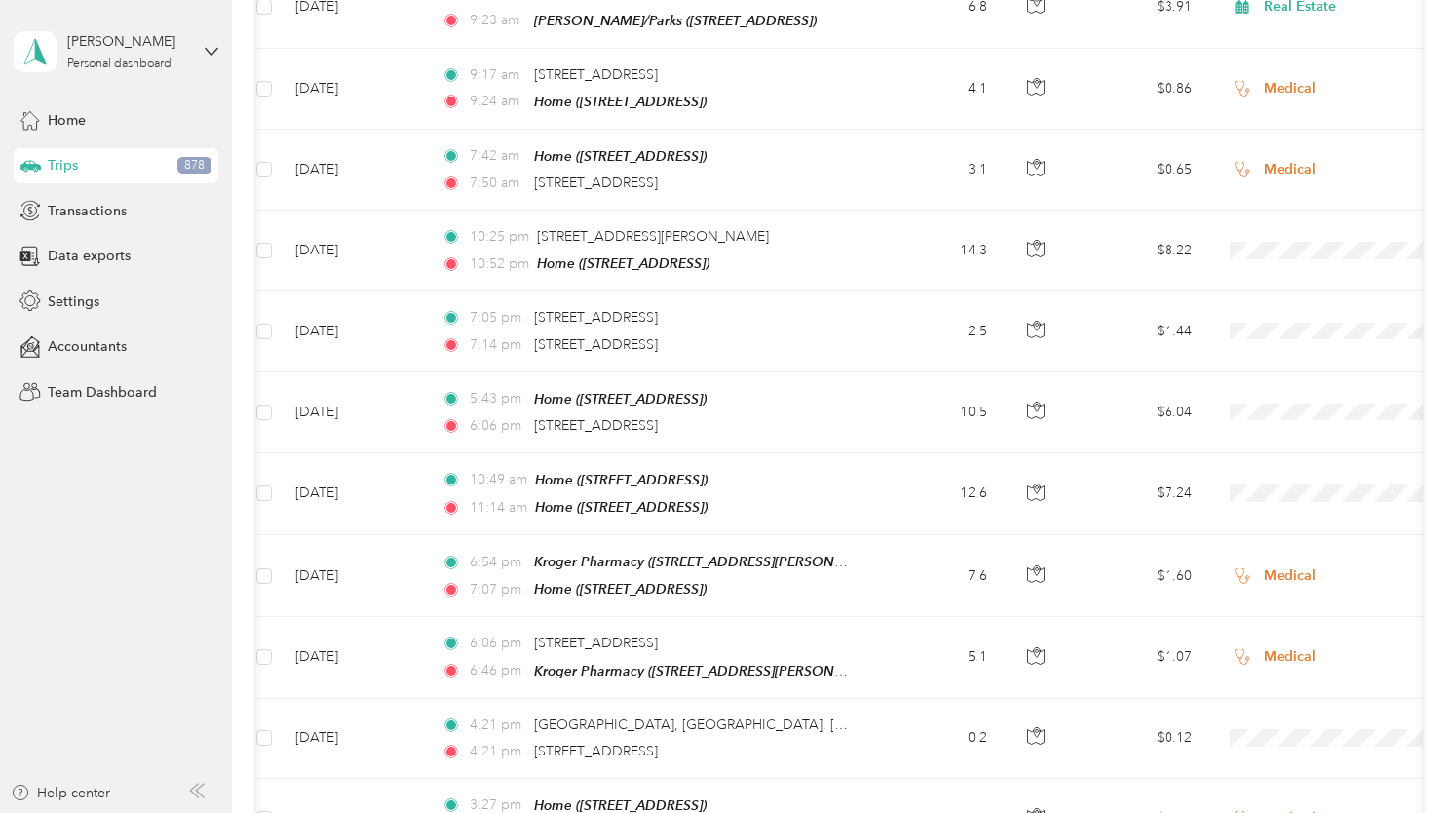
click at [1288, 633] on span "Medical" at bounding box center [1353, 635] width 180 height 21
click at [1297, 584] on li "Real Estate" at bounding box center [1335, 570] width 242 height 34
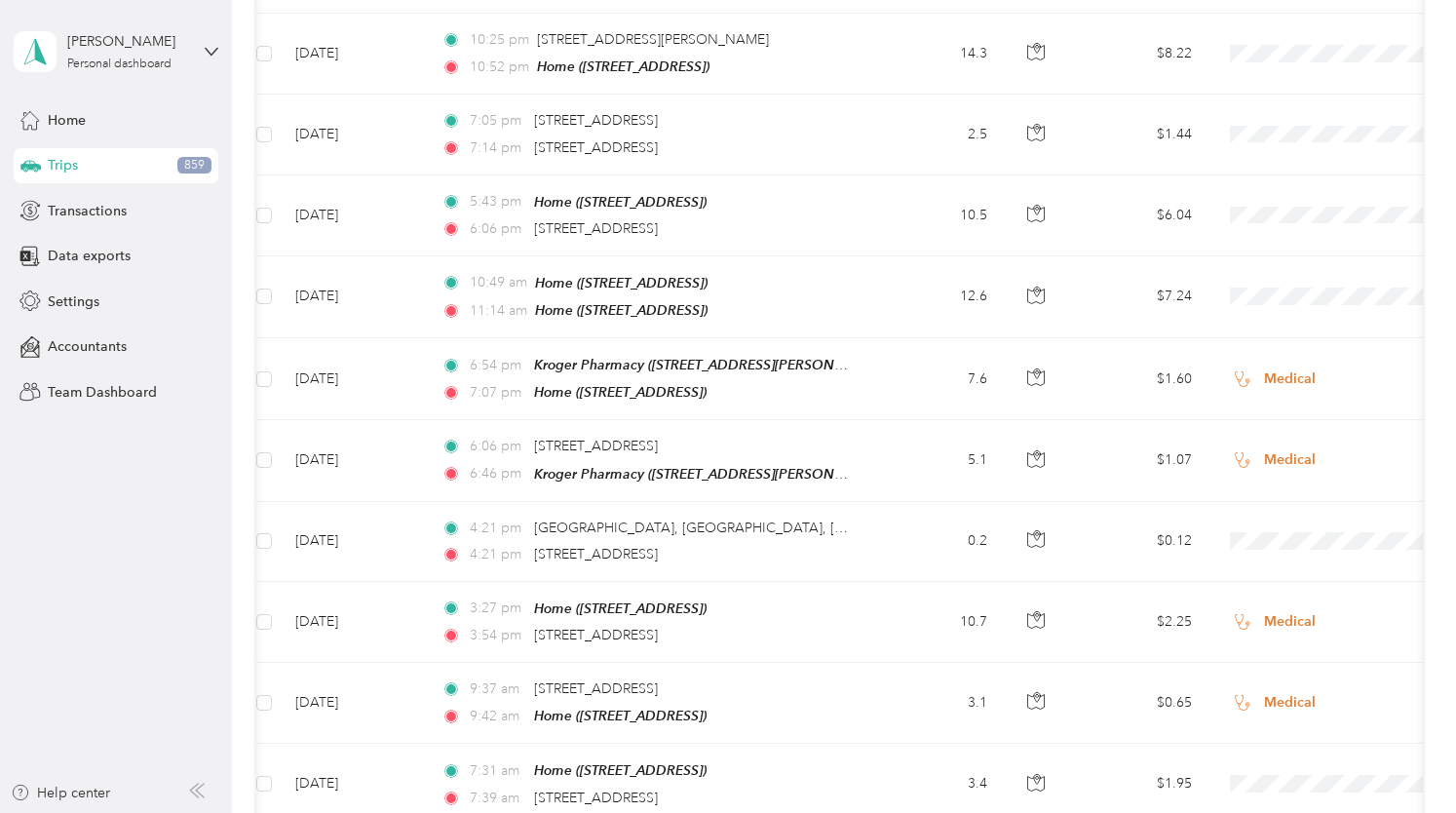
click at [1301, 453] on span "Real Estate" at bounding box center [1353, 460] width 180 height 21
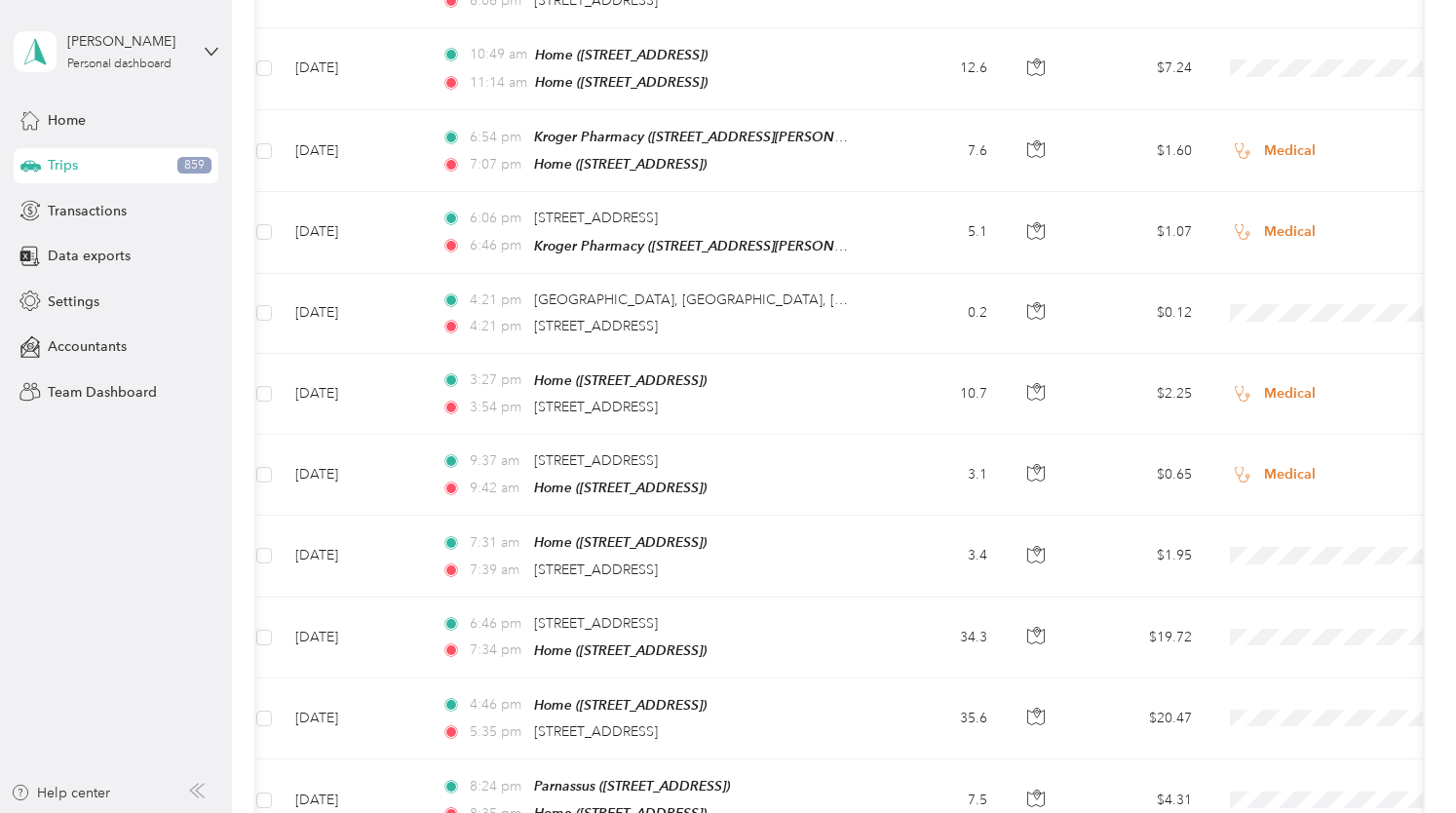
scroll to position [20032, 0]
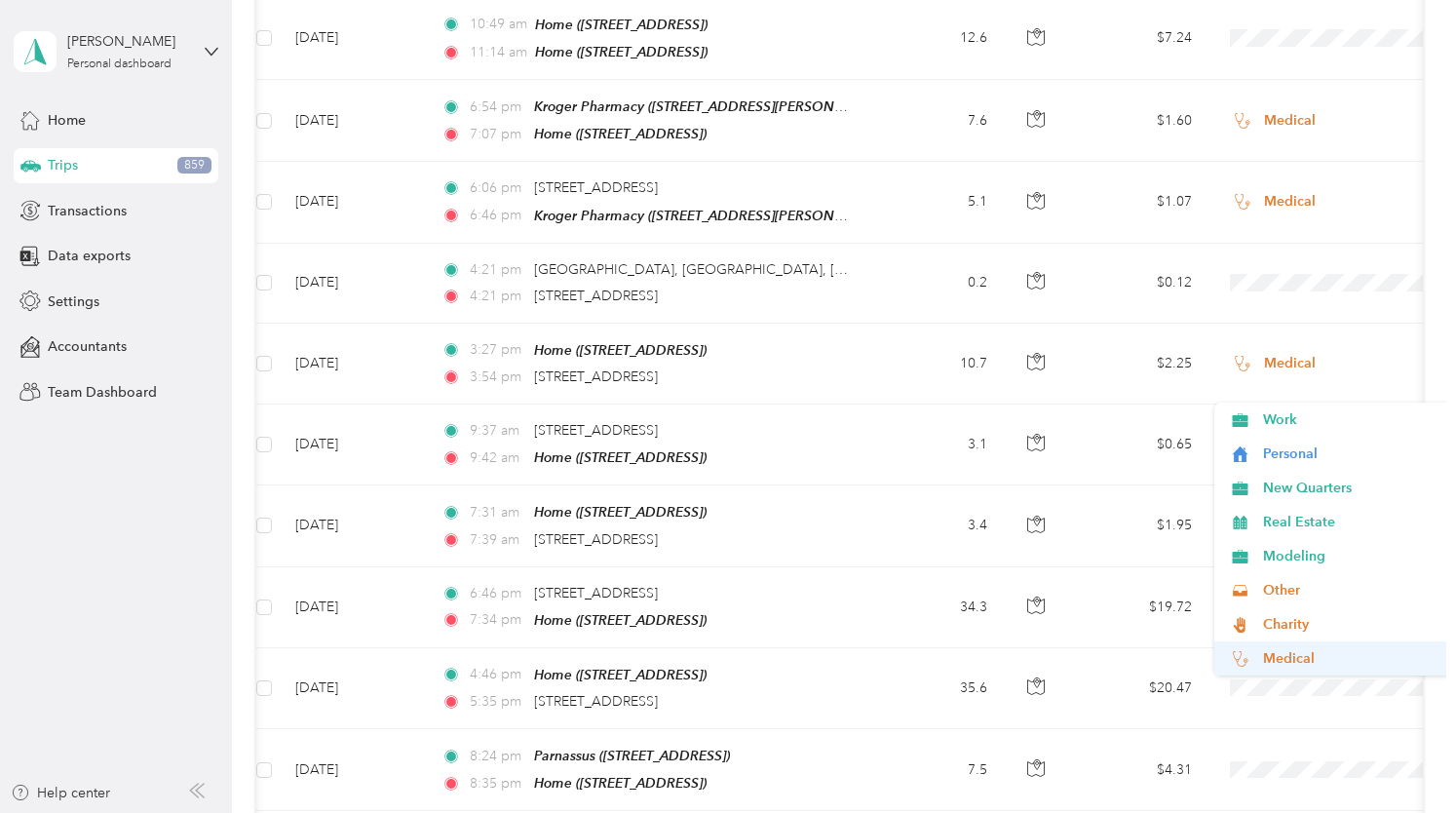
click at [1272, 652] on span "Medical" at bounding box center [1353, 658] width 180 height 21
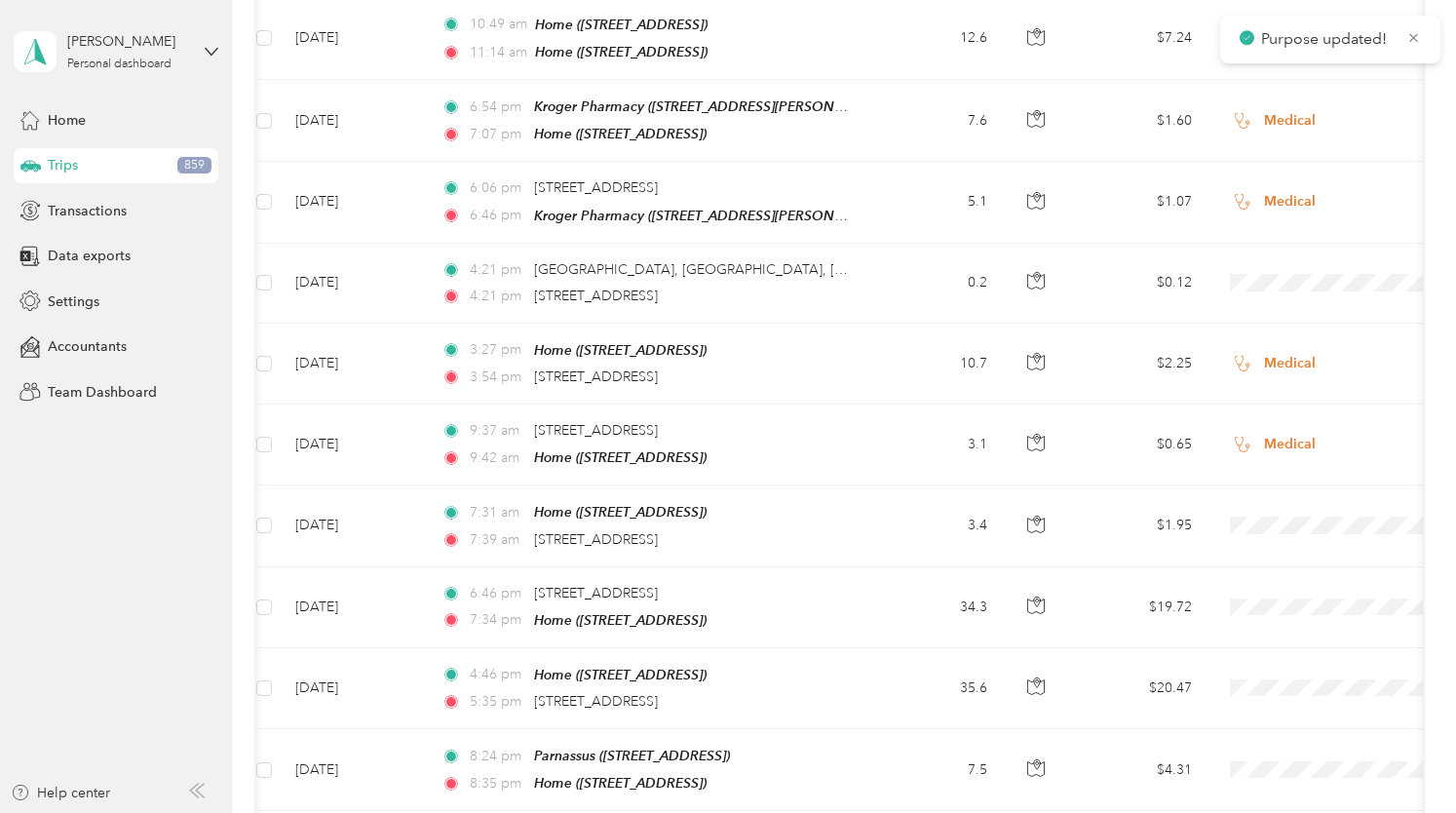
click at [1270, 732] on span "Medical" at bounding box center [1353, 738] width 180 height 21
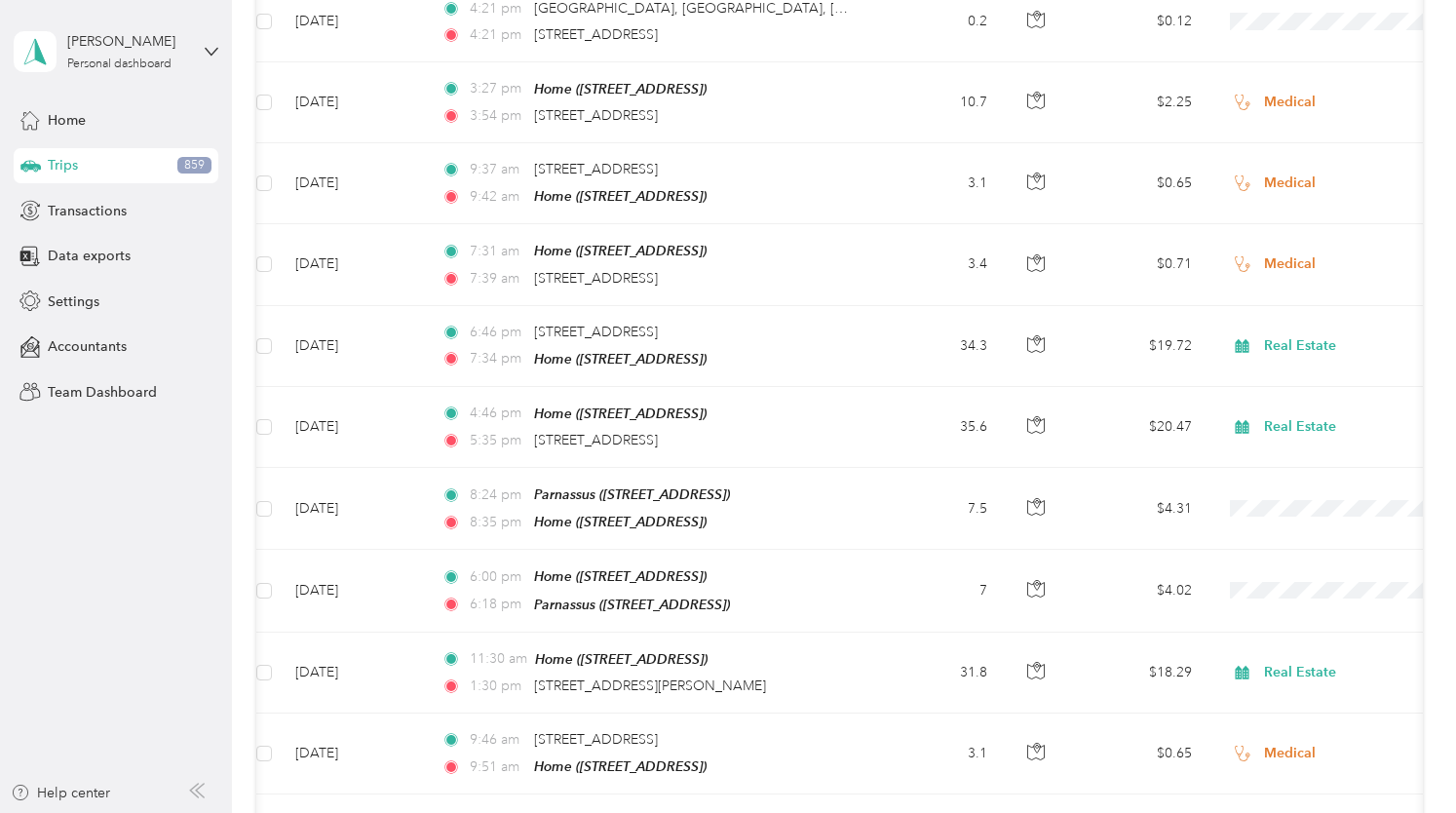
scroll to position [20295, 0]
click at [1280, 554] on span "Medical" at bounding box center [1353, 555] width 180 height 21
click at [1274, 630] on span "Medical" at bounding box center [1353, 635] width 180 height 21
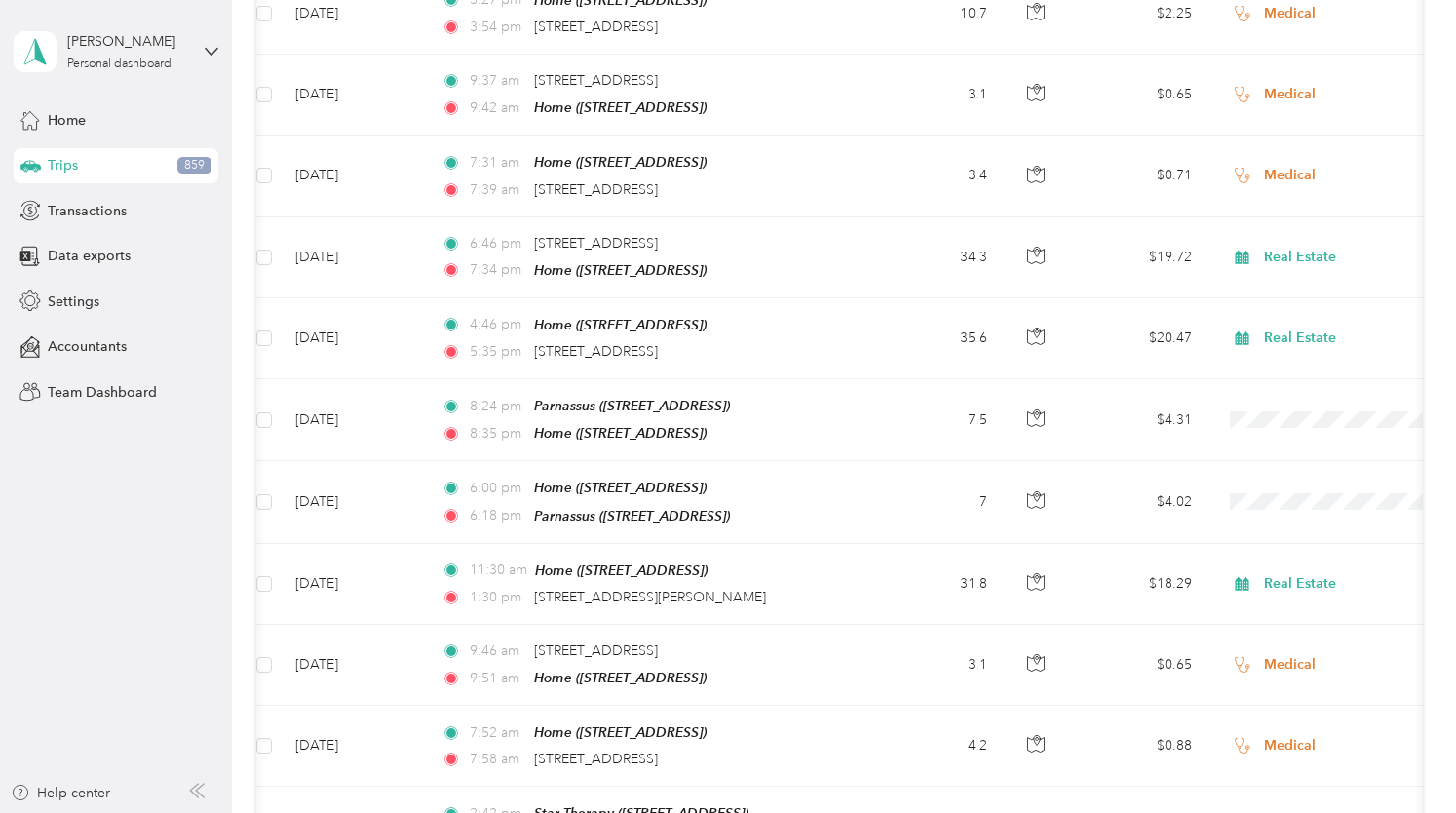
click at [1276, 487] on span "Real Estate" at bounding box center [1353, 492] width 180 height 21
click at [1279, 562] on span "Real Estate" at bounding box center [1353, 571] width 180 height 21
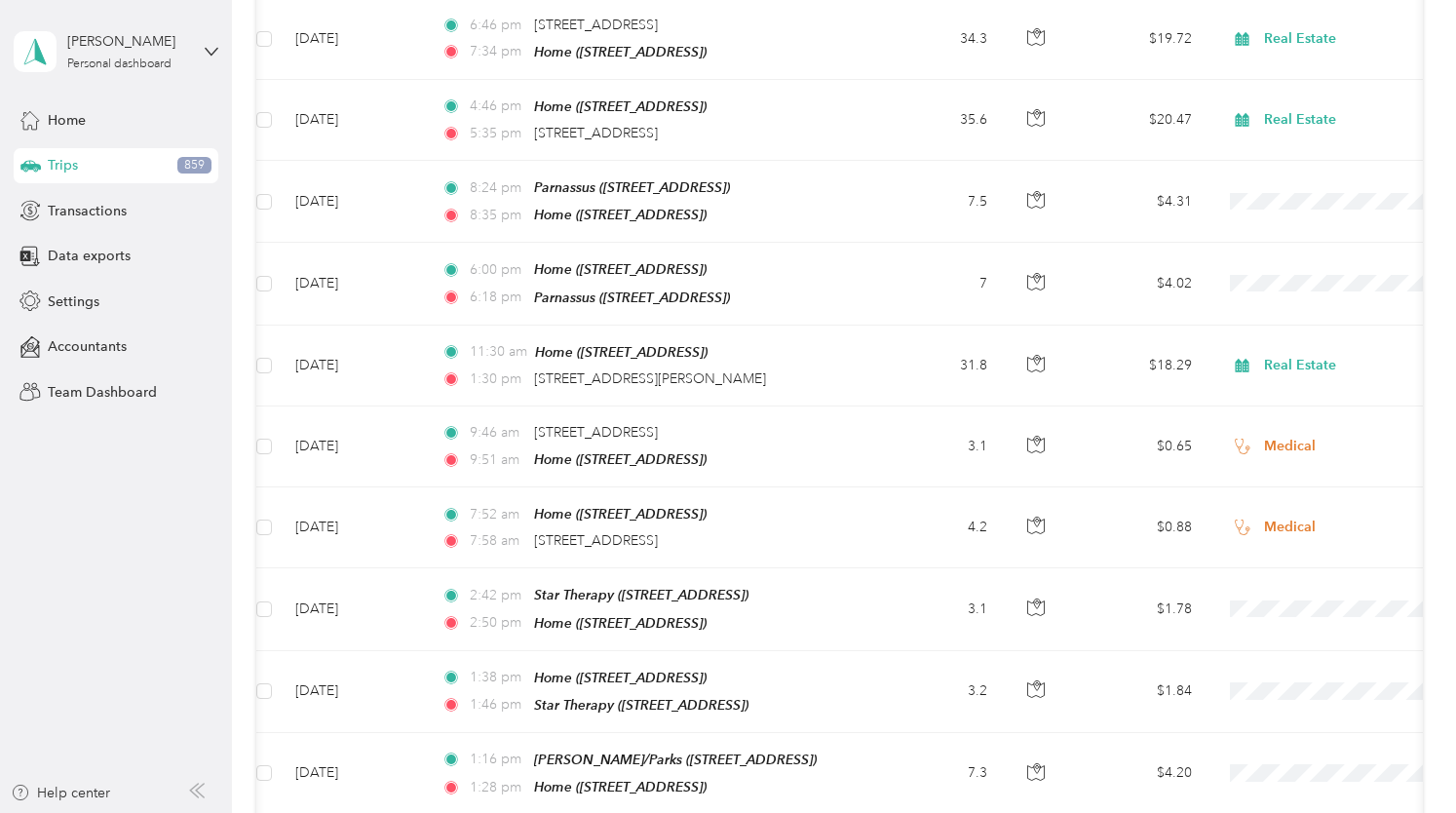
scroll to position [20611, 0]
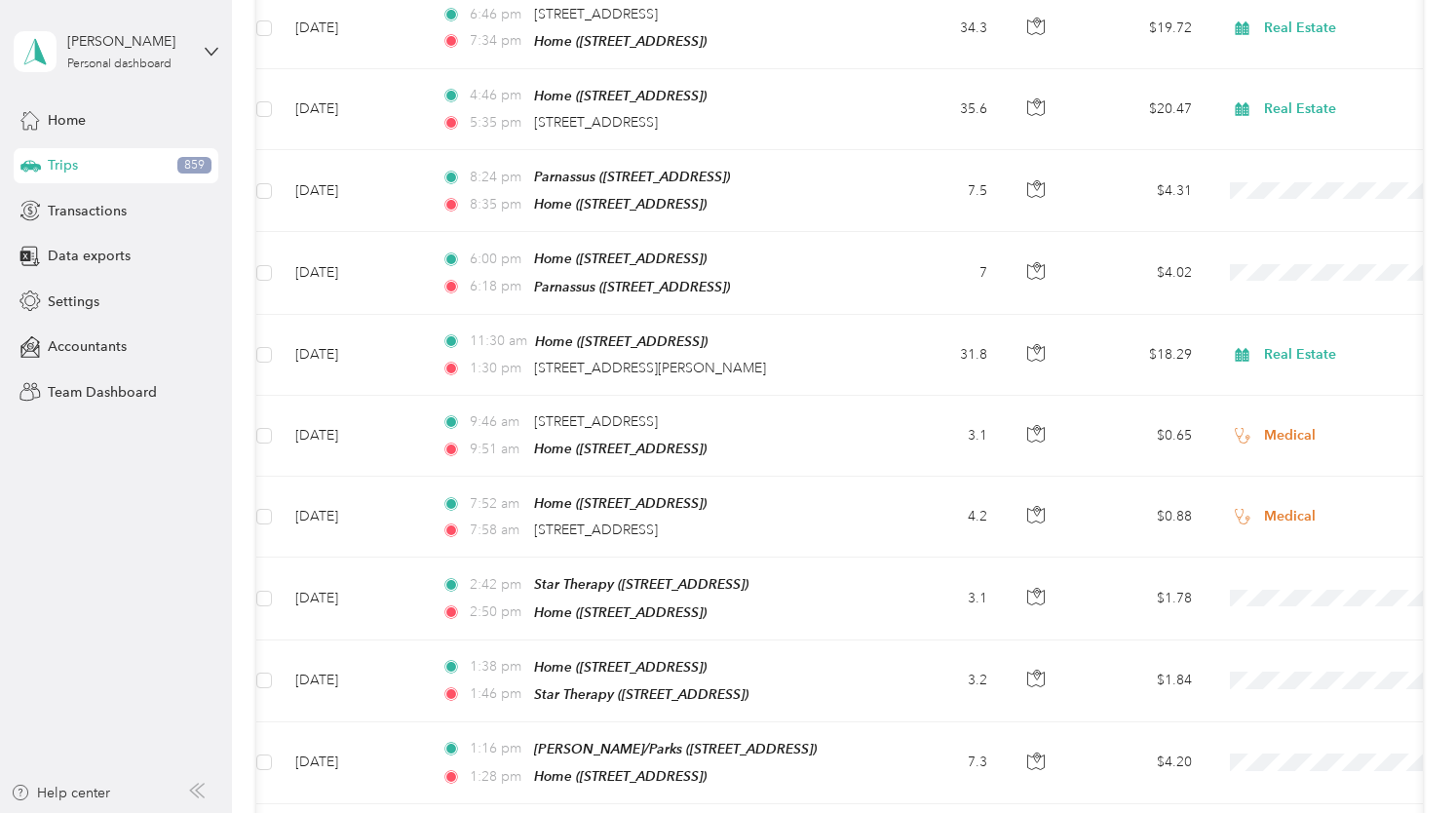
click at [1280, 550] on span "Medical" at bounding box center [1353, 558] width 180 height 21
click at [1281, 630] on span "Medical" at bounding box center [1353, 639] width 180 height 21
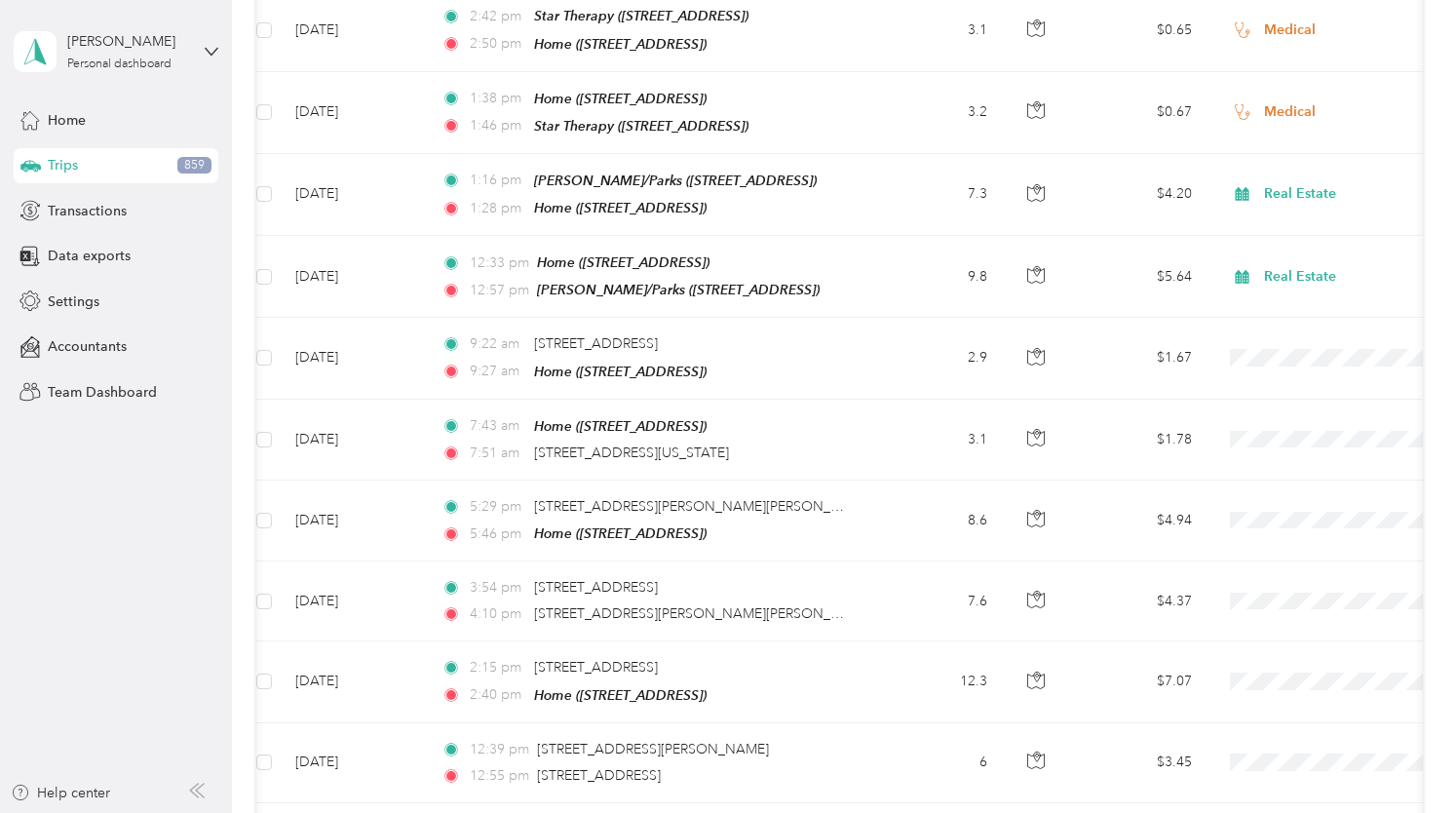
scroll to position [21305, 0]
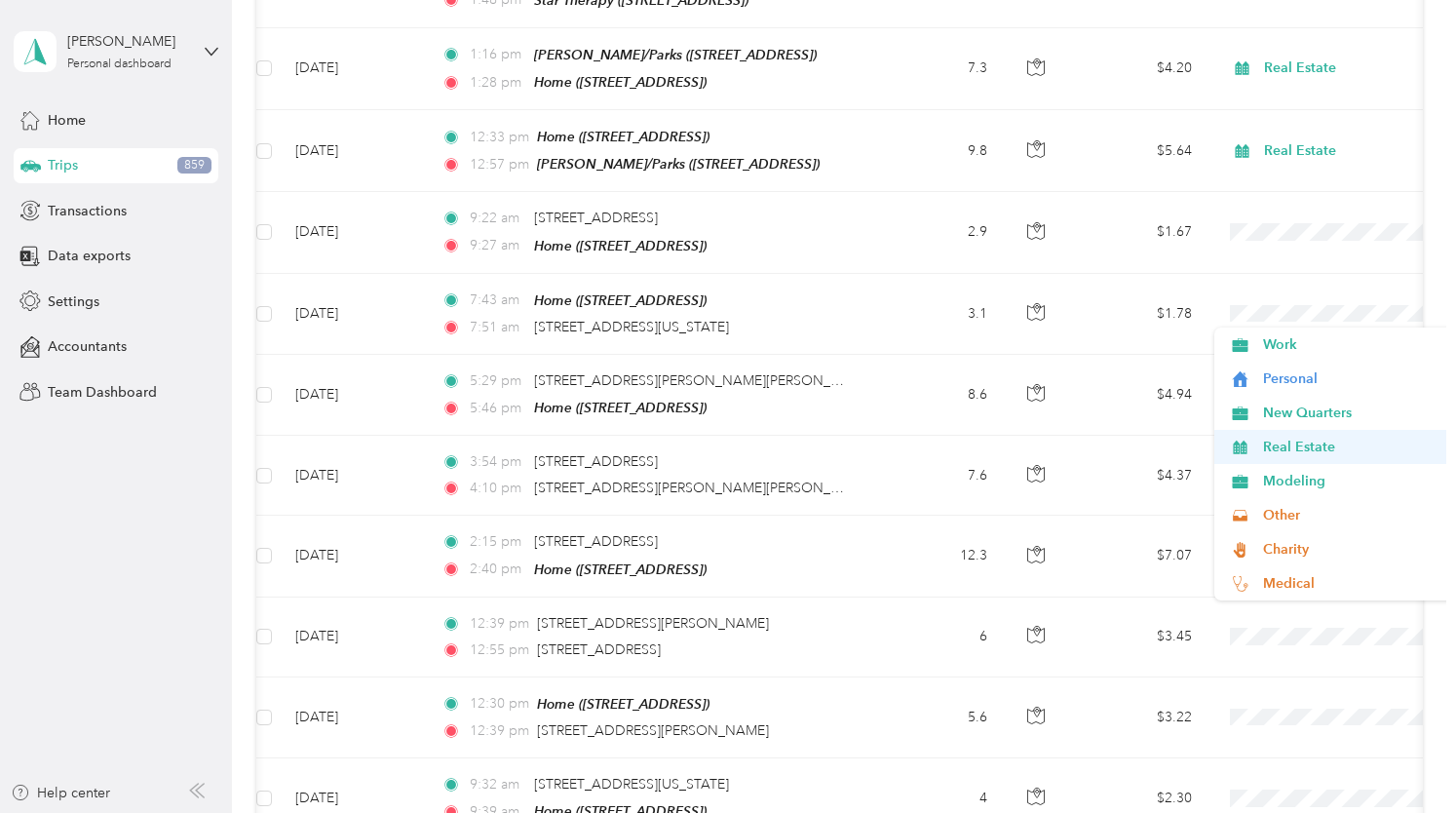
click at [1291, 442] on span "Real Estate" at bounding box center [1353, 446] width 180 height 21
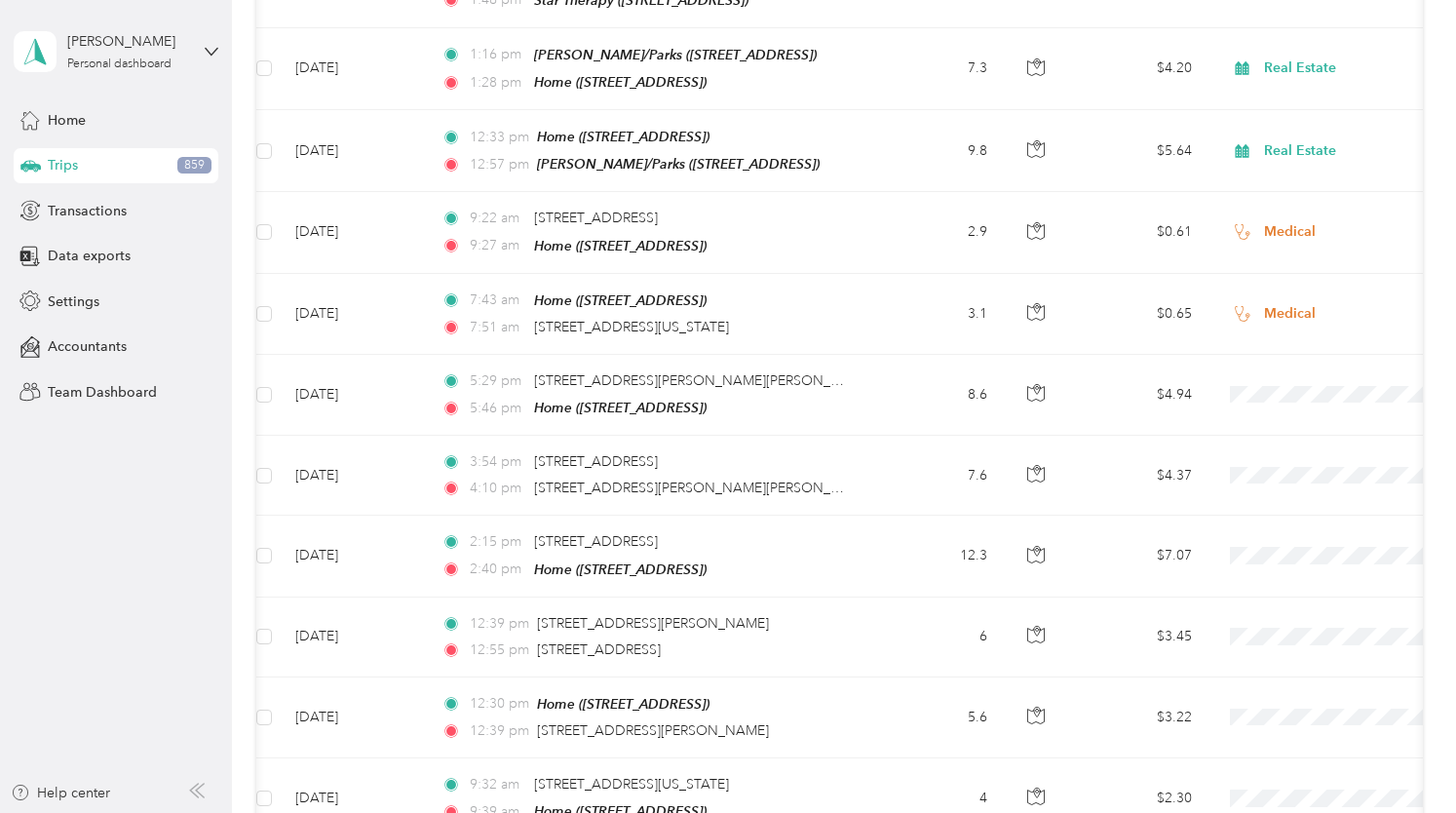
click at [1281, 607] on span "Real Estate" at bounding box center [1353, 607] width 180 height 21
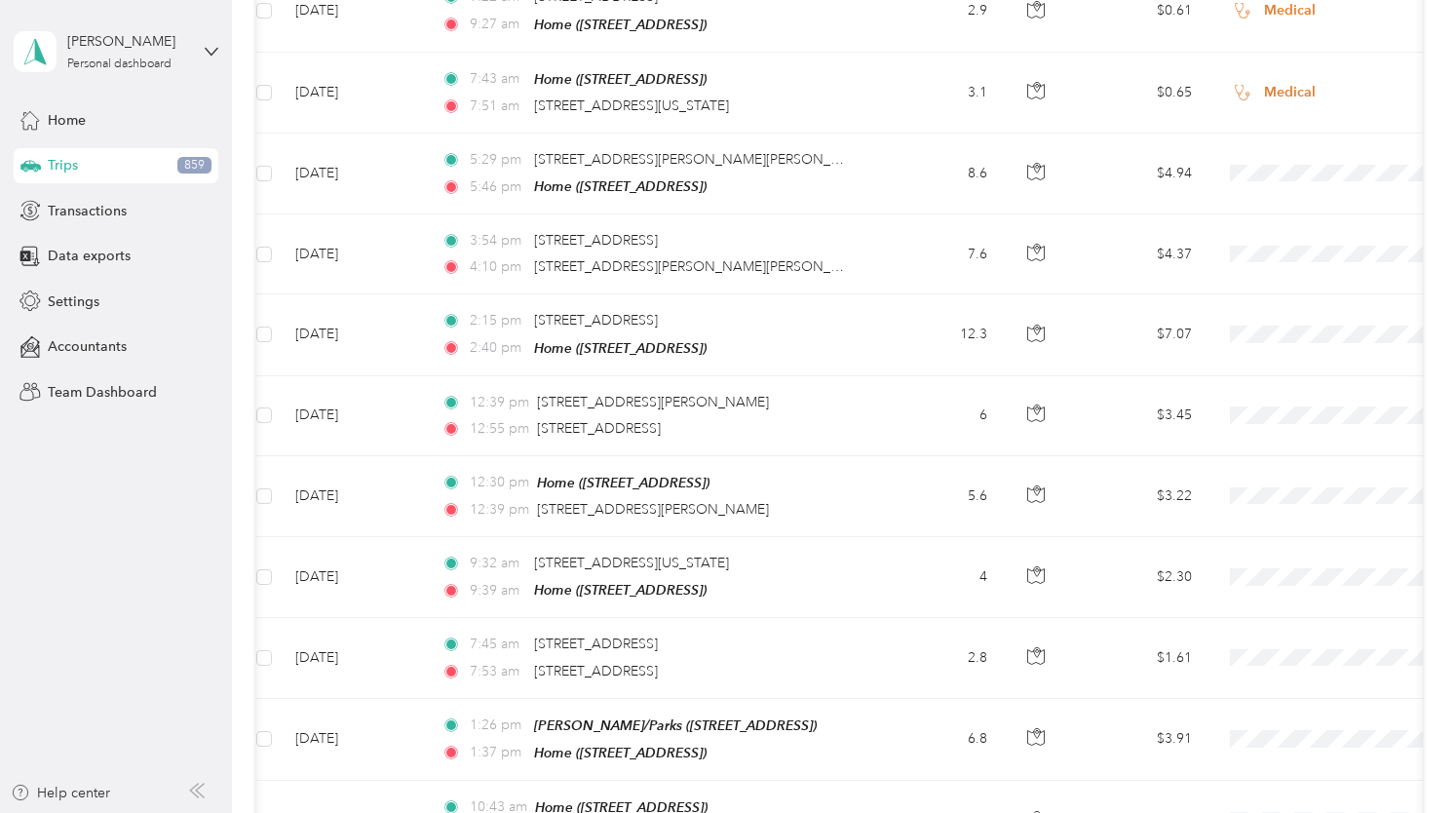
scroll to position [21539, 0]
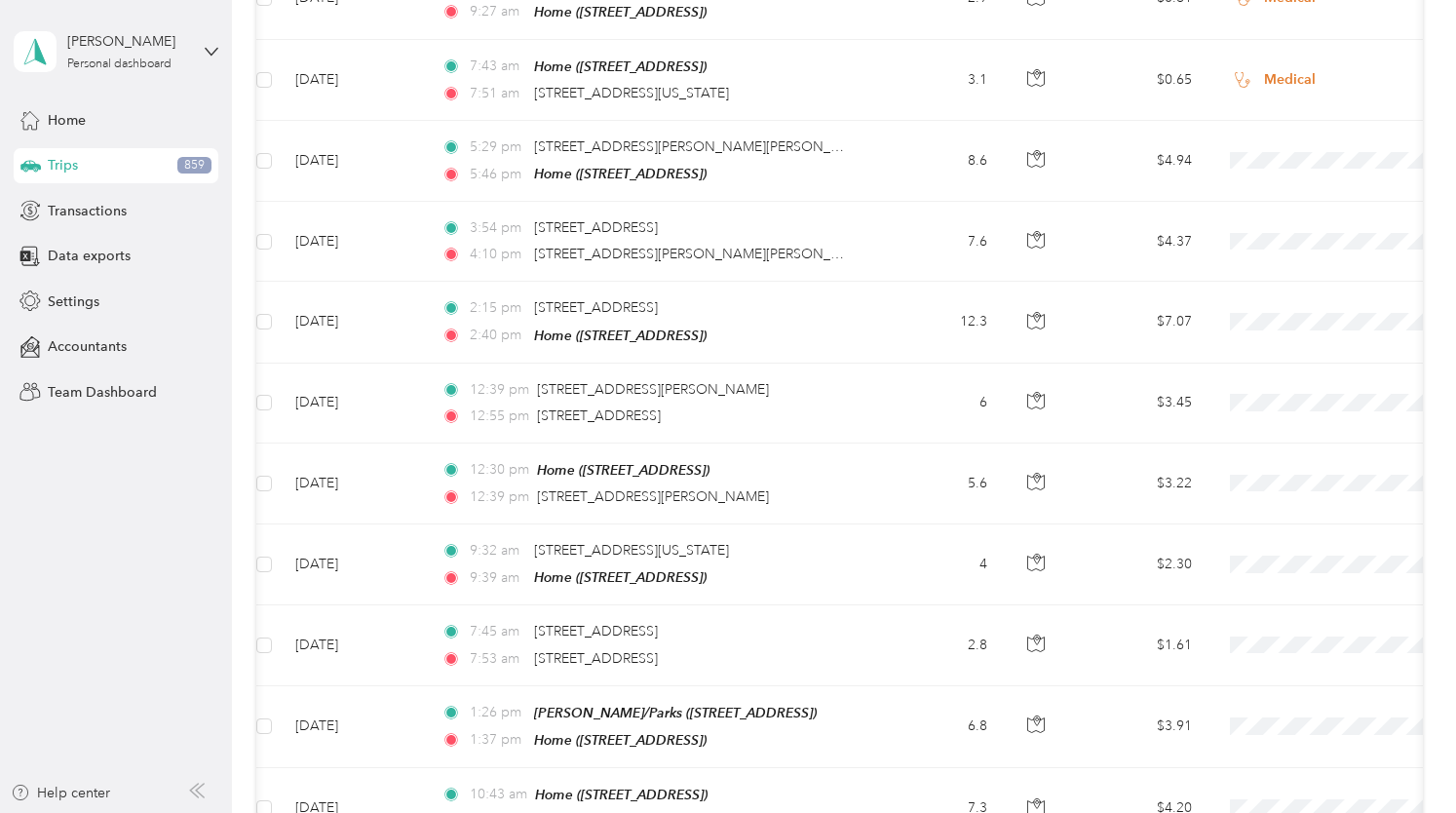
click at [1279, 586] on span "Medical" at bounding box center [1353, 589] width 180 height 21
click at [1277, 664] on span "Medical" at bounding box center [1353, 669] width 180 height 21
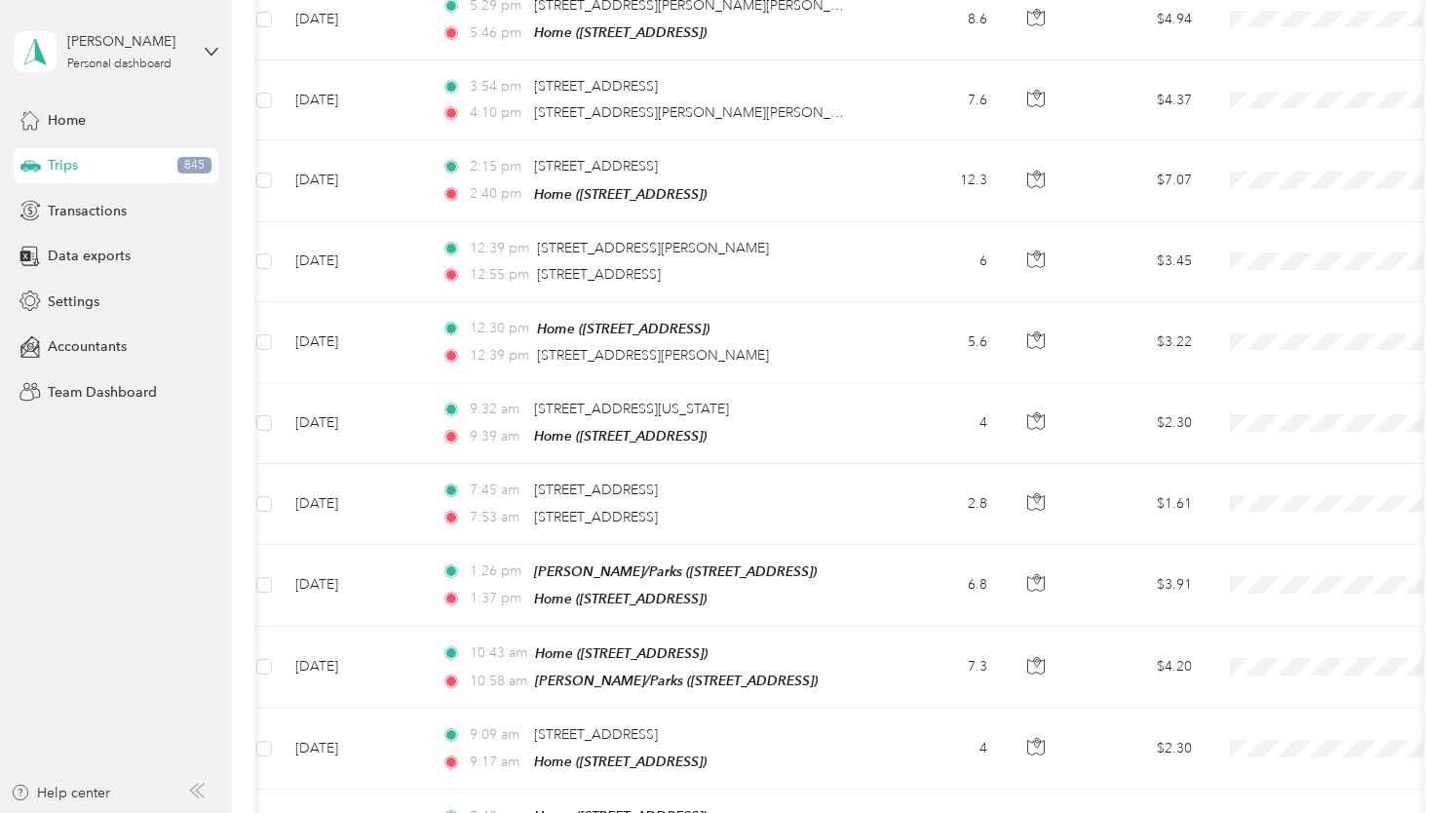
scroll to position [21684, 0]
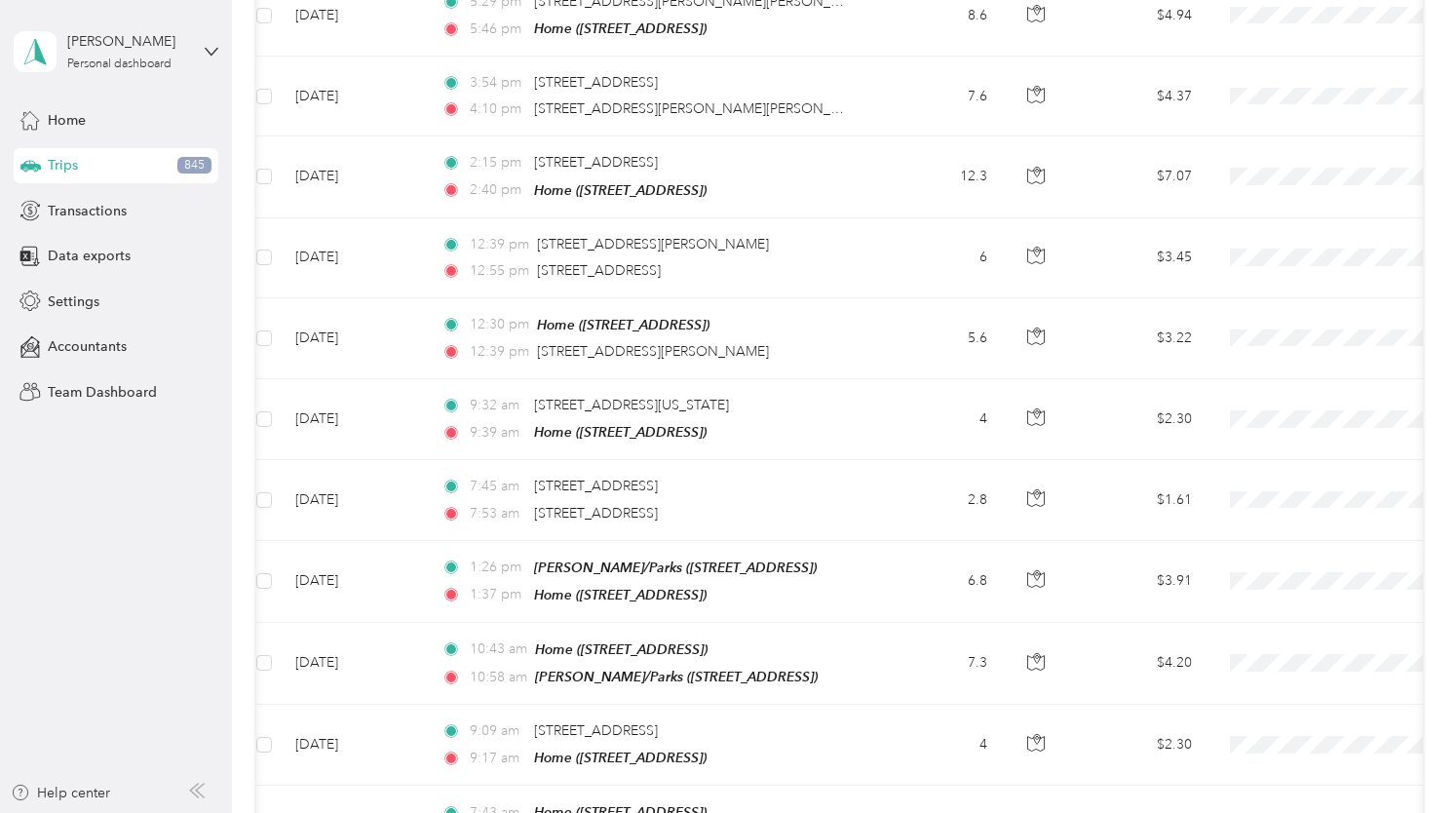
drag, startPoint x: 1275, startPoint y: 597, endPoint x: 1270, endPoint y: 670, distance: 73.2
click at [1275, 597] on span "Medical" at bounding box center [1353, 603] width 180 height 21
click at [1271, 674] on span "Medical" at bounding box center [1353, 682] width 180 height 21
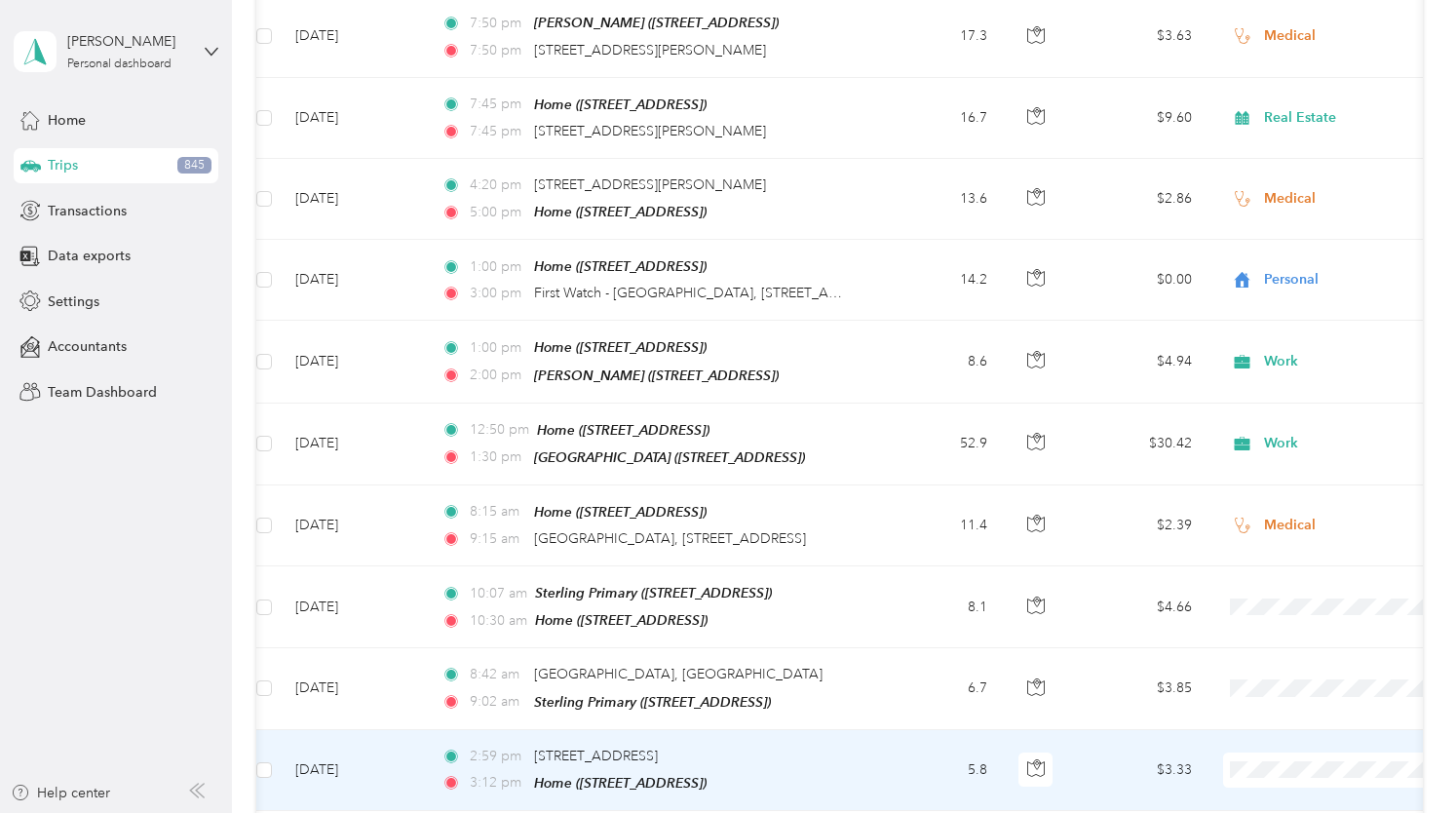
scroll to position [23770, 0]
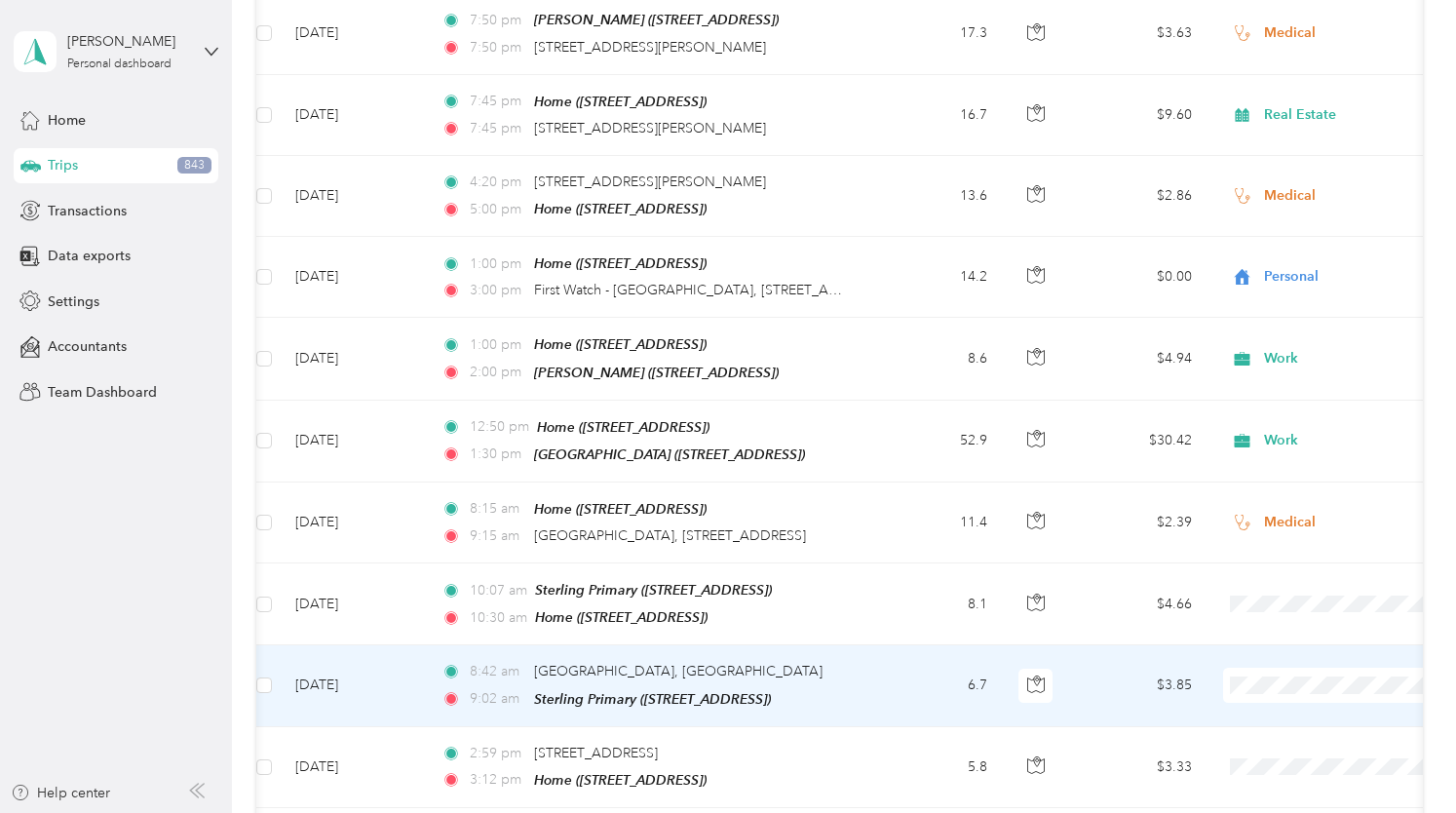
click at [1279, 582] on span "Medical" at bounding box center [1353, 585] width 180 height 21
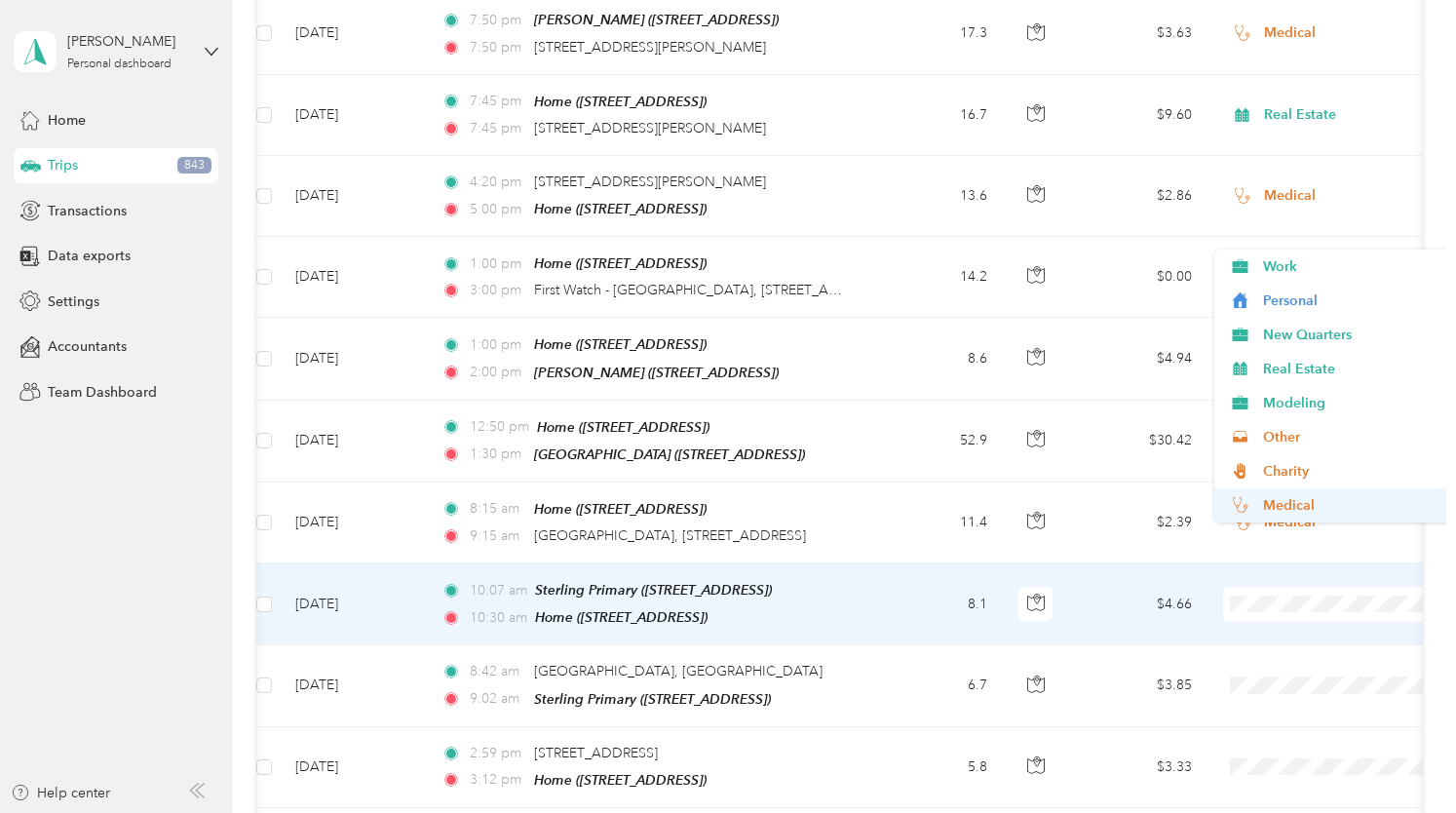
click at [1275, 506] on span "Medical" at bounding box center [1353, 505] width 180 height 21
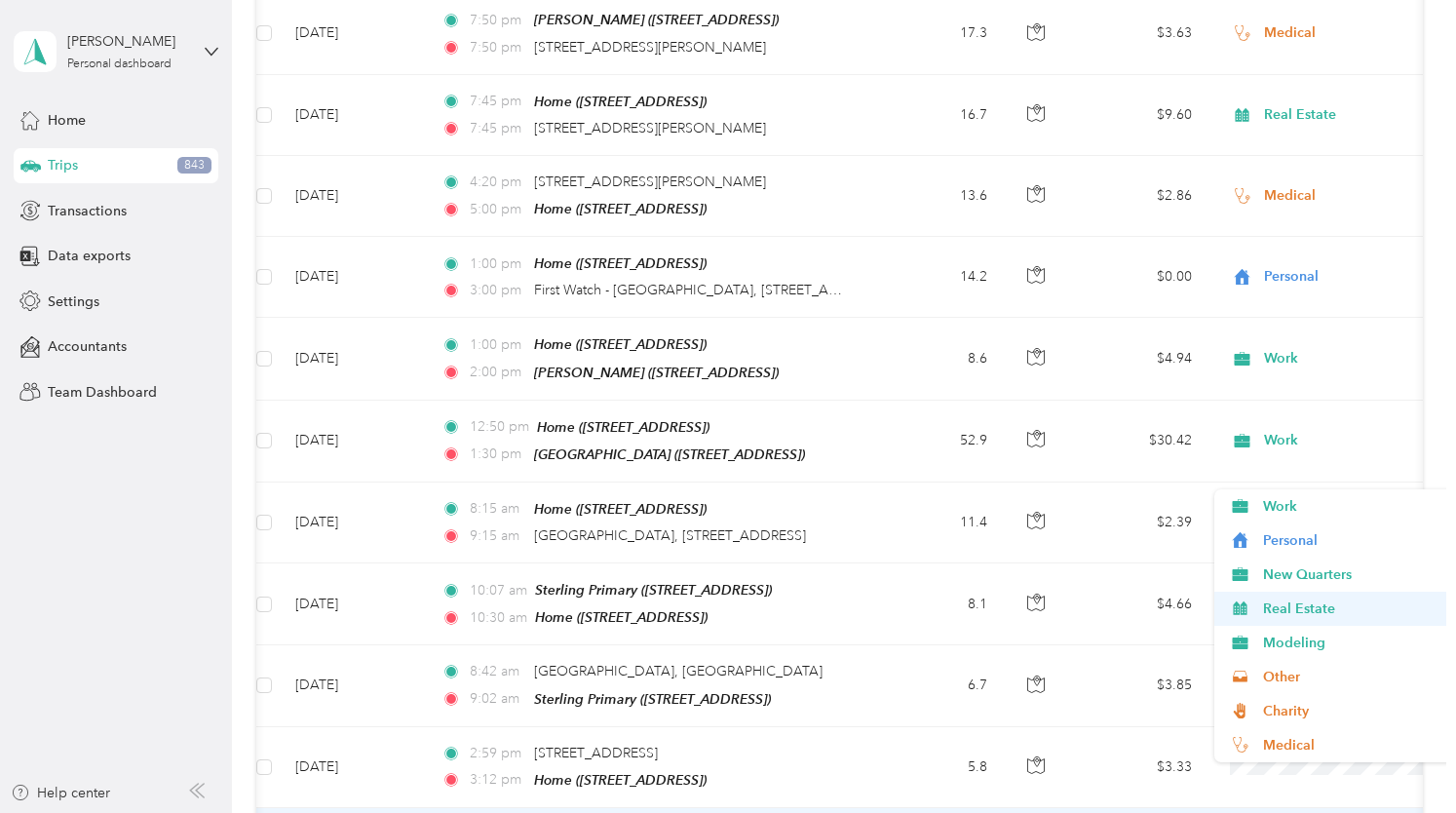
click at [1283, 604] on span "Real Estate" at bounding box center [1353, 609] width 180 height 21
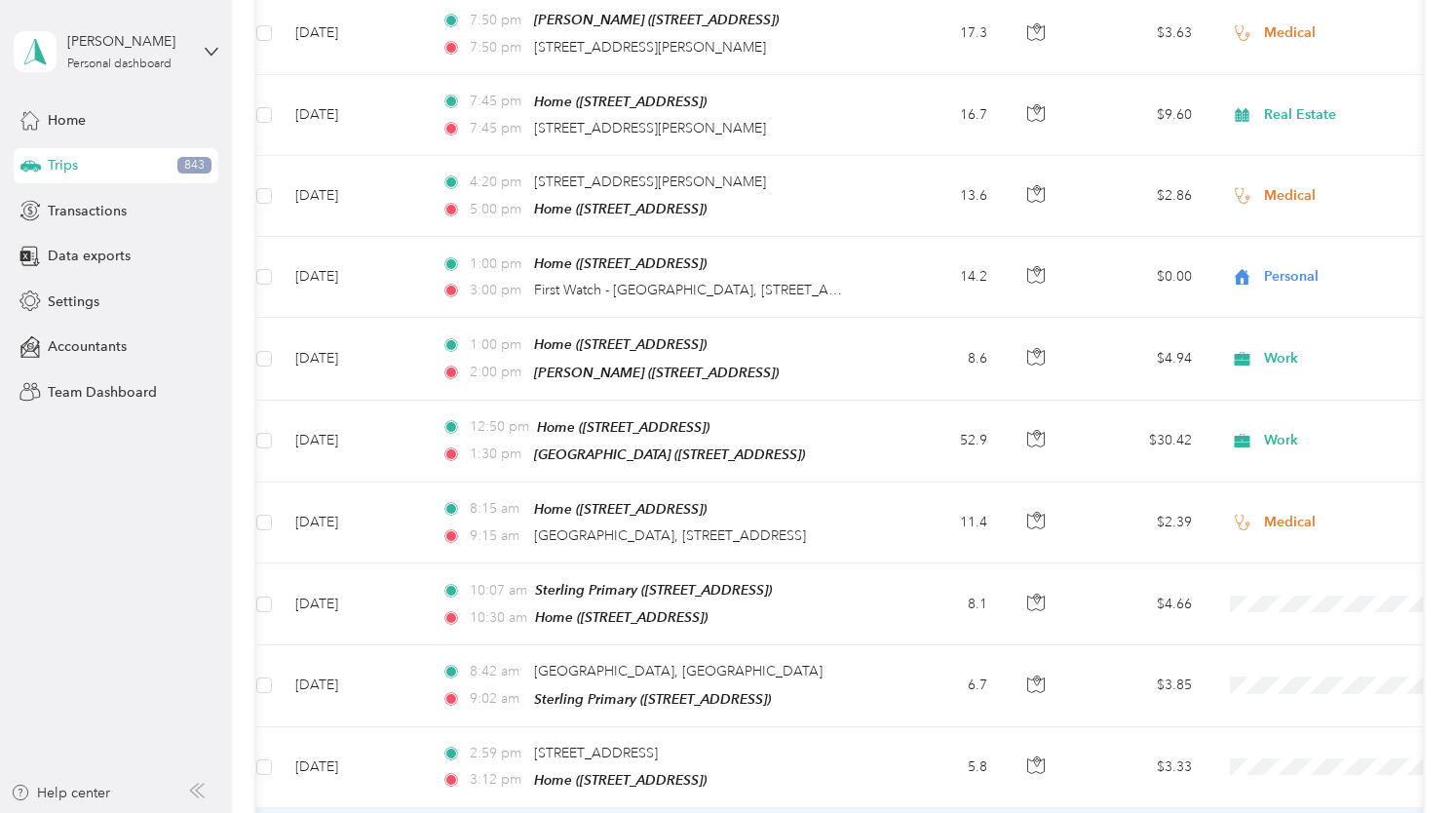
click at [1273, 557] on li "New Quarters" at bounding box center [1335, 574] width 242 height 34
click at [1275, 373] on span "Real Estate" at bounding box center [1353, 377] width 180 height 21
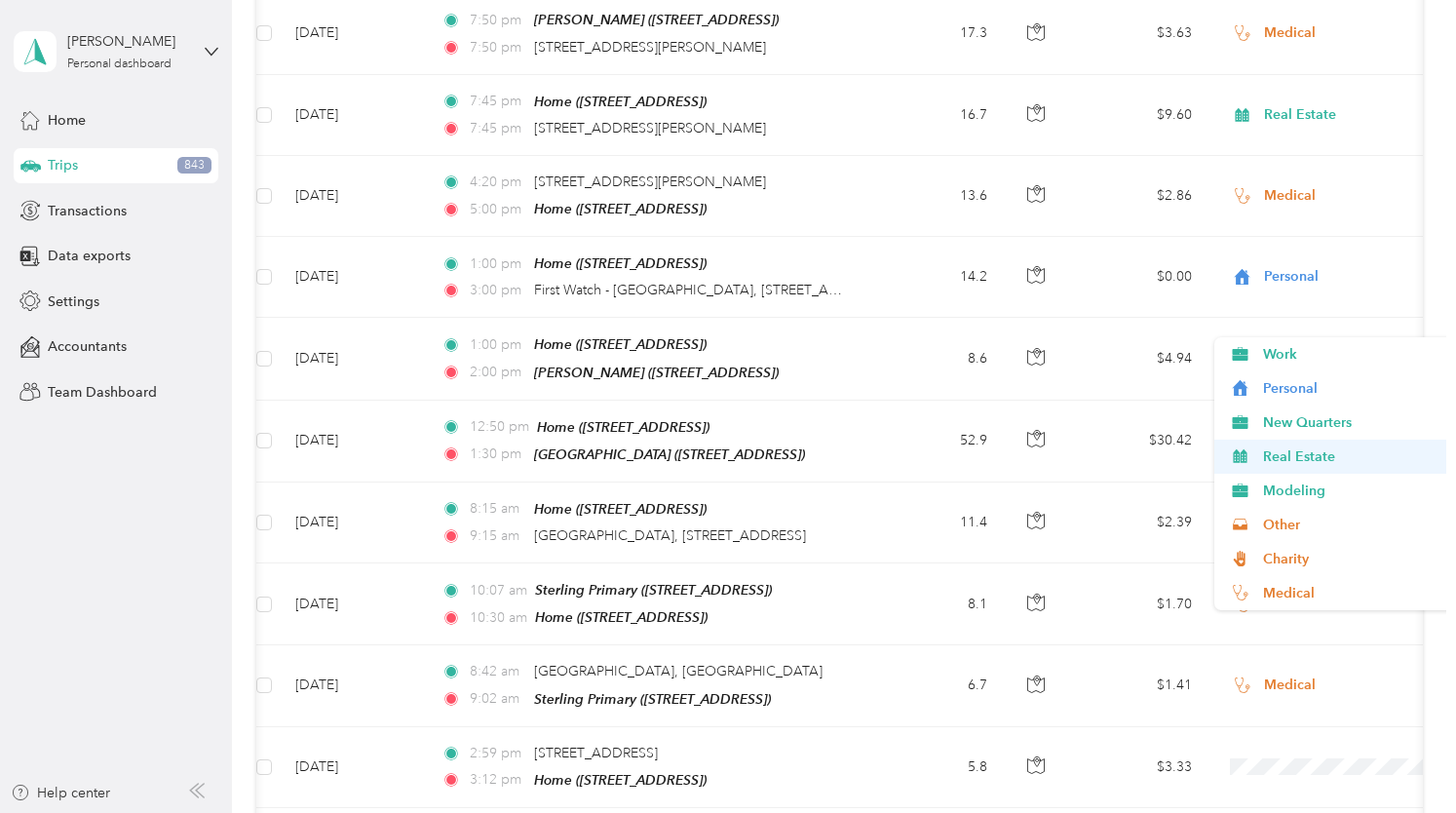
click at [1302, 454] on span "Real Estate" at bounding box center [1353, 456] width 180 height 21
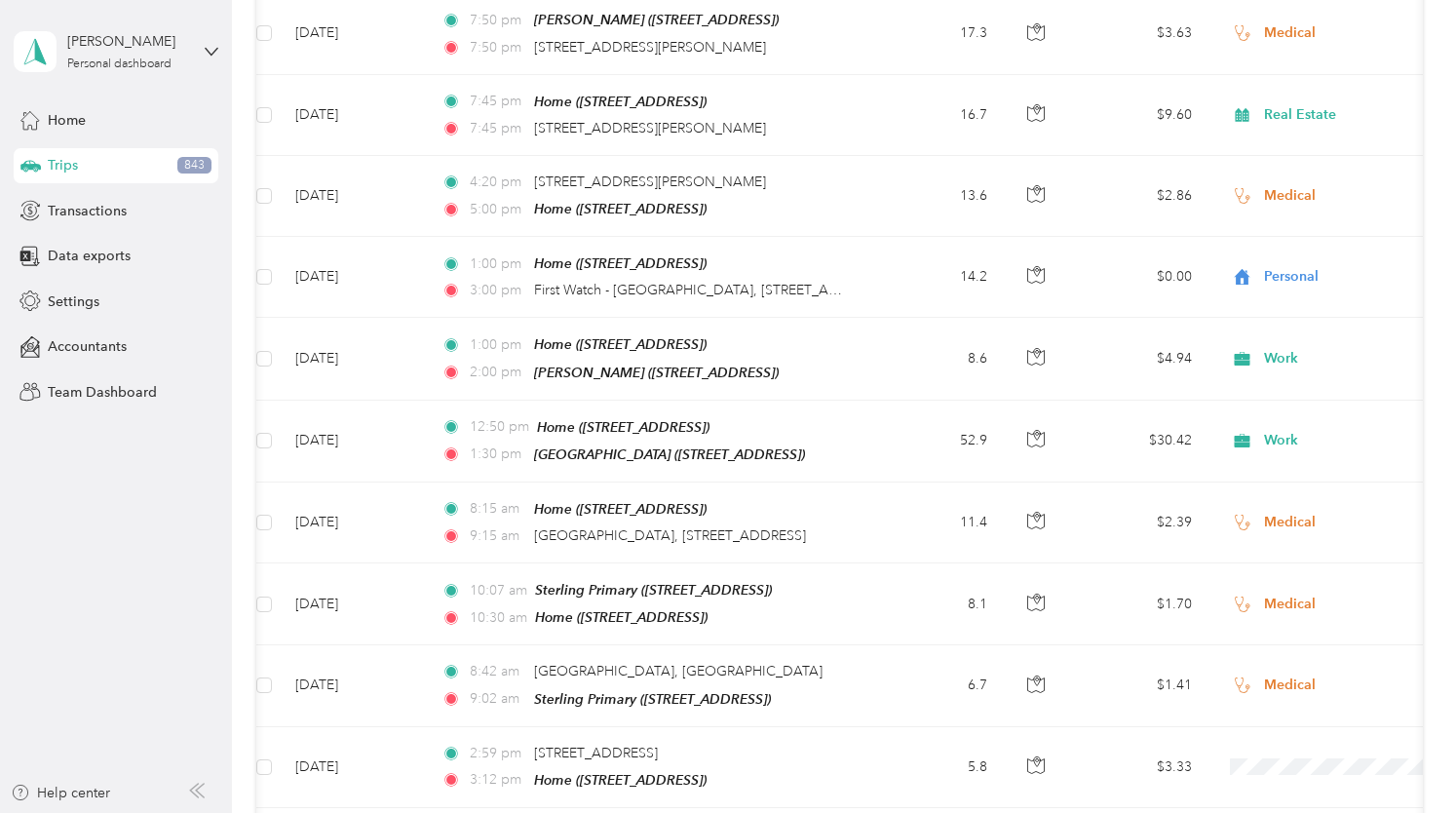
click at [1299, 538] on span "Real Estate" at bounding box center [1353, 535] width 180 height 21
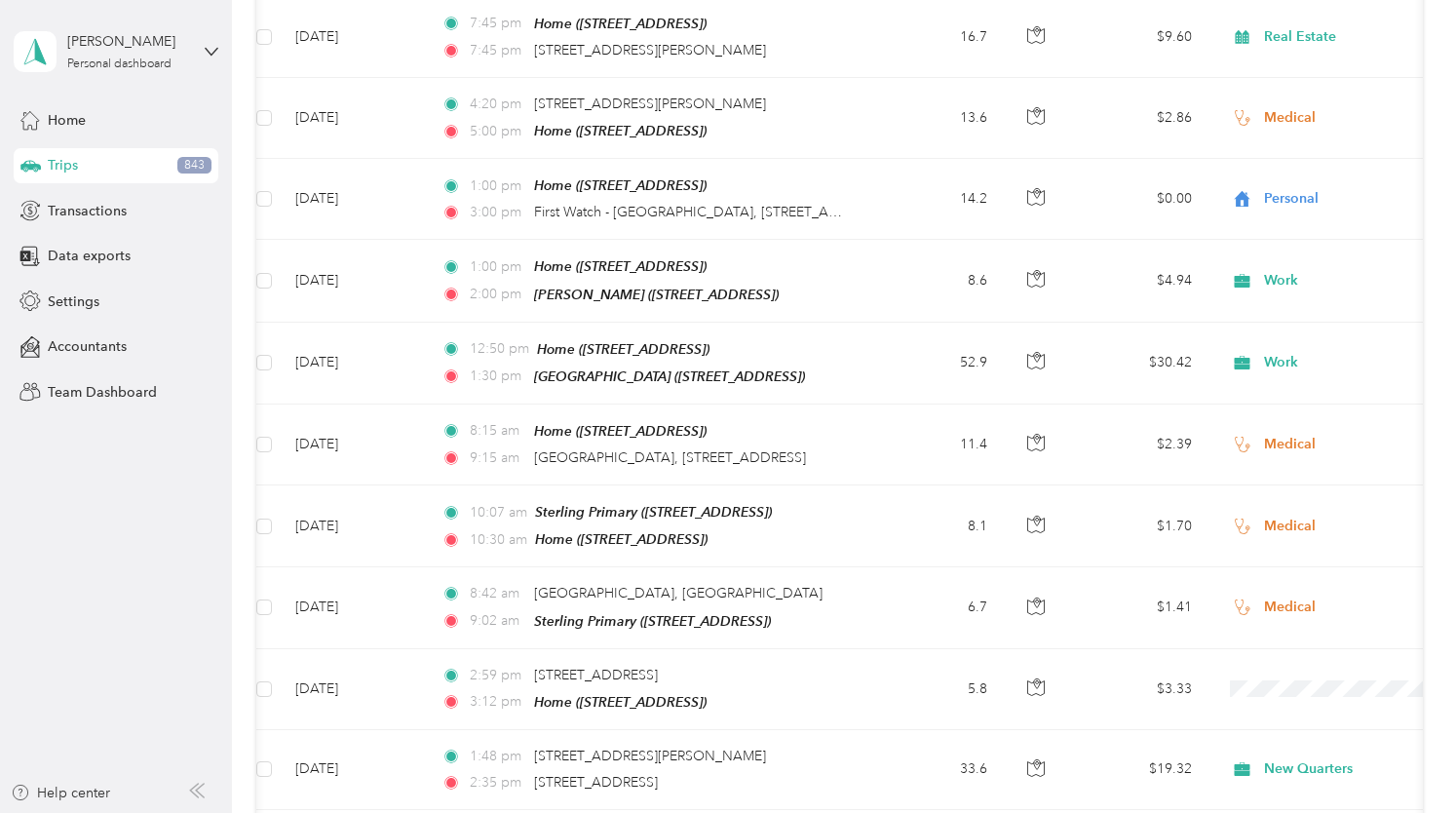
scroll to position [23900, 0]
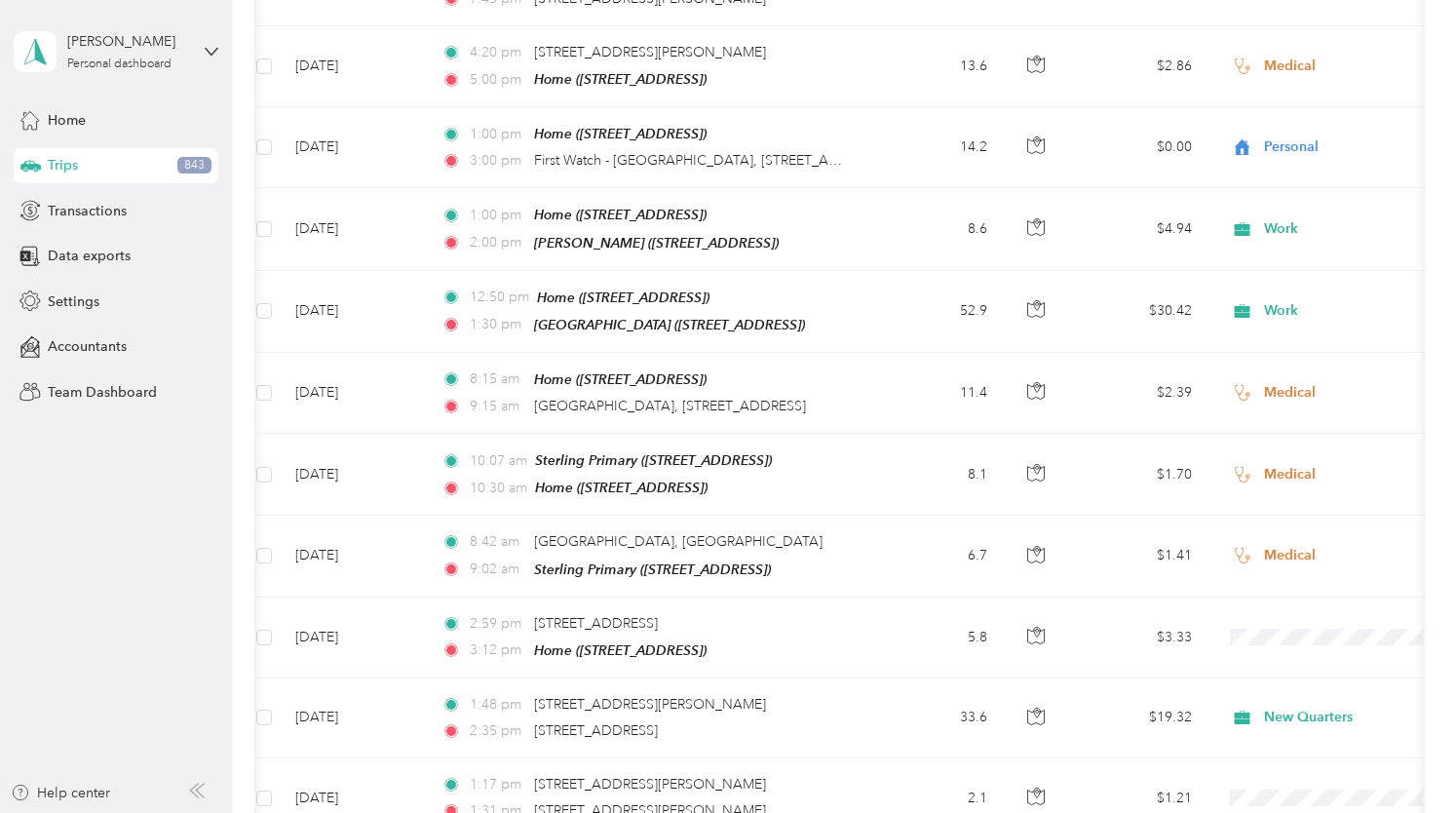
click at [1277, 620] on span "Medical" at bounding box center [1353, 622] width 180 height 21
click at [1266, 693] on span "Medical" at bounding box center [1353, 692] width 180 height 21
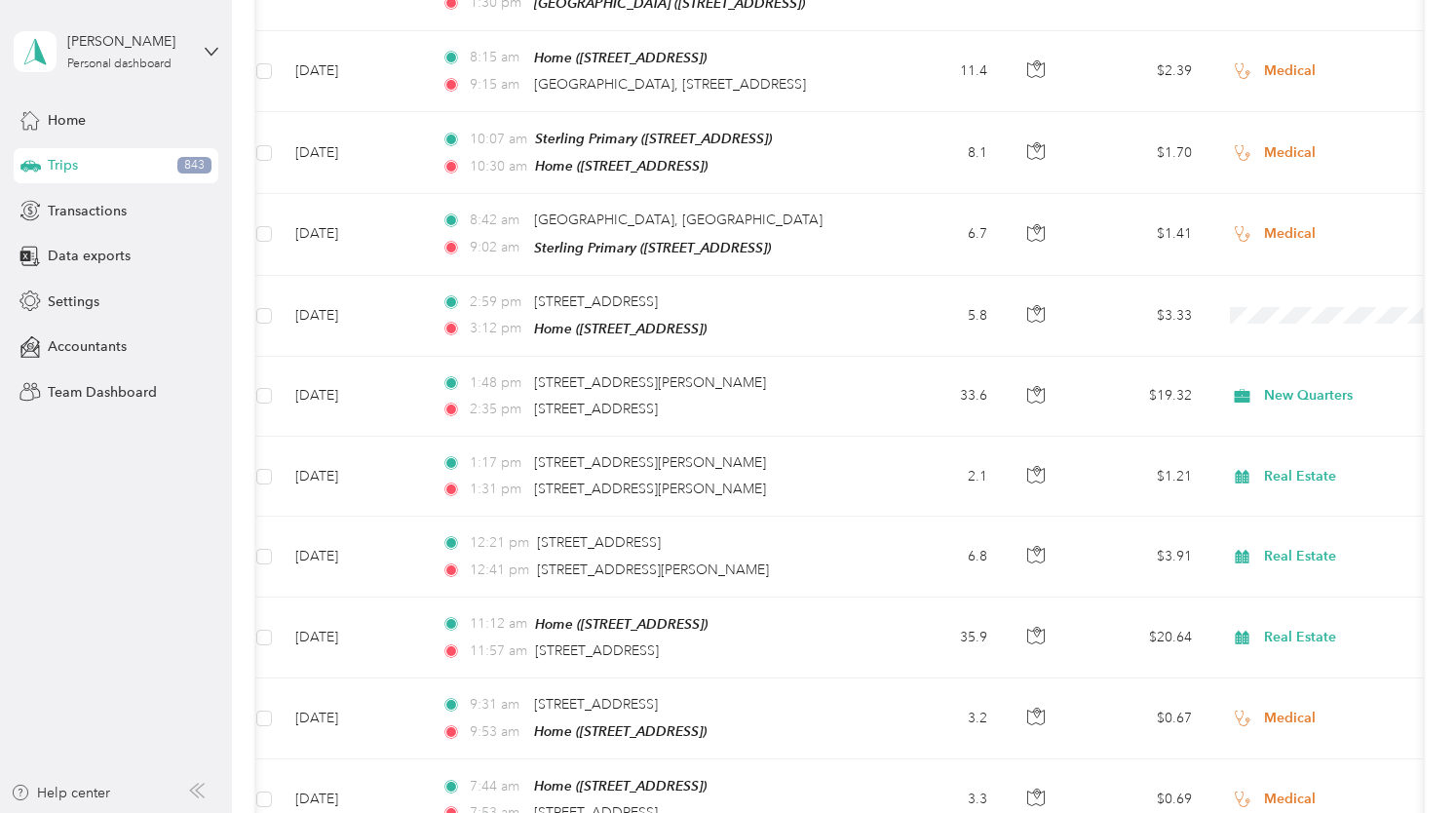
scroll to position [24222, 0]
click at [1271, 629] on span "Real Estate" at bounding box center [1353, 635] width 180 height 21
click at [1264, 484] on span "Real Estate" at bounding box center [1353, 483] width 180 height 21
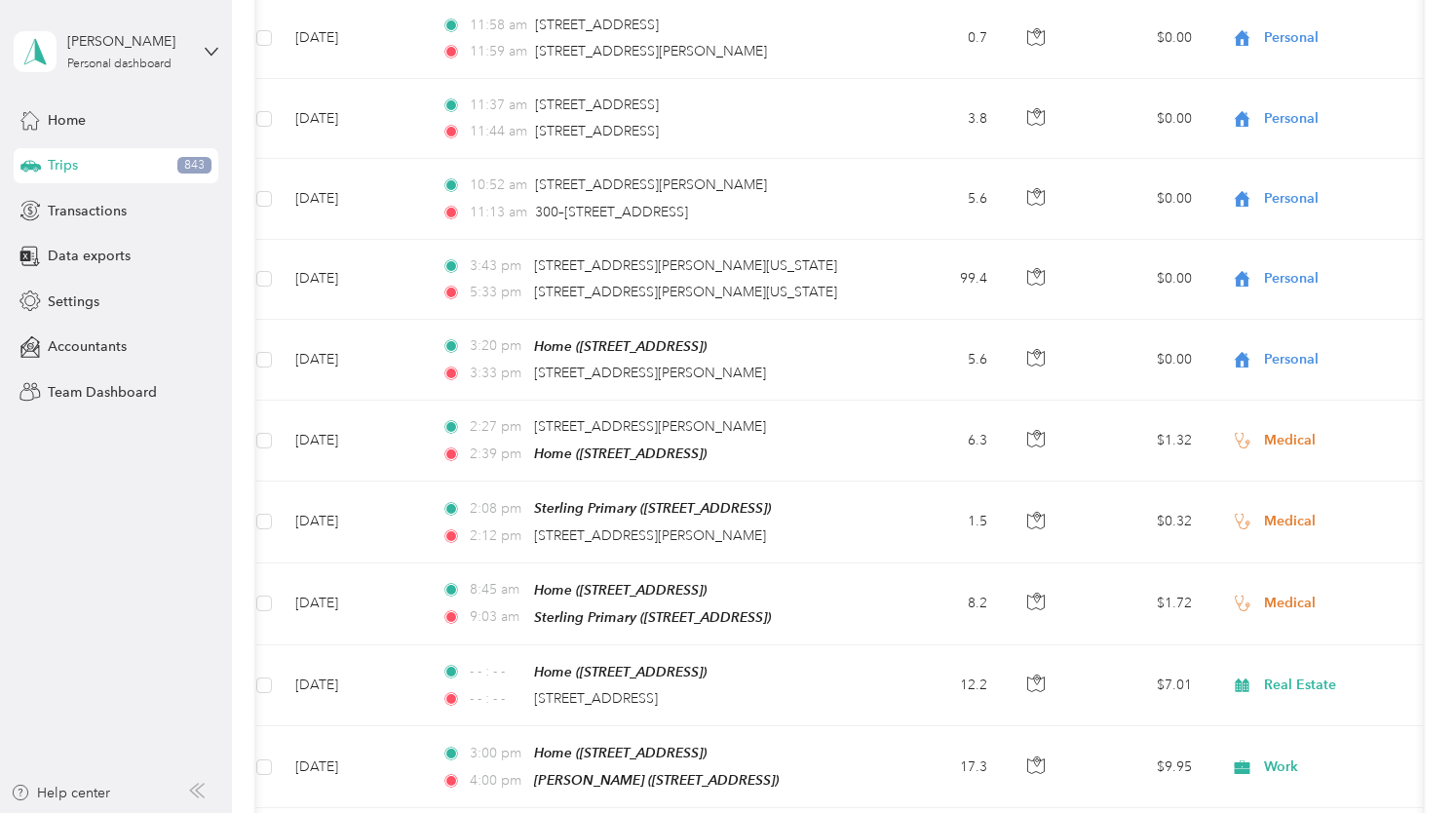
scroll to position [25604, 0]
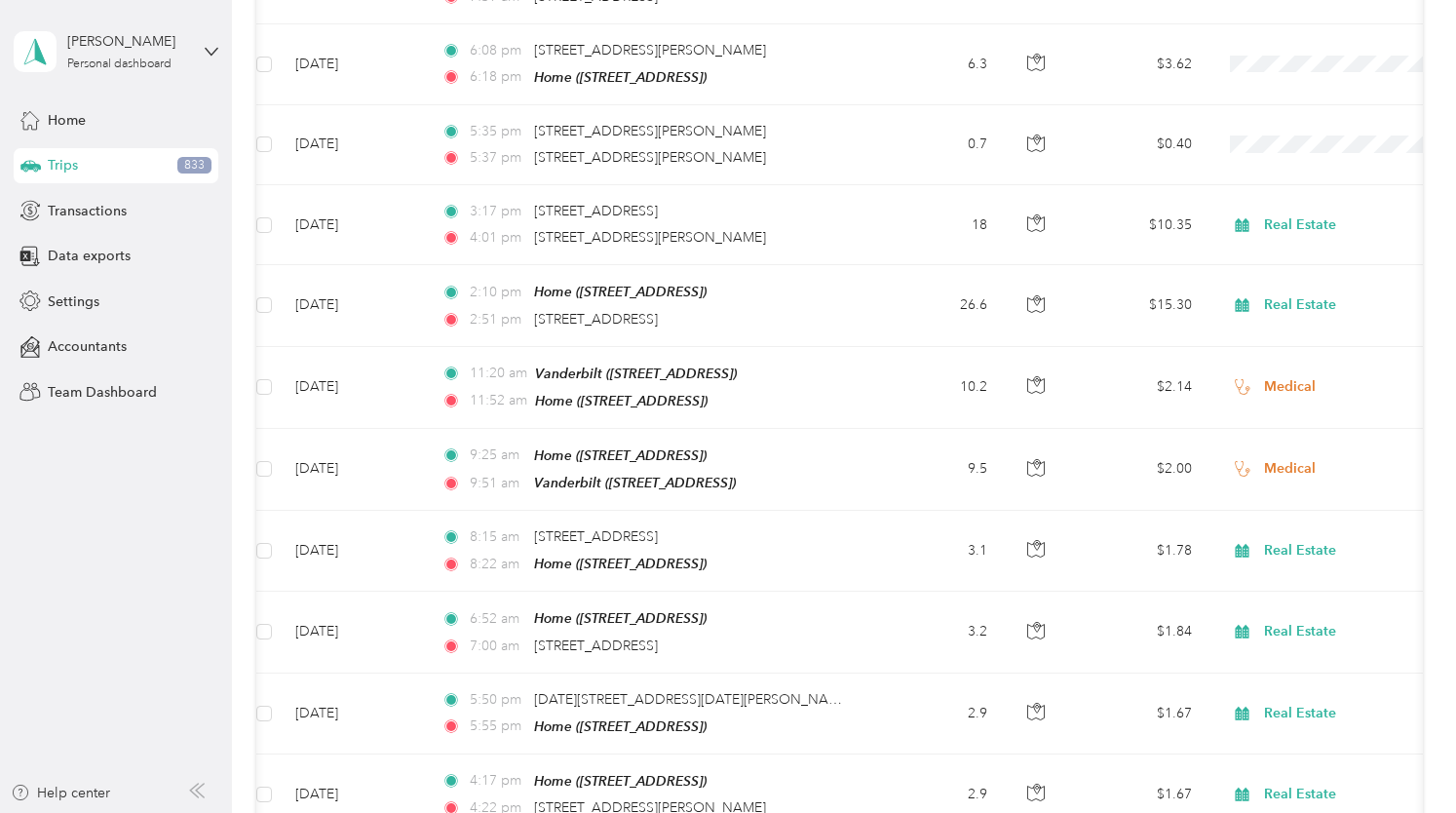
scroll to position [7054, 0]
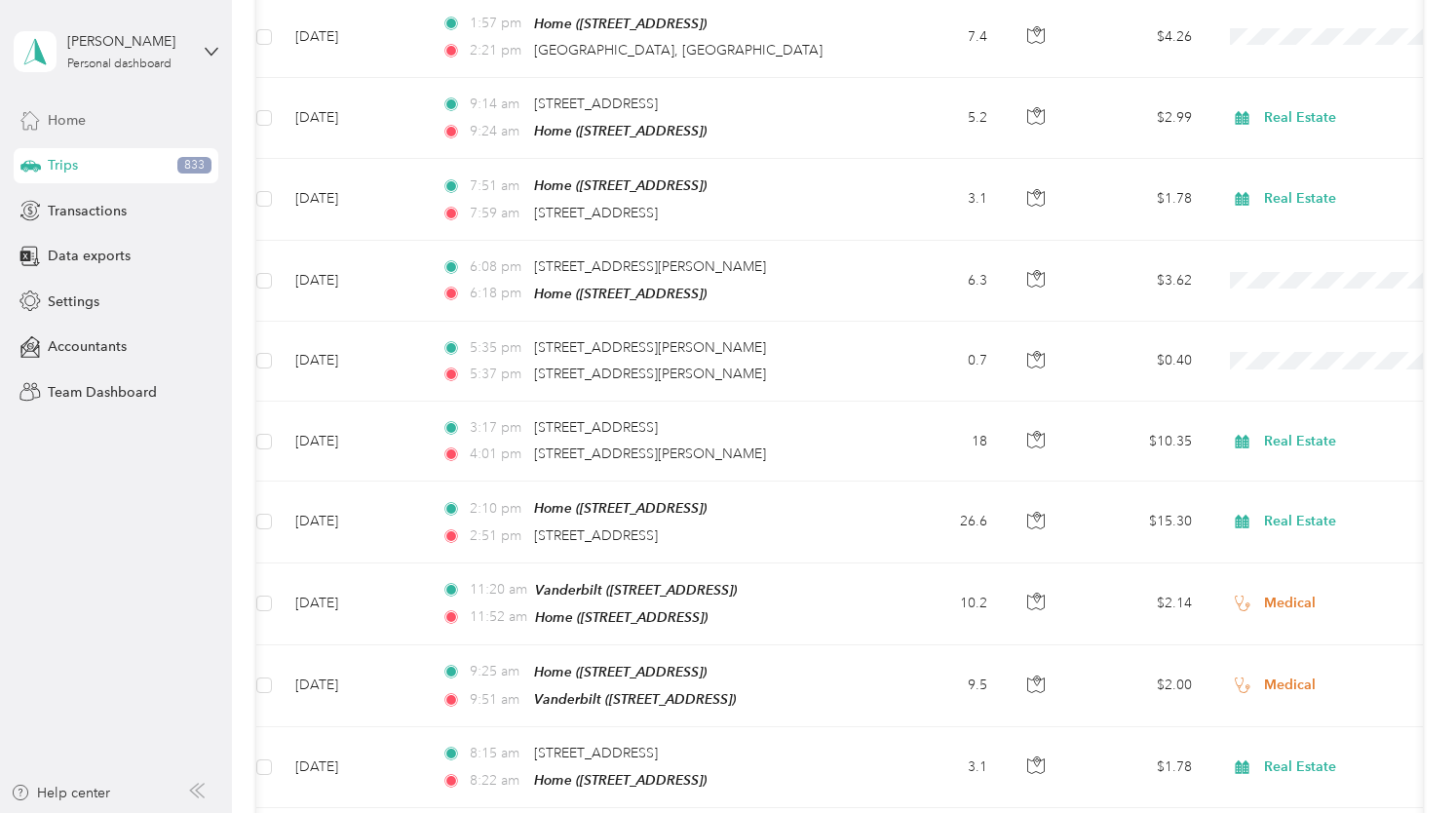
click at [76, 116] on span "Home" at bounding box center [66, 120] width 38 height 21
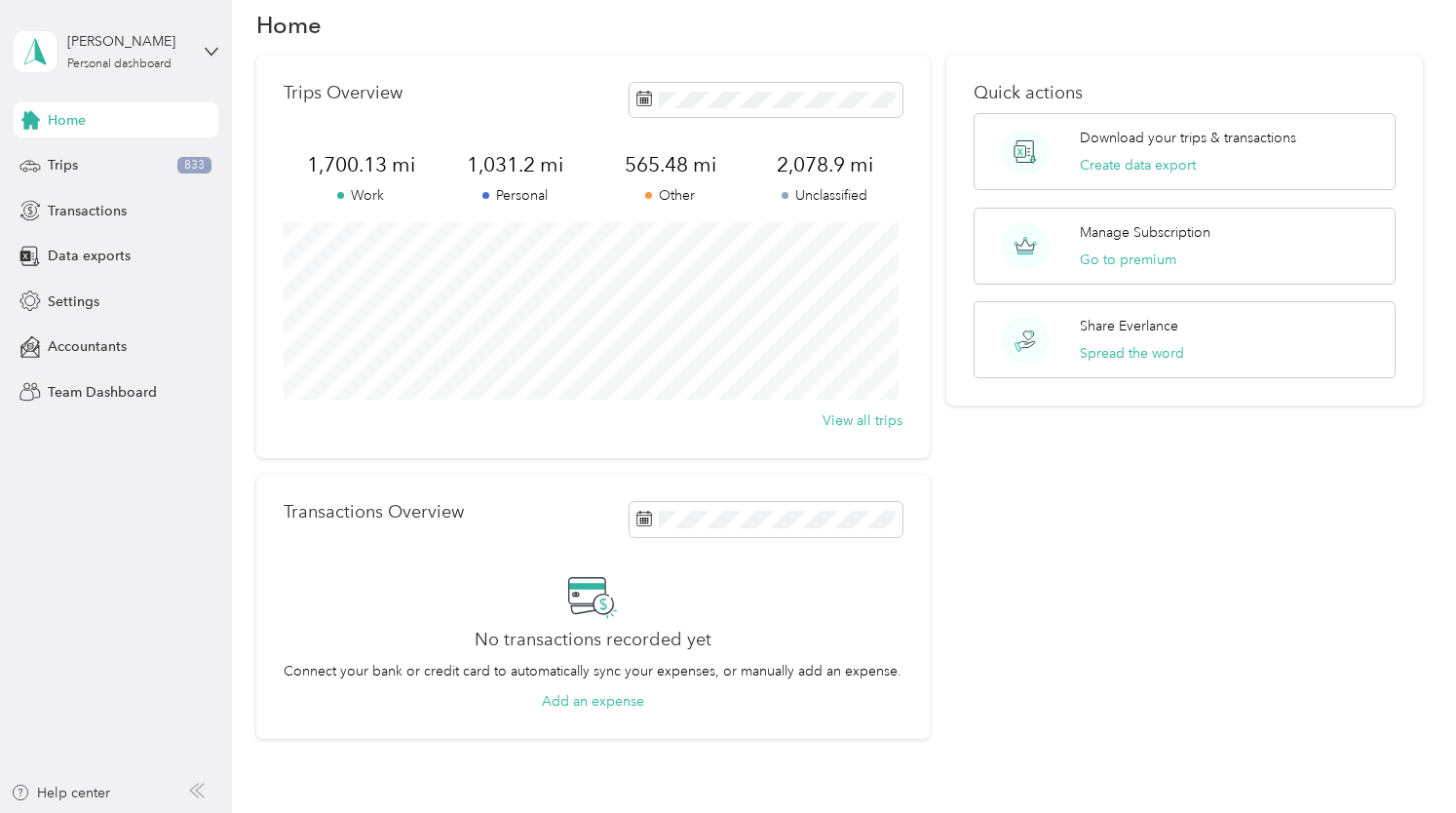
scroll to position [29, 0]
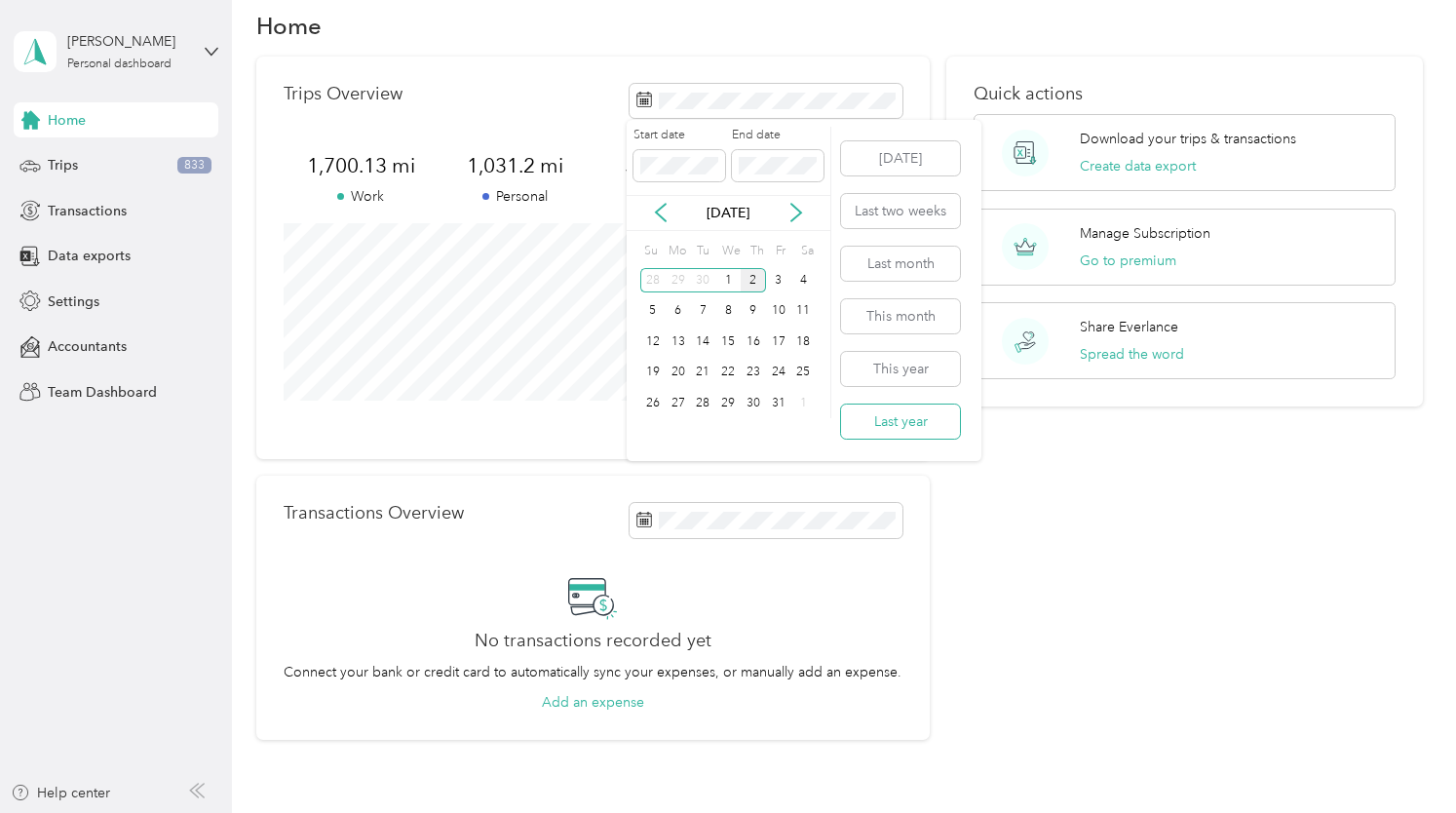
click at [910, 420] on button "Last year" at bounding box center [900, 421] width 119 height 34
